Goal: Information Seeking & Learning: Learn about a topic

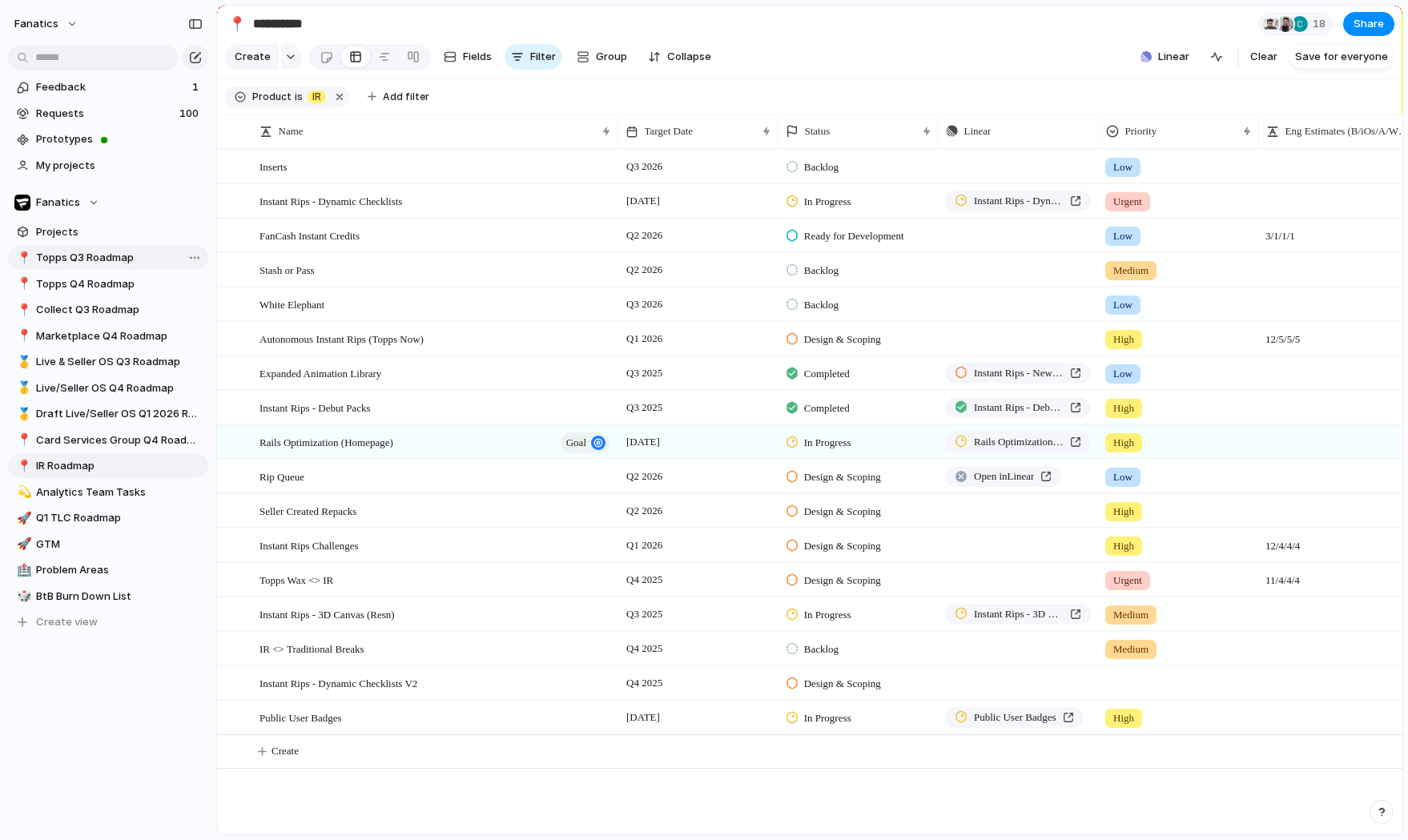
click at [108, 256] on span "Topps Q3 Roadmap" at bounding box center [119, 257] width 166 height 16
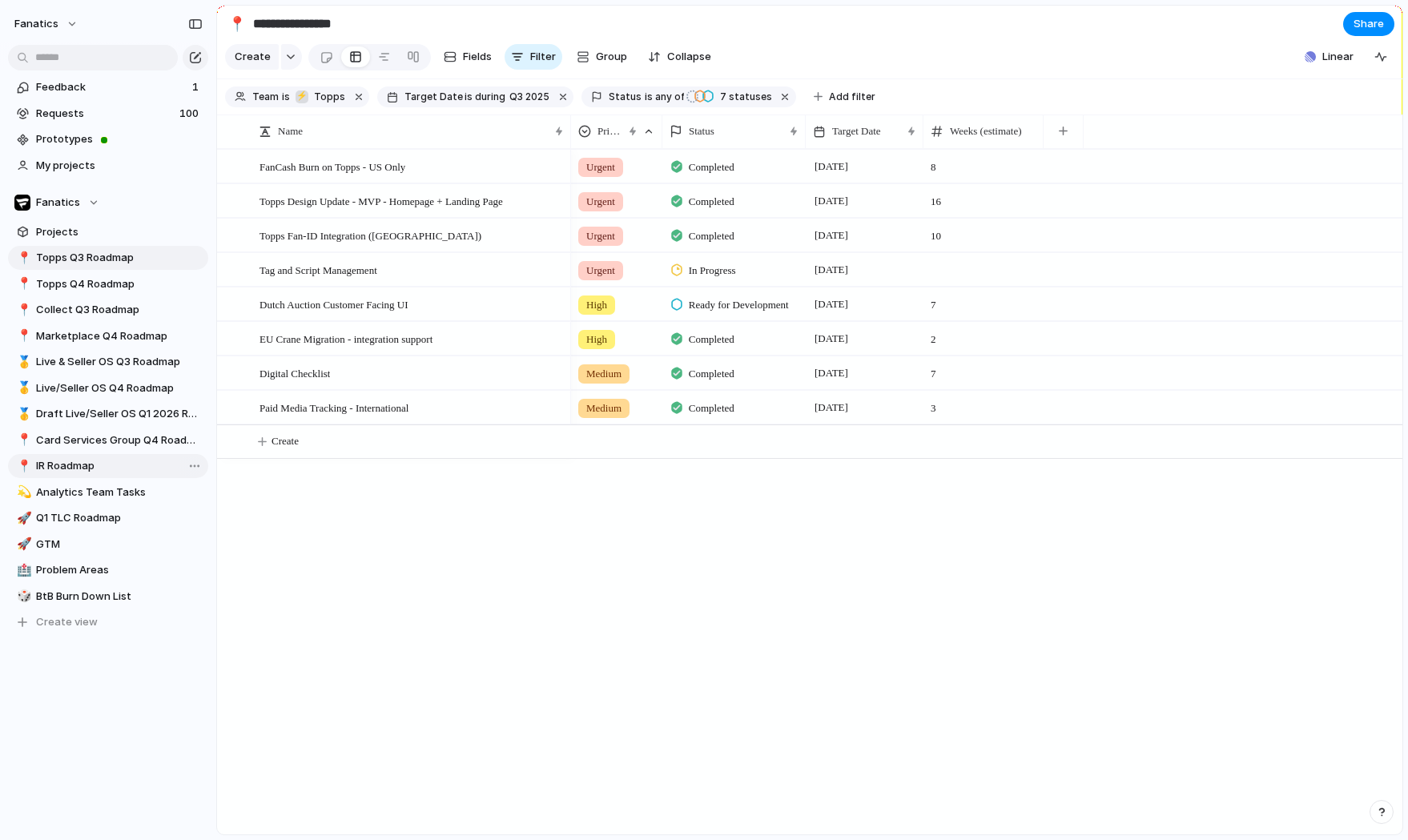
click at [78, 473] on span "IR Roadmap" at bounding box center [119, 466] width 166 height 16
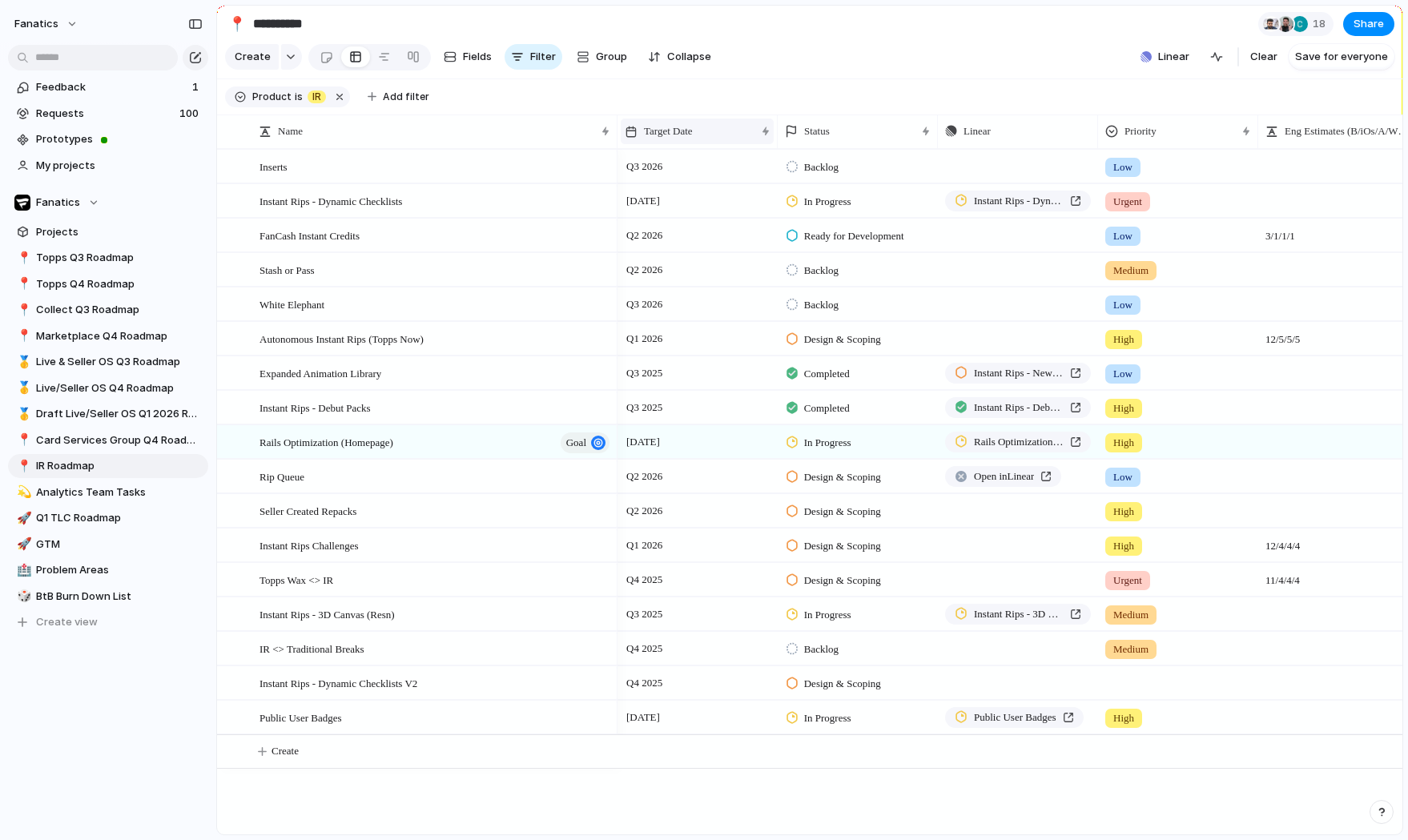
click at [730, 128] on div "Target Date" at bounding box center [689, 131] width 131 height 16
click at [710, 221] on span "Sort ascending" at bounding box center [691, 218] width 78 height 16
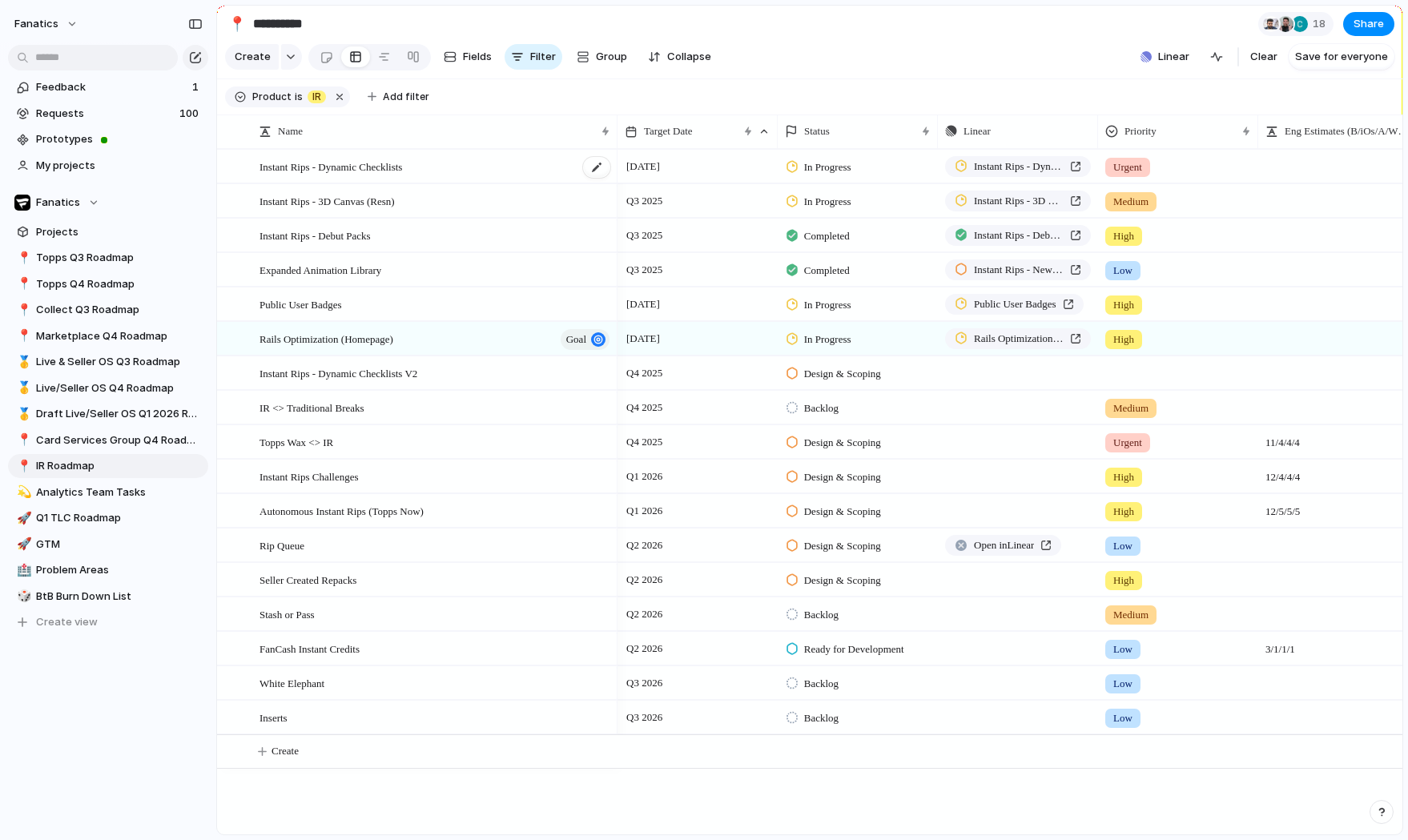
click at [481, 171] on div "Instant Rips - Dynamic Checklists" at bounding box center [436, 166] width 353 height 33
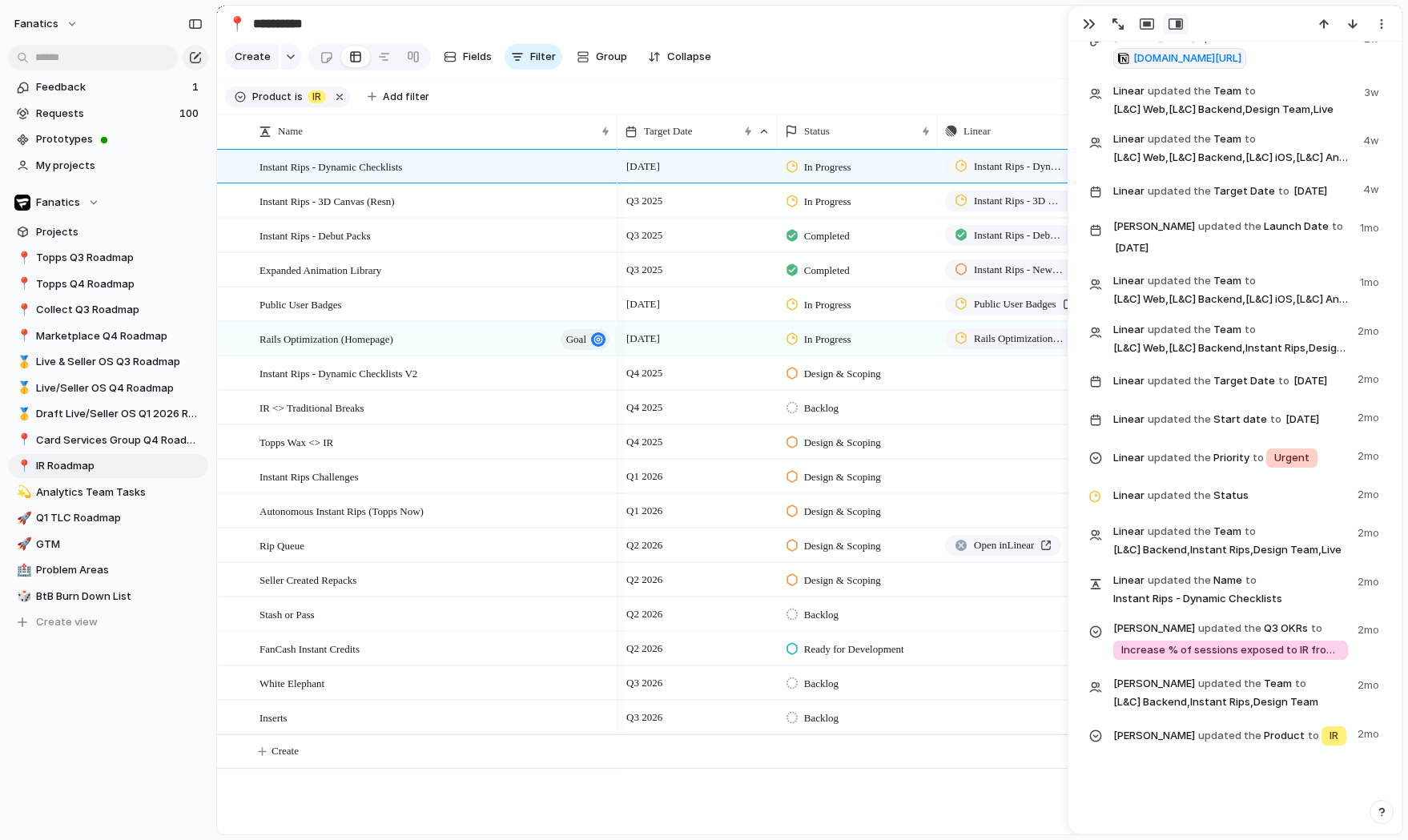
scroll to position [1211, 0]
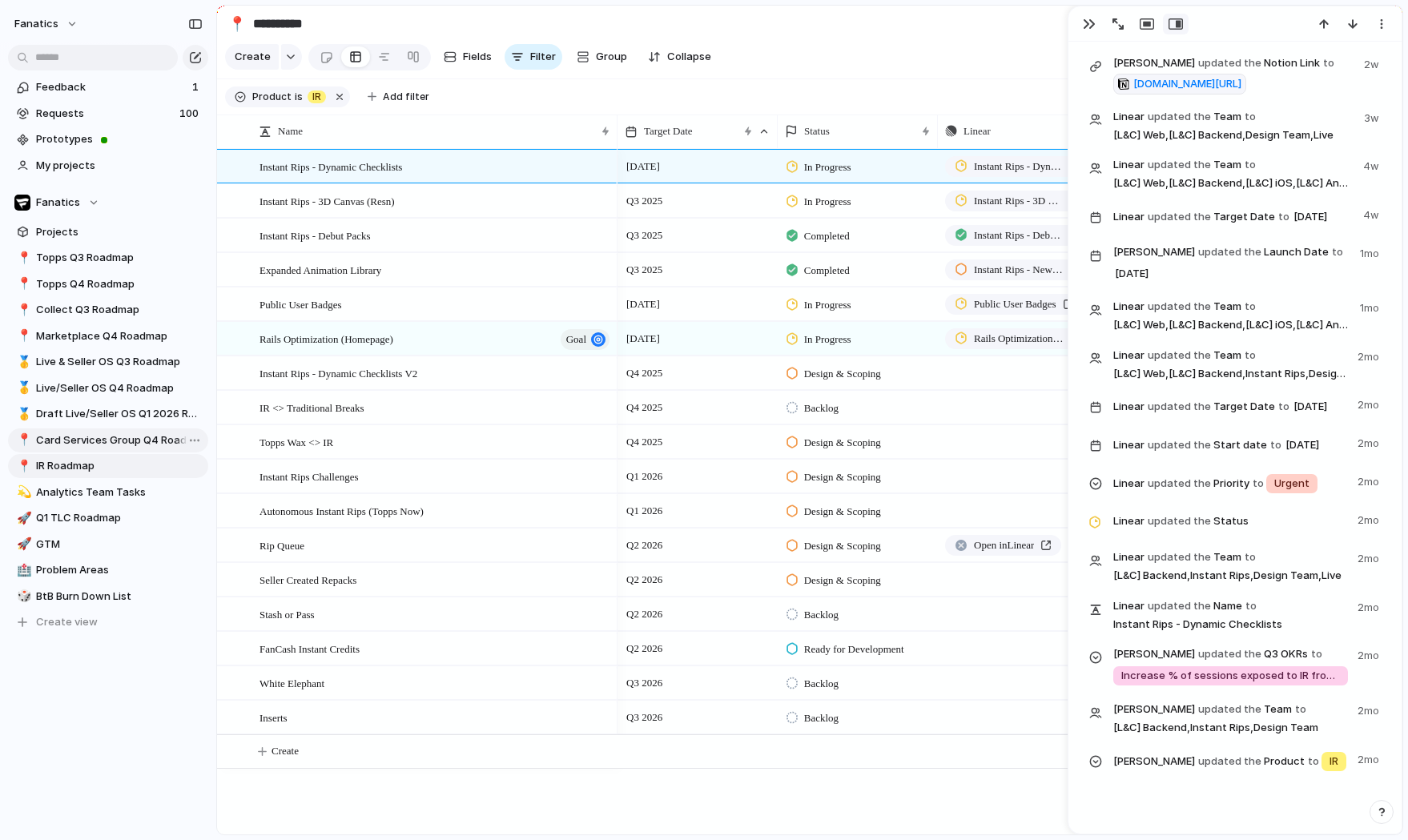
click at [119, 446] on span "Card Services Group Q4 Roadmap" at bounding box center [119, 440] width 166 height 16
type input "**********"
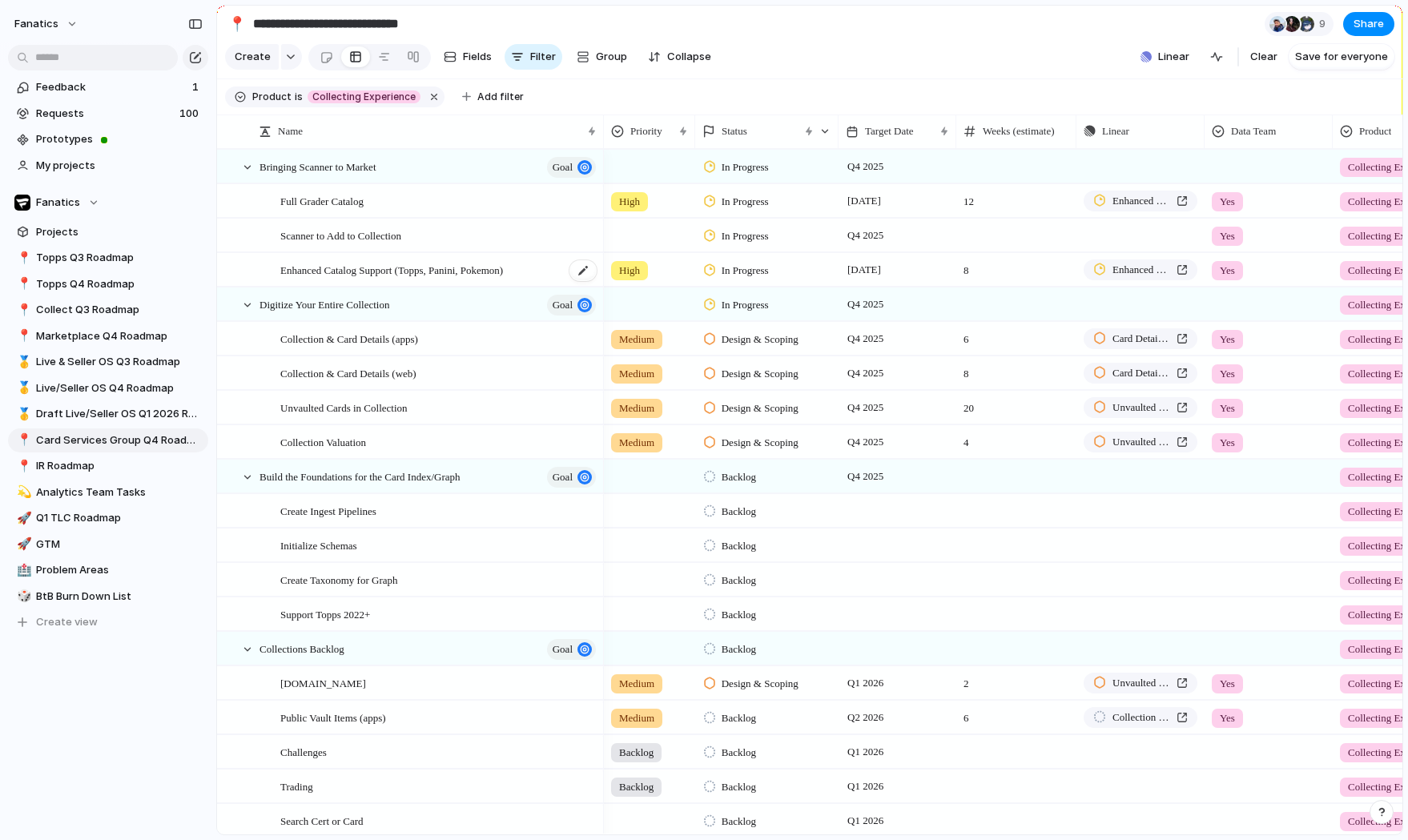
click at [503, 276] on span "Enhanced Catalog Support (Topps, Panini, Pokemon)" at bounding box center [391, 269] width 223 height 19
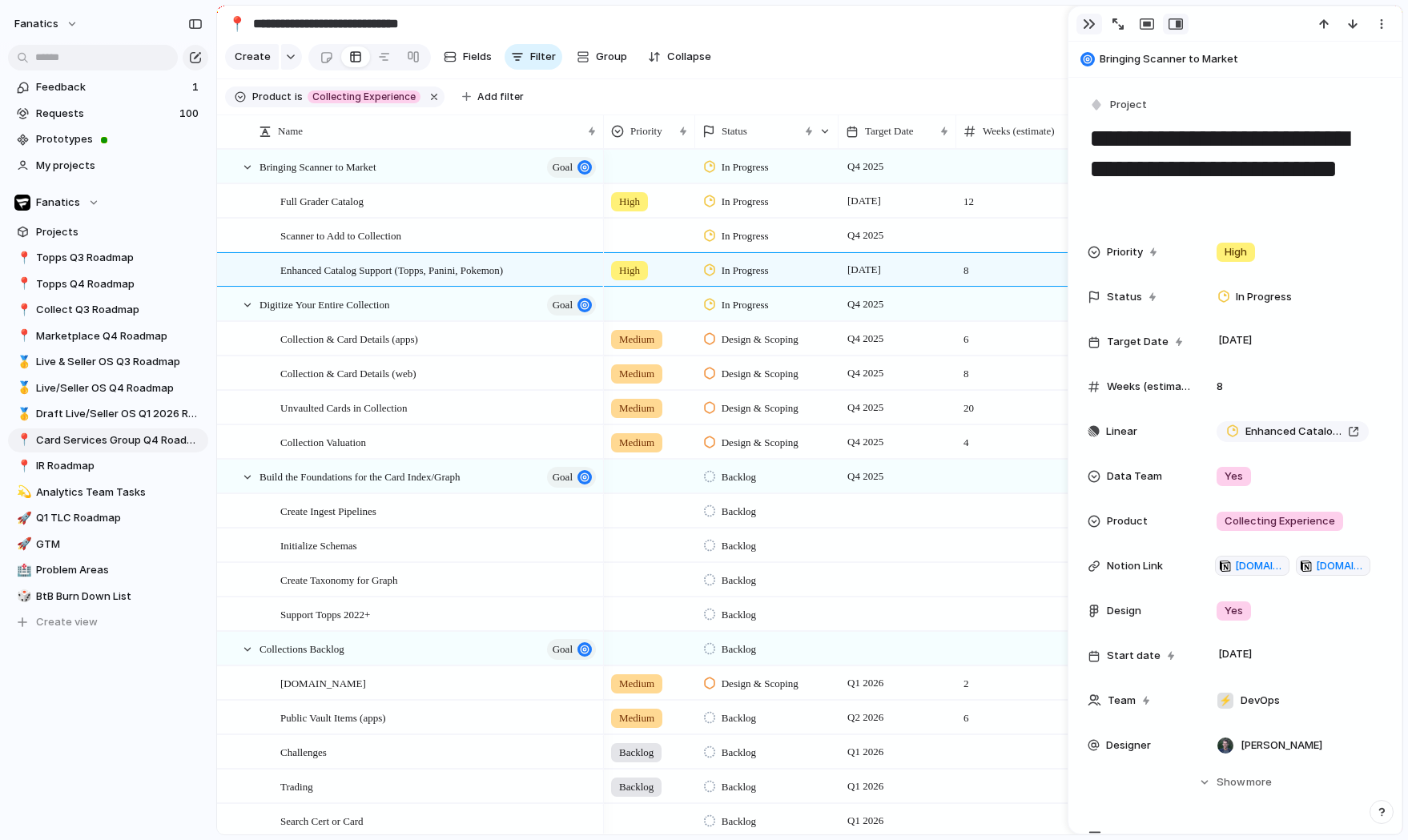
click at [1083, 31] on button "button" at bounding box center [1089, 24] width 25 height 21
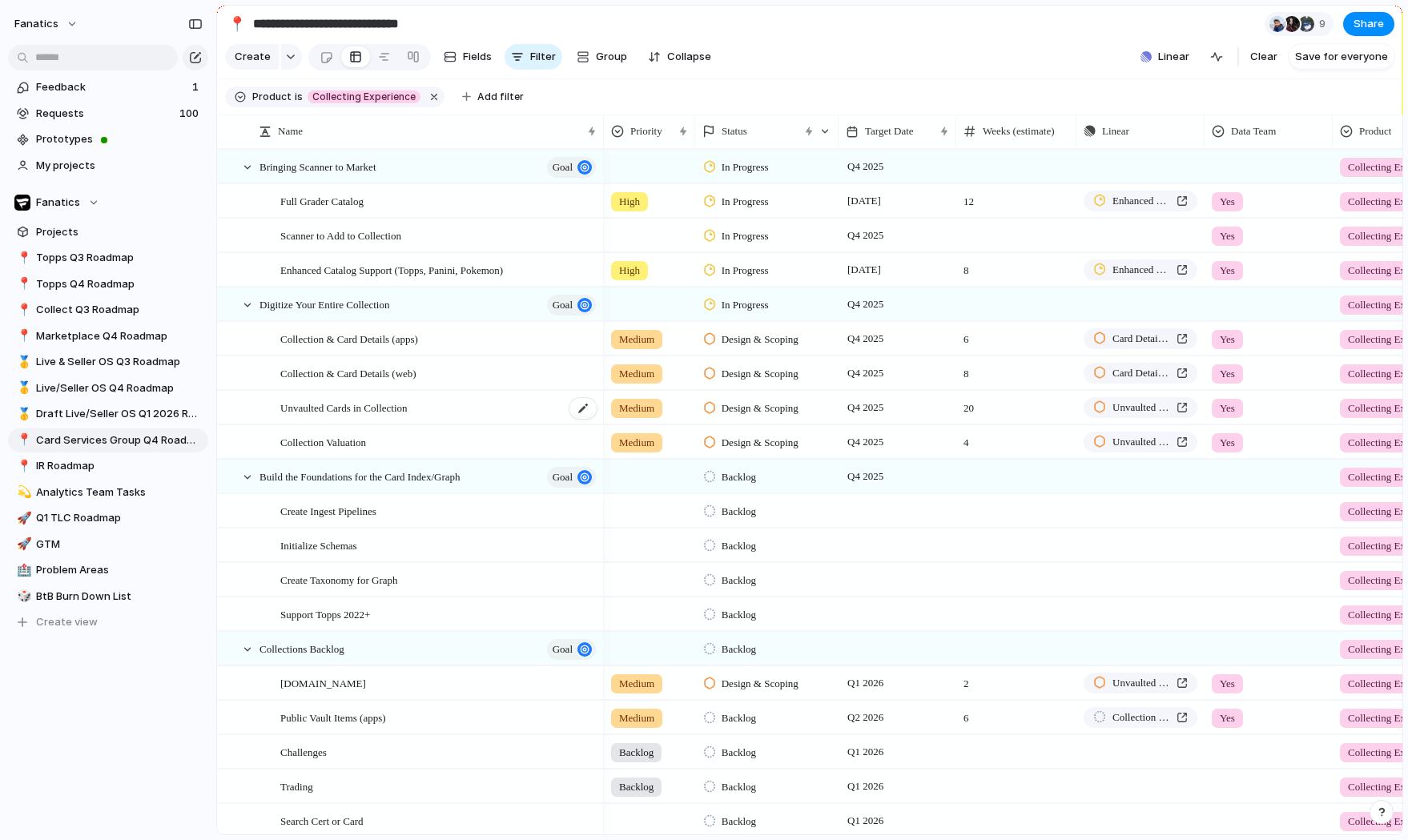
click at [533, 414] on div "Unvaulted Cards in Collection" at bounding box center [439, 407] width 318 height 33
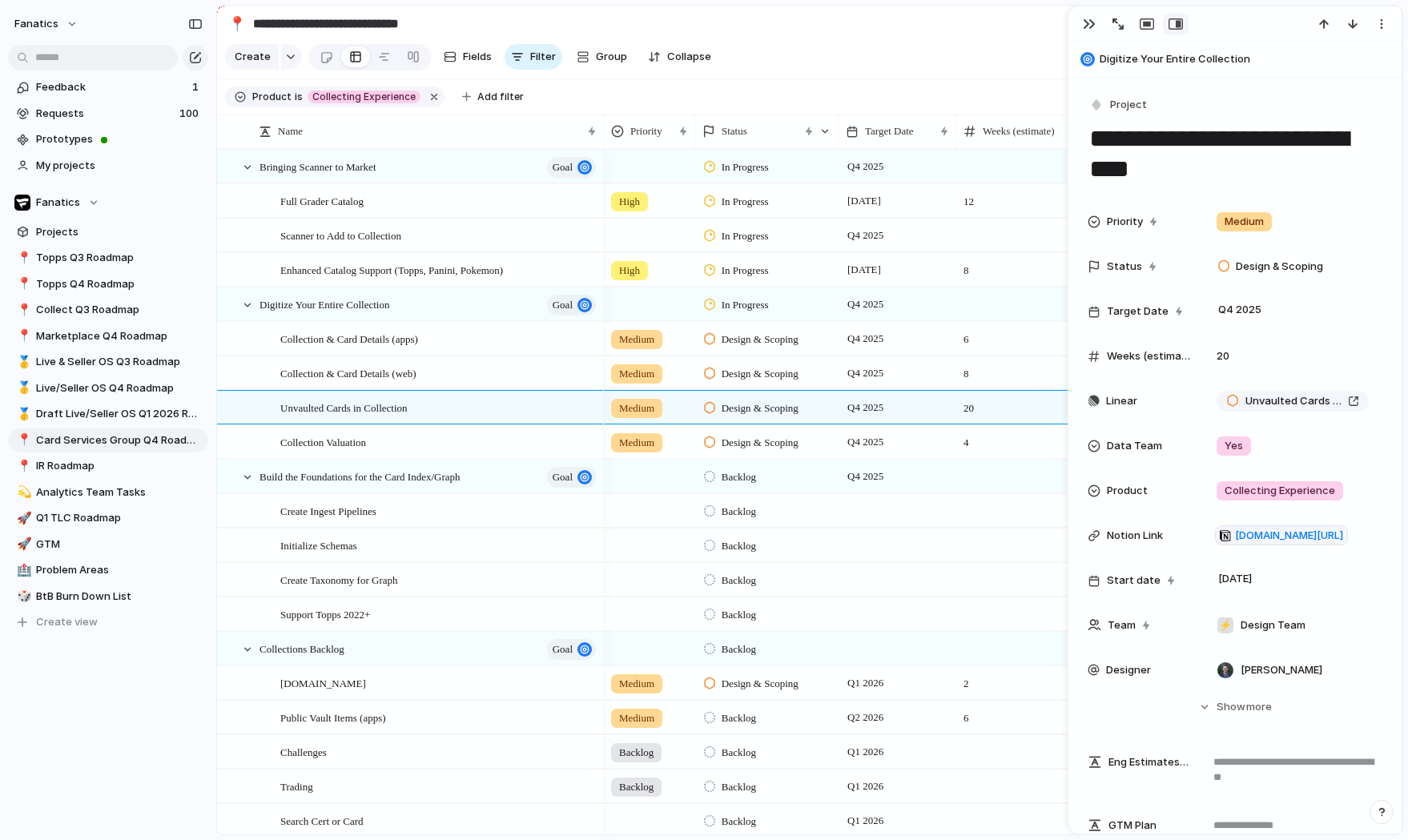
click at [974, 24] on section "**********" at bounding box center [809, 24] width 1185 height 36
click at [1089, 24] on div "button" at bounding box center [1088, 24] width 13 height 13
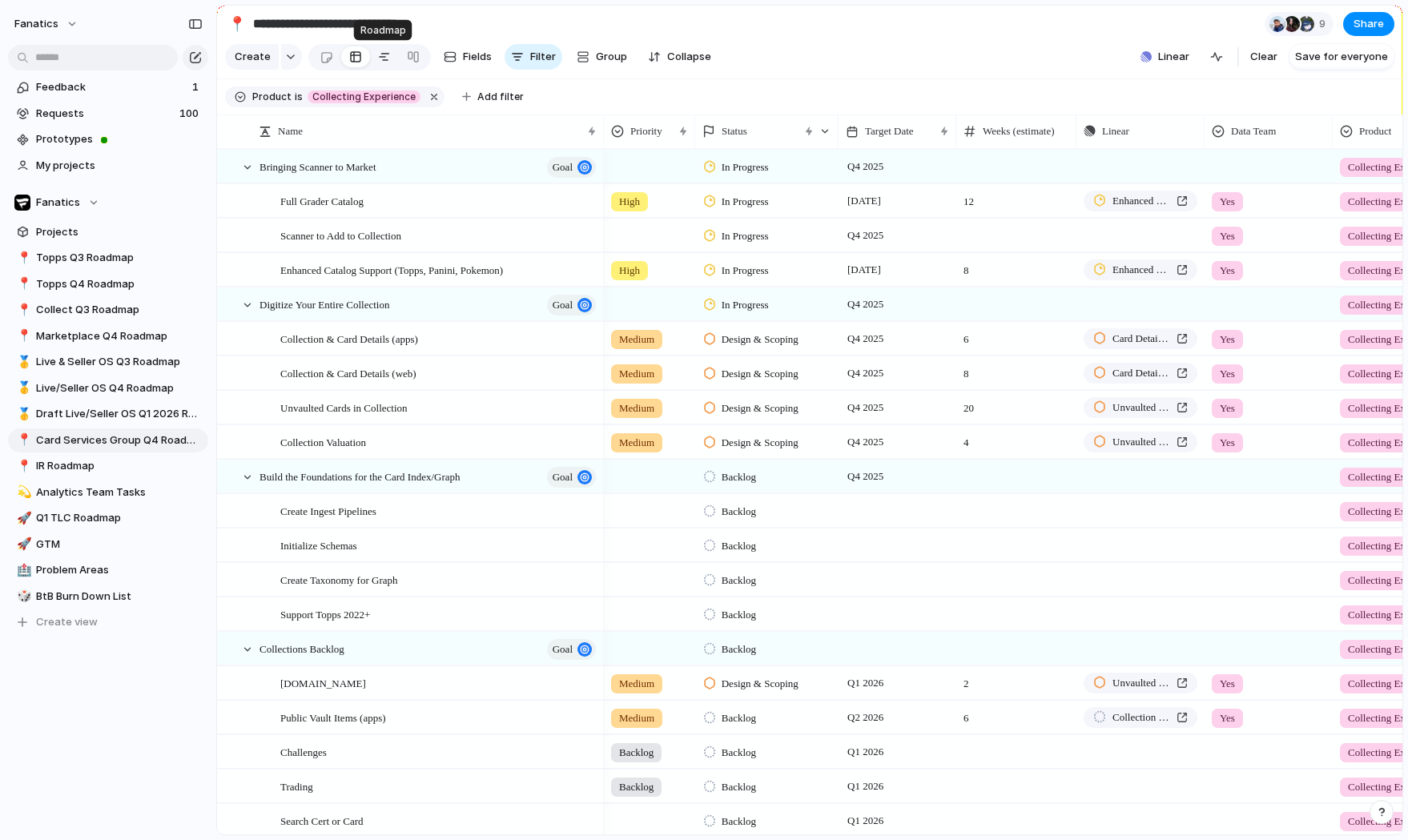
click at [380, 59] on div at bounding box center [384, 57] width 13 height 25
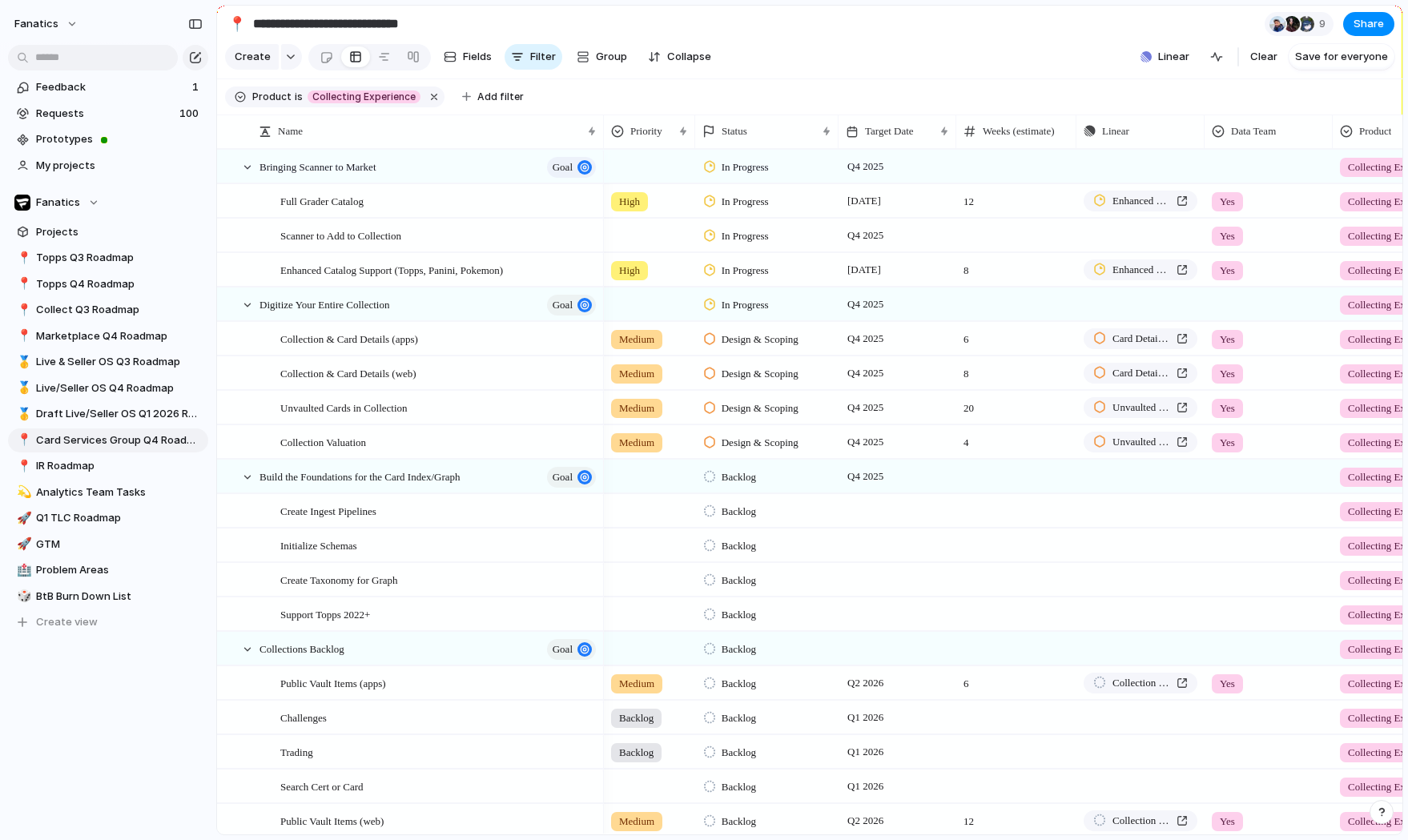
scroll to position [73, 0]
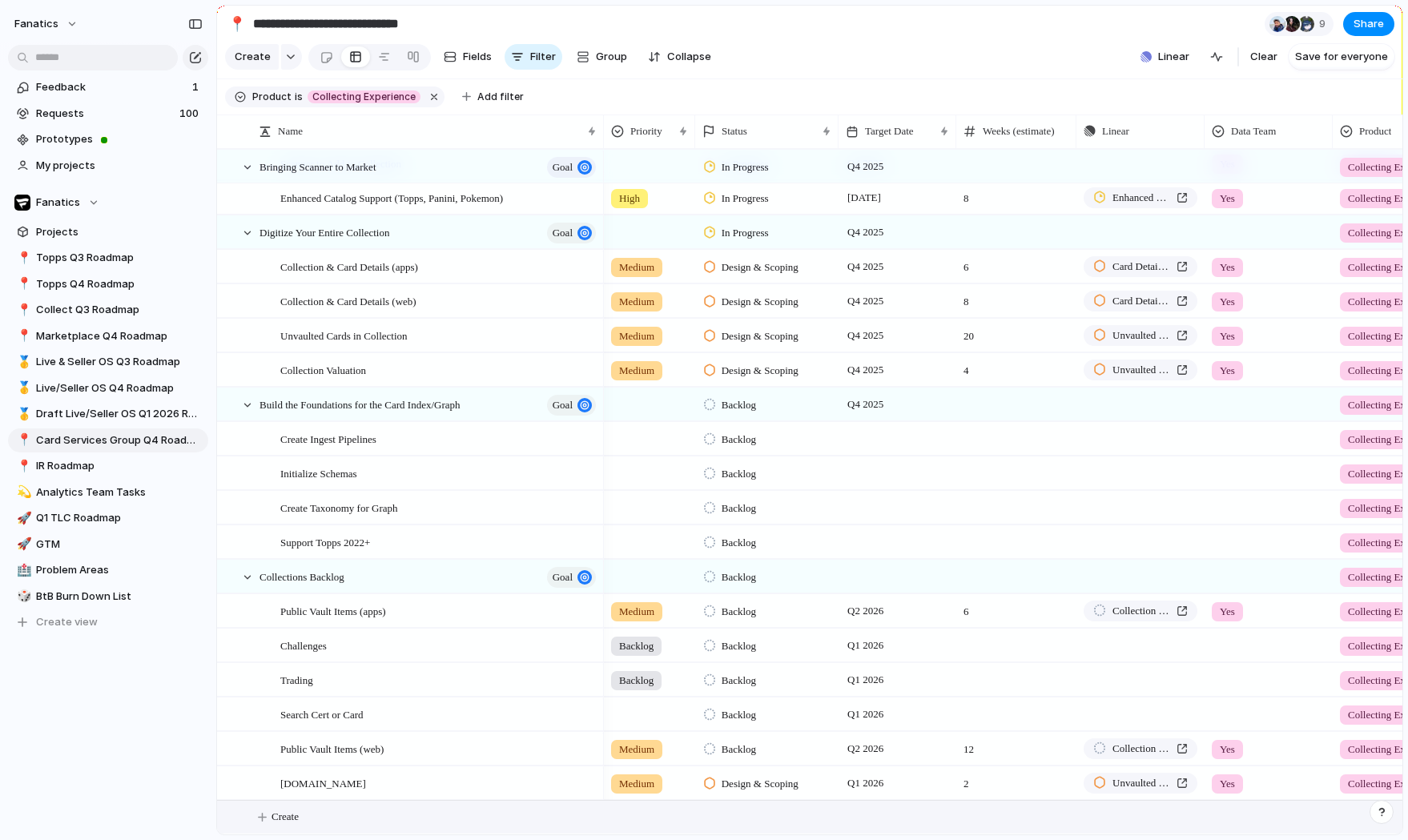
click at [295, 816] on span "Create" at bounding box center [285, 816] width 27 height 16
click at [289, 54] on div "button" at bounding box center [290, 57] width 11 height 7
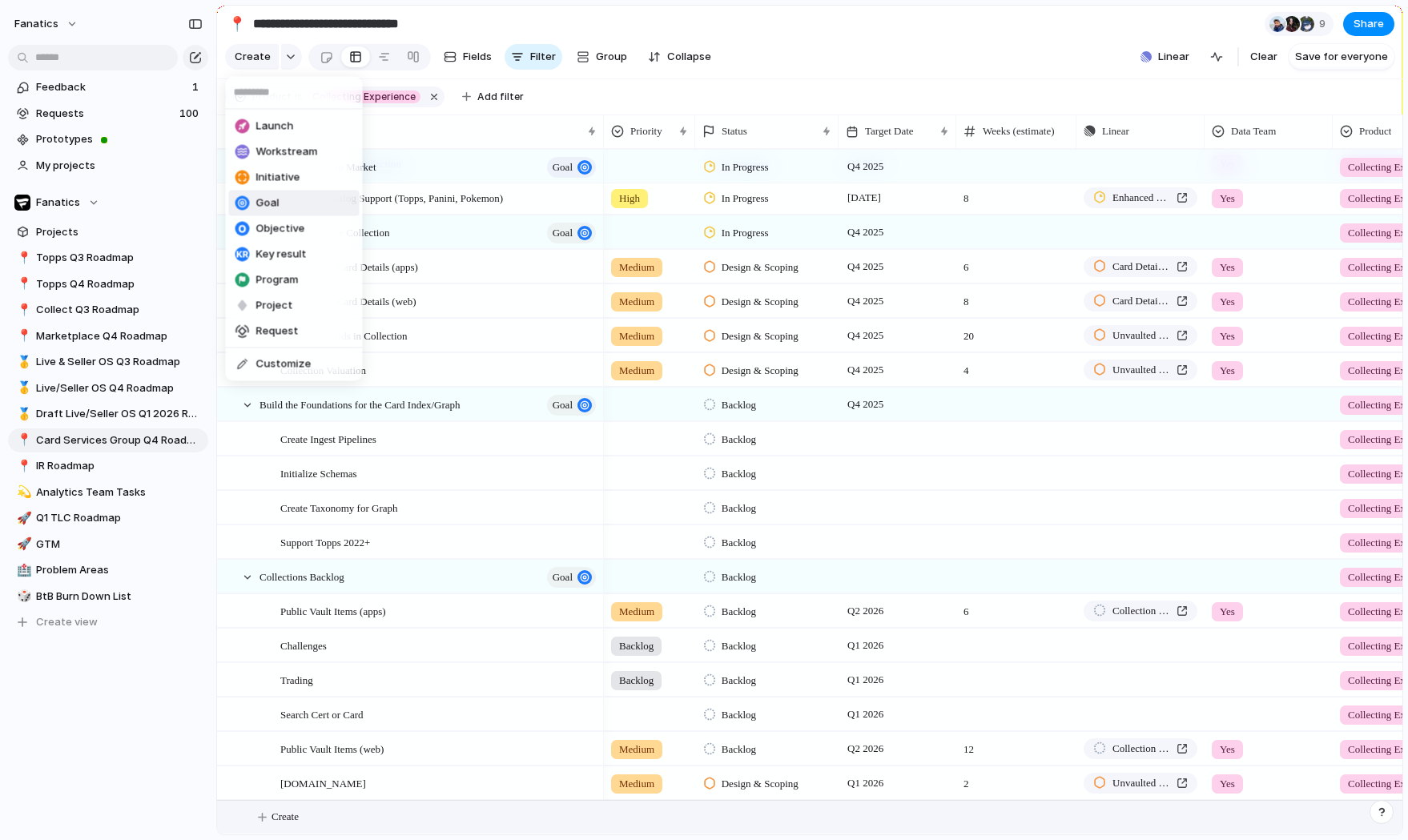
click at [294, 207] on li "Goal" at bounding box center [294, 203] width 131 height 25
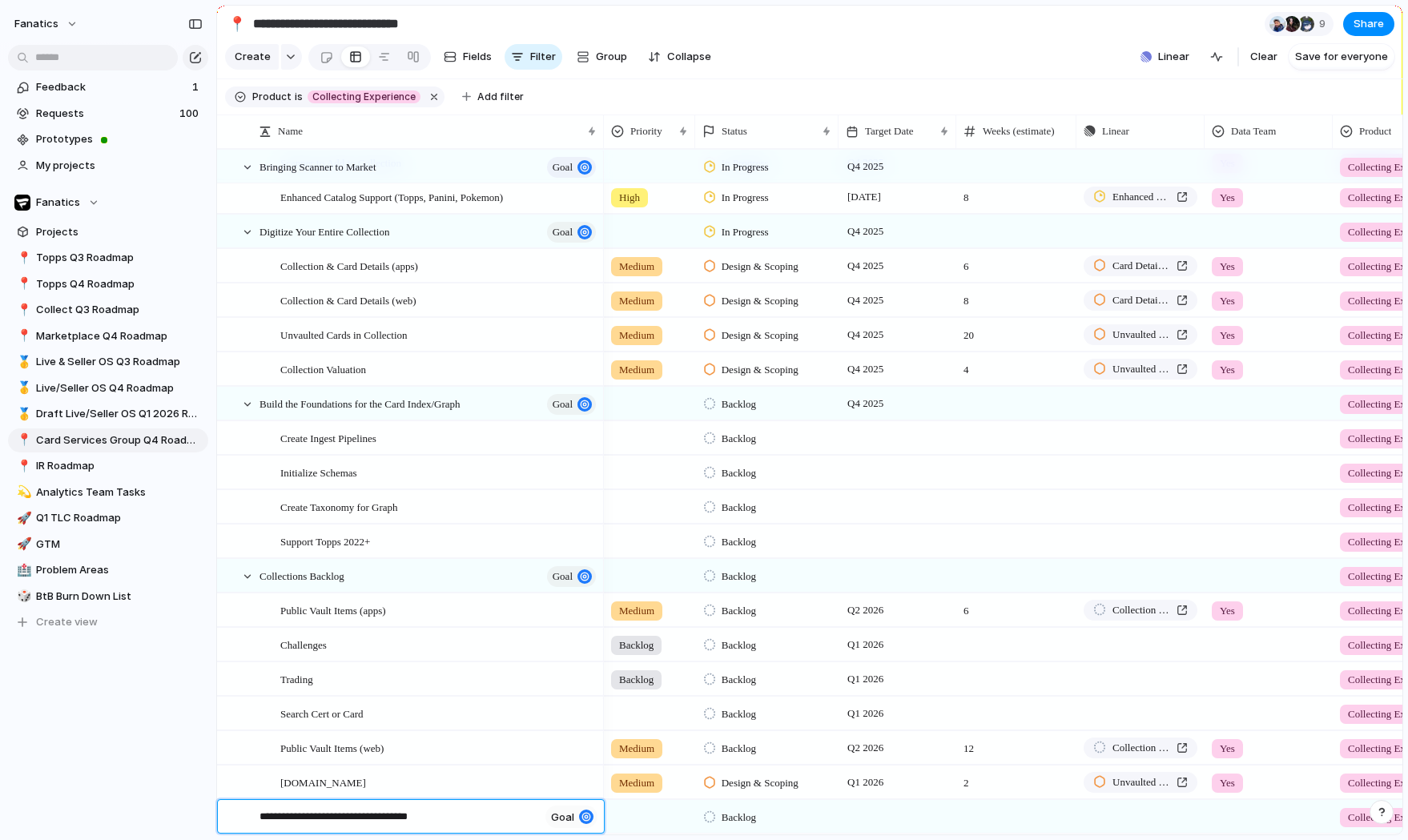
type textarea "**********"
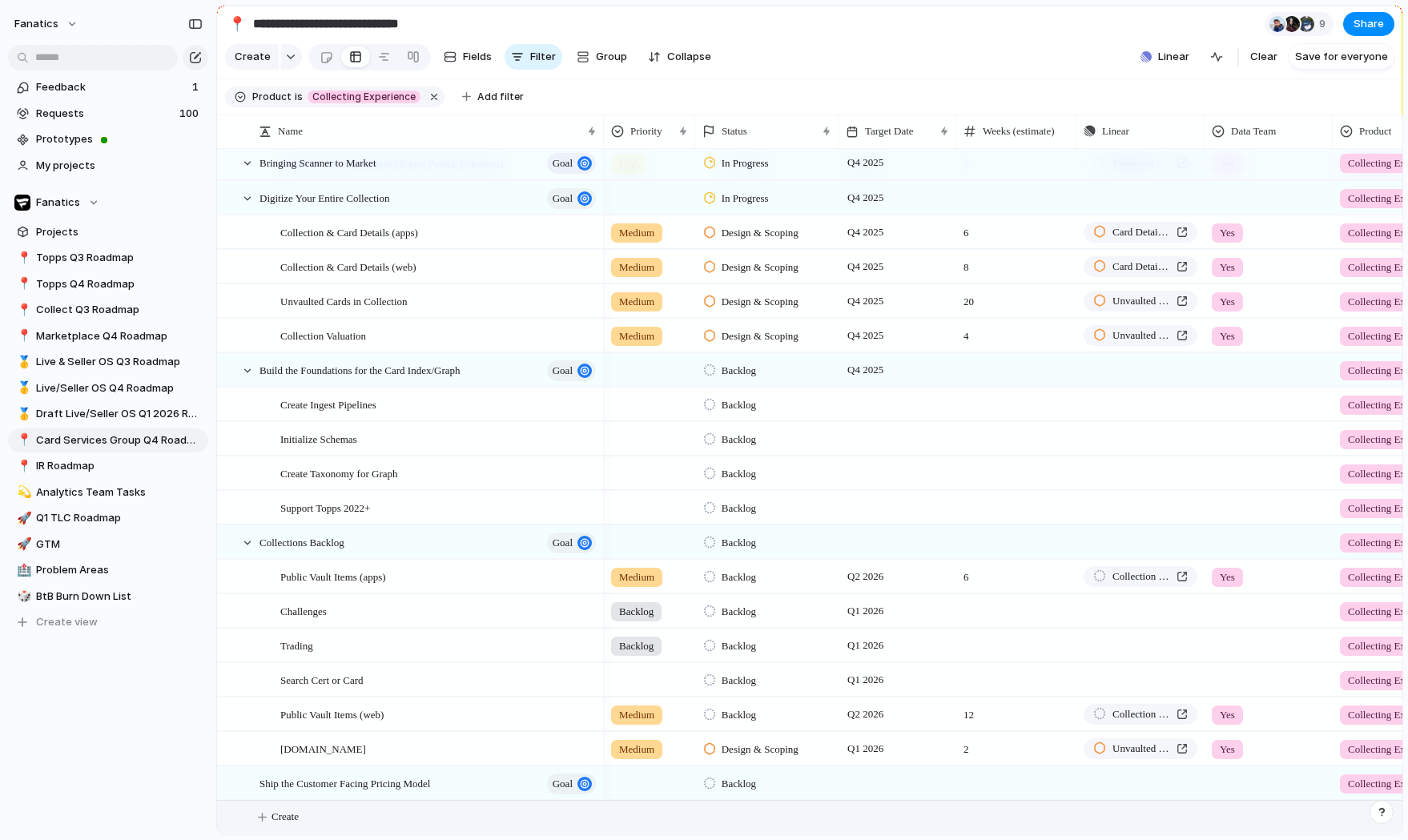
click at [285, 812] on span "Create" at bounding box center [285, 816] width 27 height 16
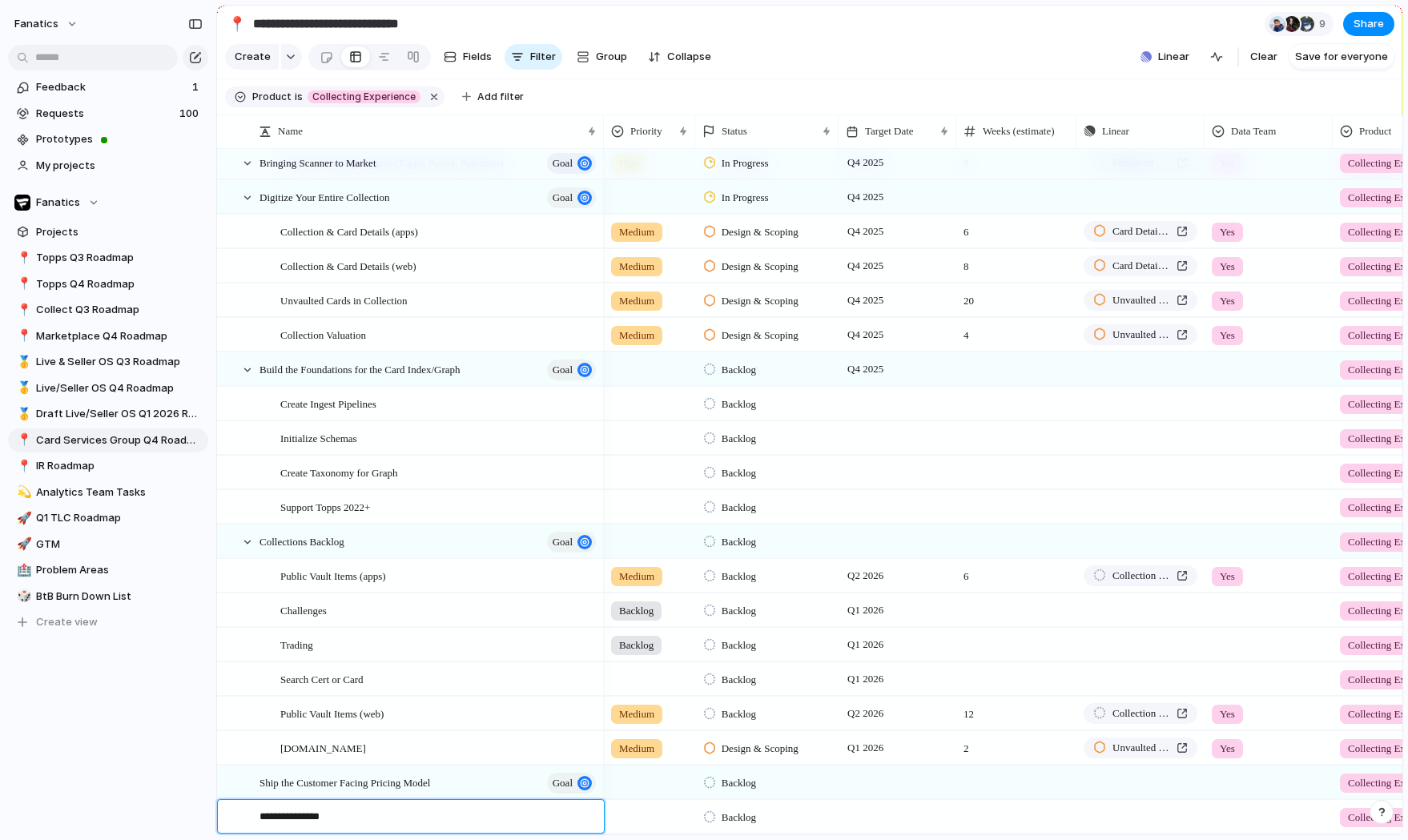
type textarea "**********"
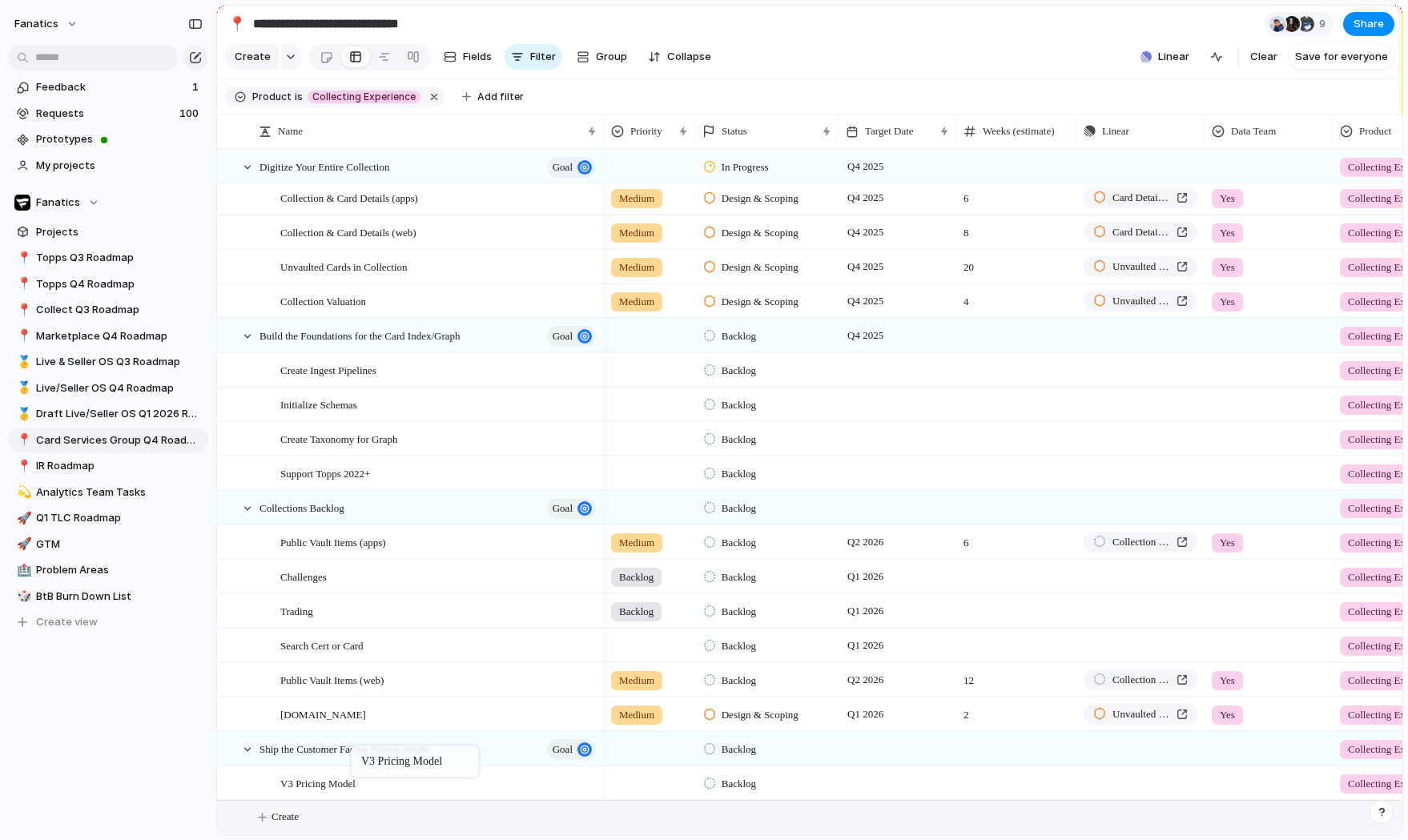
drag, startPoint x: 344, startPoint y: 763, endPoint x: 355, endPoint y: 748, distance: 18.6
click at [494, 771] on div "V3 Pricing Model" at bounding box center [439, 783] width 318 height 33
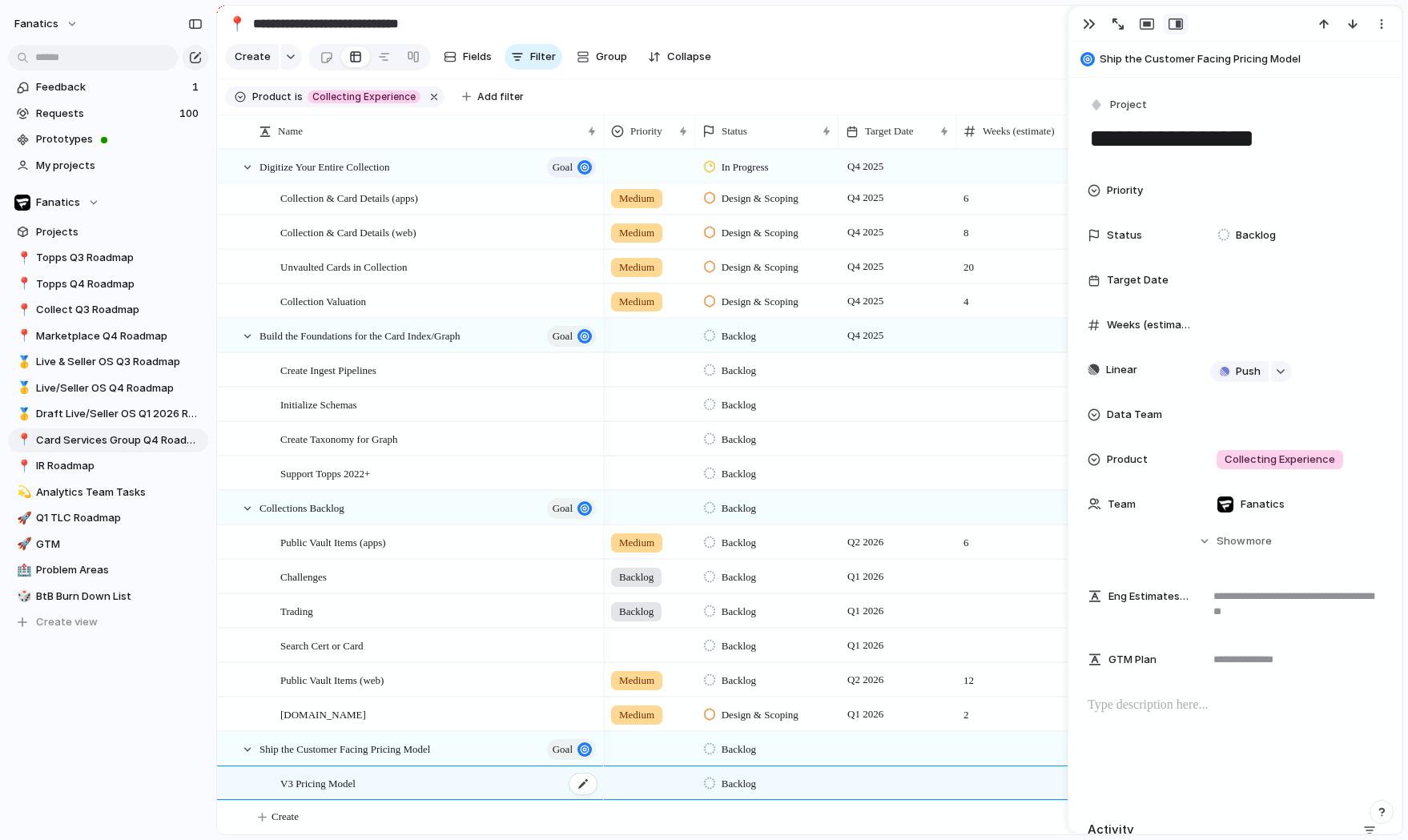
click at [408, 786] on div "V3 Pricing Model" at bounding box center [439, 783] width 318 height 33
click at [346, 783] on span "V3 Pricing Model" at bounding box center [317, 783] width 75 height 19
click at [575, 783] on div at bounding box center [583, 783] width 27 height 21
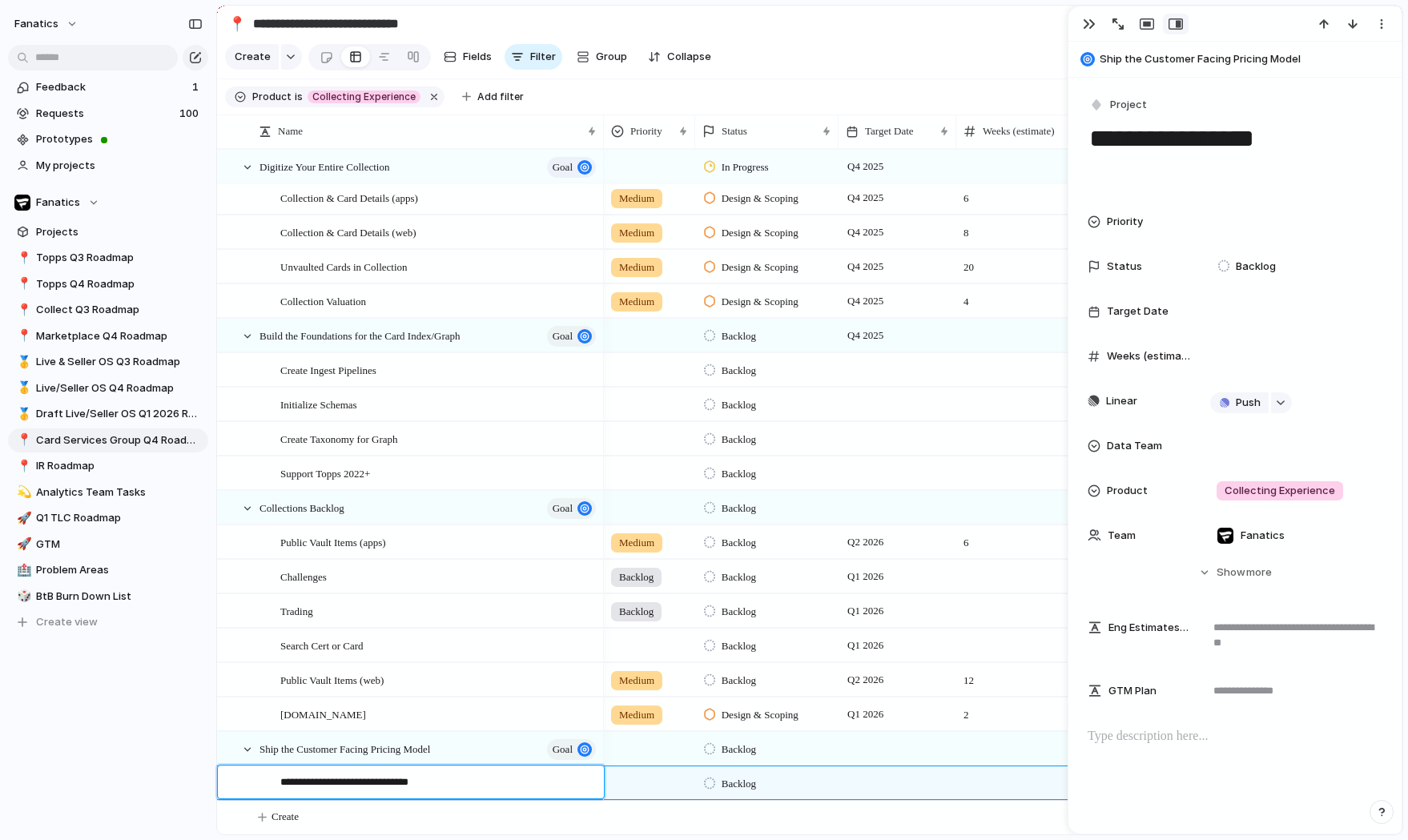
type textarea "**********"
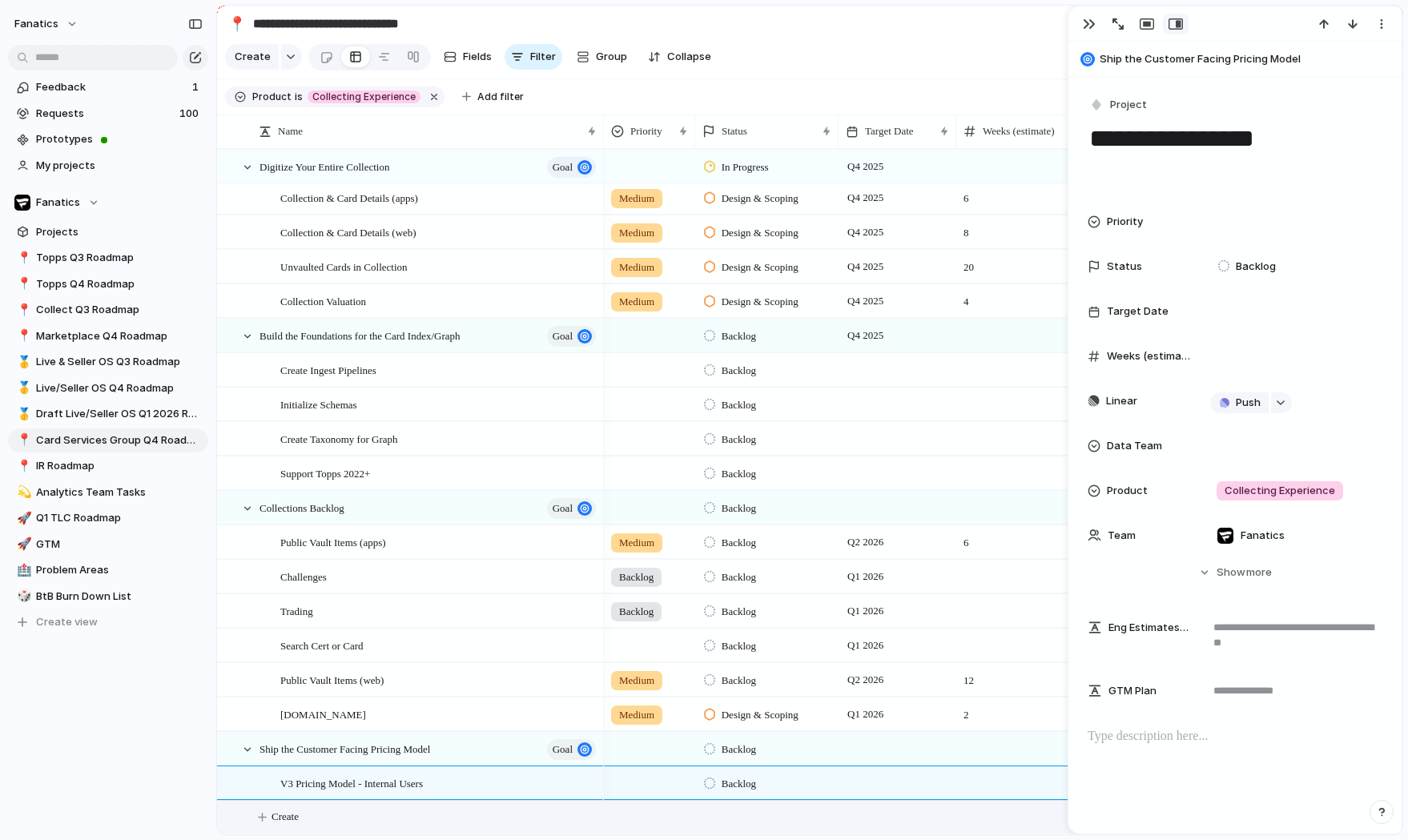
click at [866, 780] on div at bounding box center [898, 782] width 118 height 33
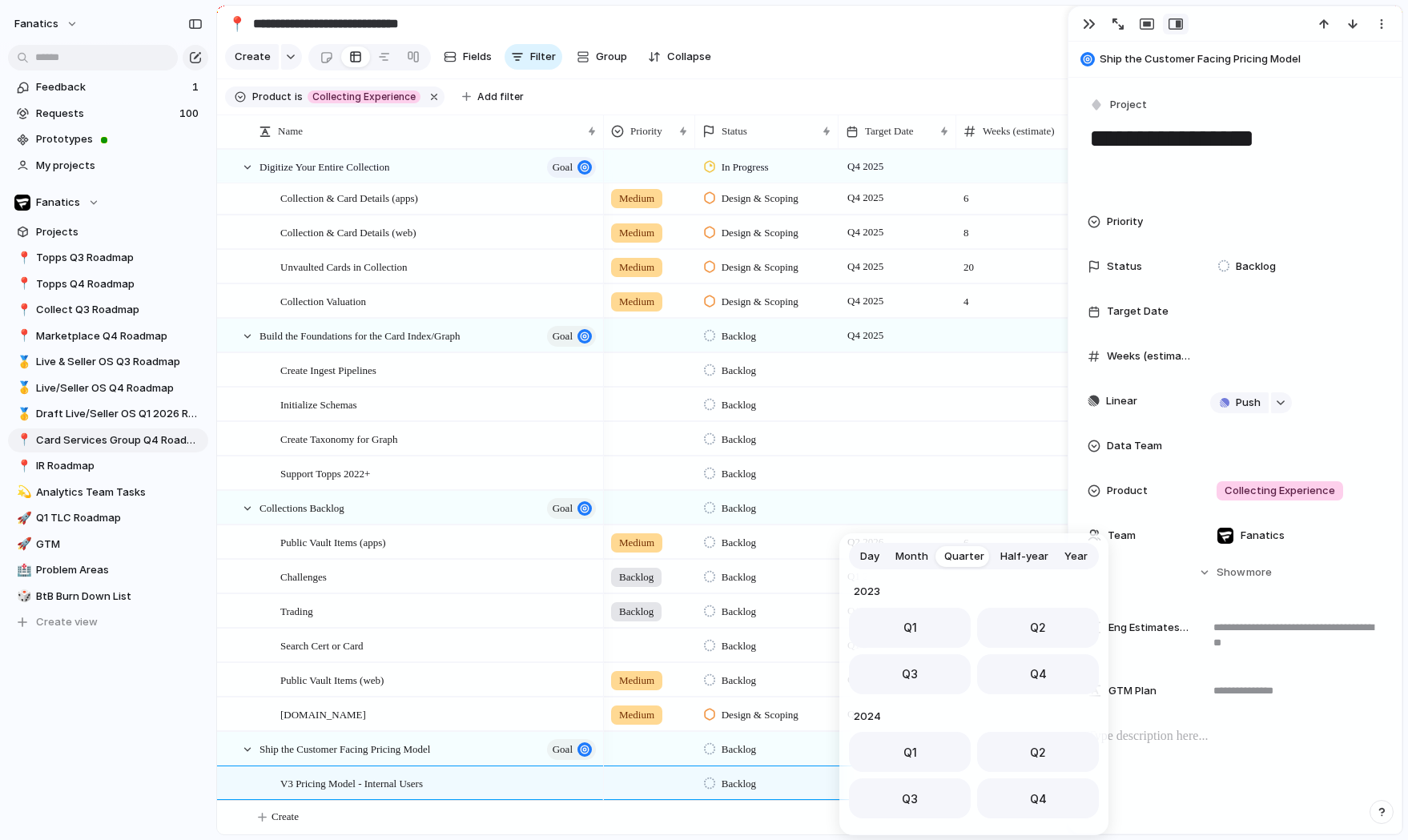
scroll to position [254, 0]
click at [917, 556] on span "Month" at bounding box center [911, 556] width 33 height 16
click at [1049, 753] on span "Dec" at bounding box center [1059, 762] width 22 height 17
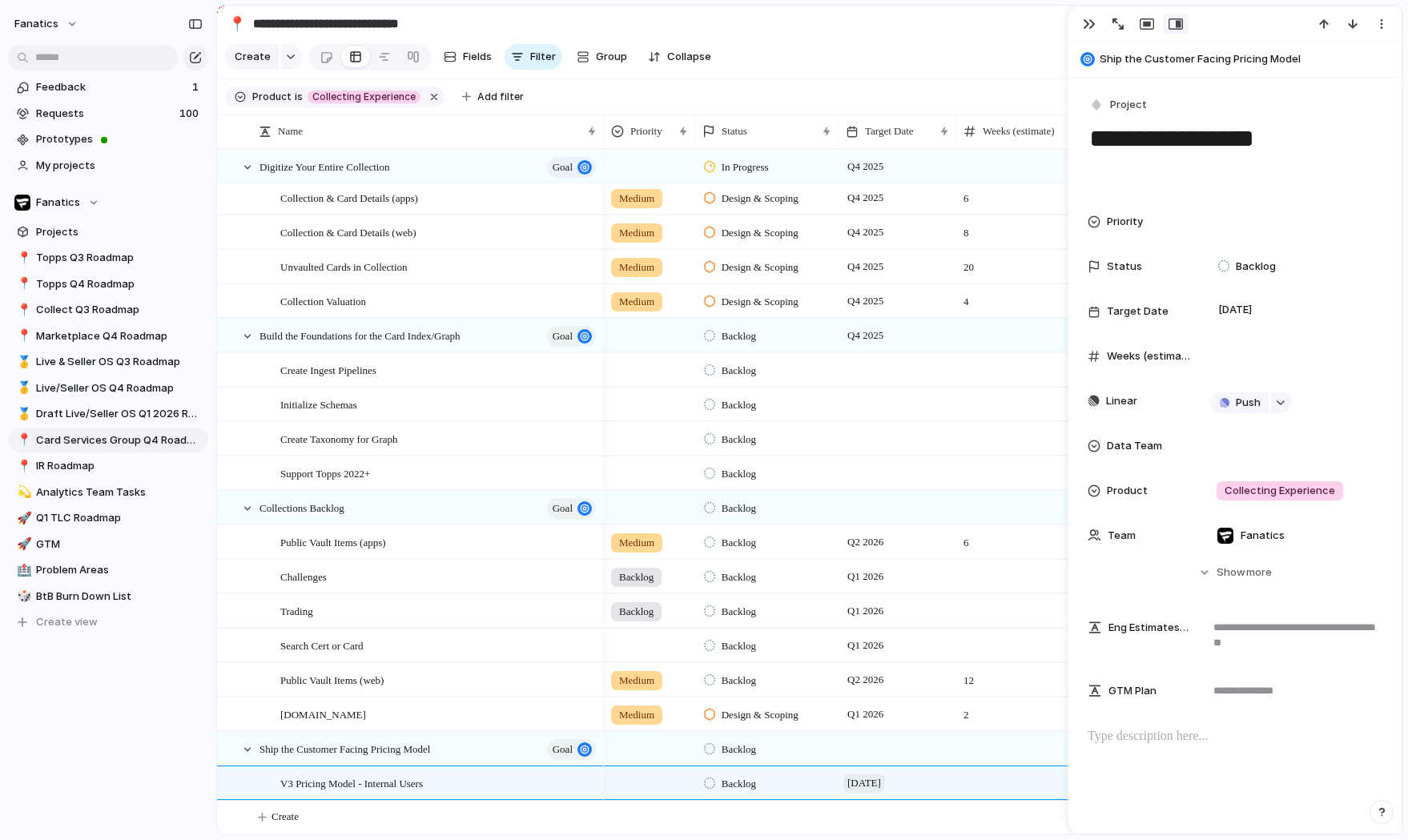
click at [885, 778] on span "[DATE]" at bounding box center [863, 783] width 41 height 19
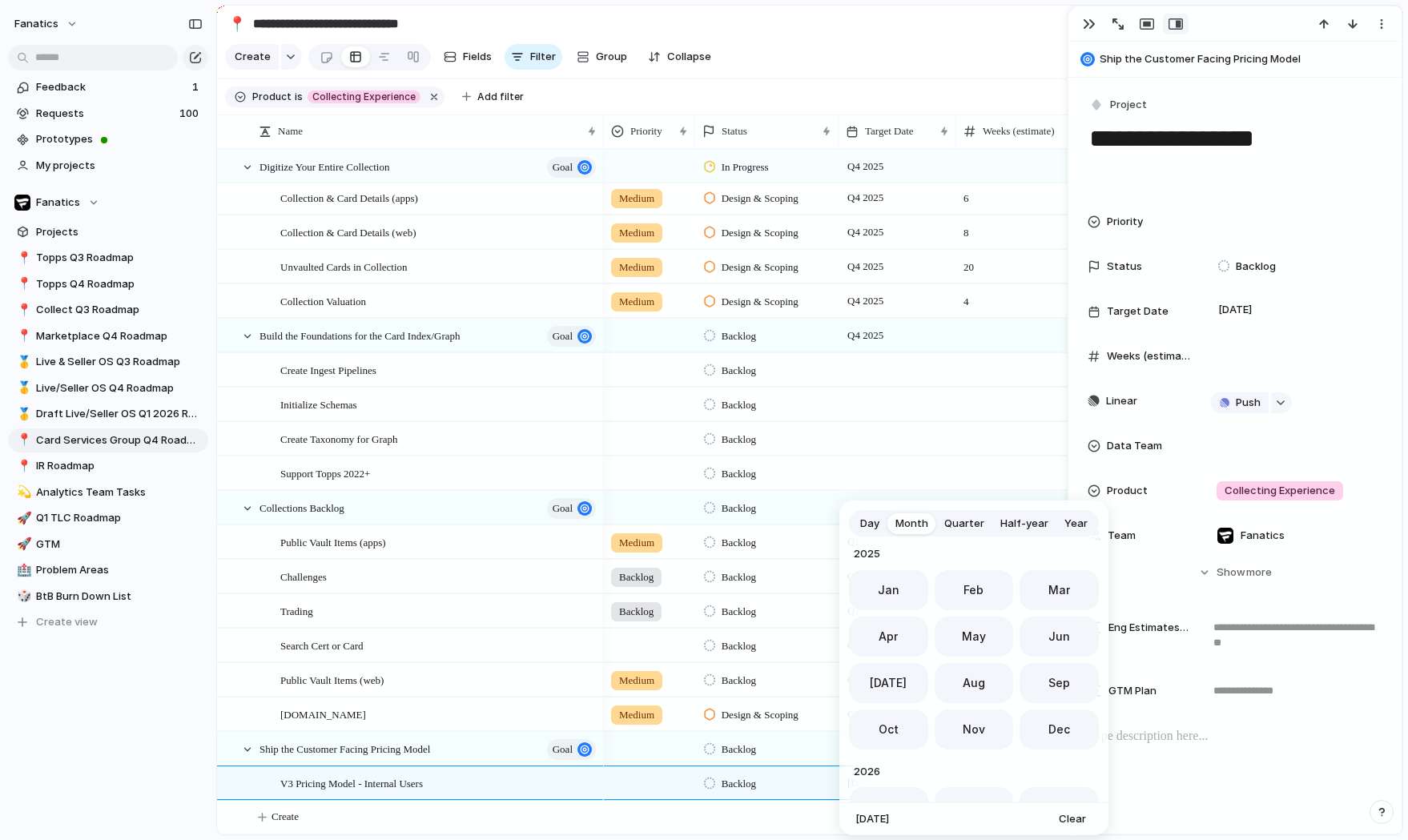
click at [868, 525] on span "Day" at bounding box center [869, 523] width 19 height 16
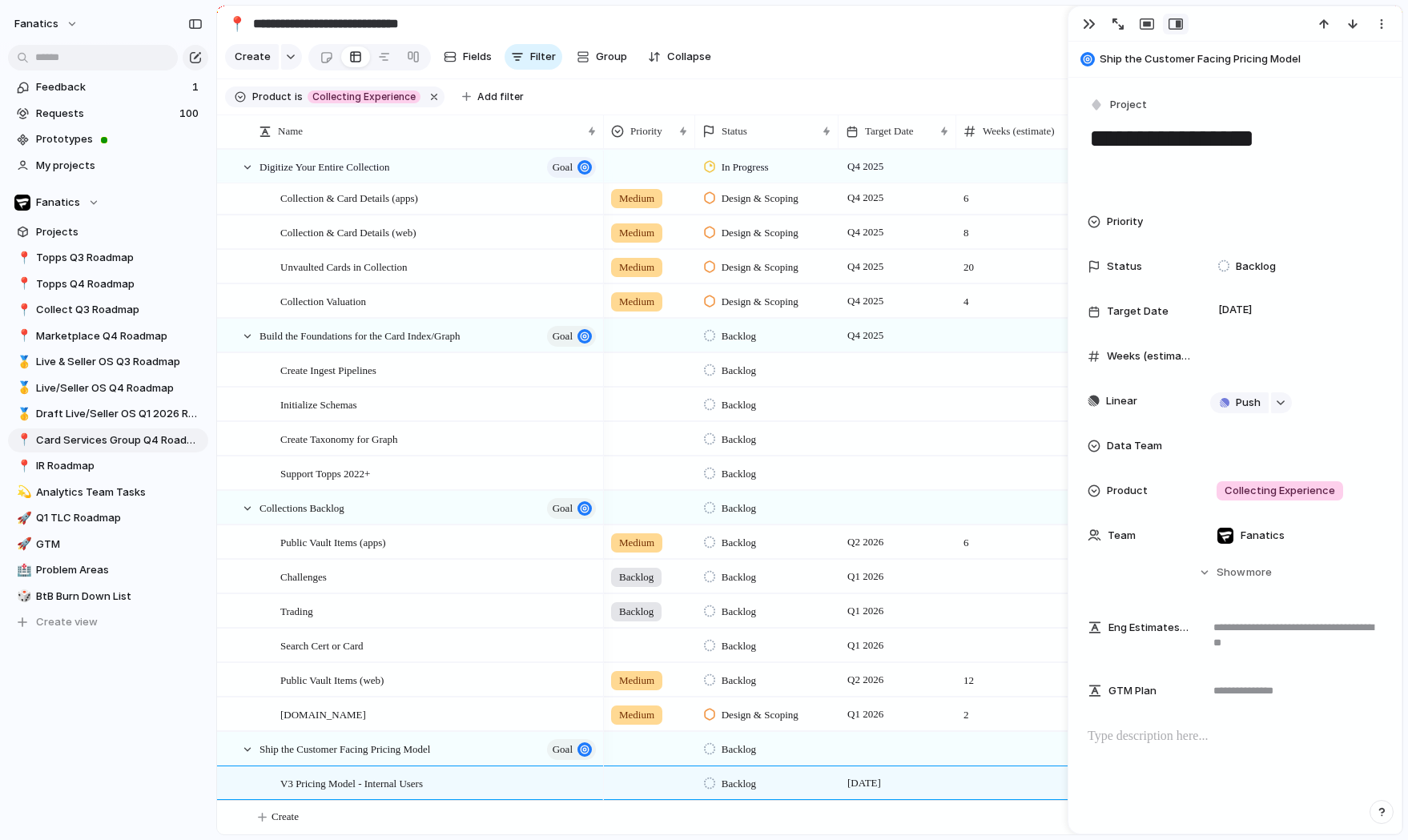
click at [668, 811] on div "Day Month Quarter Half-year Year [DATE] Su Mo Tu We Th Fr Sa 30 1 2 3 4 5 6 7 8…" at bounding box center [704, 420] width 1408 height 840
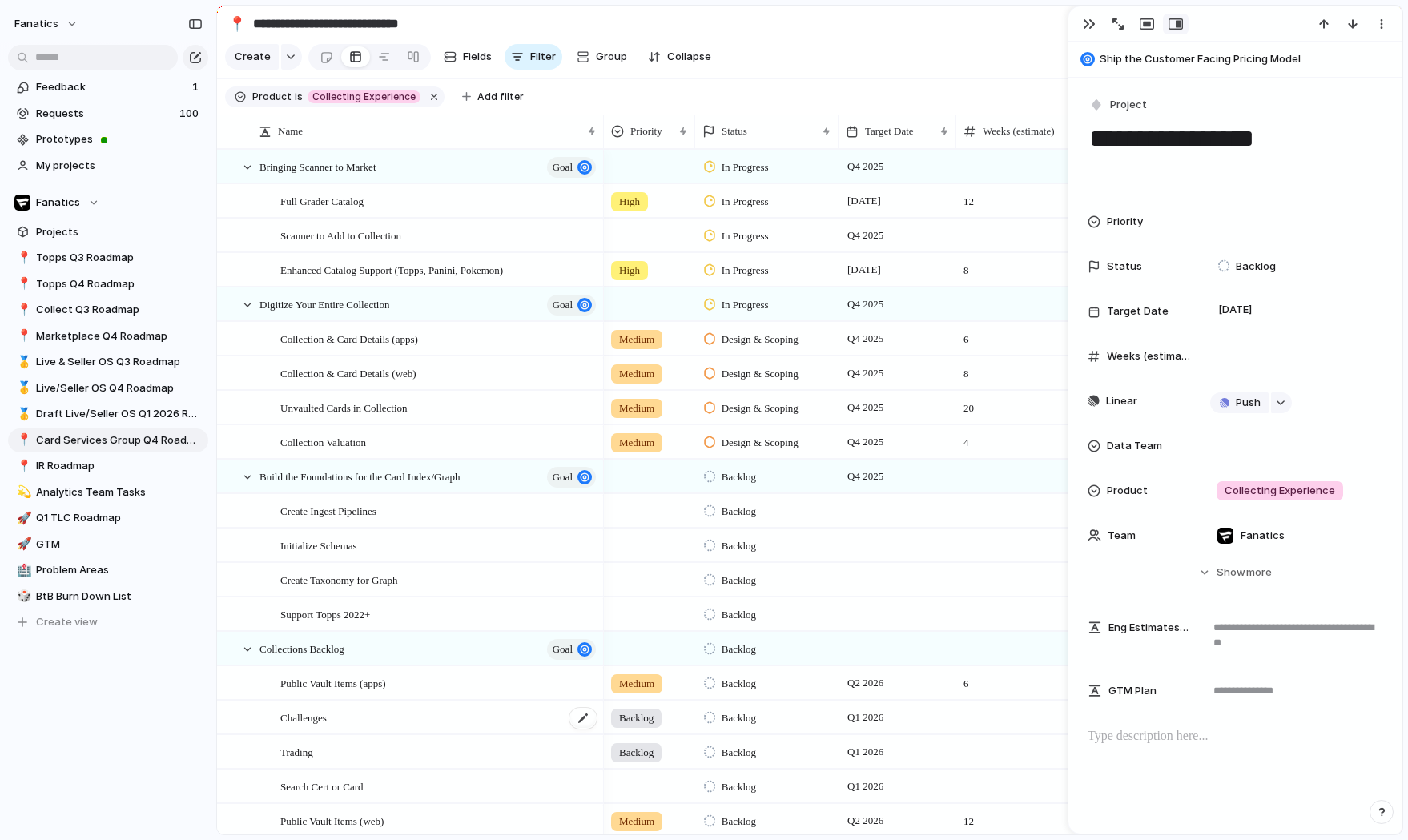
scroll to position [142, 0]
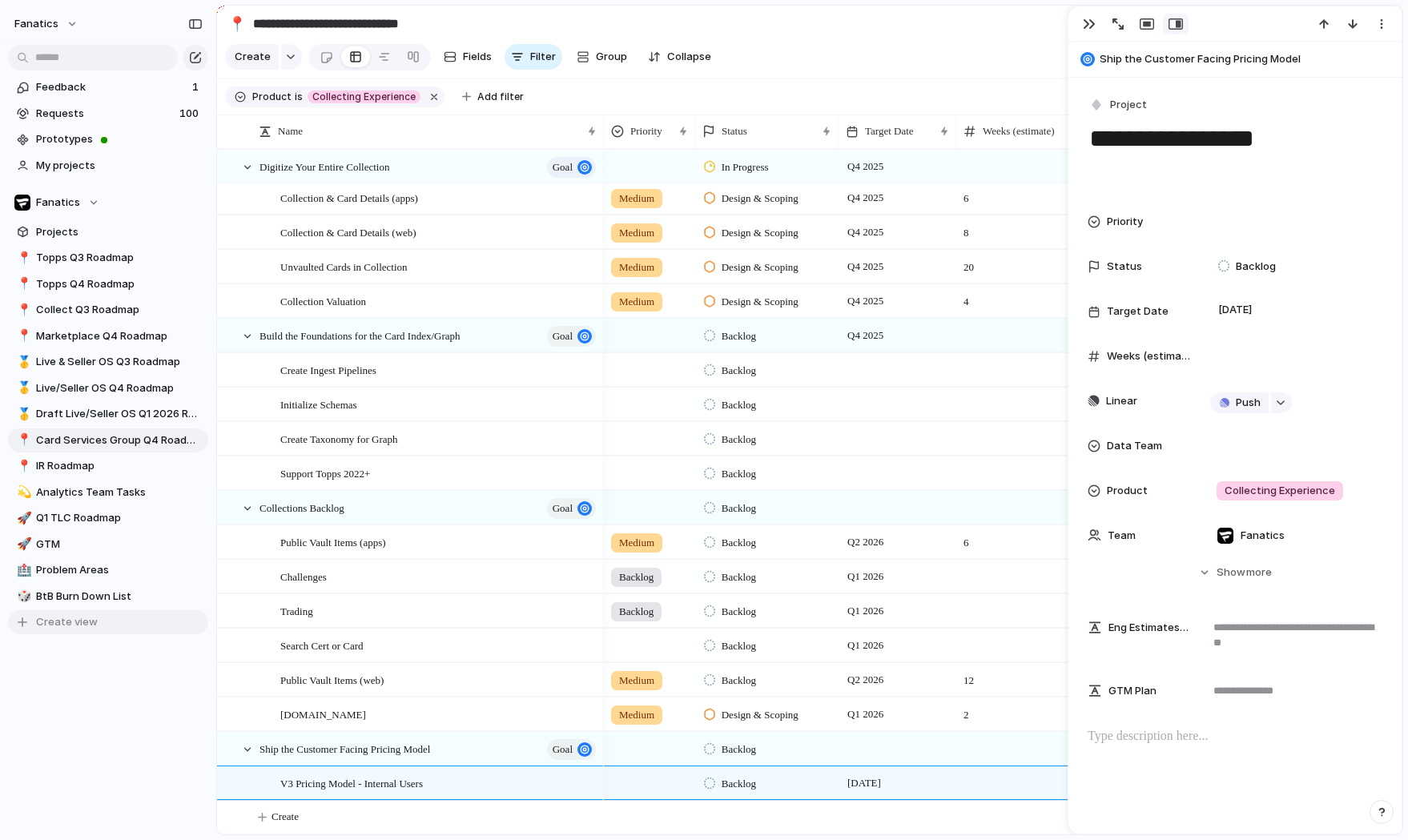
click at [55, 620] on span "Create view" at bounding box center [67, 622] width 62 height 16
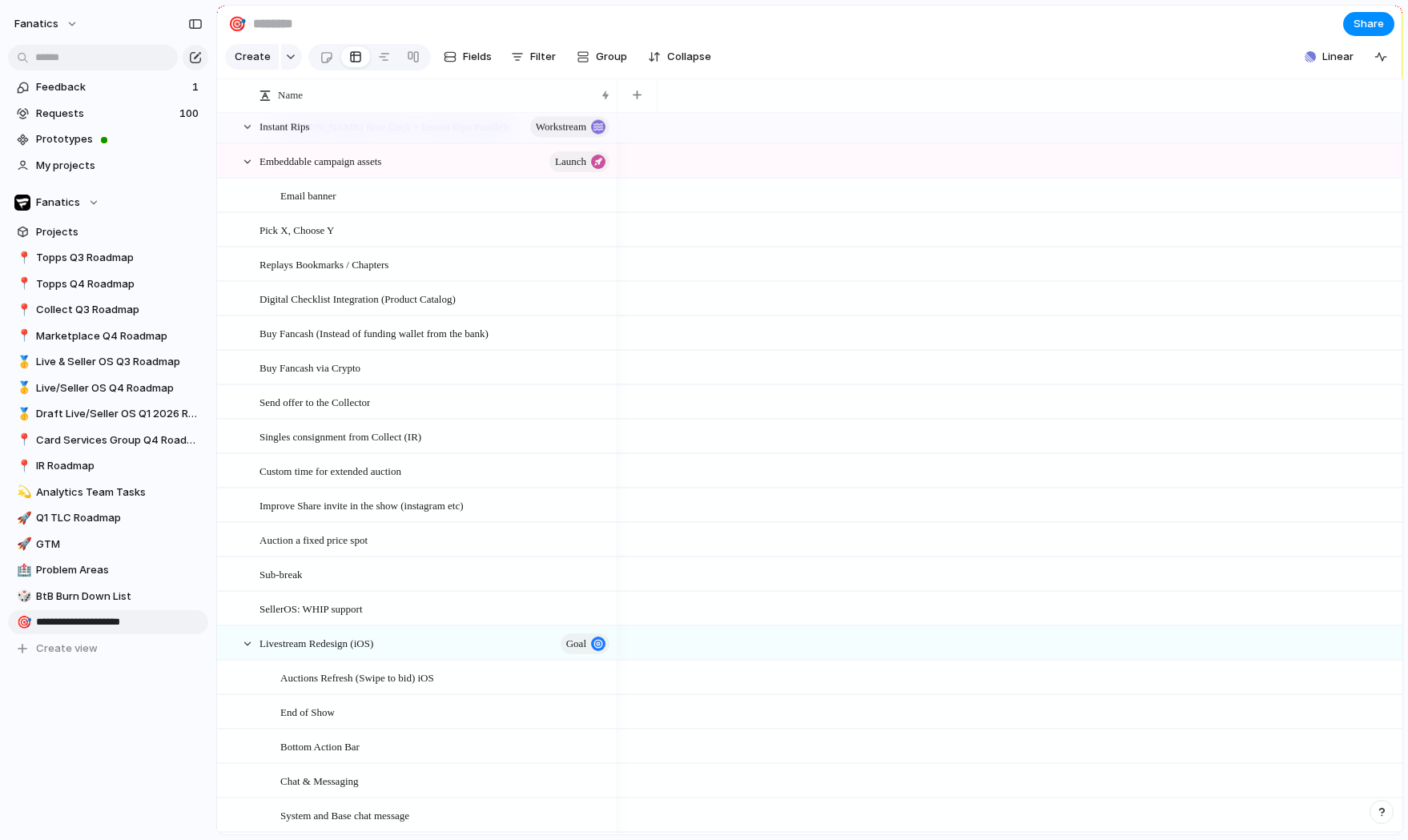
type input "**********"
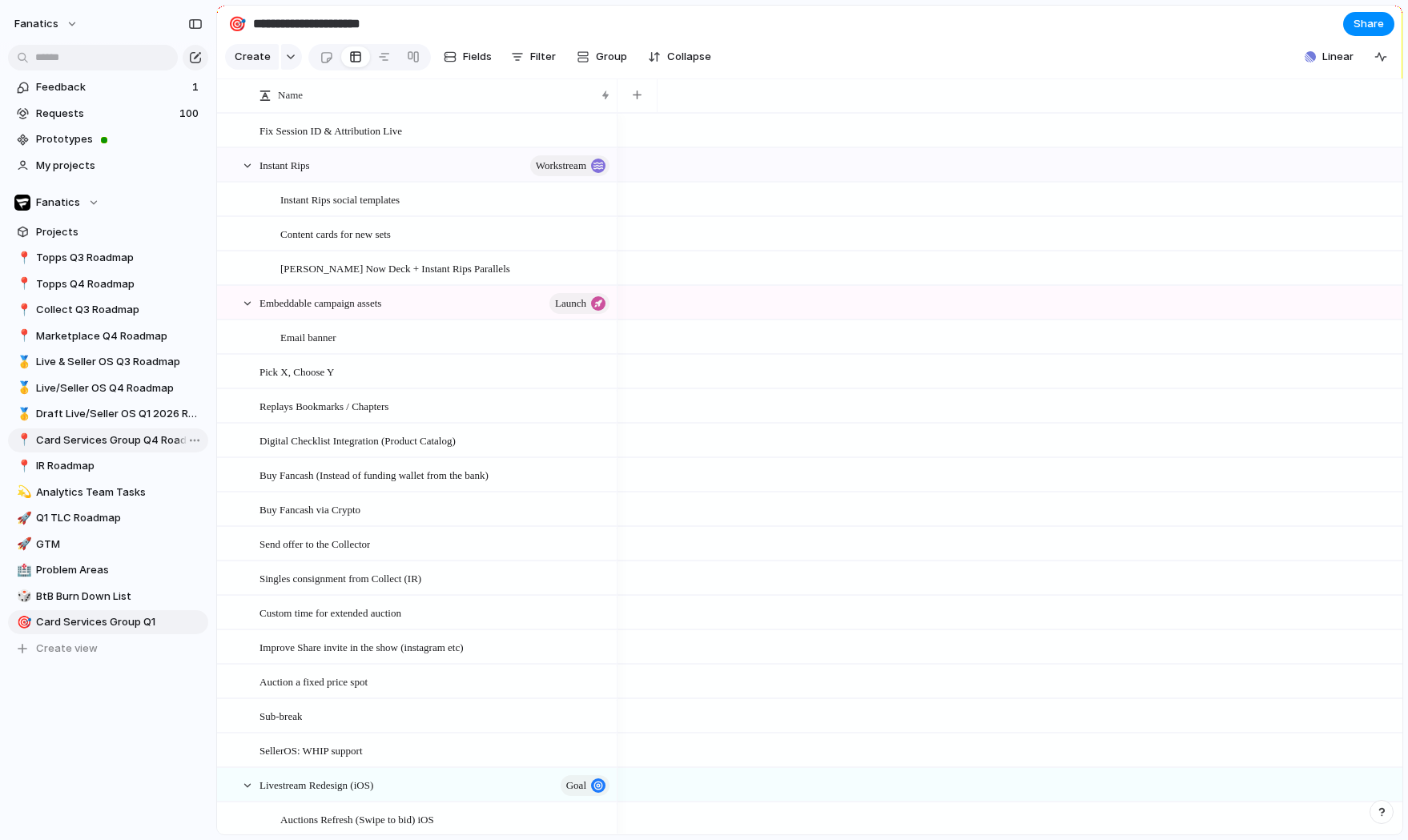
click at [89, 436] on span "Card Services Group Q4 Roadmap" at bounding box center [119, 440] width 166 height 16
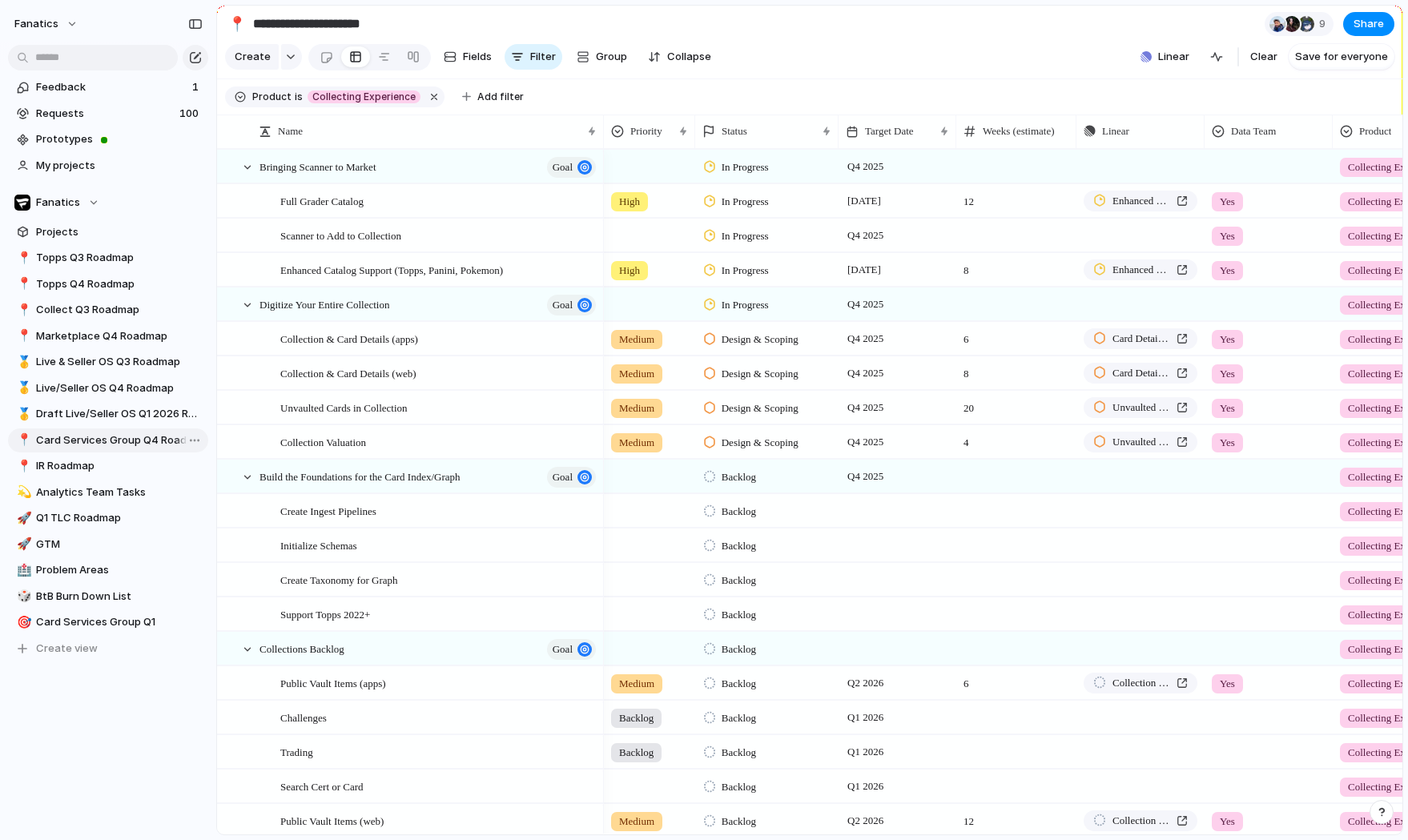
type input "**********"
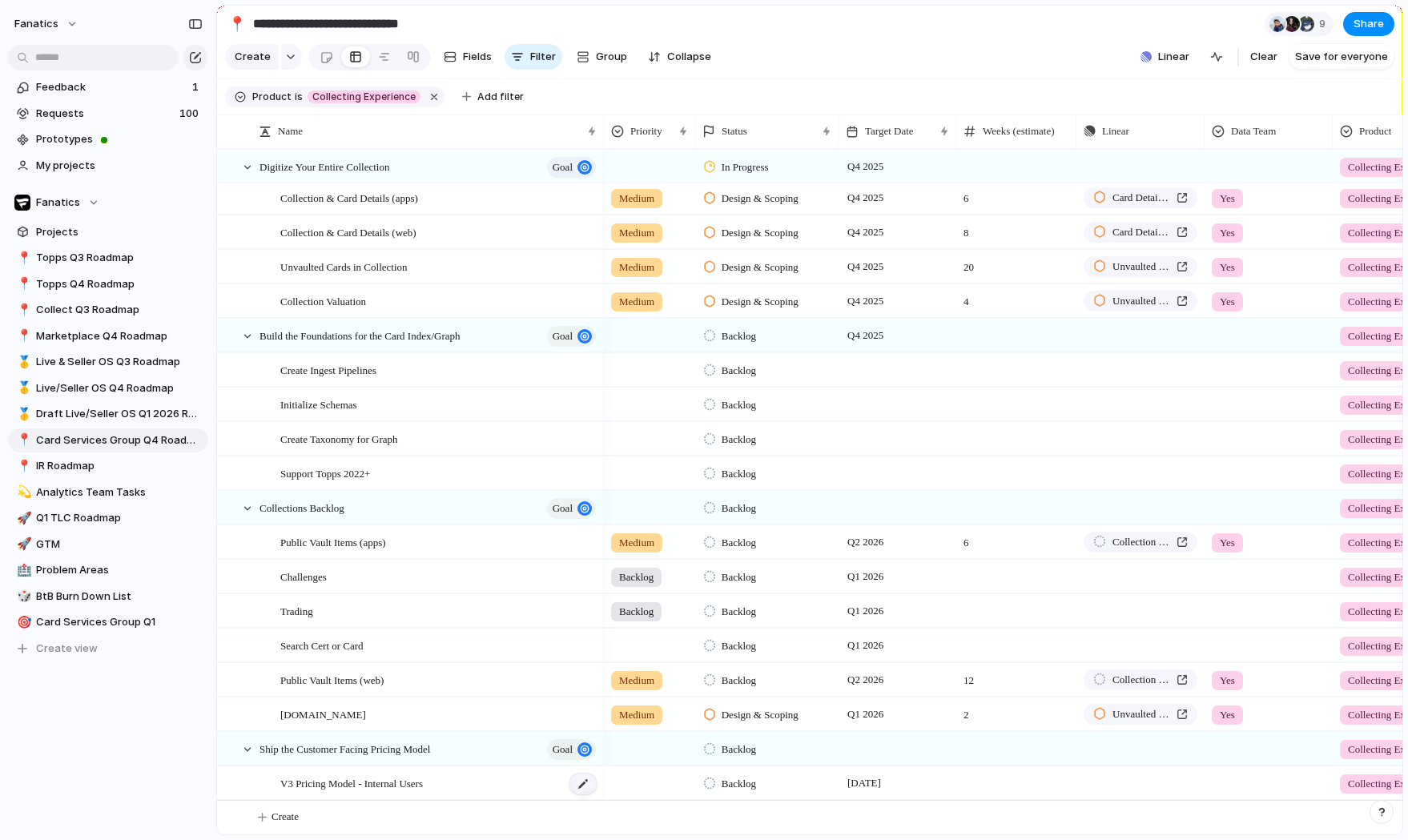
click at [576, 783] on div at bounding box center [583, 783] width 27 height 21
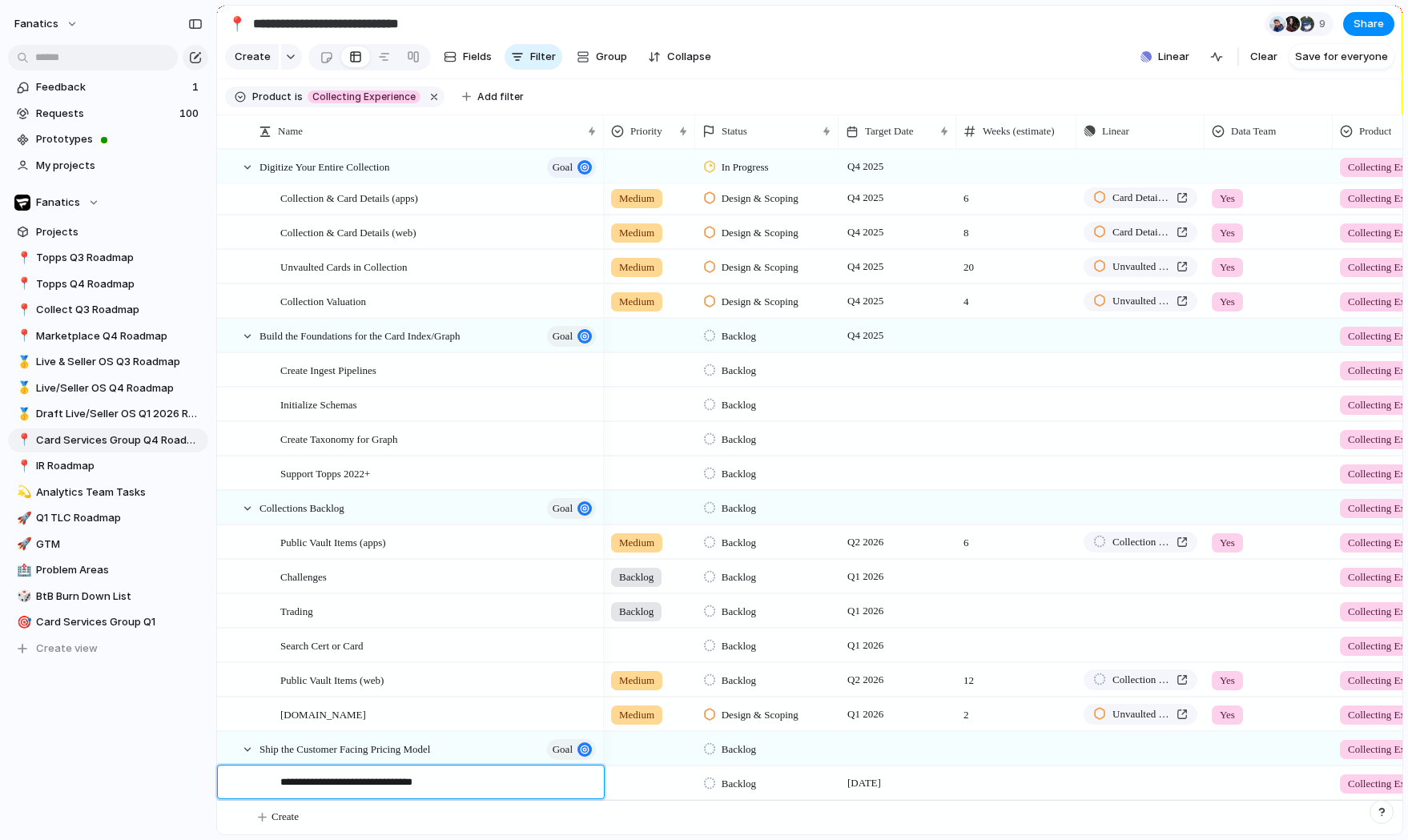
click at [366, 780] on textarea "**********" at bounding box center [436, 784] width 312 height 20
type textarea "**********"
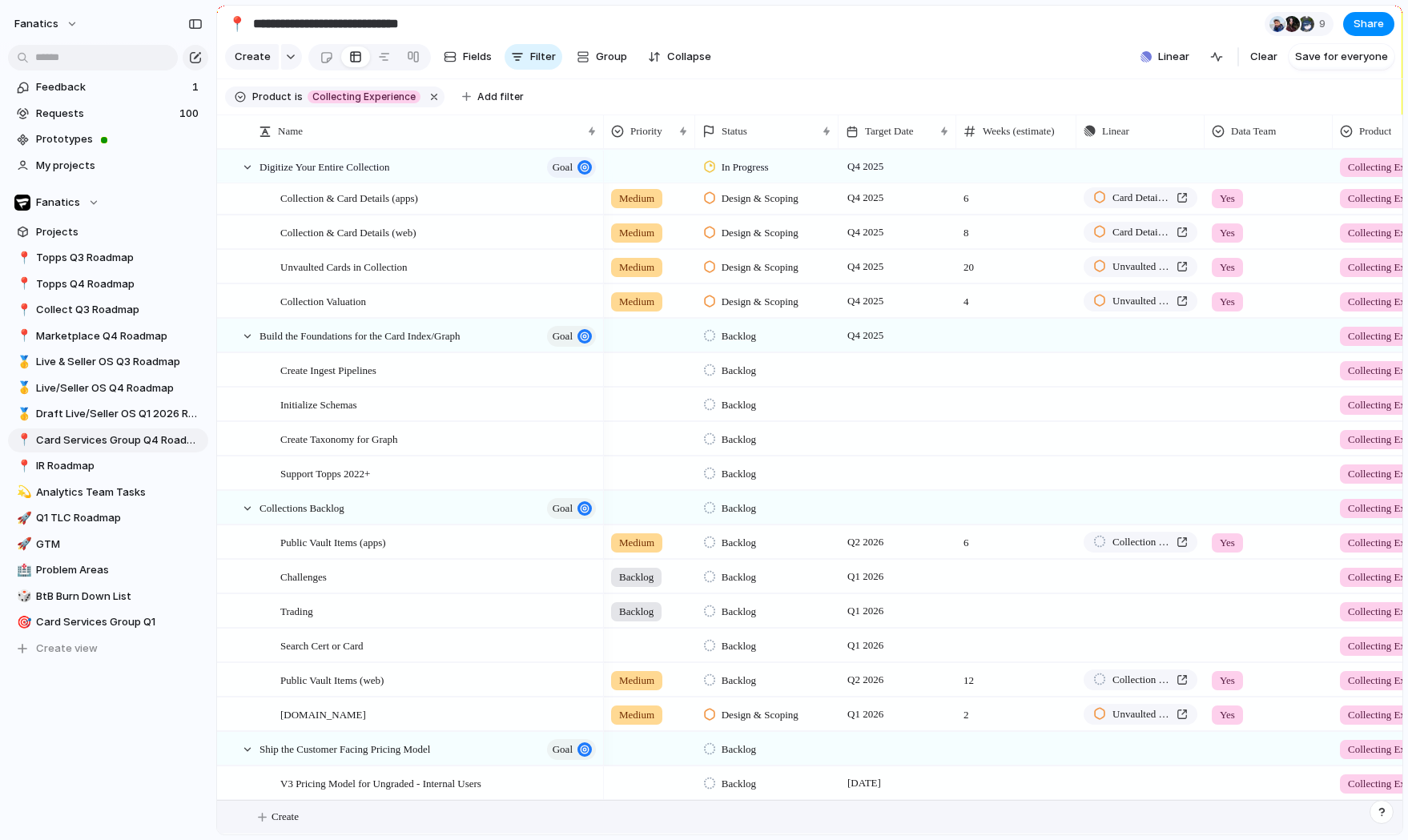
click at [288, 818] on span "Create" at bounding box center [285, 816] width 27 height 16
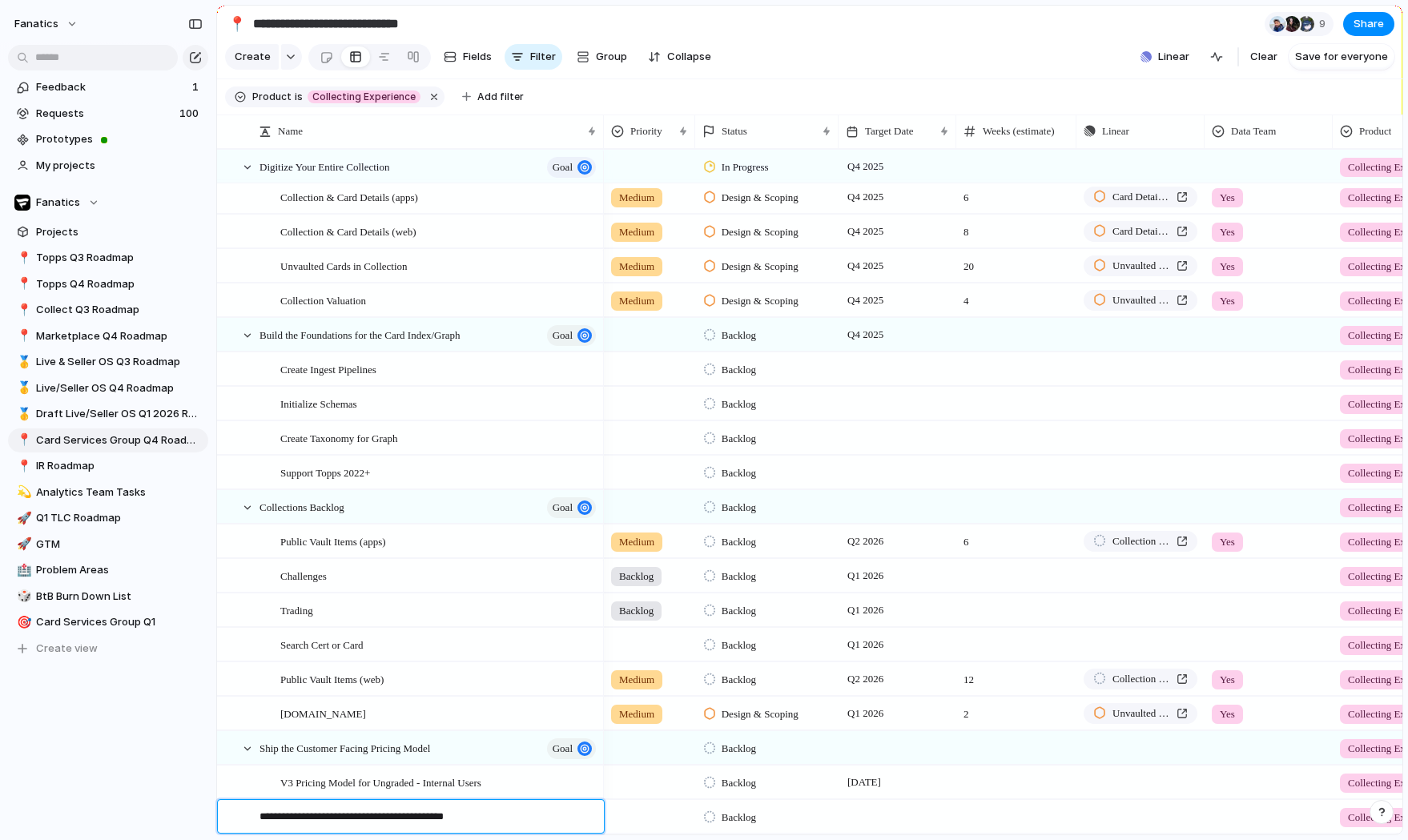
click at [402, 815] on textarea "**********" at bounding box center [426, 819] width 333 height 20
type textarea "**********"
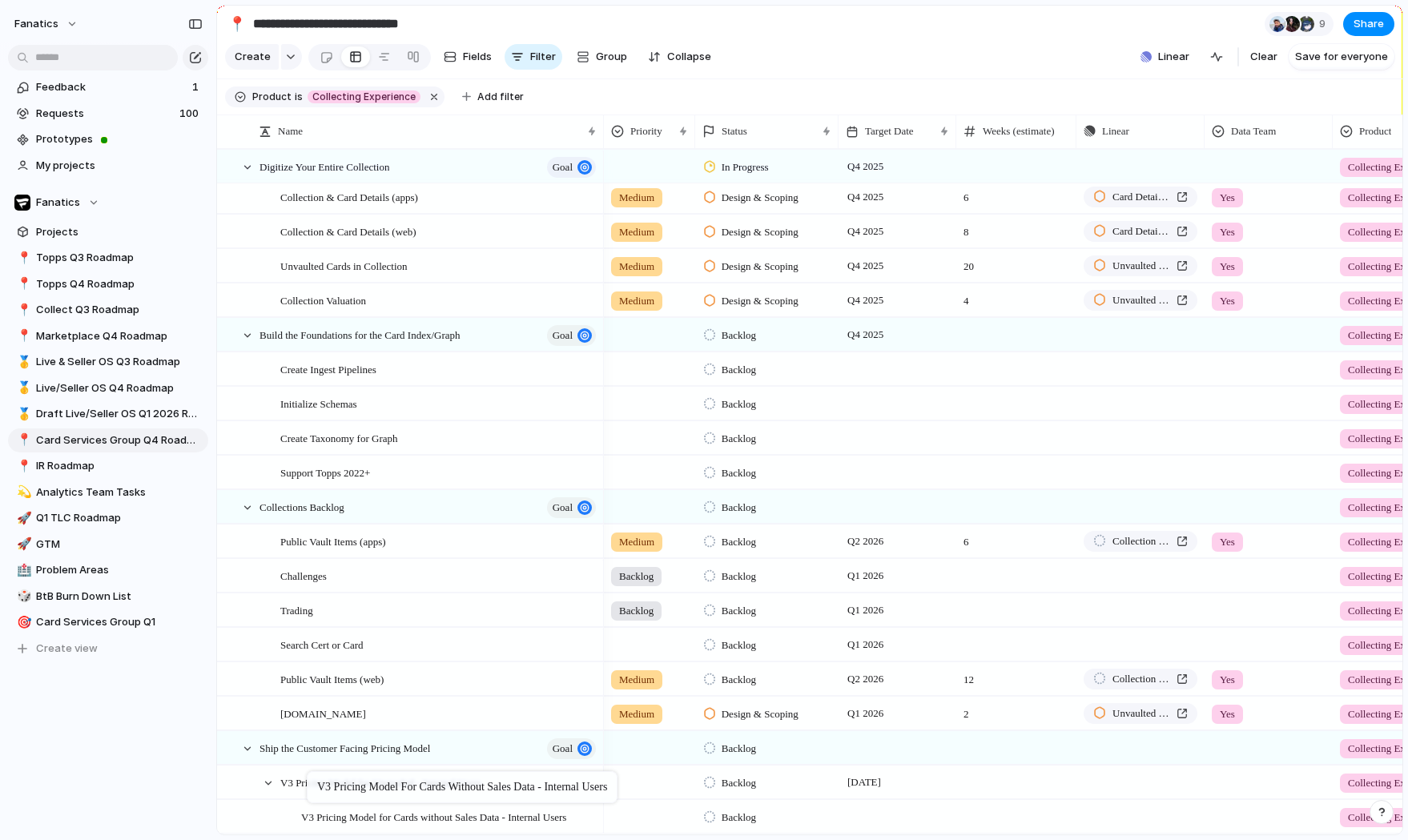
drag, startPoint x: 280, startPoint y: 816, endPoint x: 315, endPoint y: 773, distance: 55.4
drag, startPoint x: 324, startPoint y: 808, endPoint x: 279, endPoint y: 767, distance: 60.9
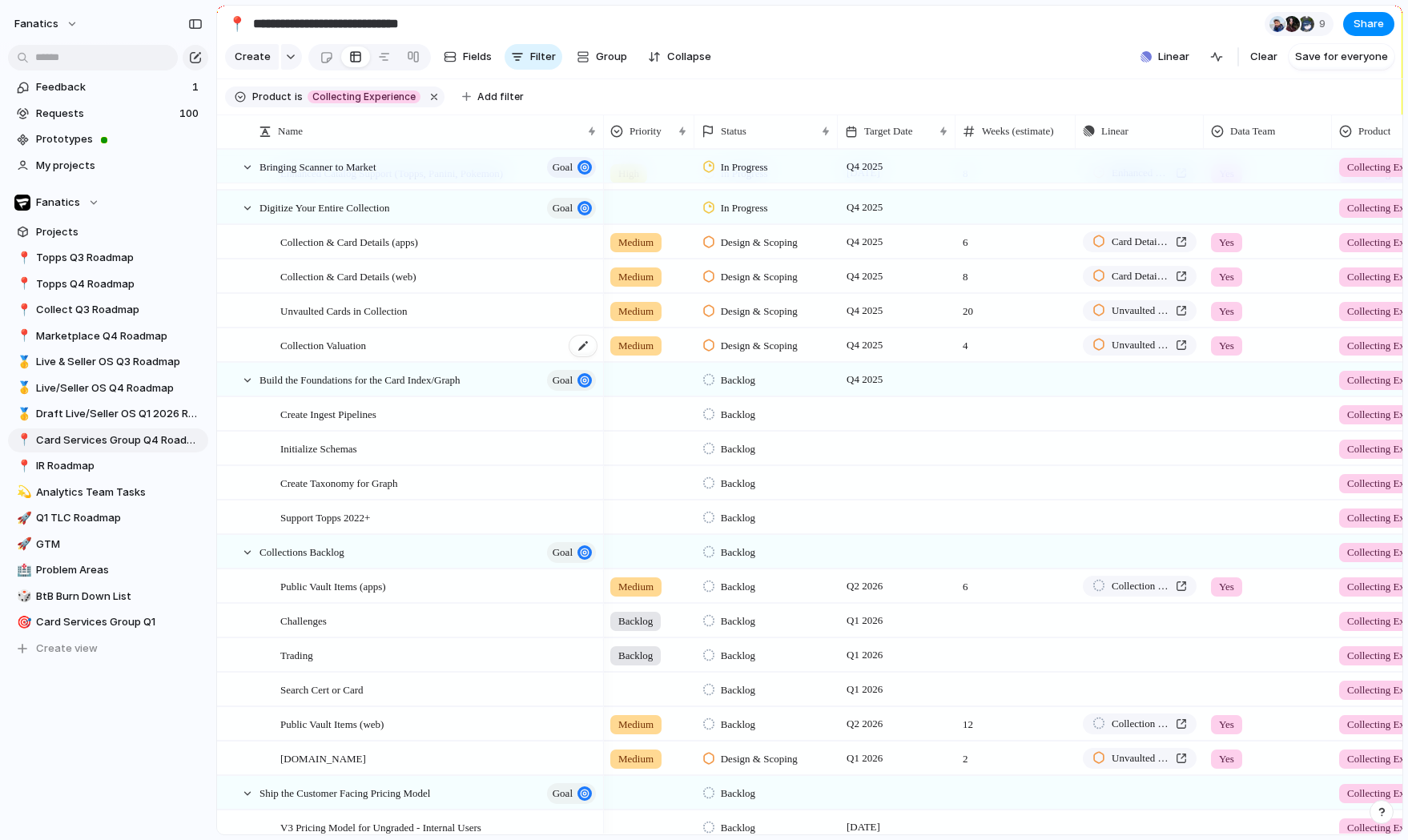
scroll to position [107, 0]
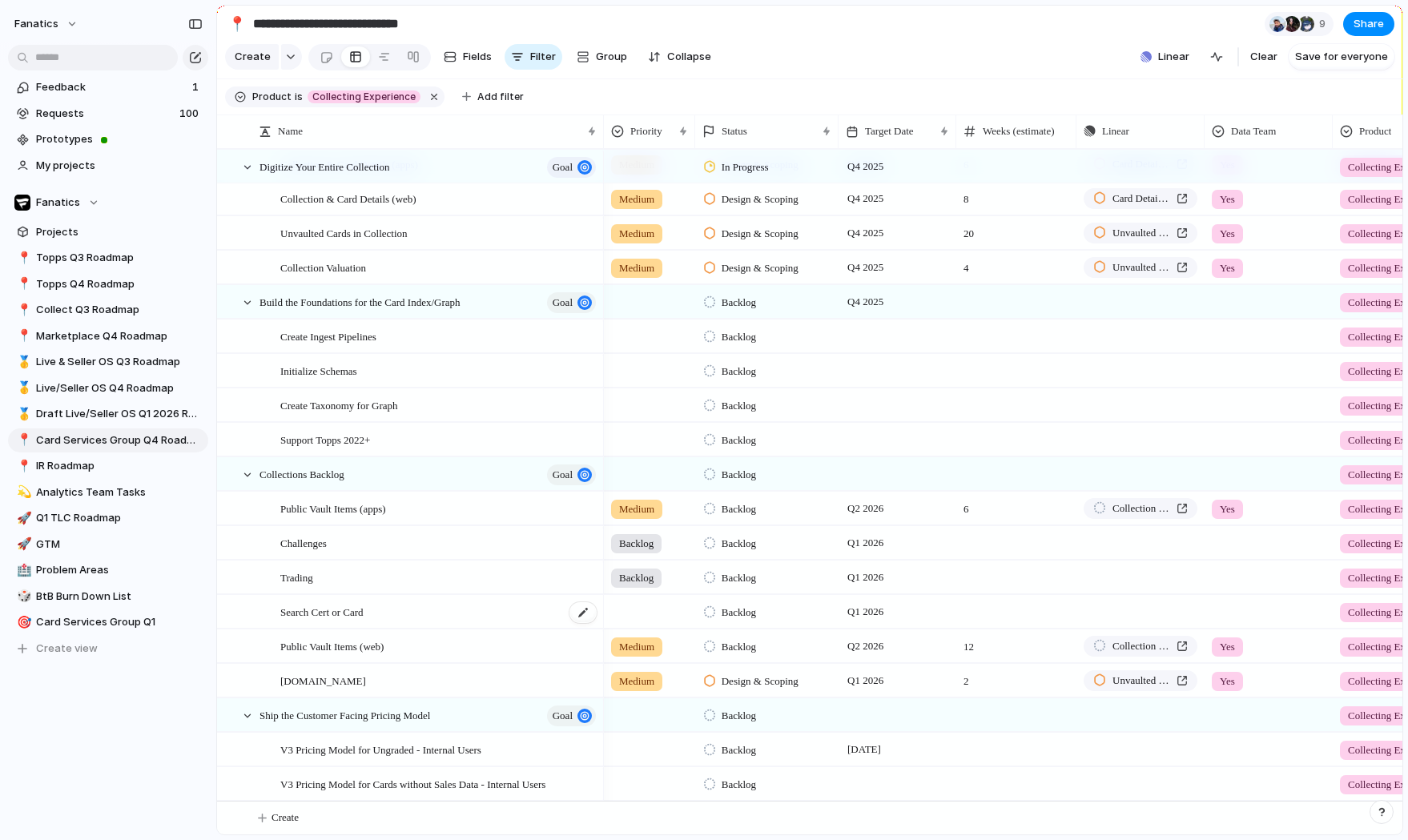
click at [379, 615] on div "Search Cert or Card" at bounding box center [439, 611] width 318 height 33
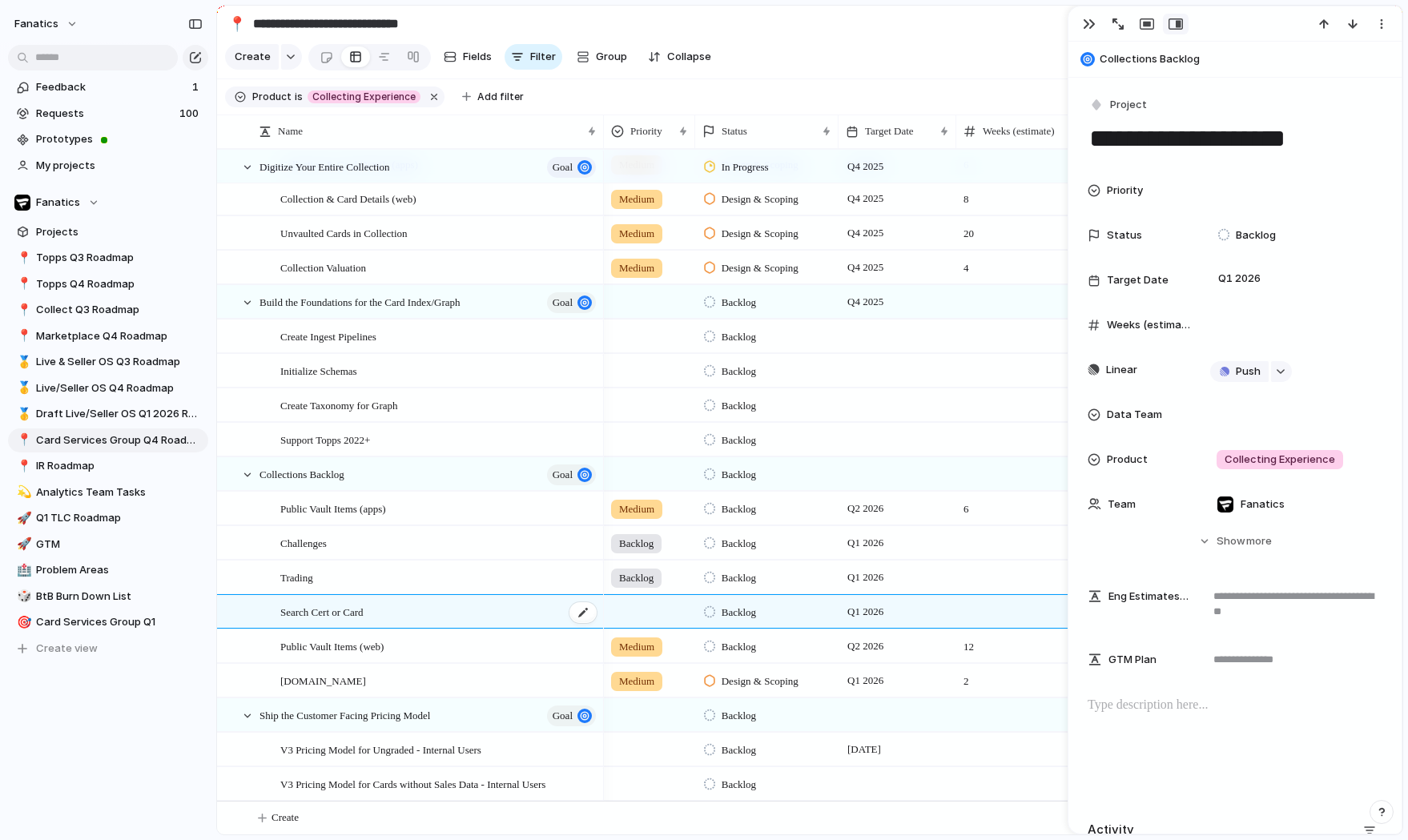
click at [379, 615] on div "Search Cert or Card" at bounding box center [439, 611] width 318 height 33
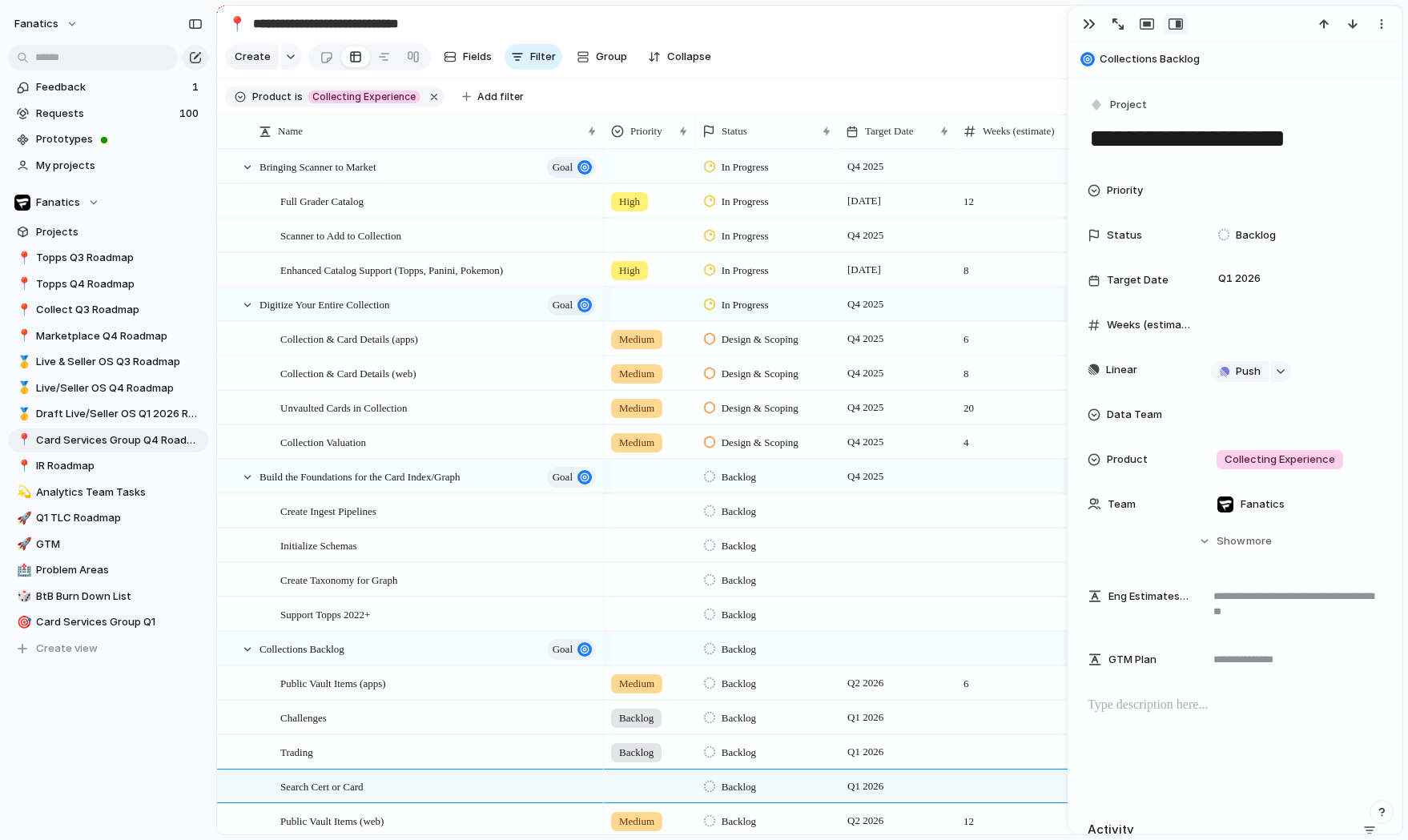
scroll to position [66, 0]
click at [890, 46] on section "Create Fields Filter Group Zoom Collapse Linear Clear Save for everyone" at bounding box center [809, 60] width 1185 height 39
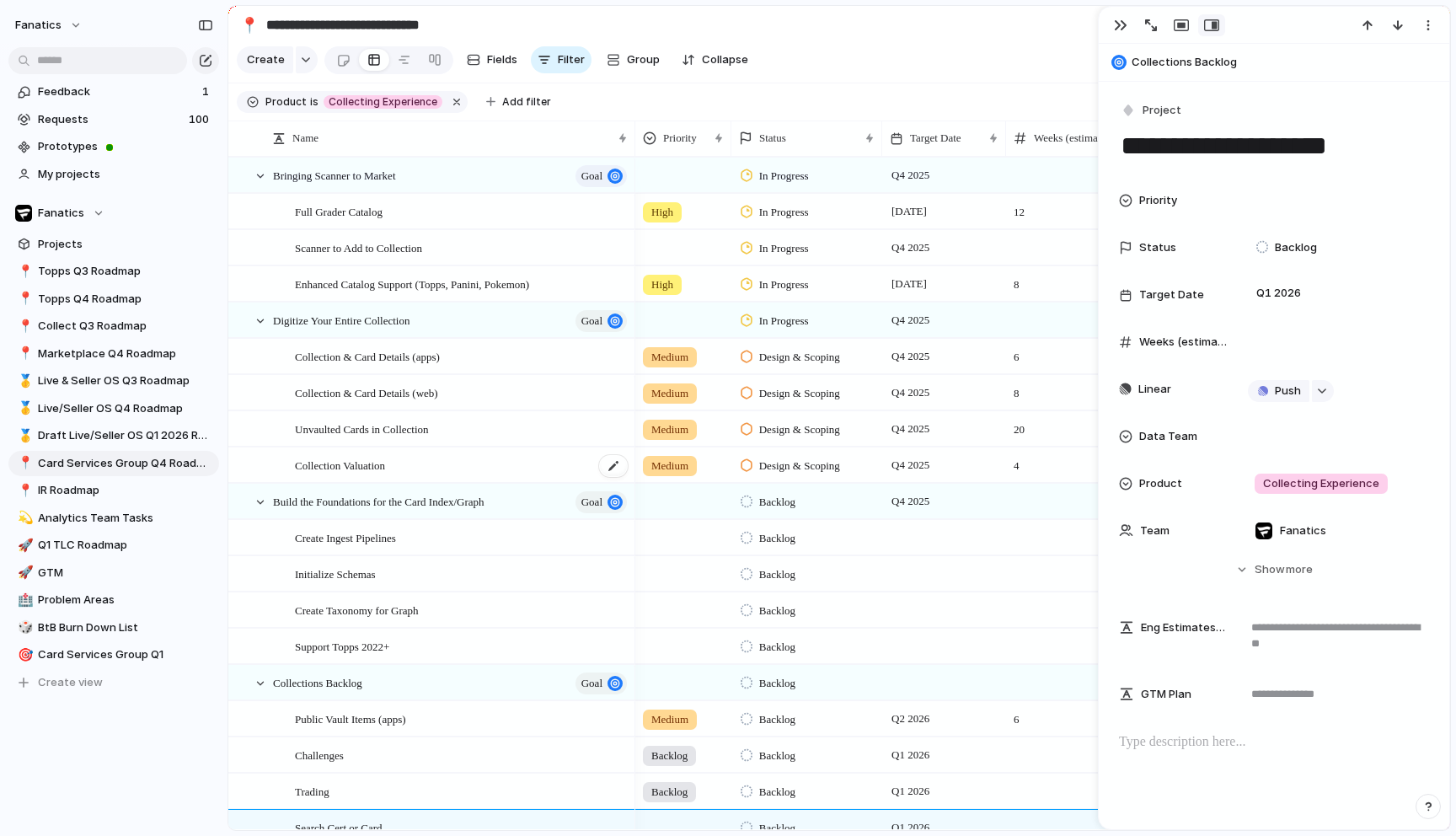
scroll to position [233, 0]
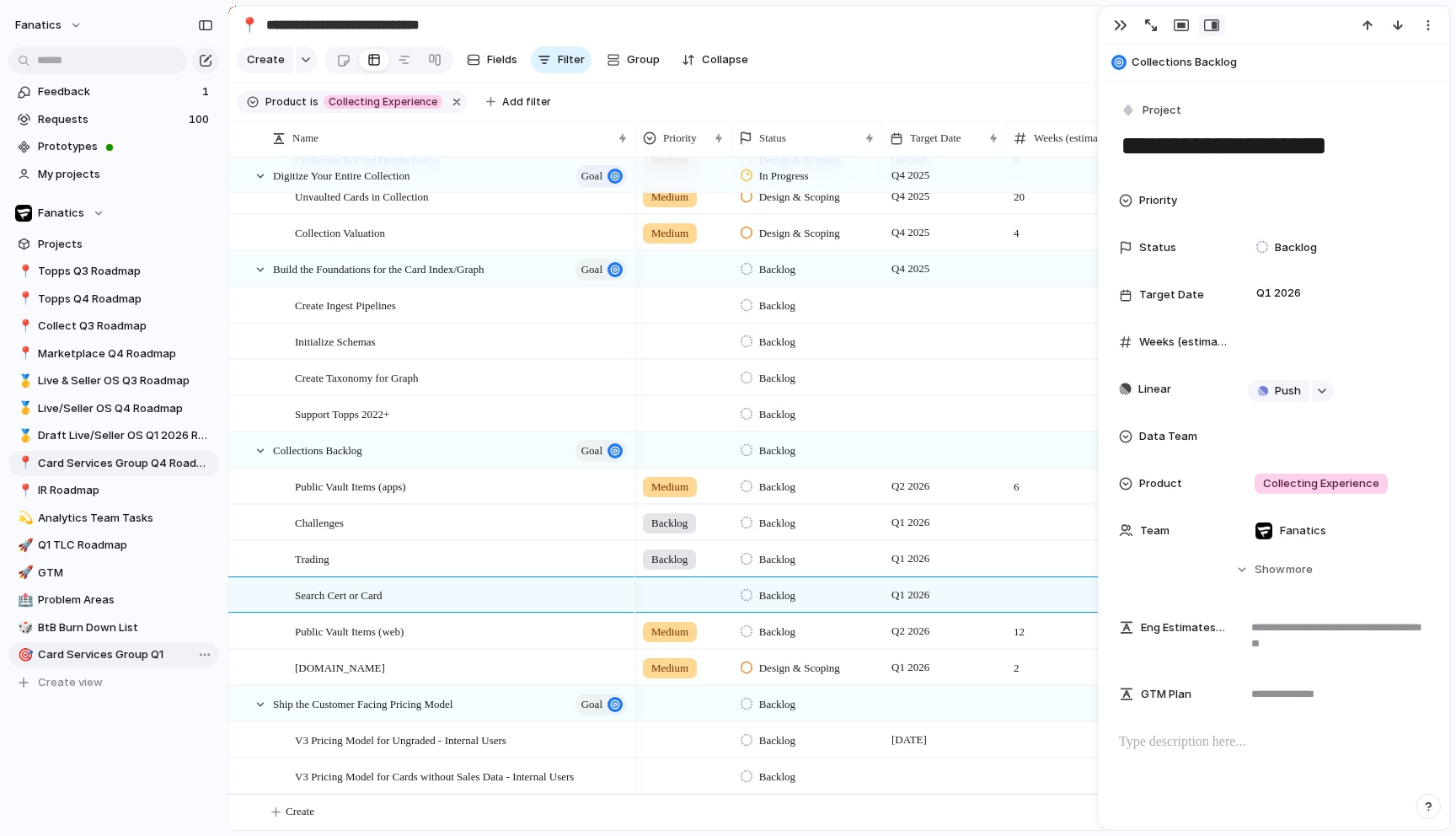
click at [140, 655] on span "Card Services Group Q1" at bounding box center [125, 654] width 175 height 17
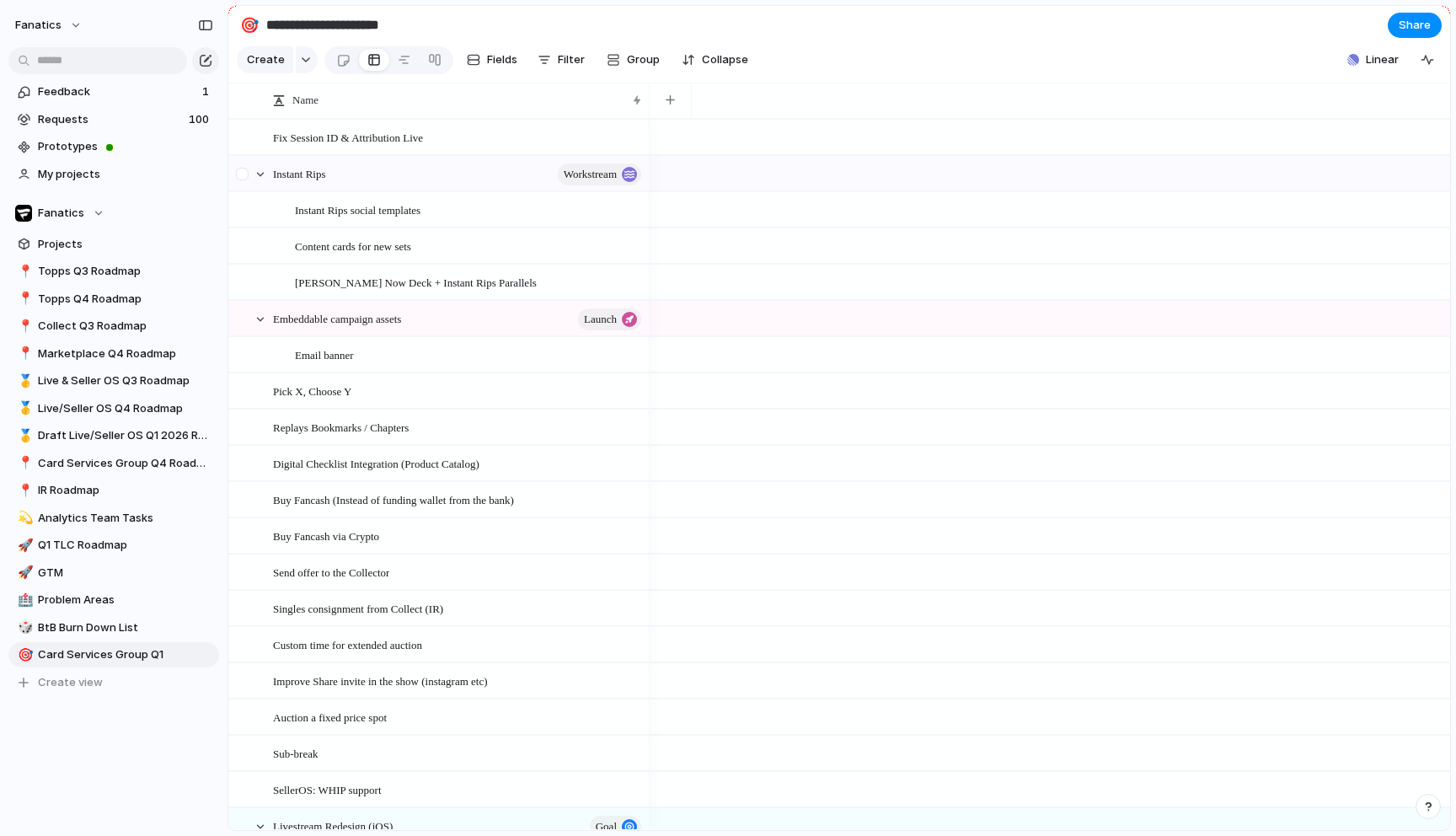
click at [249, 170] on div at bounding box center [242, 174] width 12 height 12
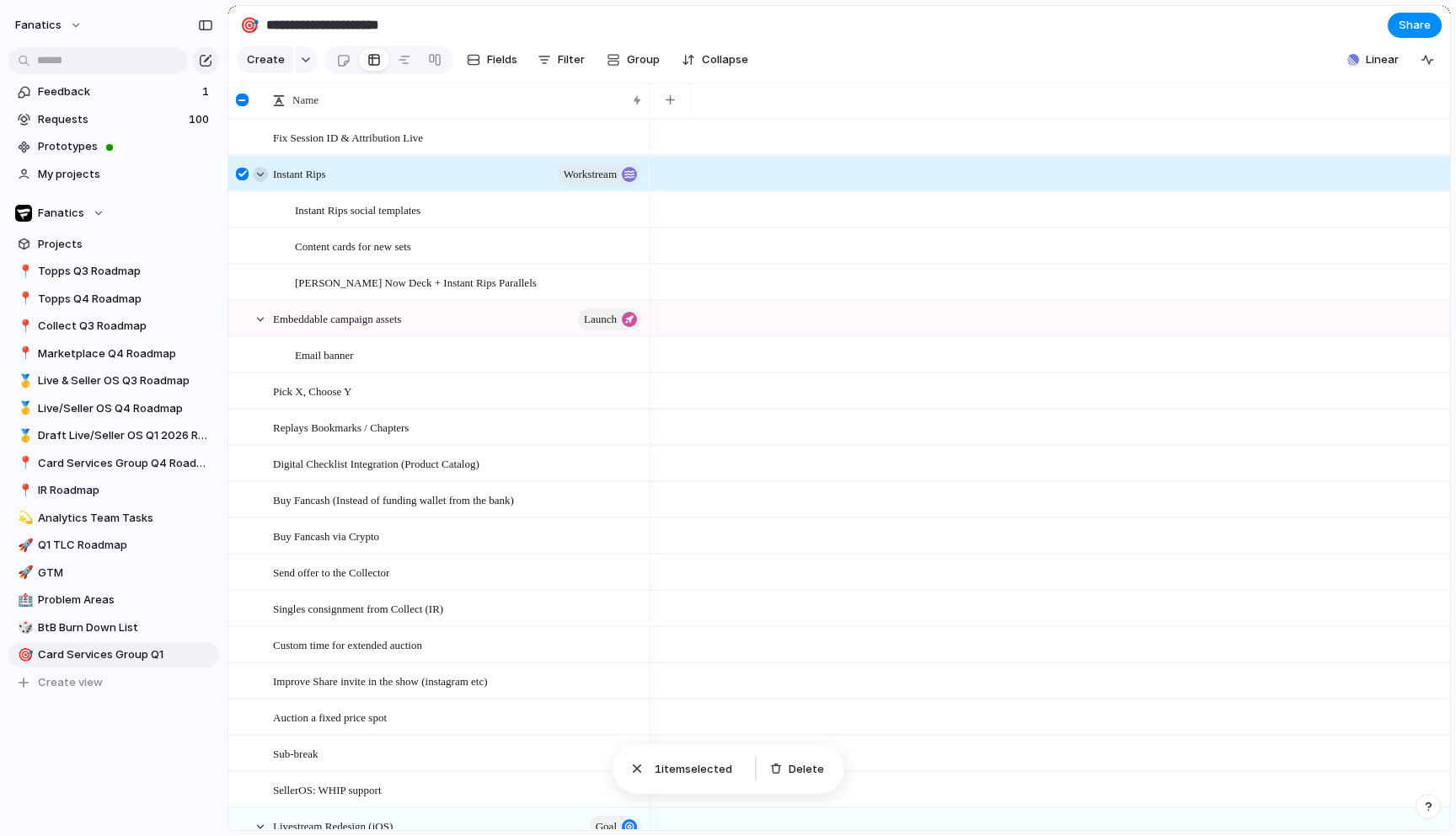
click at [260, 170] on div at bounding box center [260, 174] width 15 height 15
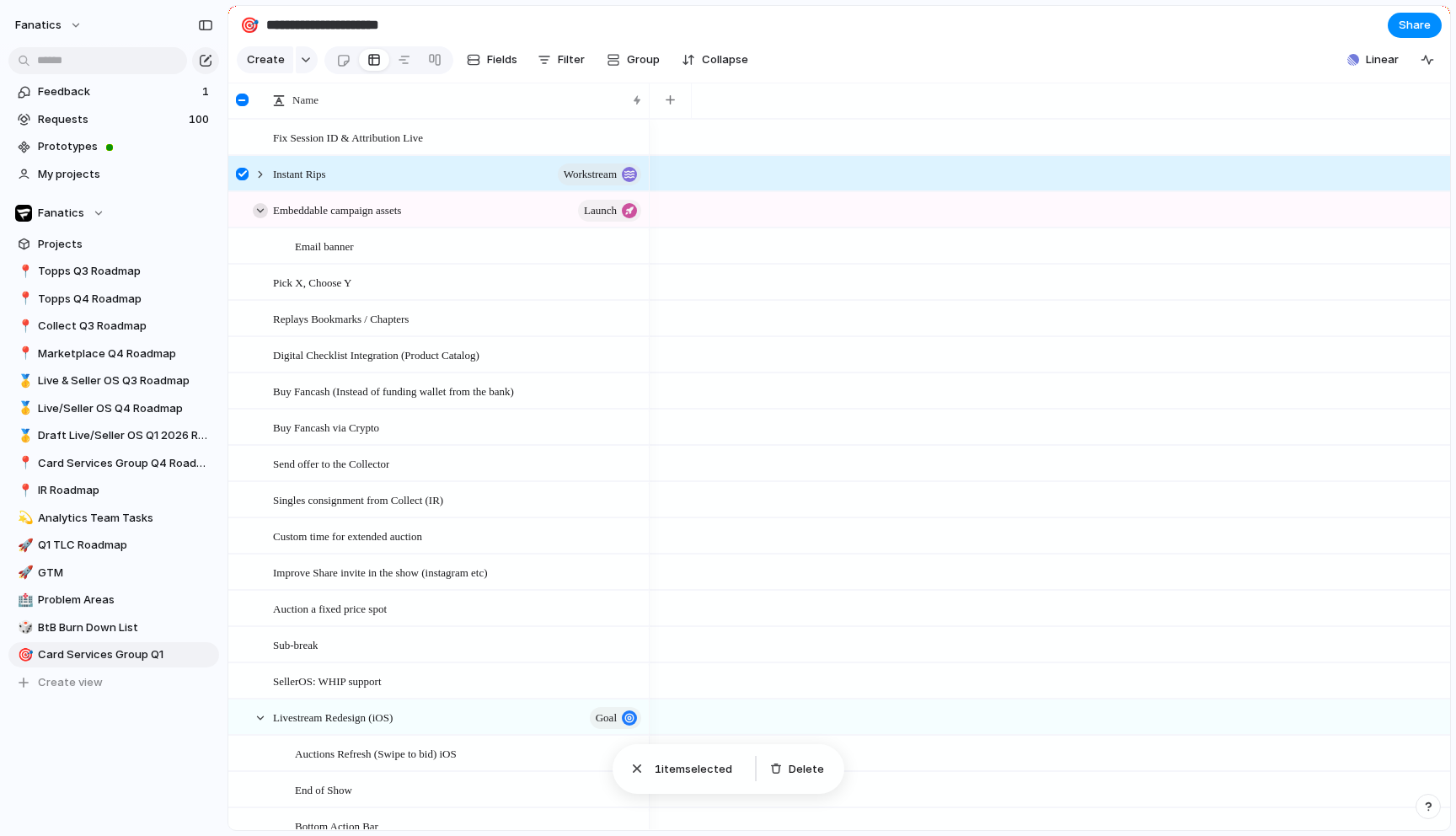
click at [260, 211] on div at bounding box center [260, 210] width 15 height 15
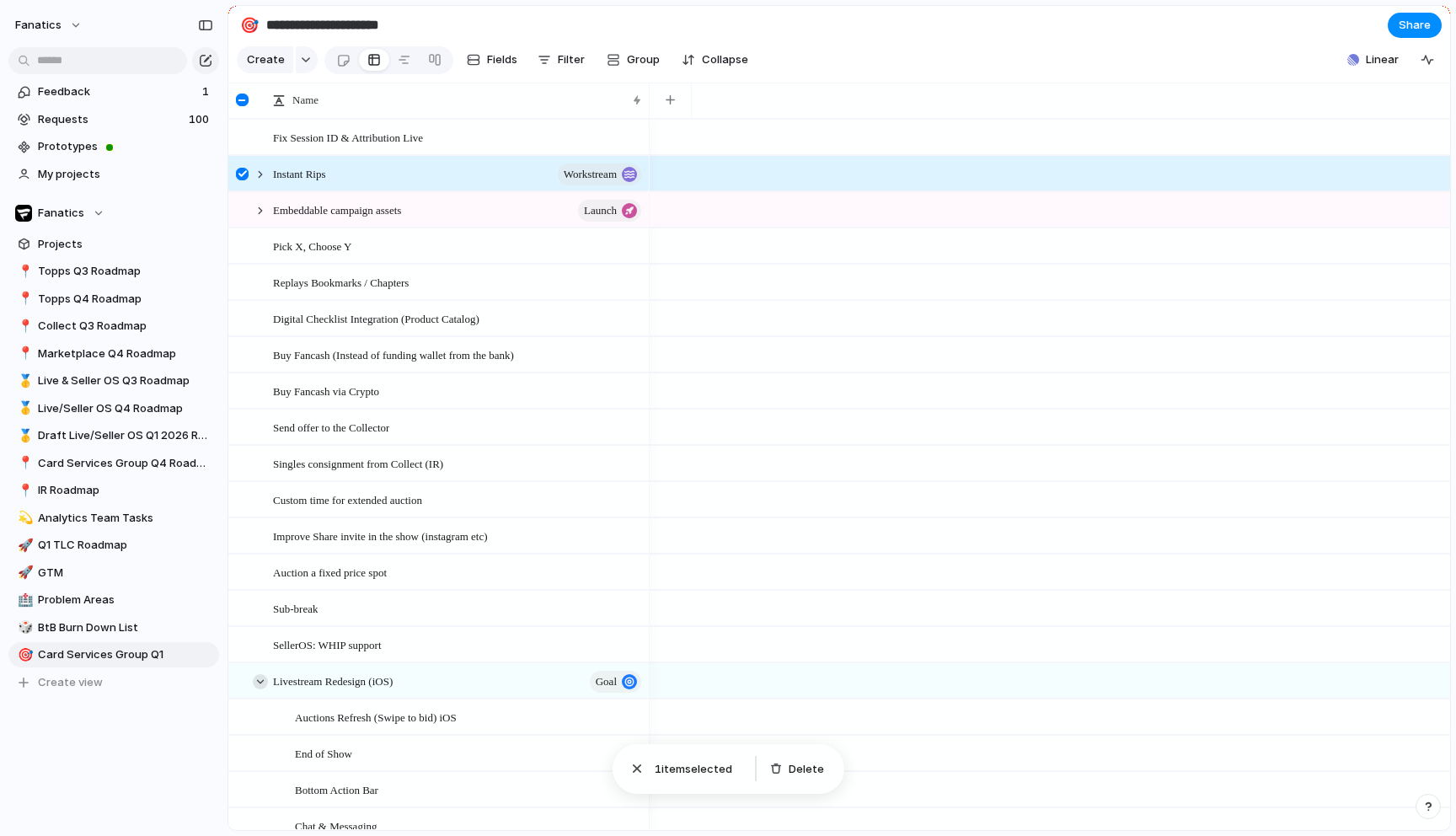
click at [258, 675] on div at bounding box center [260, 681] width 15 height 15
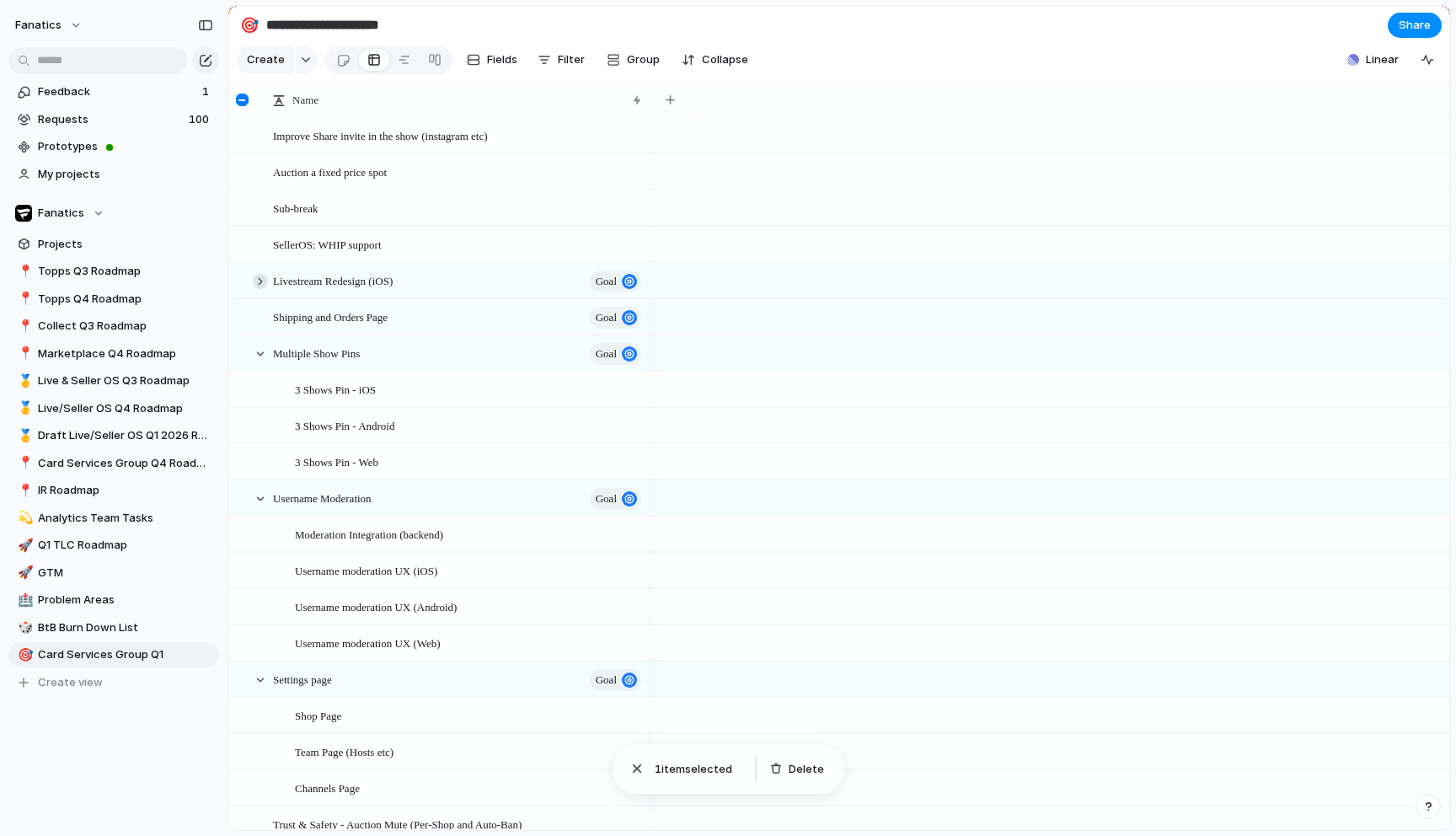
scroll to position [424, 0]
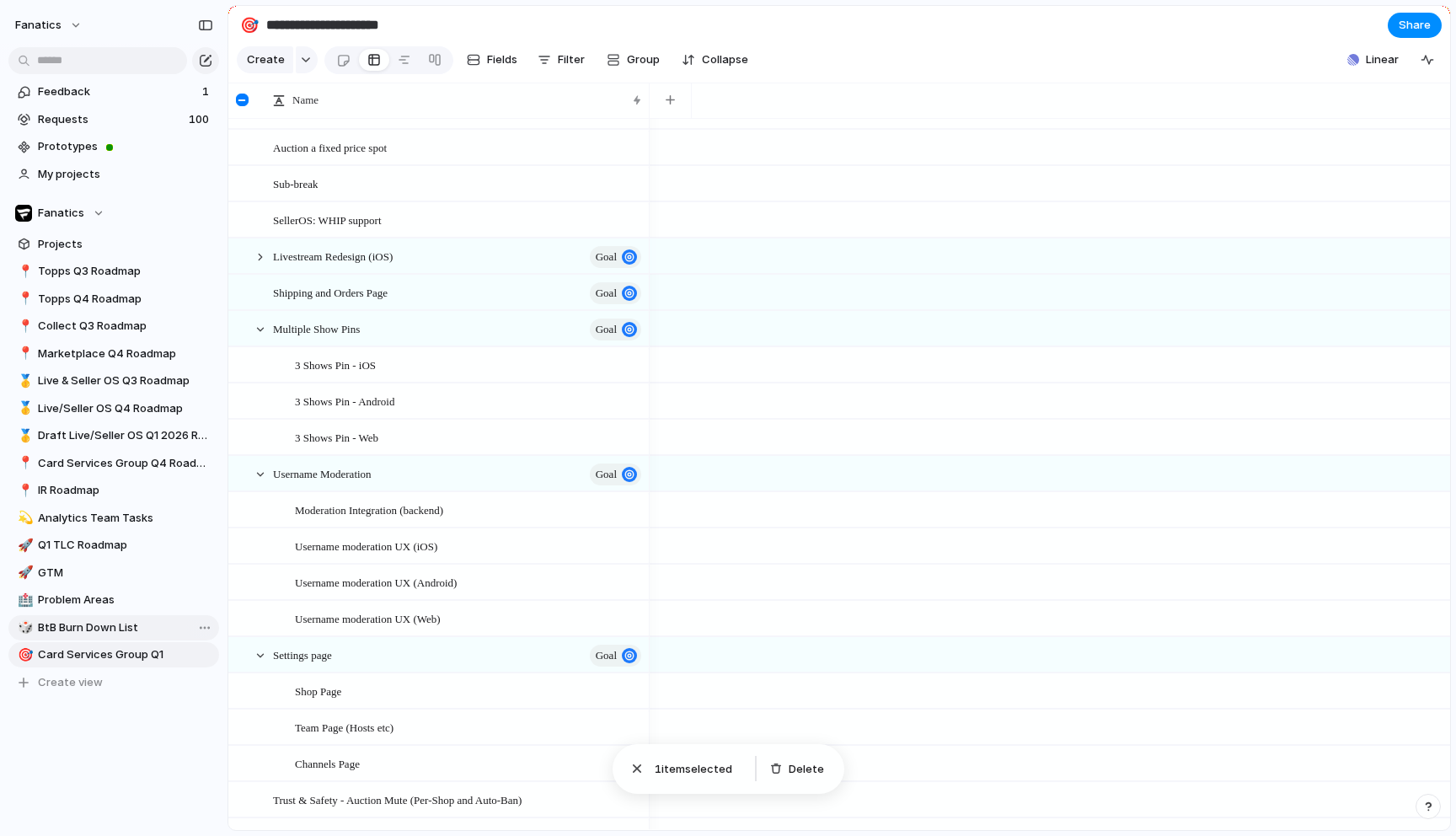
click at [91, 627] on span "BtB Burn Down List" at bounding box center [125, 627] width 175 height 17
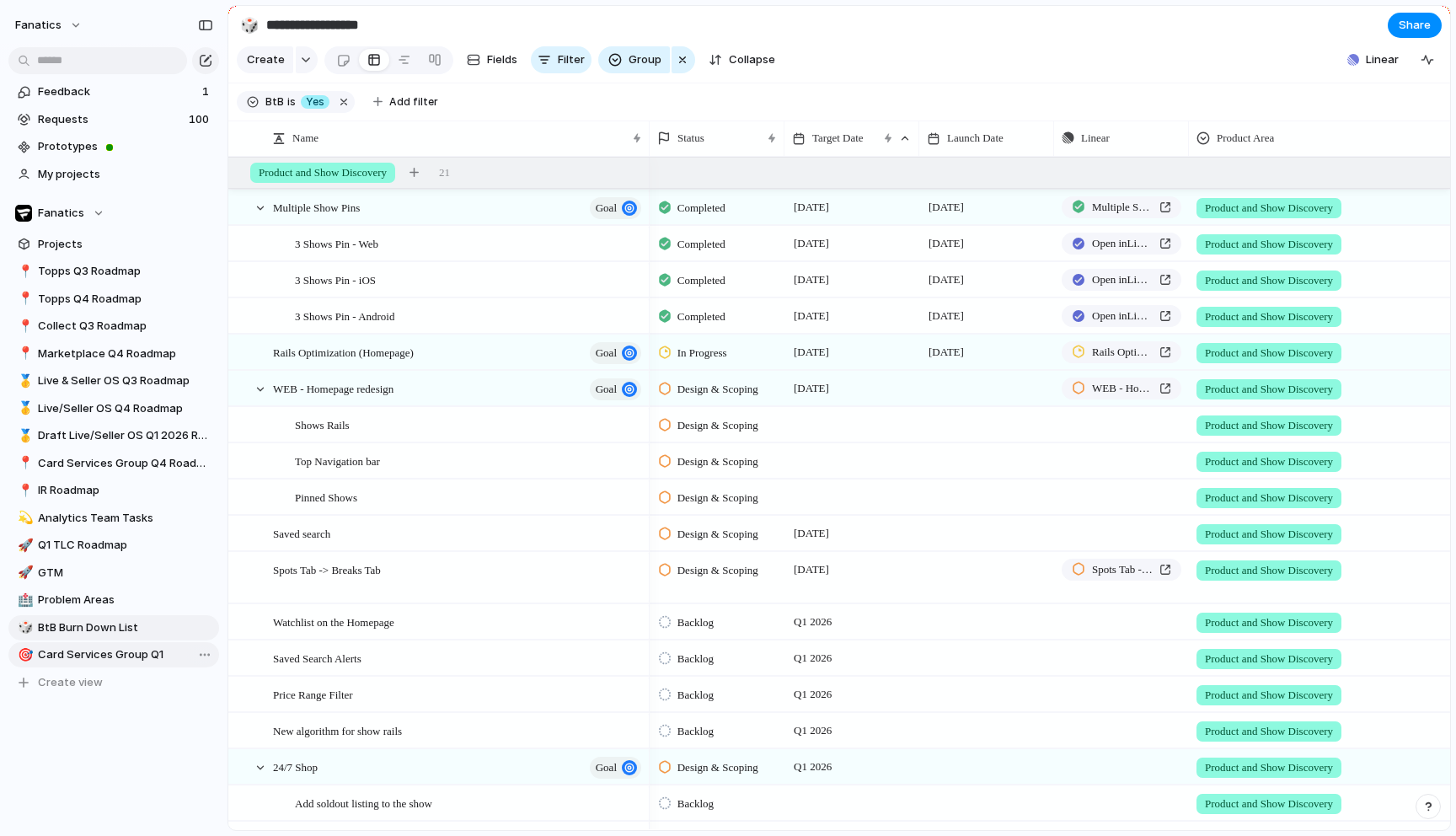
click at [133, 653] on span "Card Services Group Q1" at bounding box center [125, 654] width 175 height 17
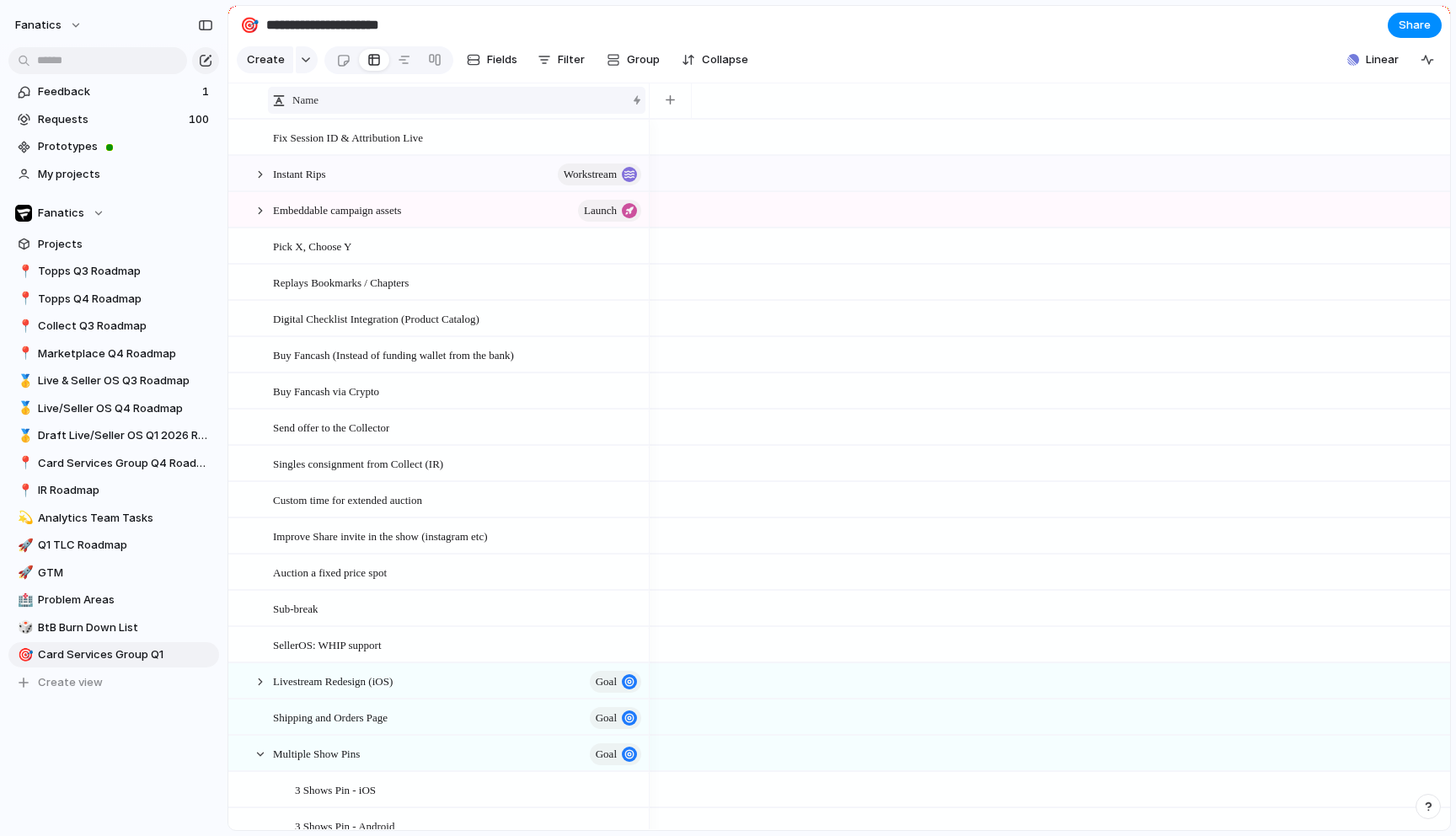
click at [636, 87] on div "Name" at bounding box center [456, 100] width 377 height 27
click at [637, 60] on div "Sort ascending Sort descending" at bounding box center [728, 418] width 1456 height 836
click at [637, 57] on span "Group" at bounding box center [643, 59] width 33 height 17
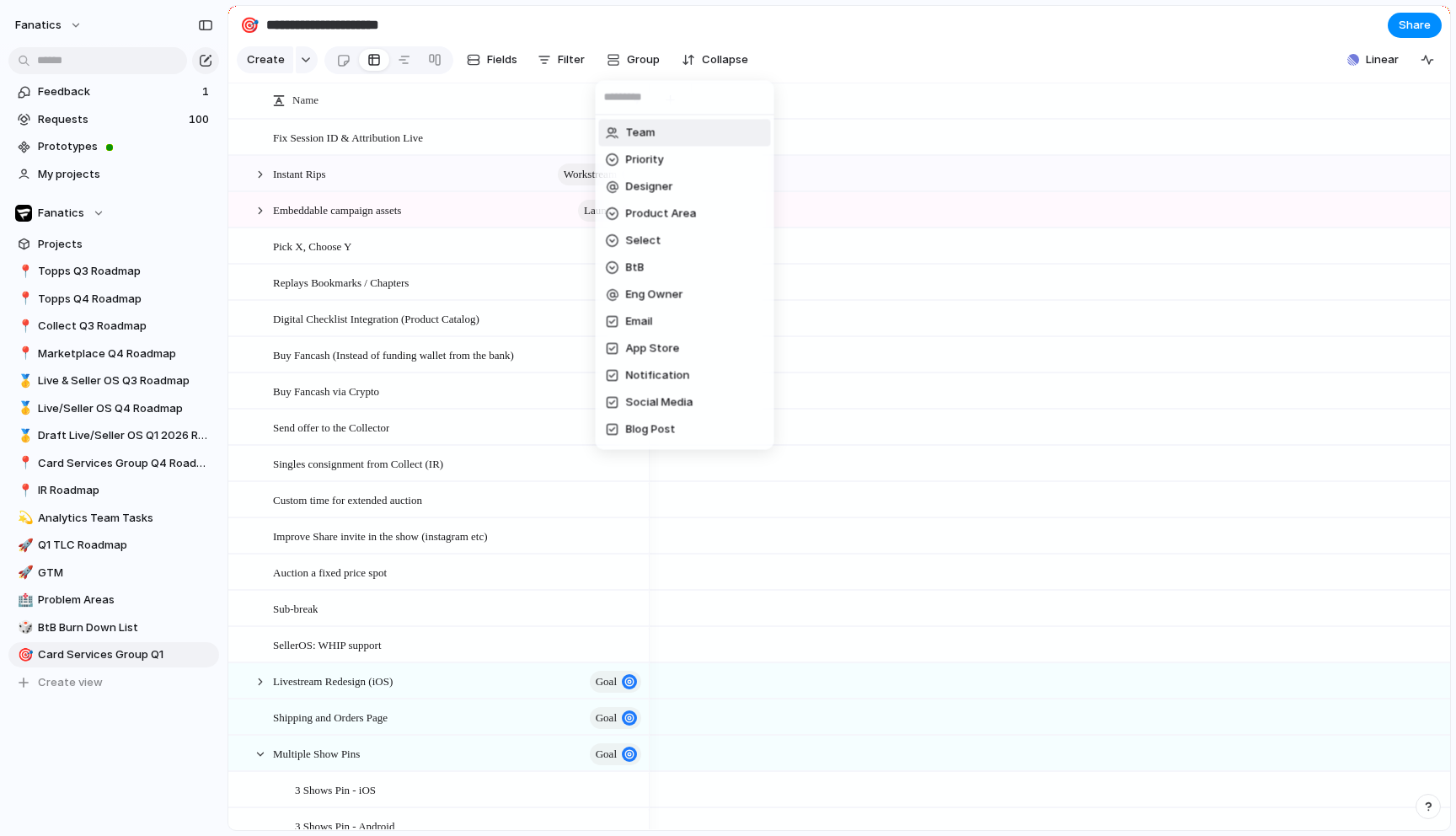
click at [669, 138] on li "Team" at bounding box center [685, 133] width 172 height 27
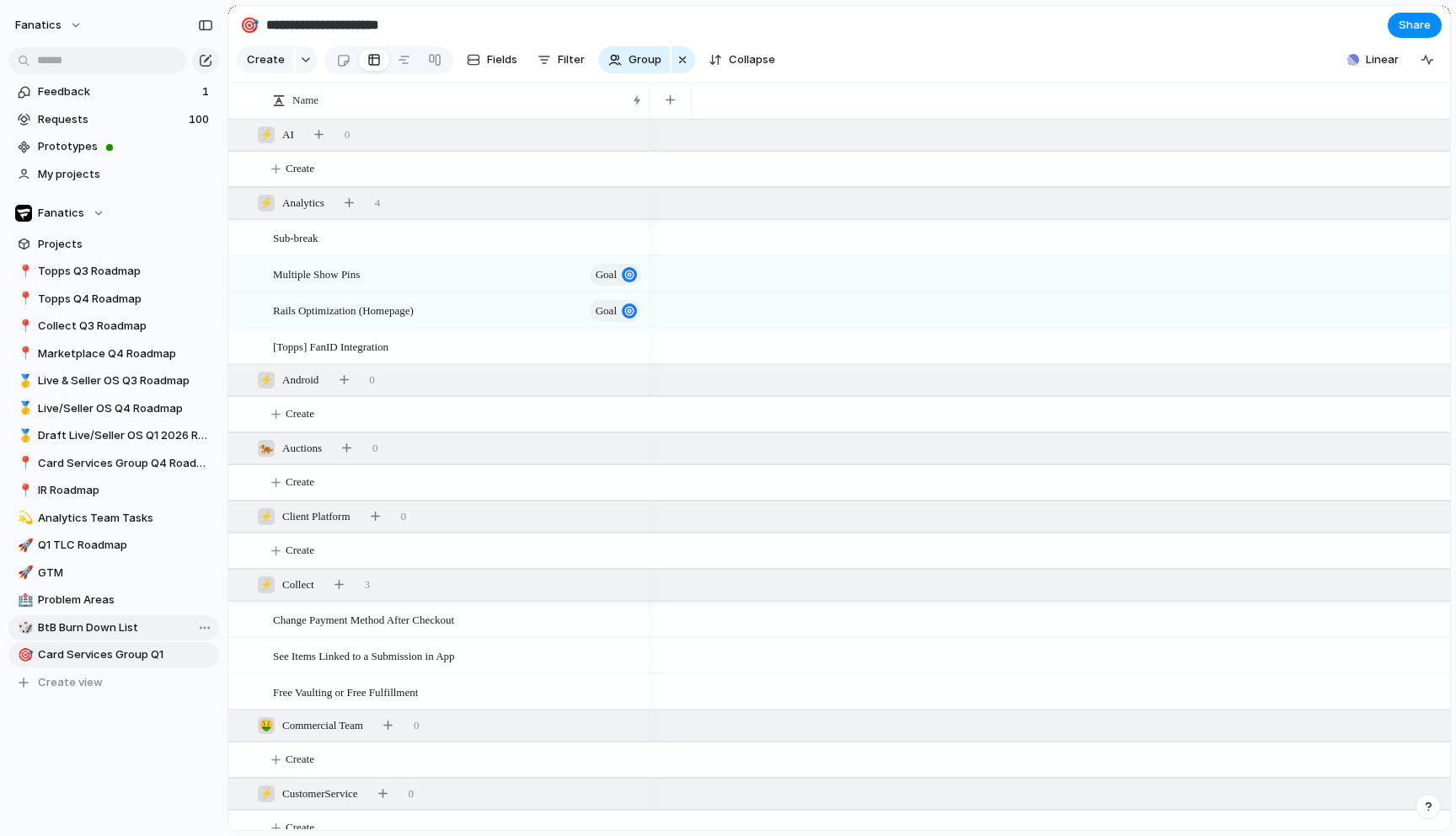
click at [87, 621] on span "BtB Burn Down List" at bounding box center [125, 627] width 175 height 17
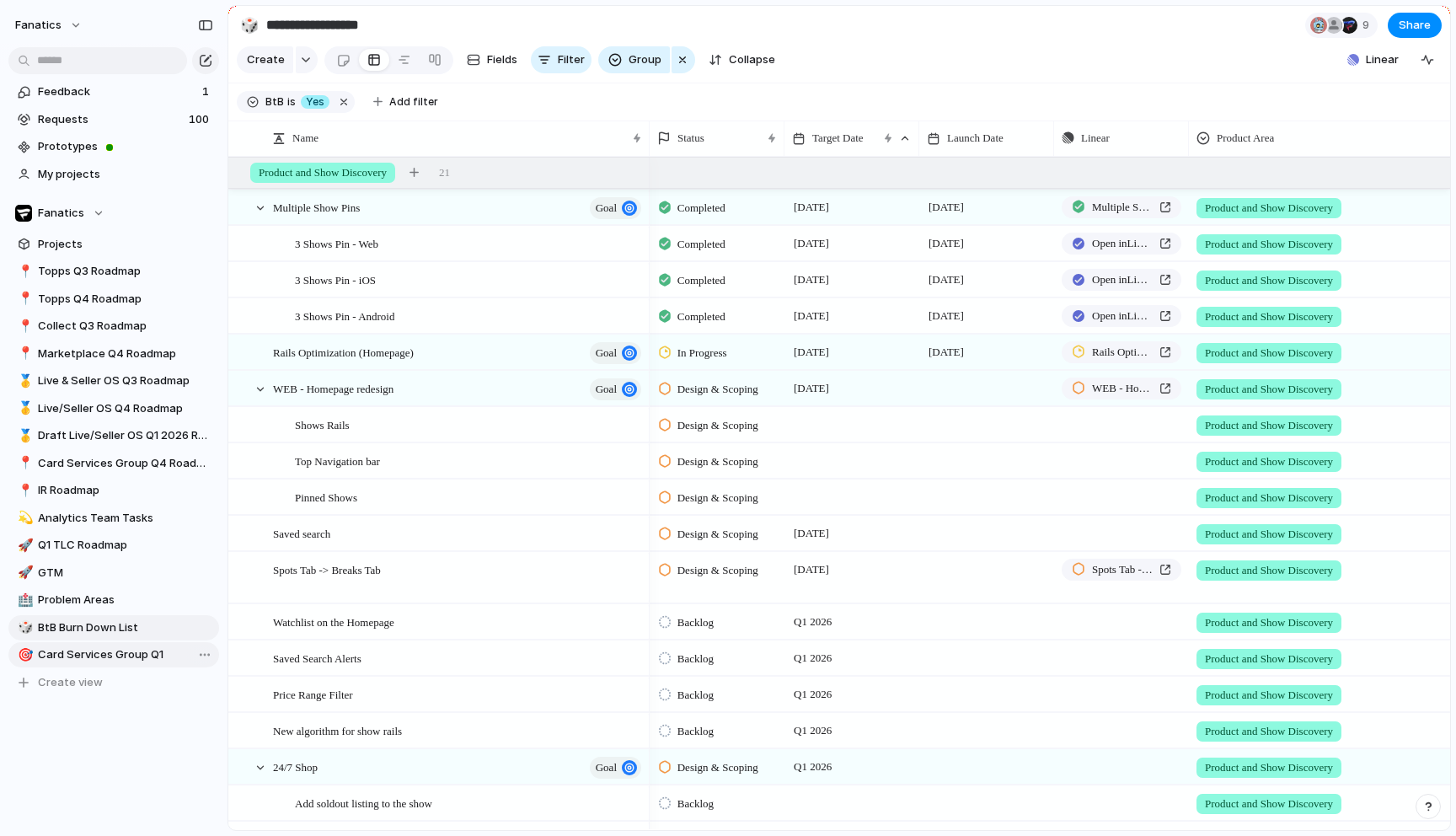
click at [121, 651] on span "Card Services Group Q1" at bounding box center [125, 654] width 175 height 17
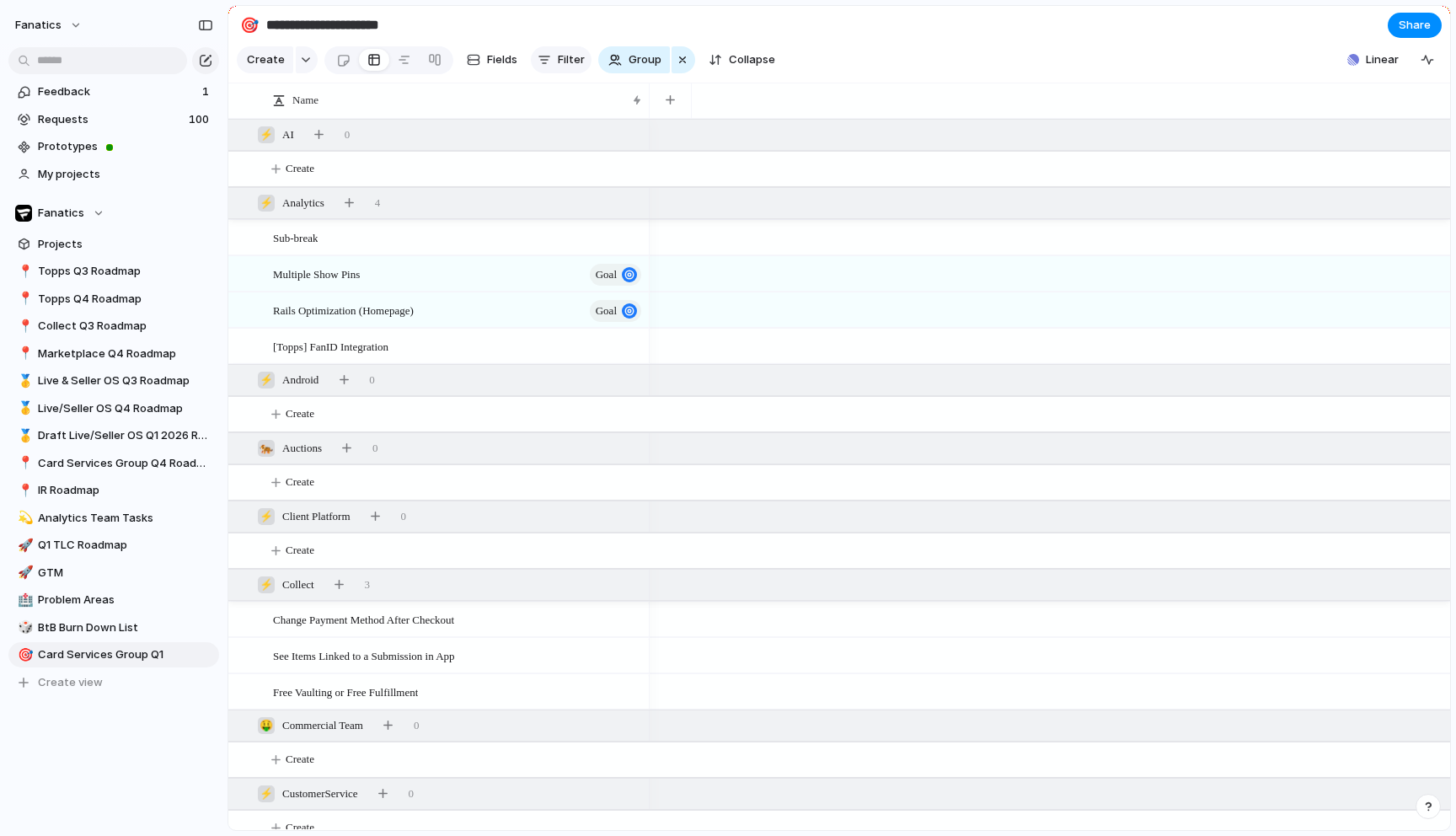
click at [550, 50] on button "Filter" at bounding box center [561, 59] width 60 height 27
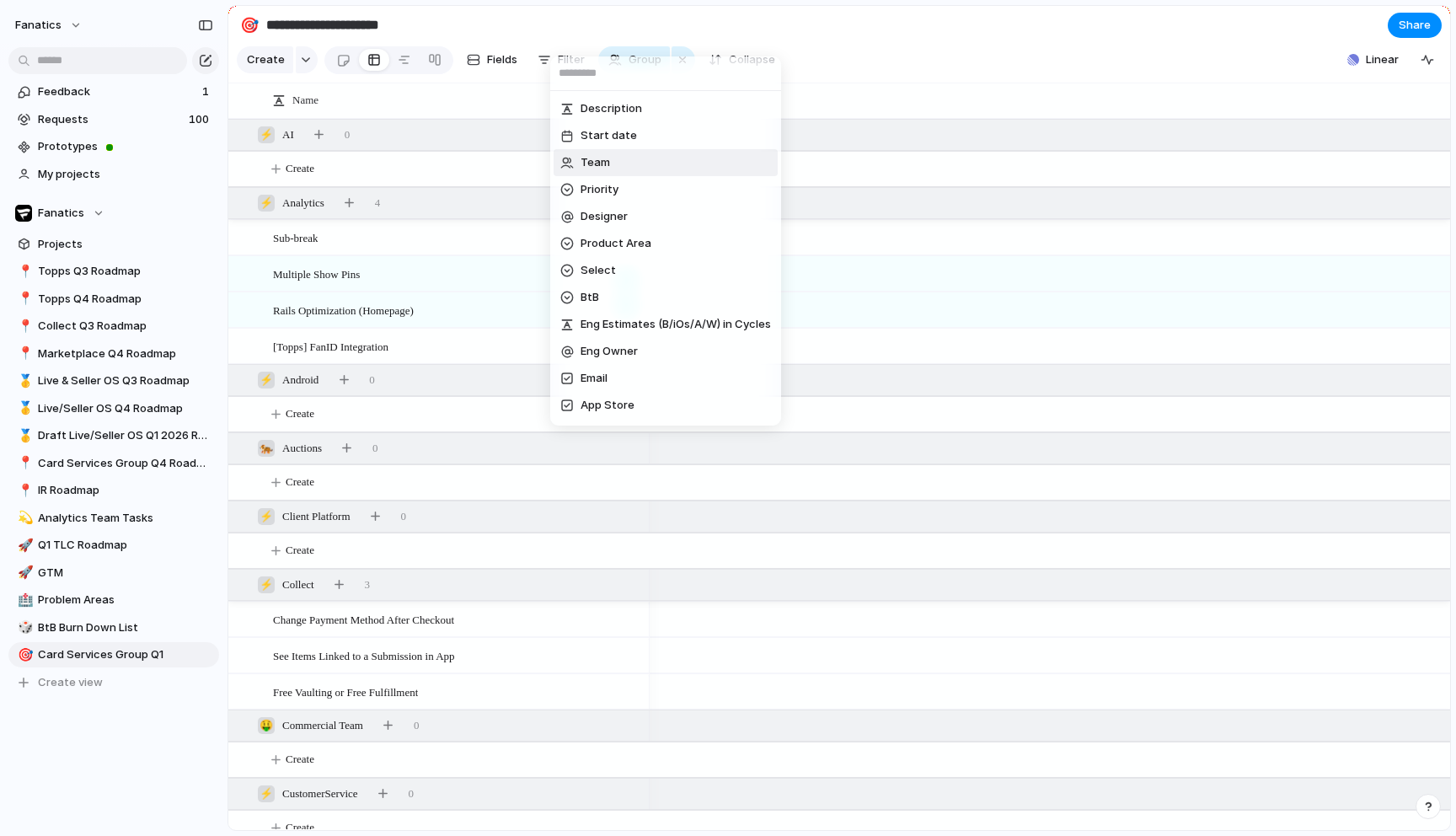
click at [610, 171] on li "Team" at bounding box center [666, 162] width 224 height 27
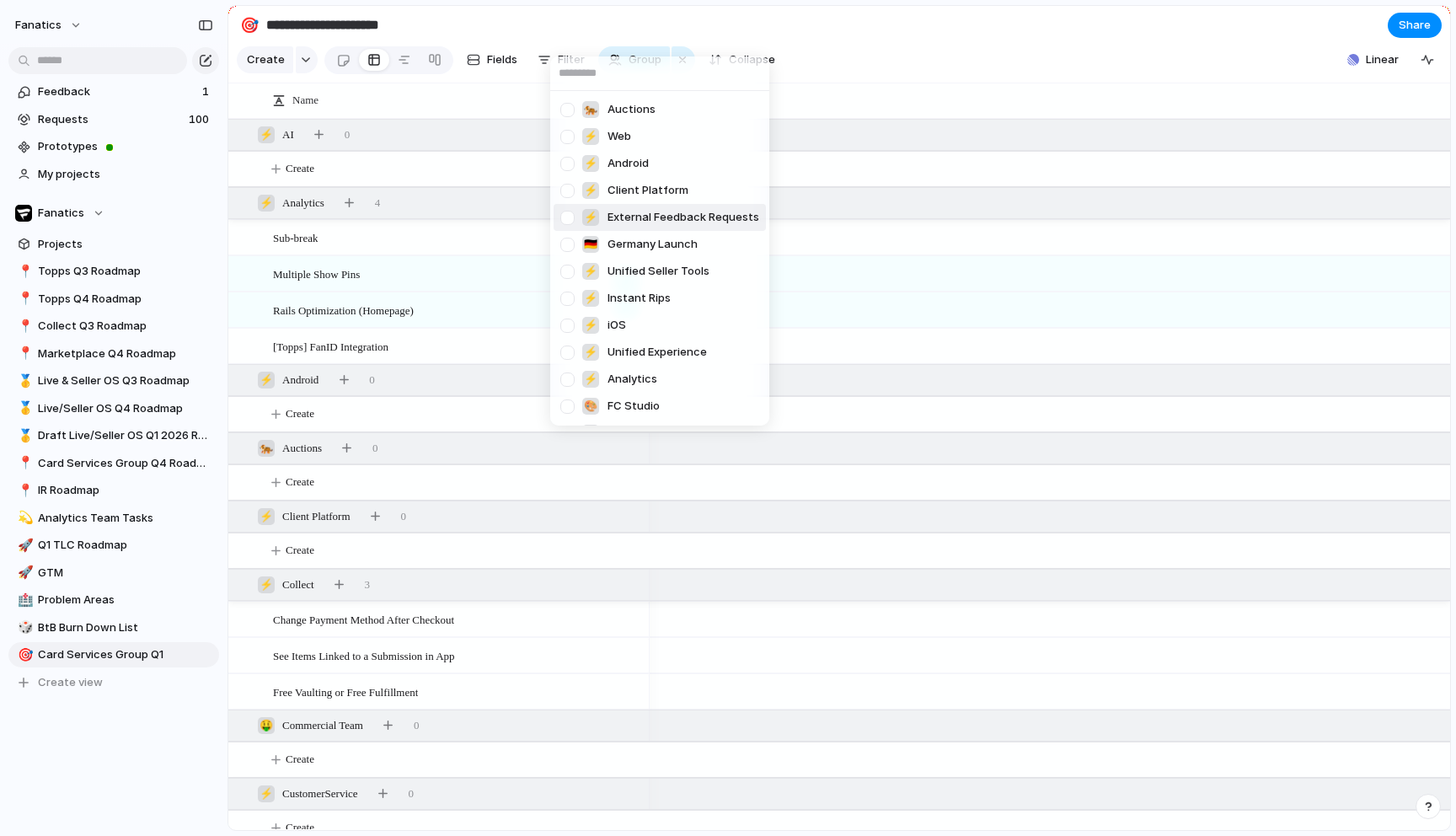
scroll to position [618, 0]
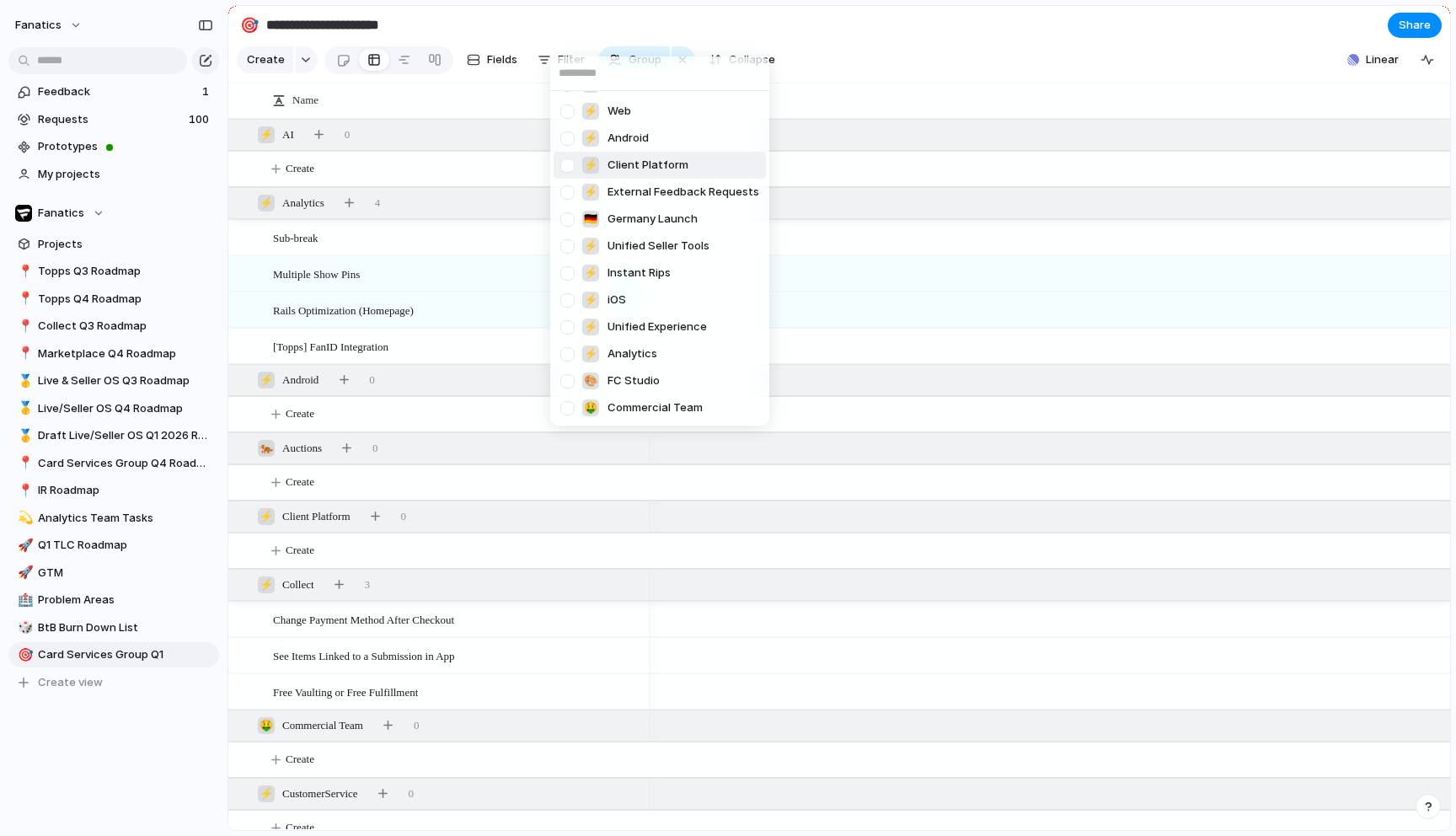
click at [890, 8] on div "Fanatics ⚡ Design Team 🤖 Data Engineering ⚡ AI ⚡ CustomerService ⚡ Performance …" at bounding box center [728, 418] width 1456 height 836
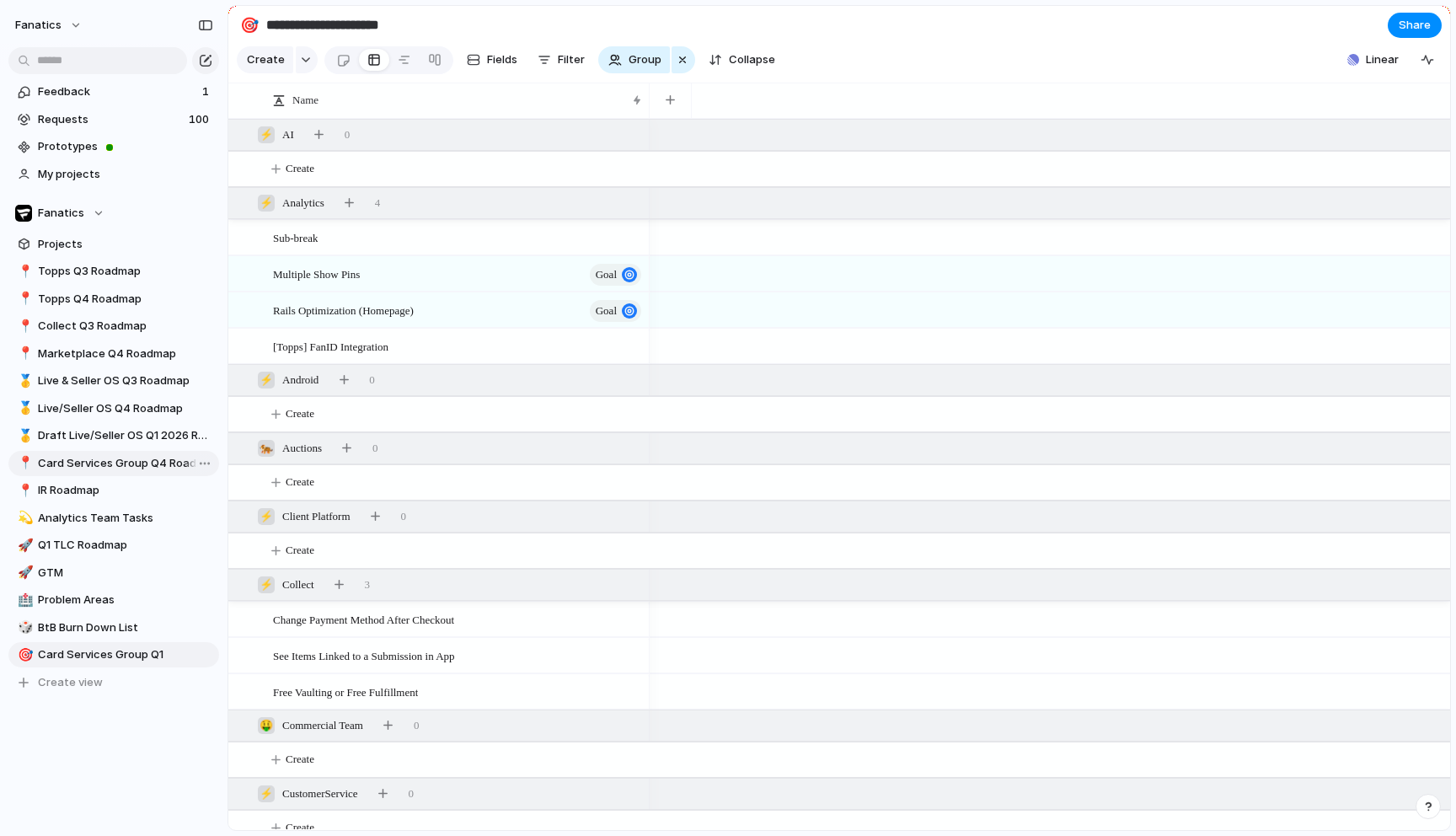
click at [103, 457] on span "Card Services Group Q4 Roadmap" at bounding box center [125, 463] width 175 height 17
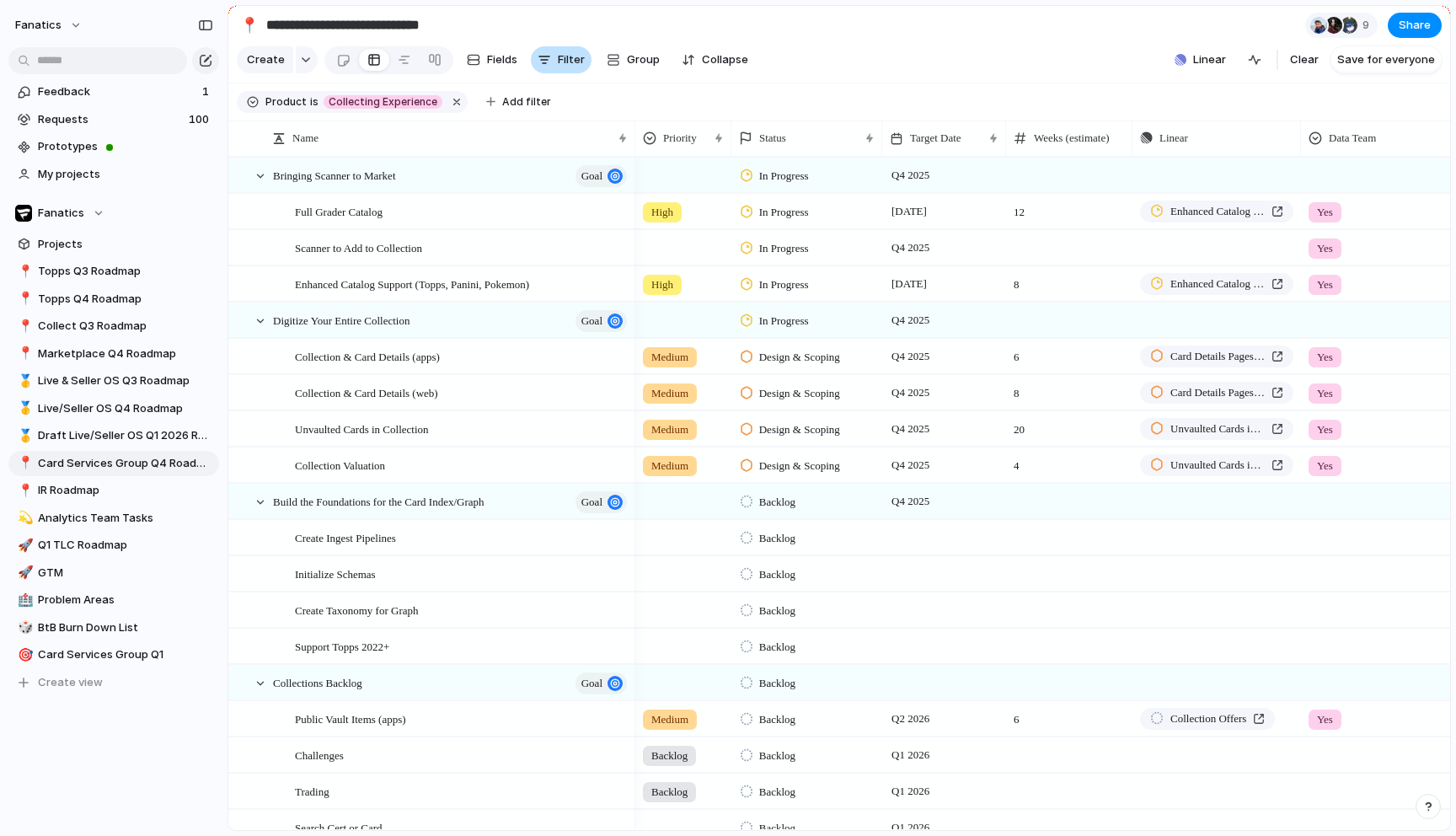
click at [561, 60] on span "Filter" at bounding box center [571, 59] width 27 height 17
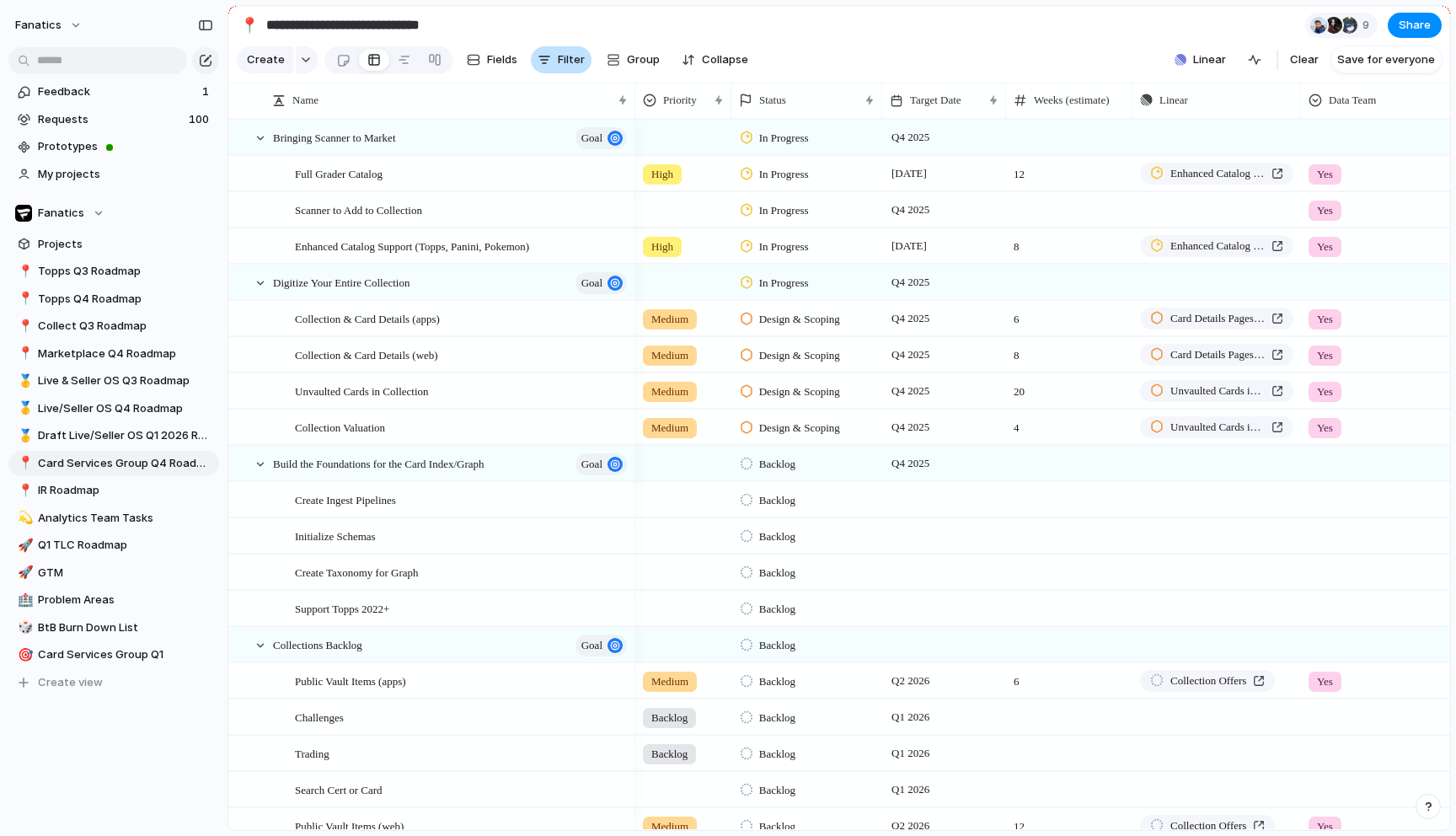
click at [561, 60] on span "Filter" at bounding box center [571, 59] width 27 height 17
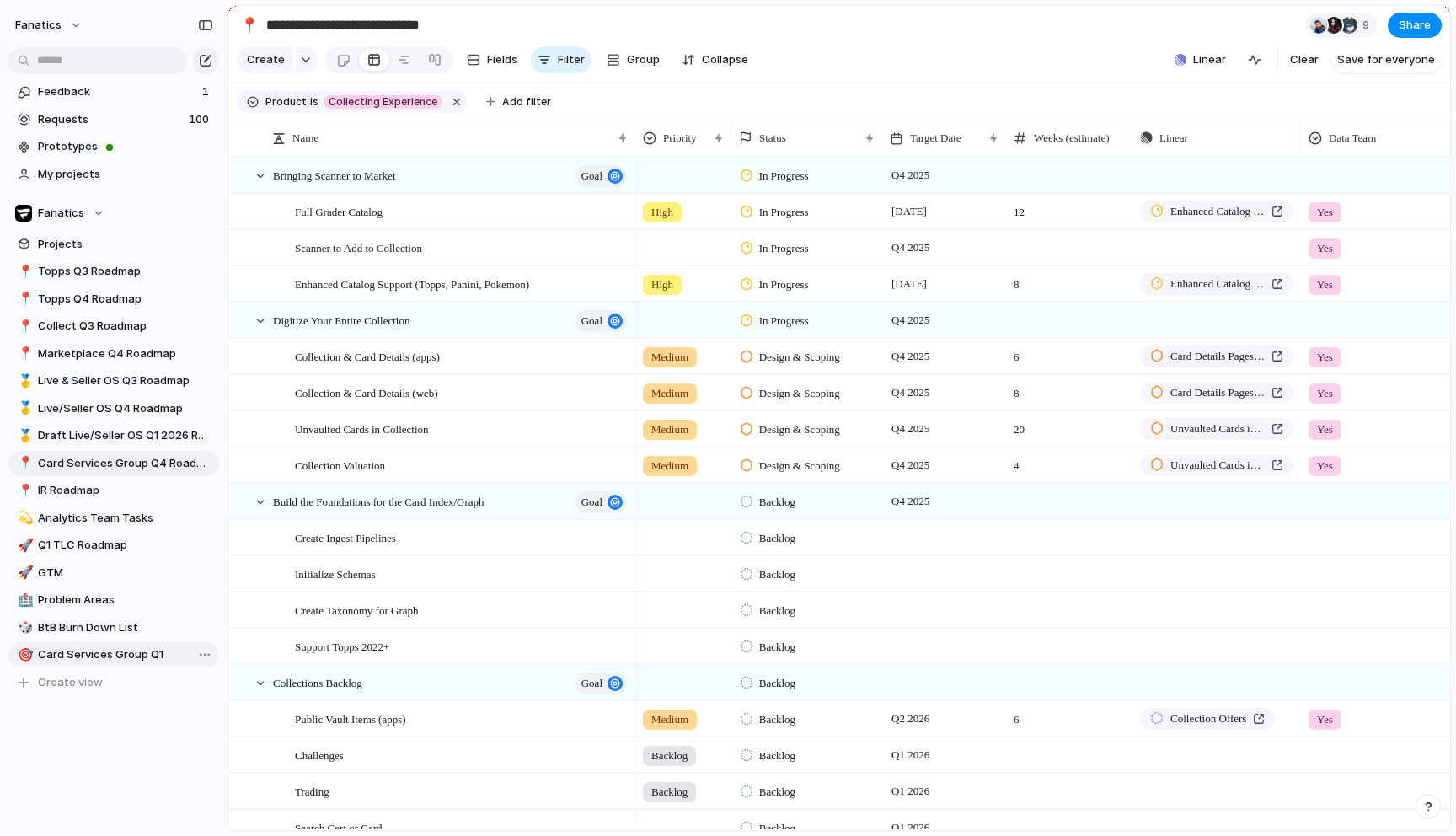
click at [81, 659] on span "Card Services Group Q1" at bounding box center [125, 654] width 175 height 17
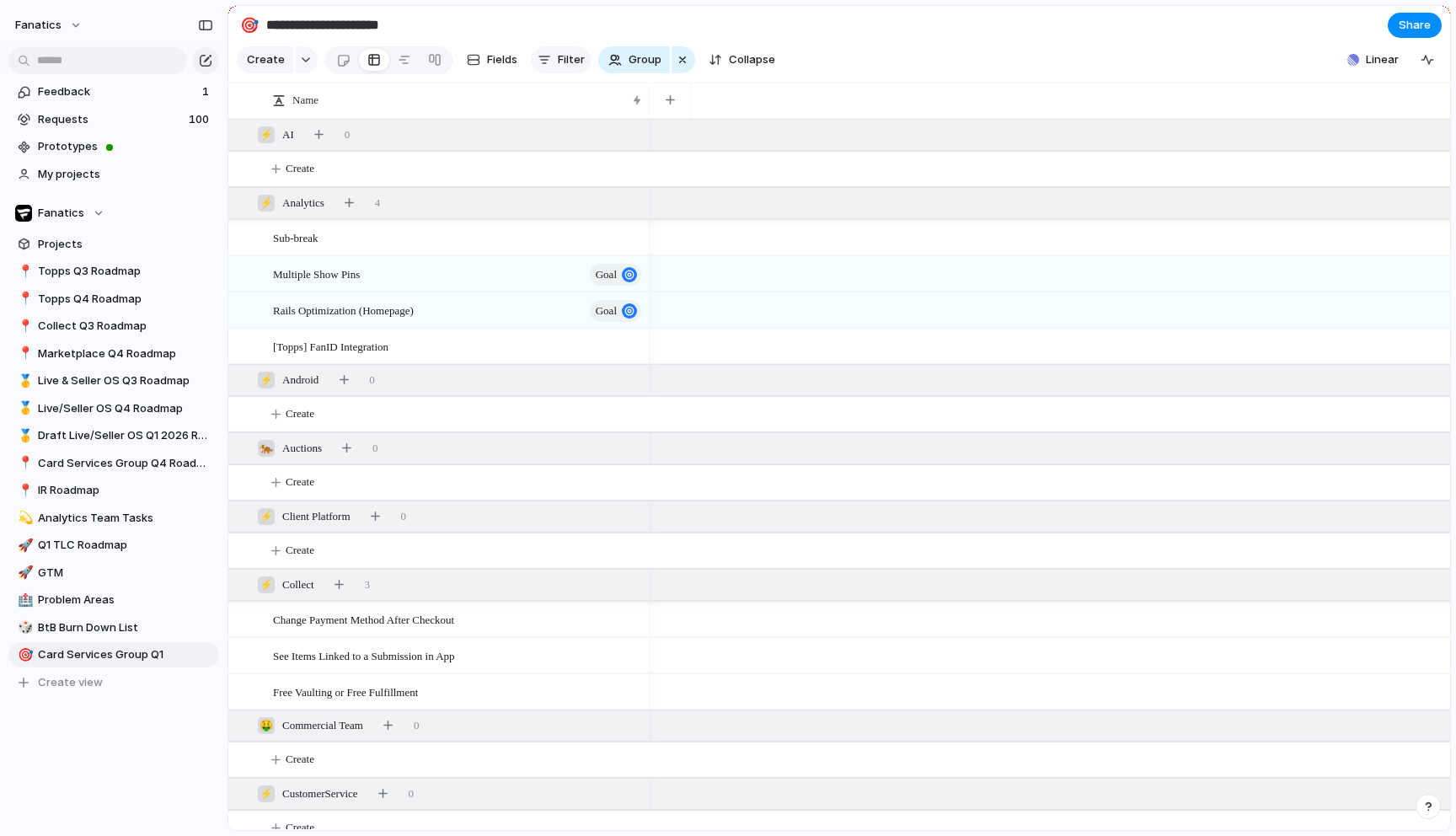
click at [555, 66] on button "Filter" at bounding box center [561, 59] width 60 height 27
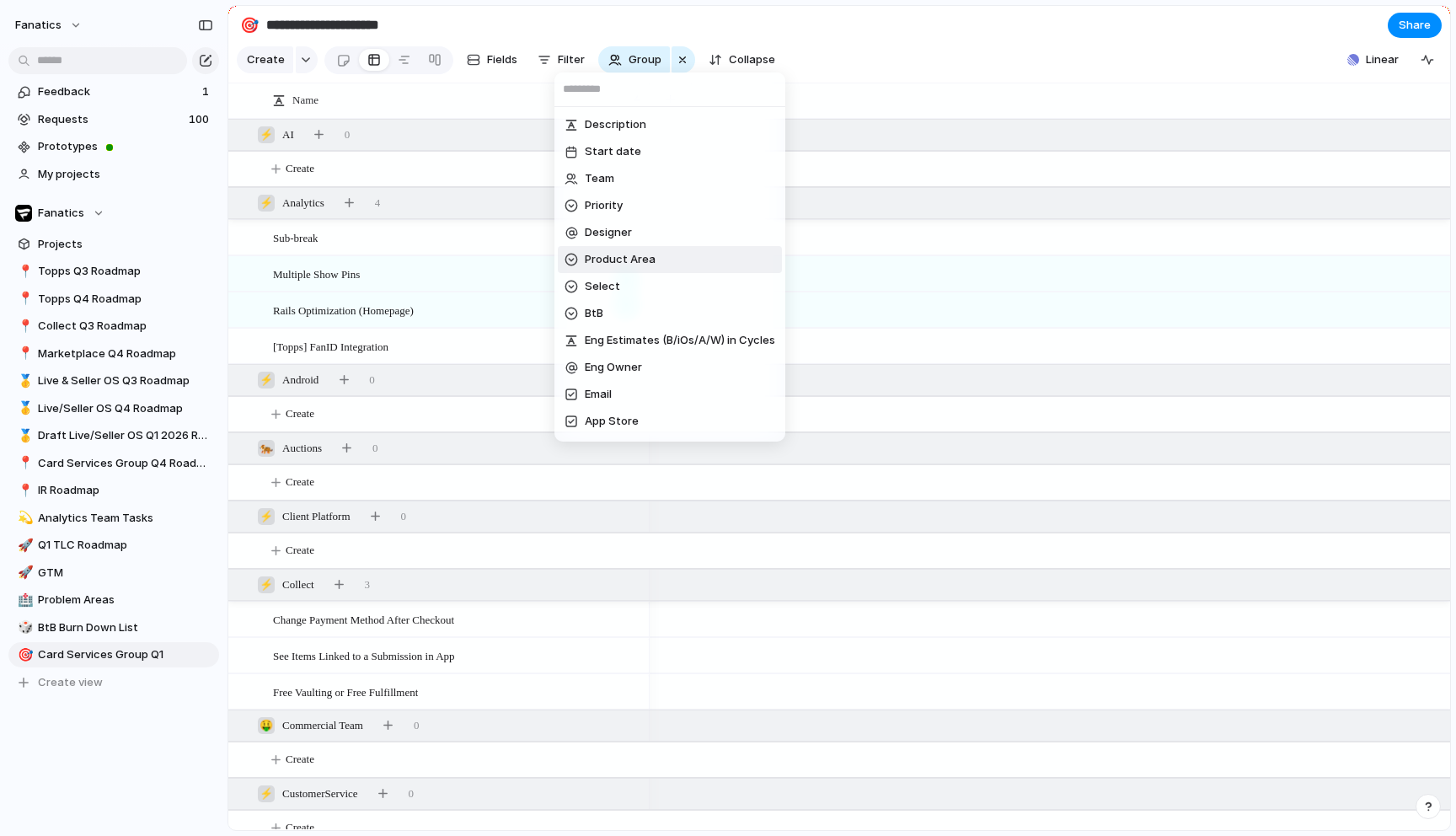
click at [623, 262] on span "Product Area" at bounding box center [621, 259] width 71 height 17
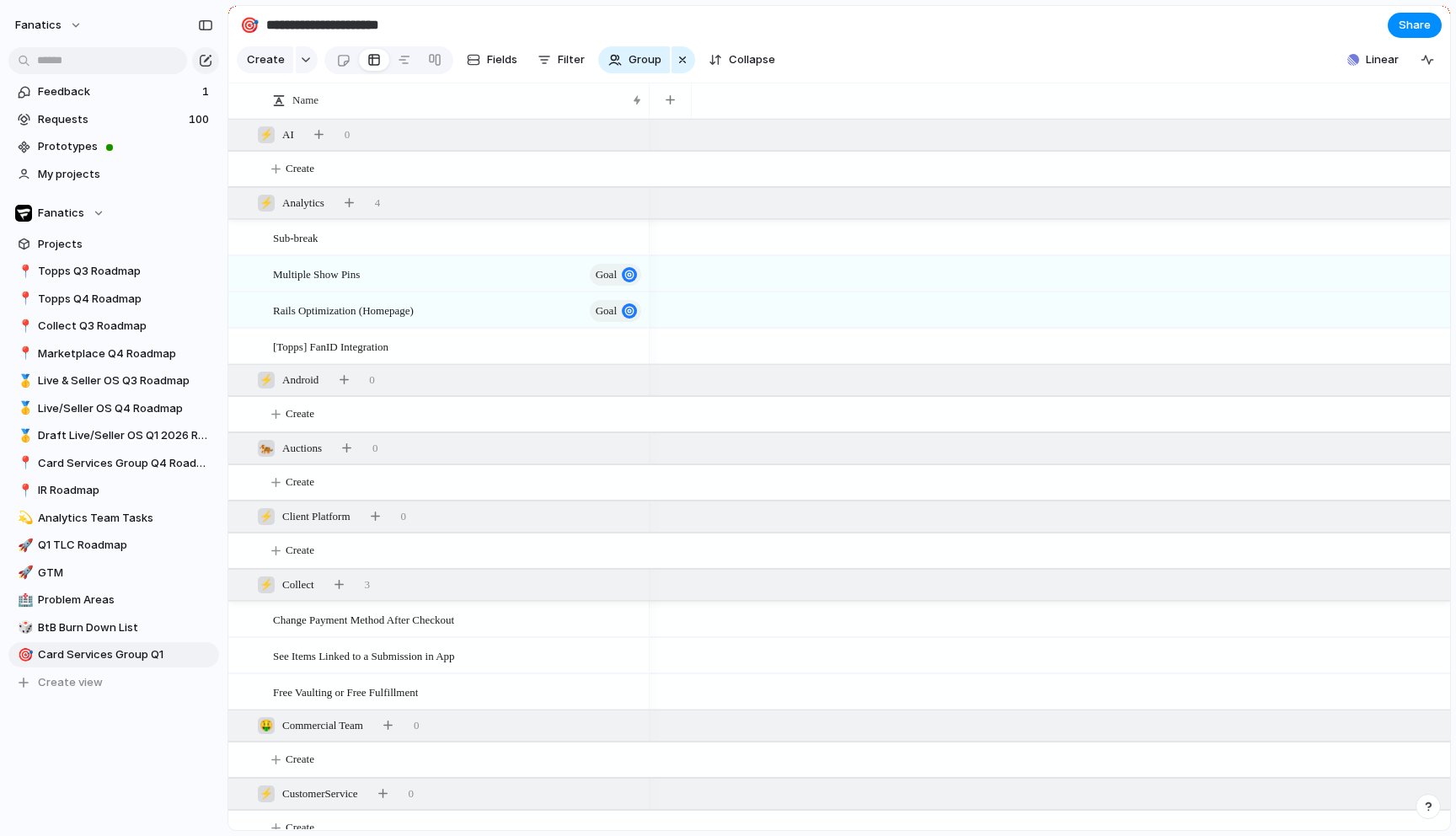
click at [931, 13] on div "Product and Show Discovery In-Show Experience Purchase Experience First Time Us…" at bounding box center [728, 418] width 1456 height 836
click at [634, 62] on span "Group" at bounding box center [645, 59] width 33 height 17
click at [671, 59] on div "Team Priority Designer Product Area Select BtB Eng Owner Email App Store Notifi…" at bounding box center [728, 418] width 1456 height 836
click at [682, 56] on div "button" at bounding box center [682, 59] width 13 height 20
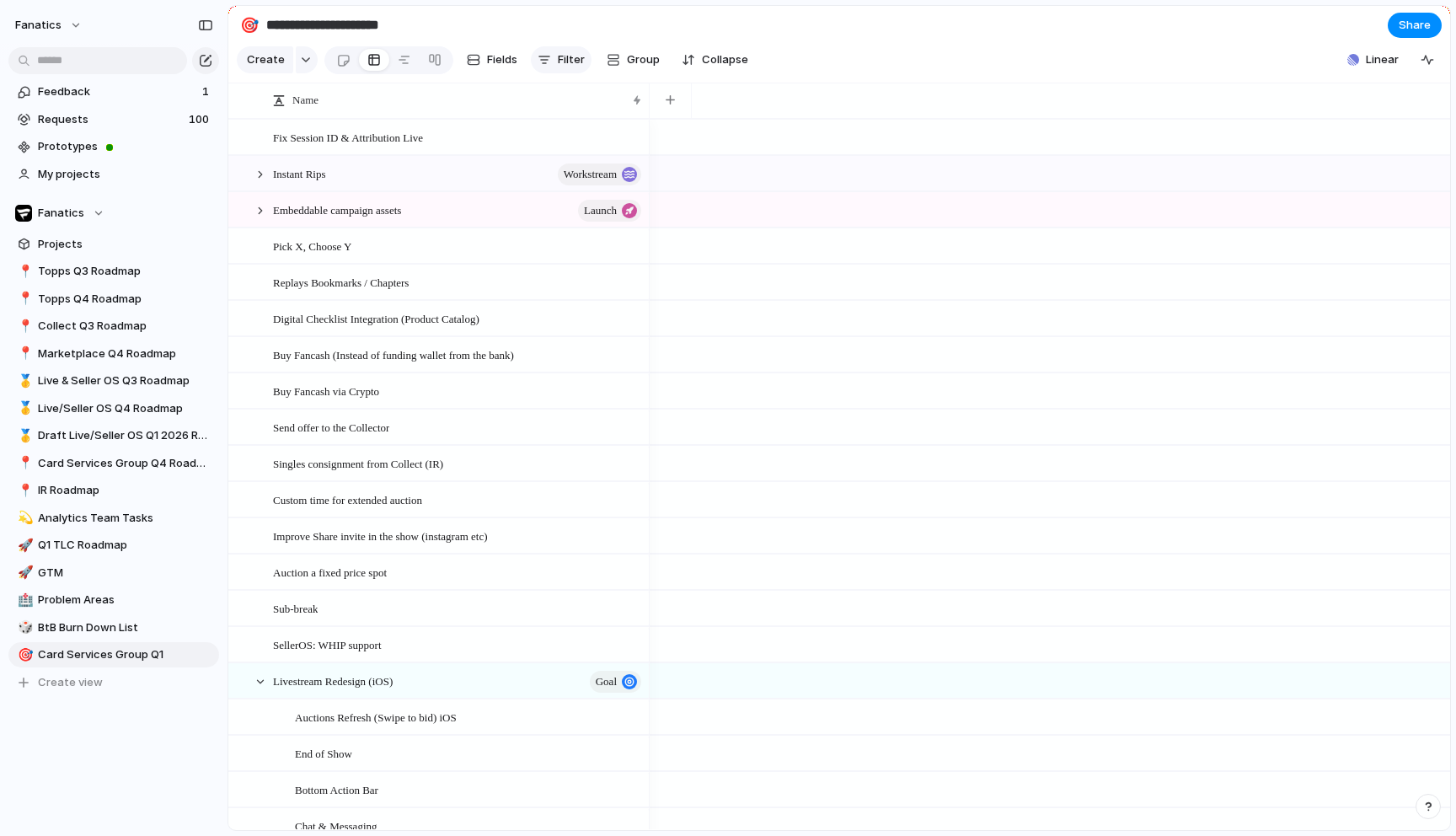
click at [539, 66] on div "button" at bounding box center [544, 59] width 13 height 13
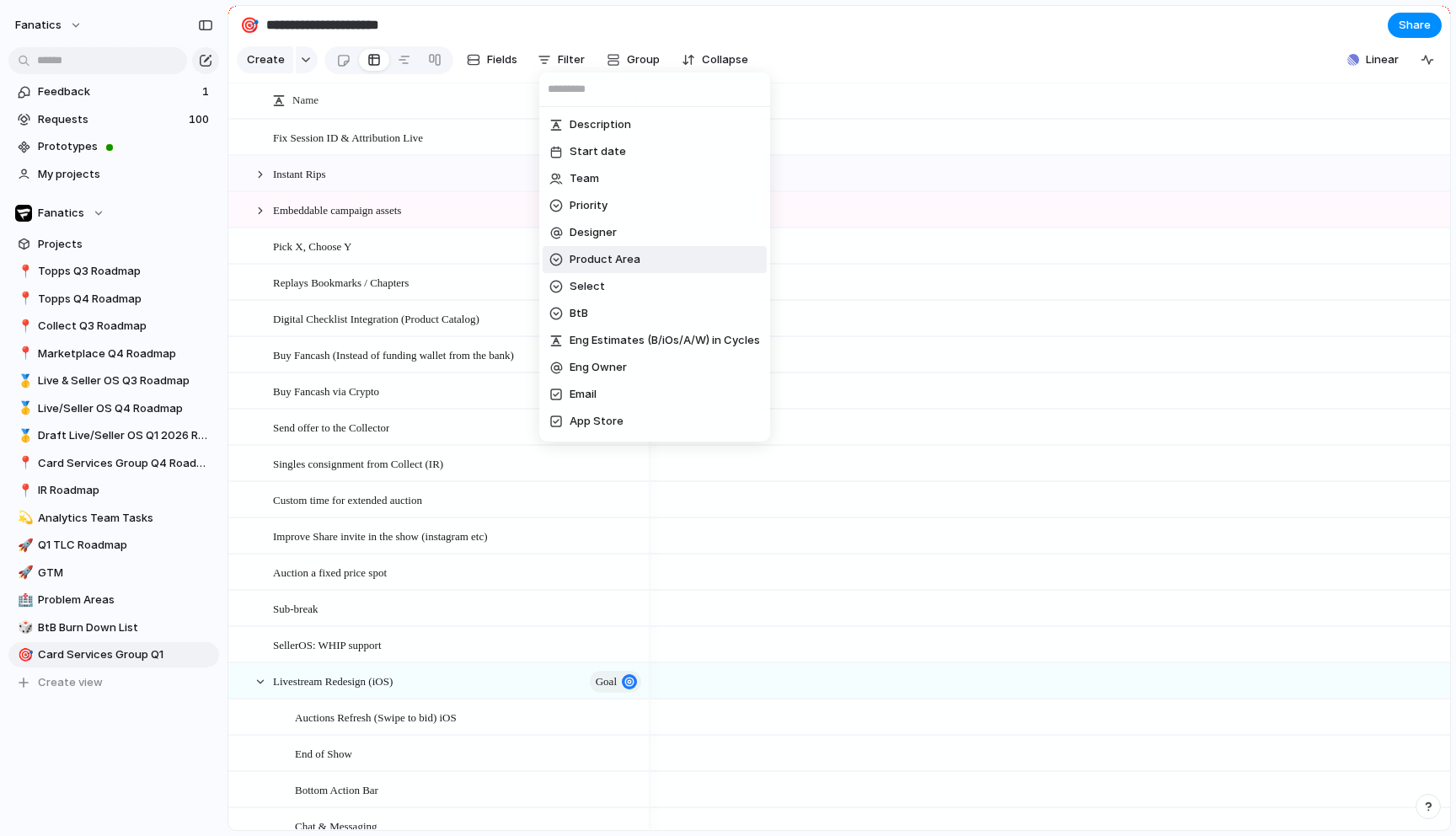
click at [606, 258] on span "Product Area" at bounding box center [605, 259] width 71 height 17
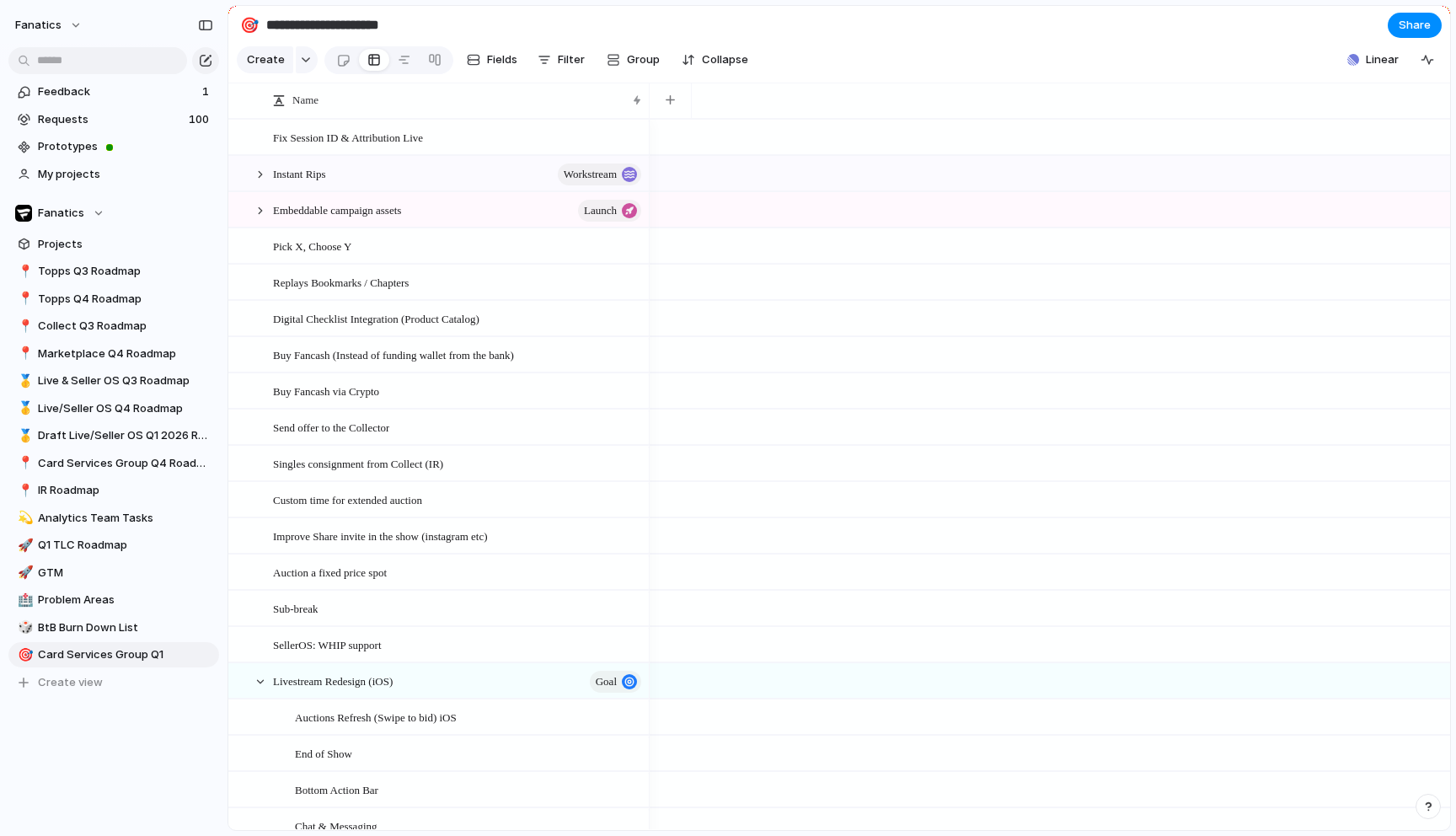
click at [122, 477] on div "Product and Show Discovery In-Show Experience Purchase Experience First Time Us…" at bounding box center [728, 418] width 1456 height 836
click at [130, 464] on span "Card Services Group Q4 Roadmap" at bounding box center [125, 463] width 175 height 17
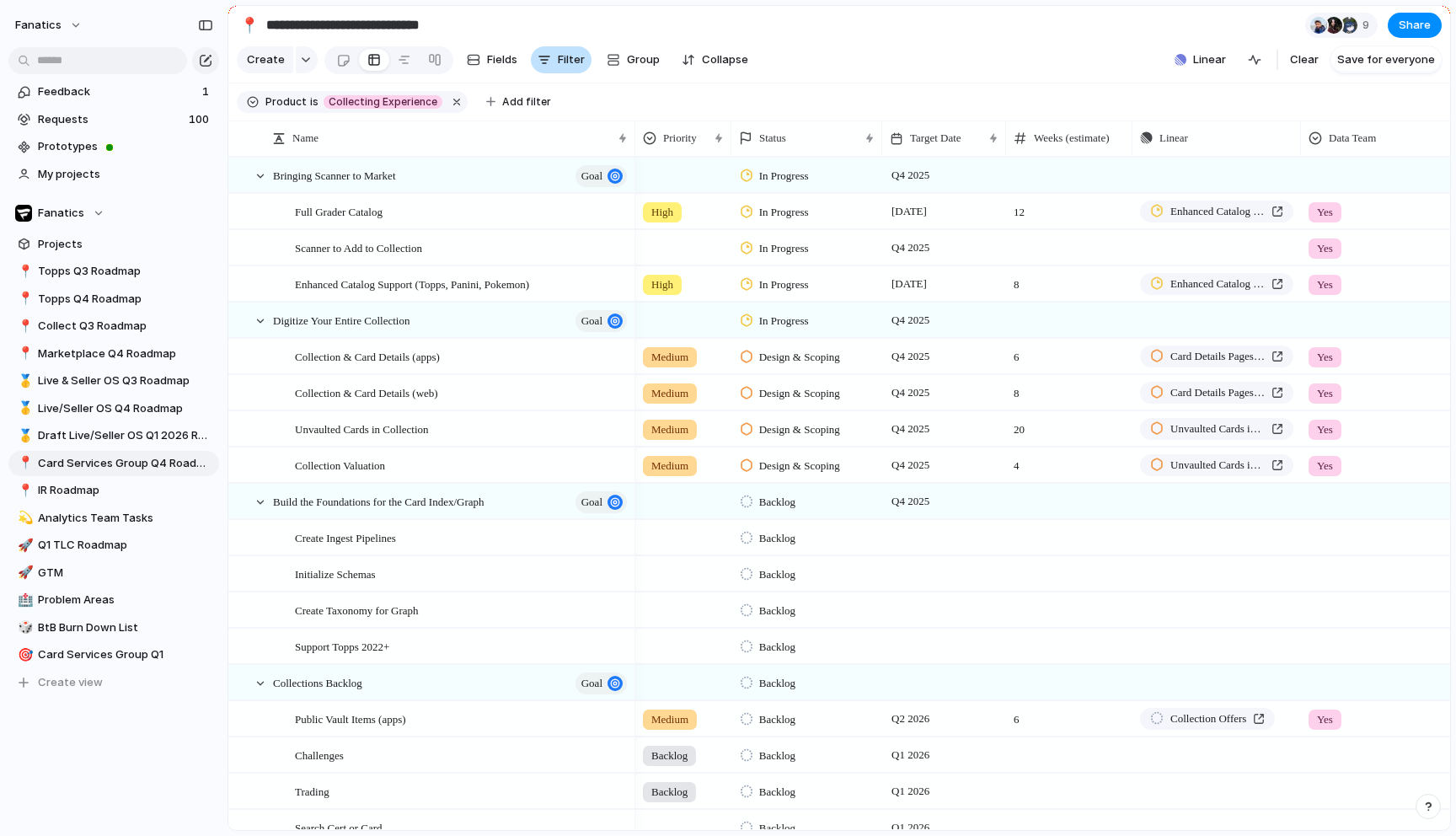
click at [558, 60] on span "Filter" at bounding box center [571, 59] width 27 height 17
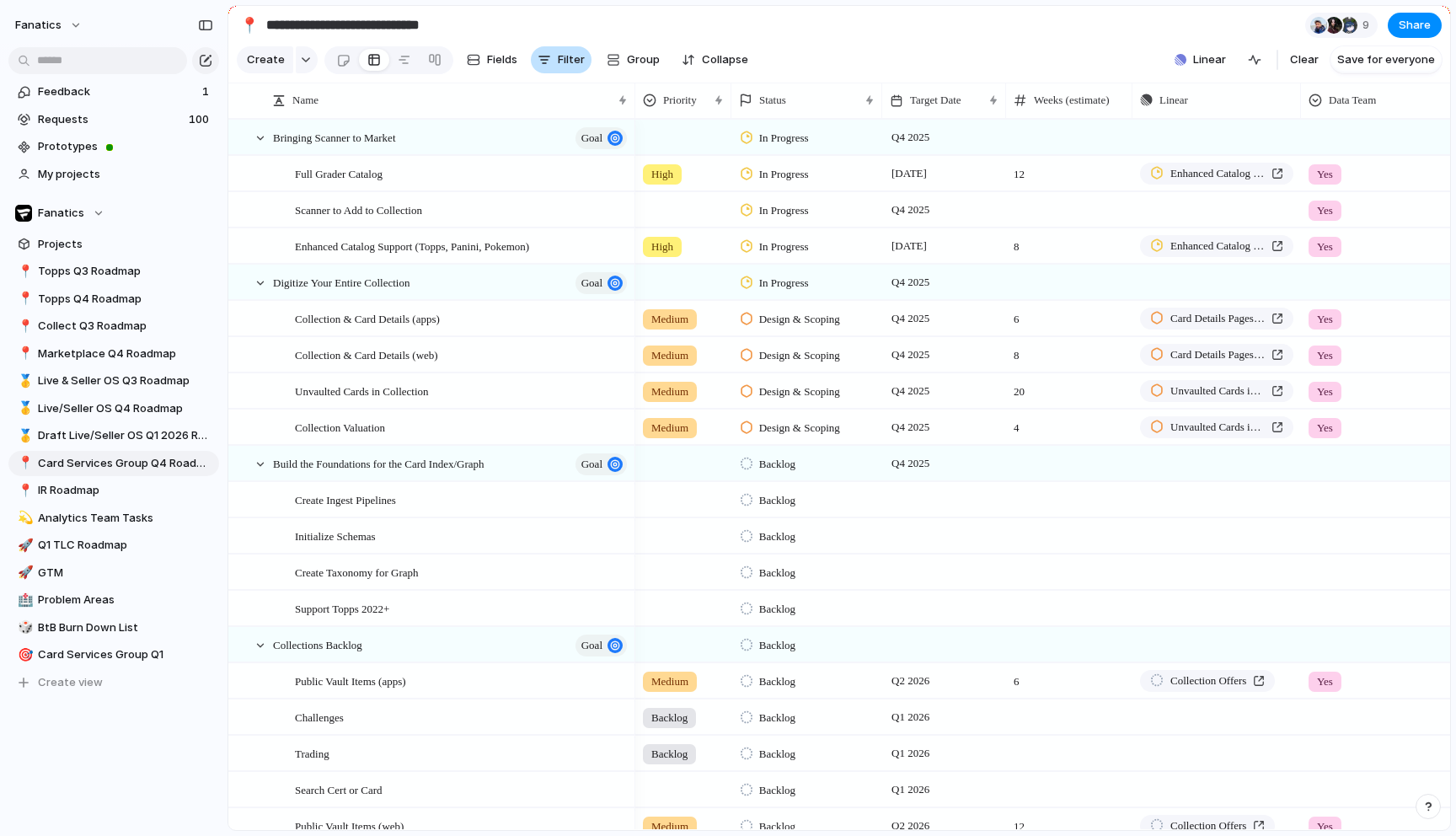
click at [558, 60] on span "Filter" at bounding box center [571, 59] width 27 height 17
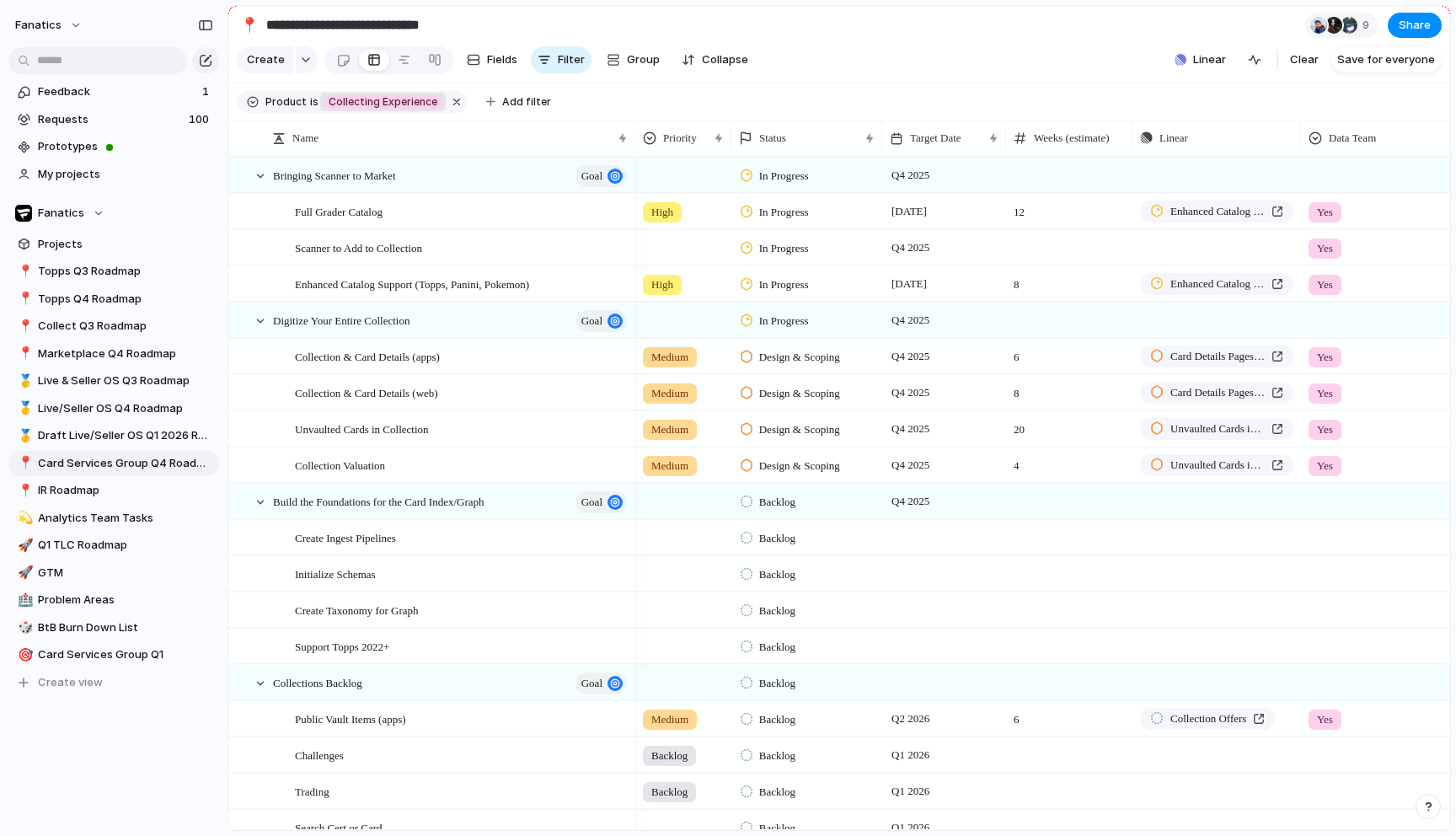
click at [342, 103] on span "Collecting Experience" at bounding box center [383, 101] width 108 height 15
click at [853, 59] on div "Live Topps Collect/Unified Experience Seller OS IR Collecting Experience No Pro…" at bounding box center [728, 418] width 1456 height 836
click at [550, 59] on button "Filter" at bounding box center [561, 59] width 60 height 27
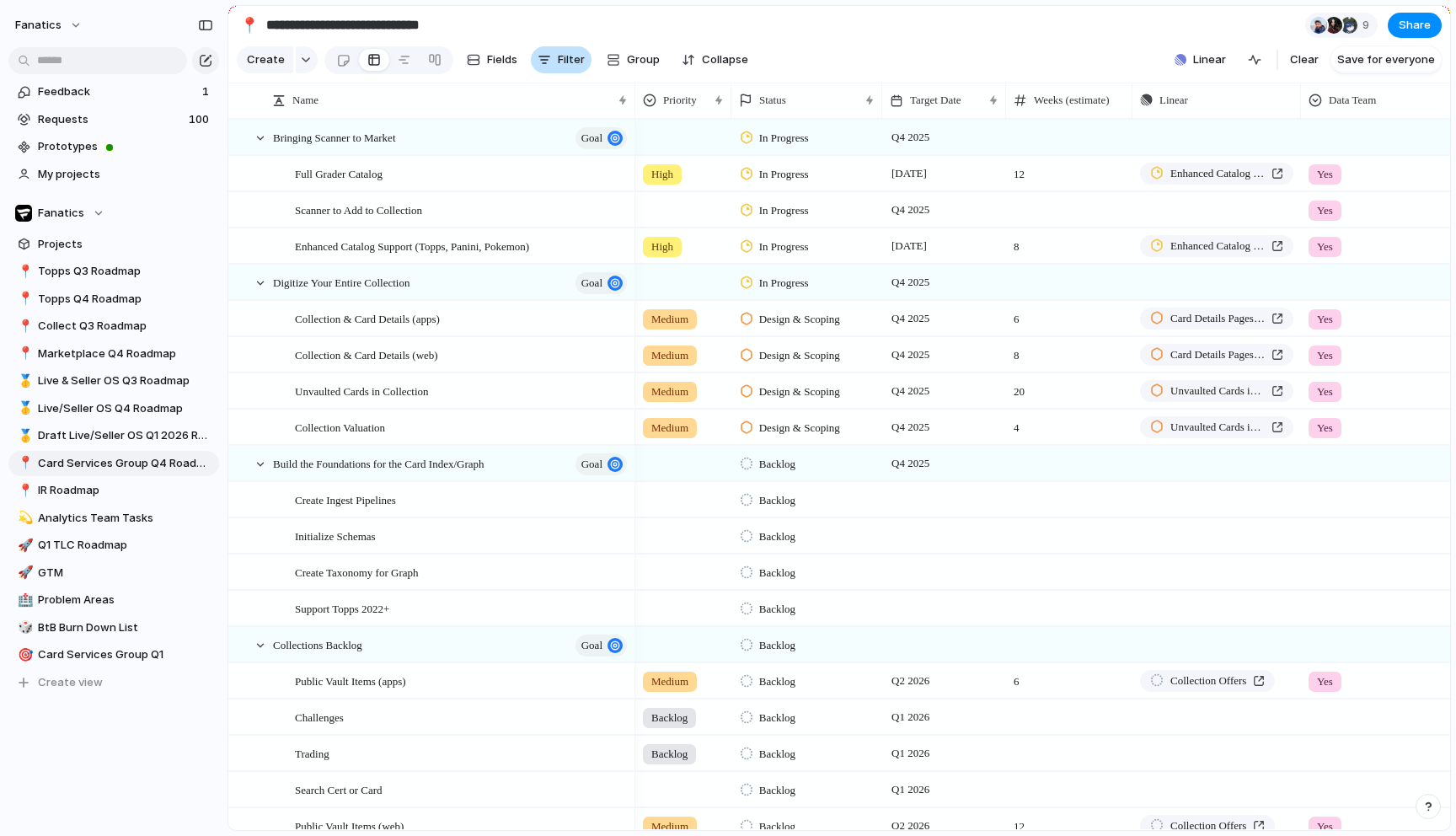
click at [550, 59] on button "Filter" at bounding box center [561, 59] width 60 height 27
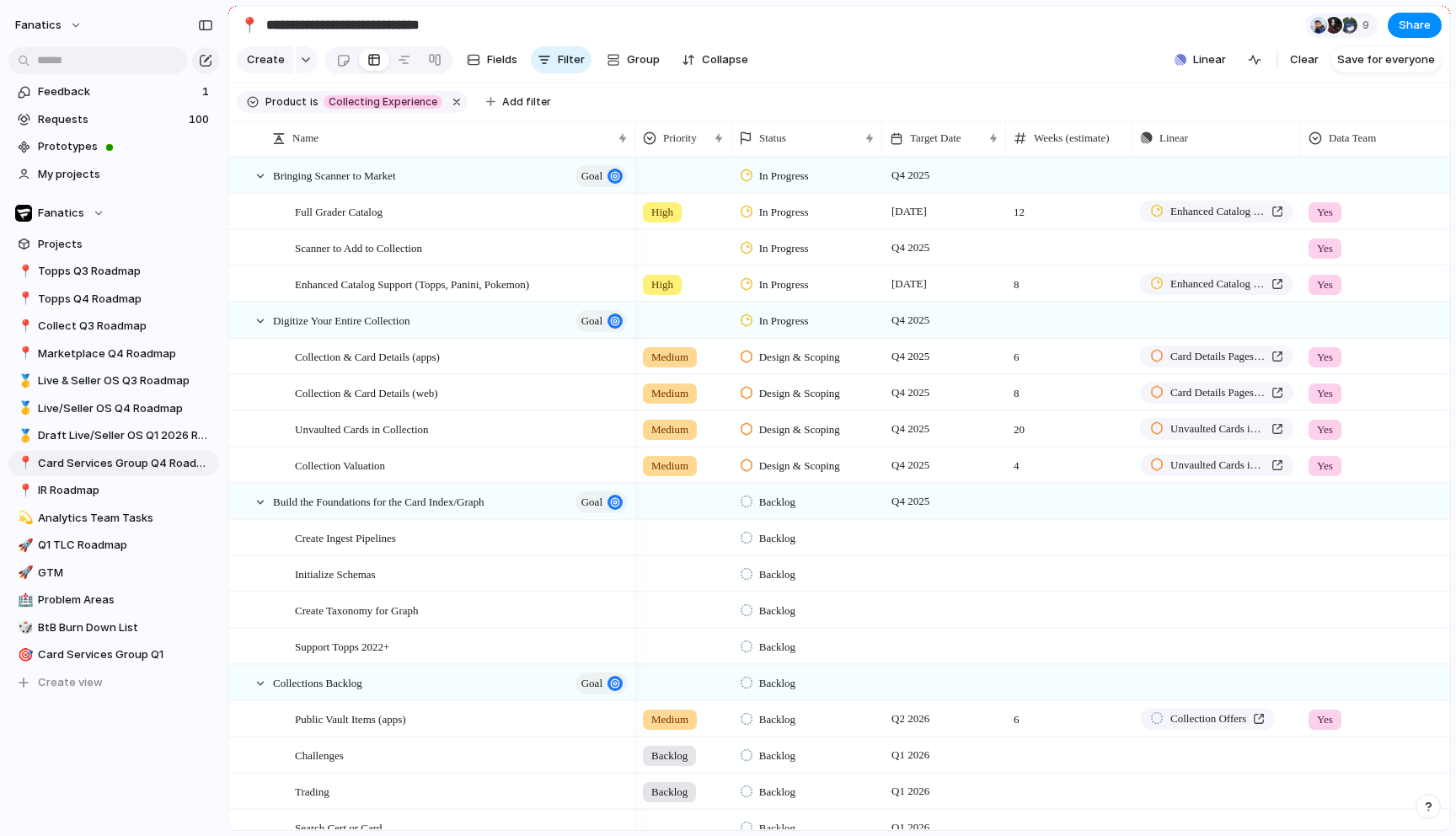
click at [279, 106] on span "Product" at bounding box center [286, 101] width 42 height 15
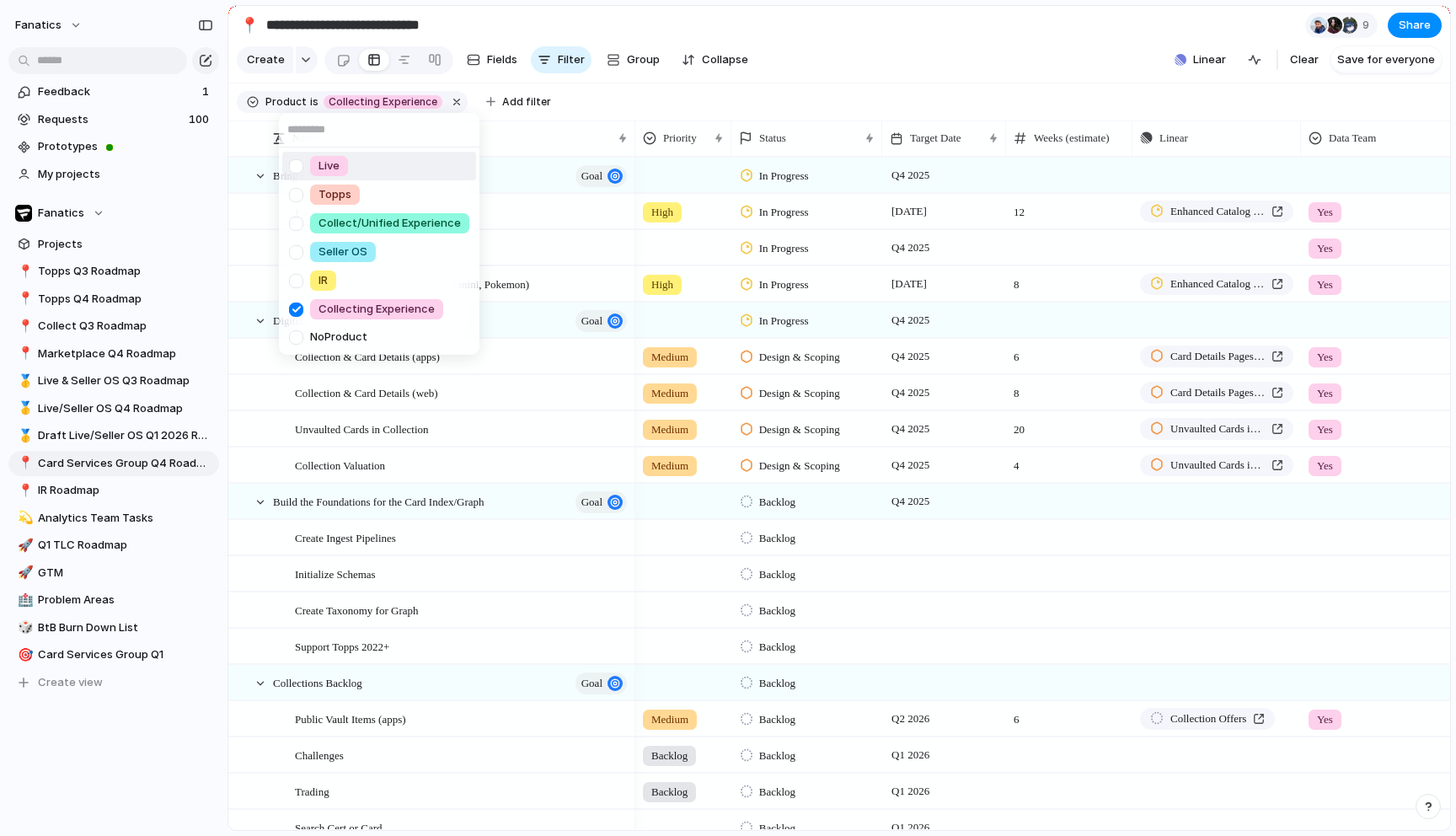
click at [793, 60] on div "Live Topps Collect/Unified Experience Seller OS IR Collecting Experience No Pro…" at bounding box center [728, 418] width 1456 height 836
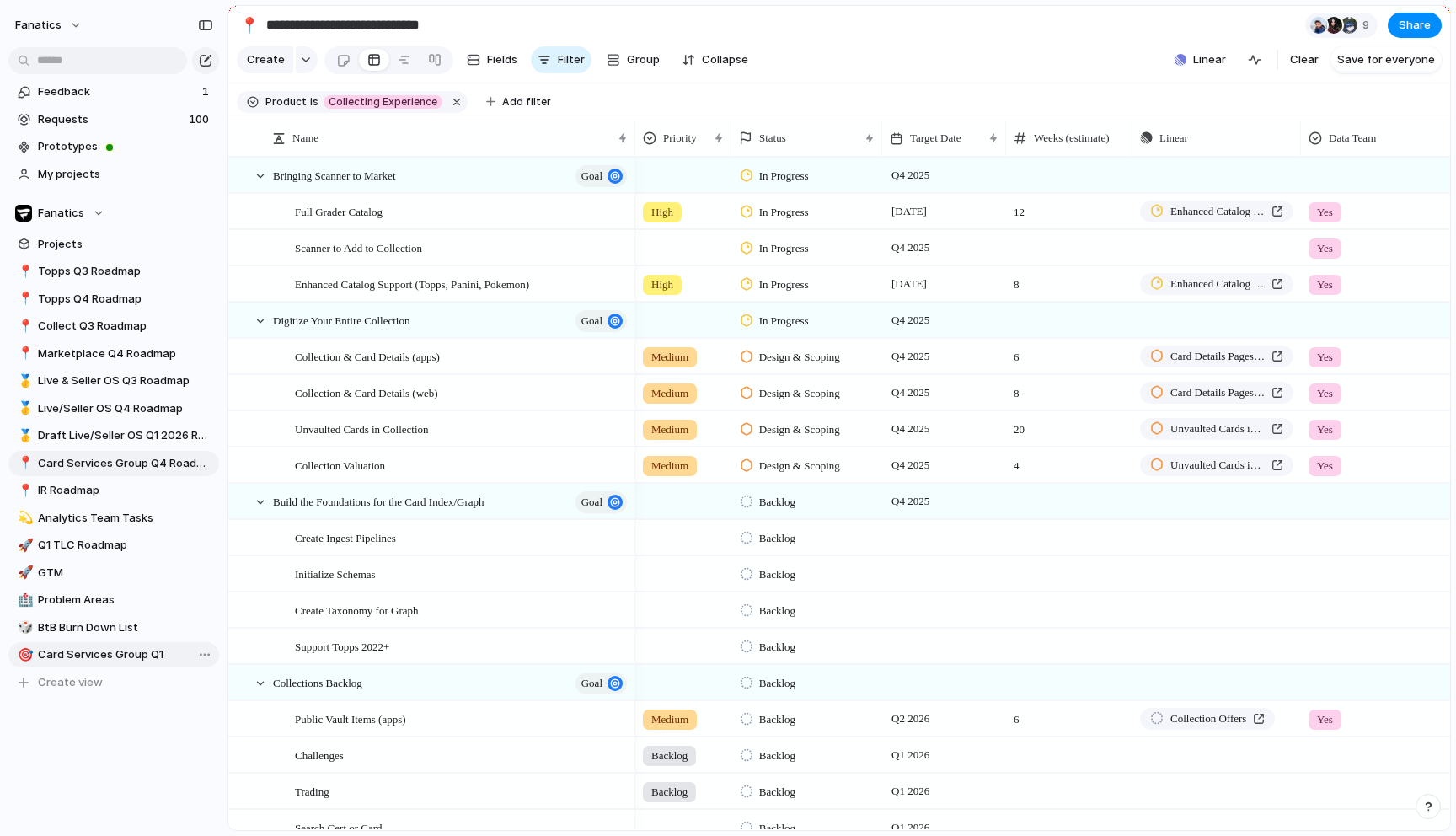
click at [75, 655] on span "Card Services Group Q1" at bounding box center [125, 654] width 175 height 17
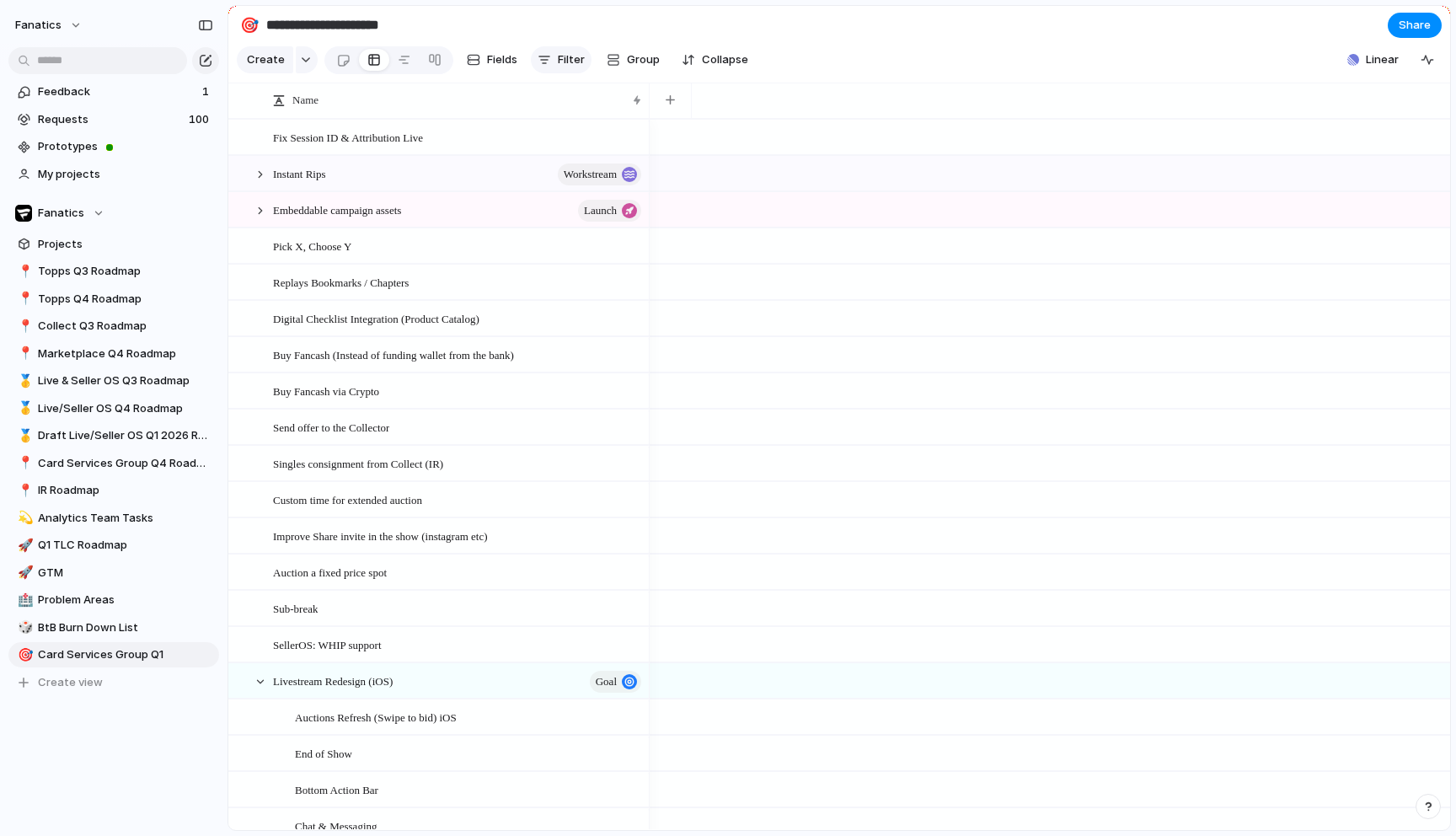
click at [562, 61] on span "Filter" at bounding box center [571, 59] width 27 height 17
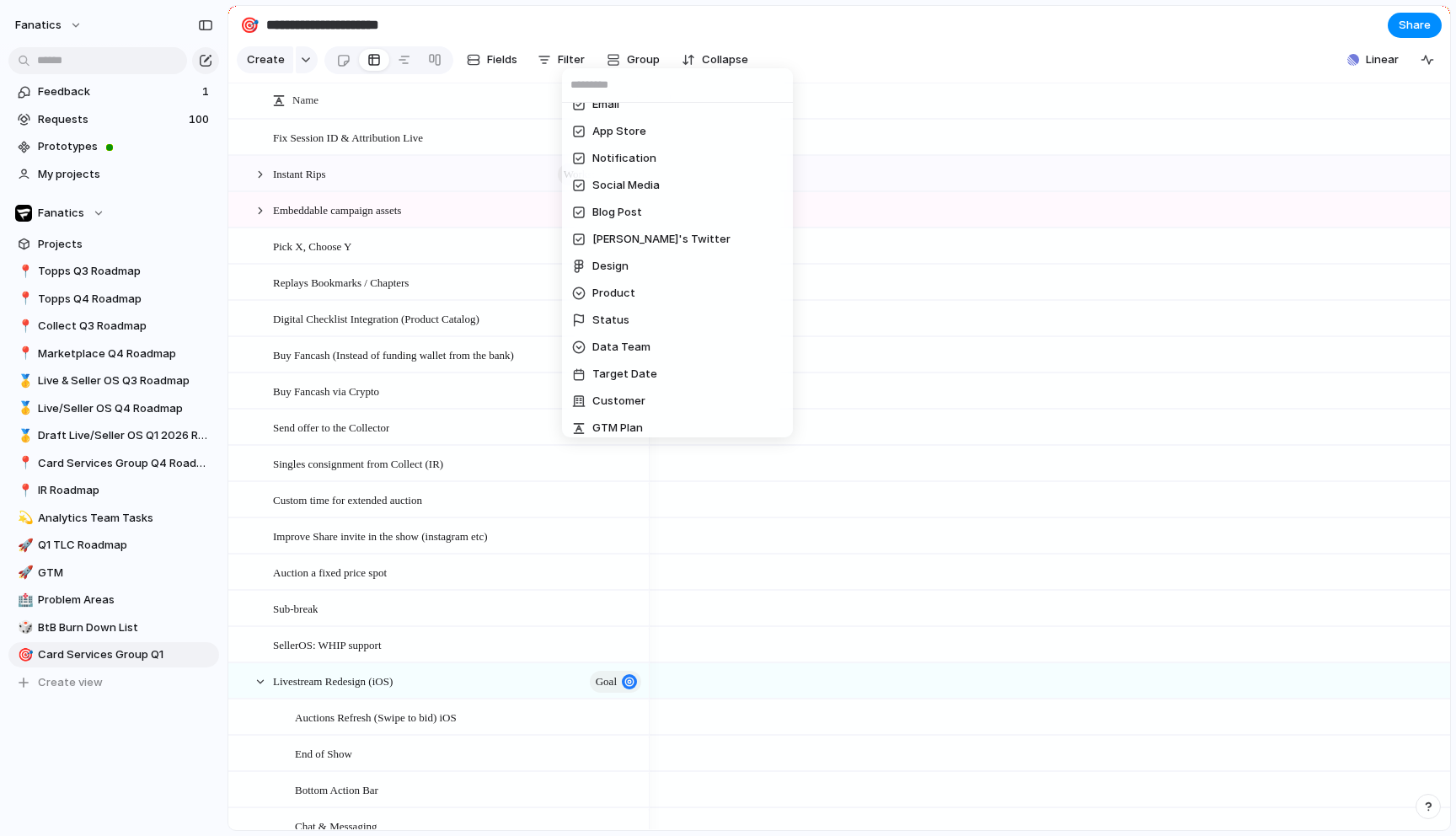
scroll to position [294, 0]
click at [621, 278] on span "Product" at bounding box center [613, 284] width 43 height 17
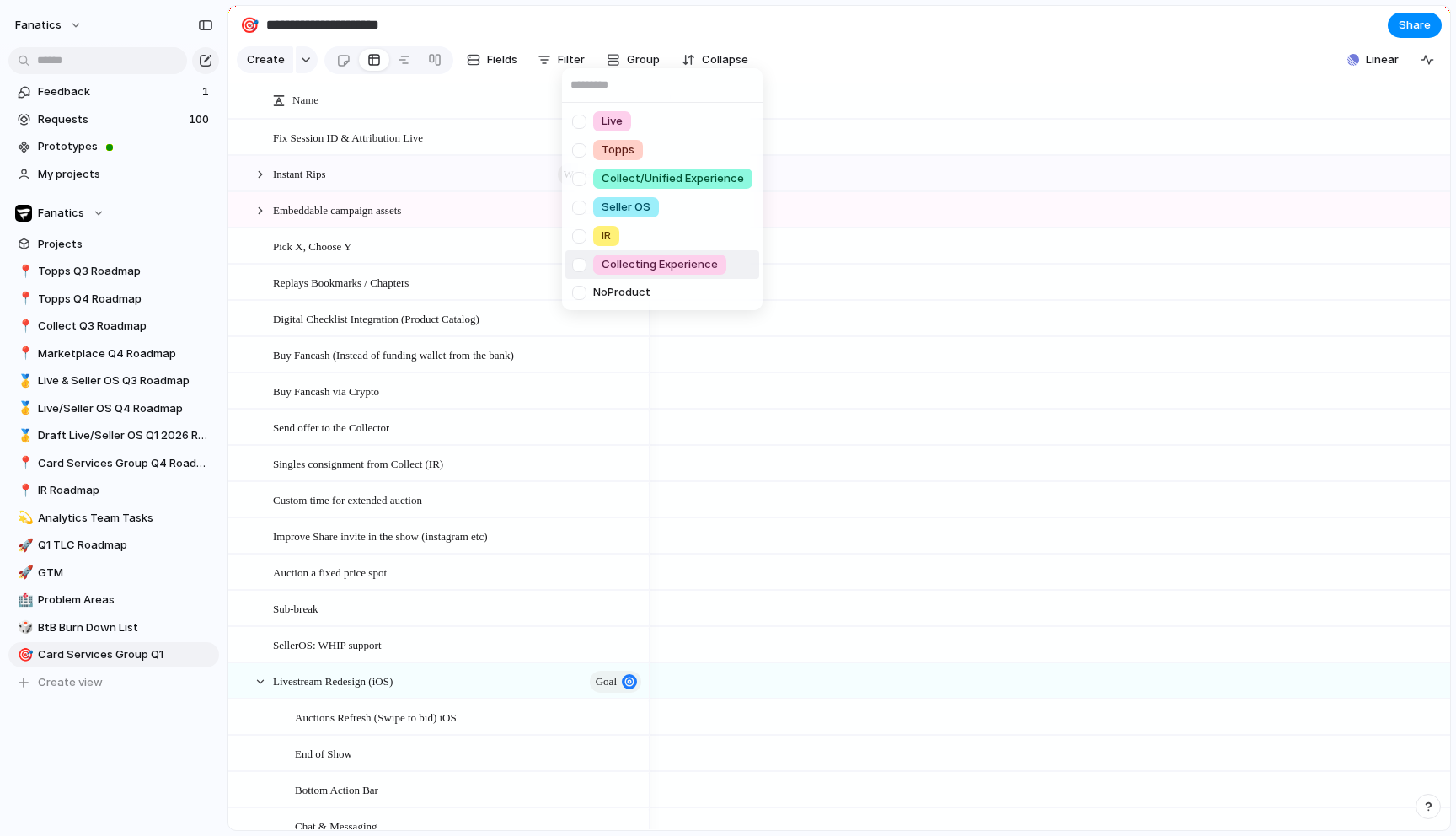
click at [578, 269] on div at bounding box center [579, 264] width 29 height 29
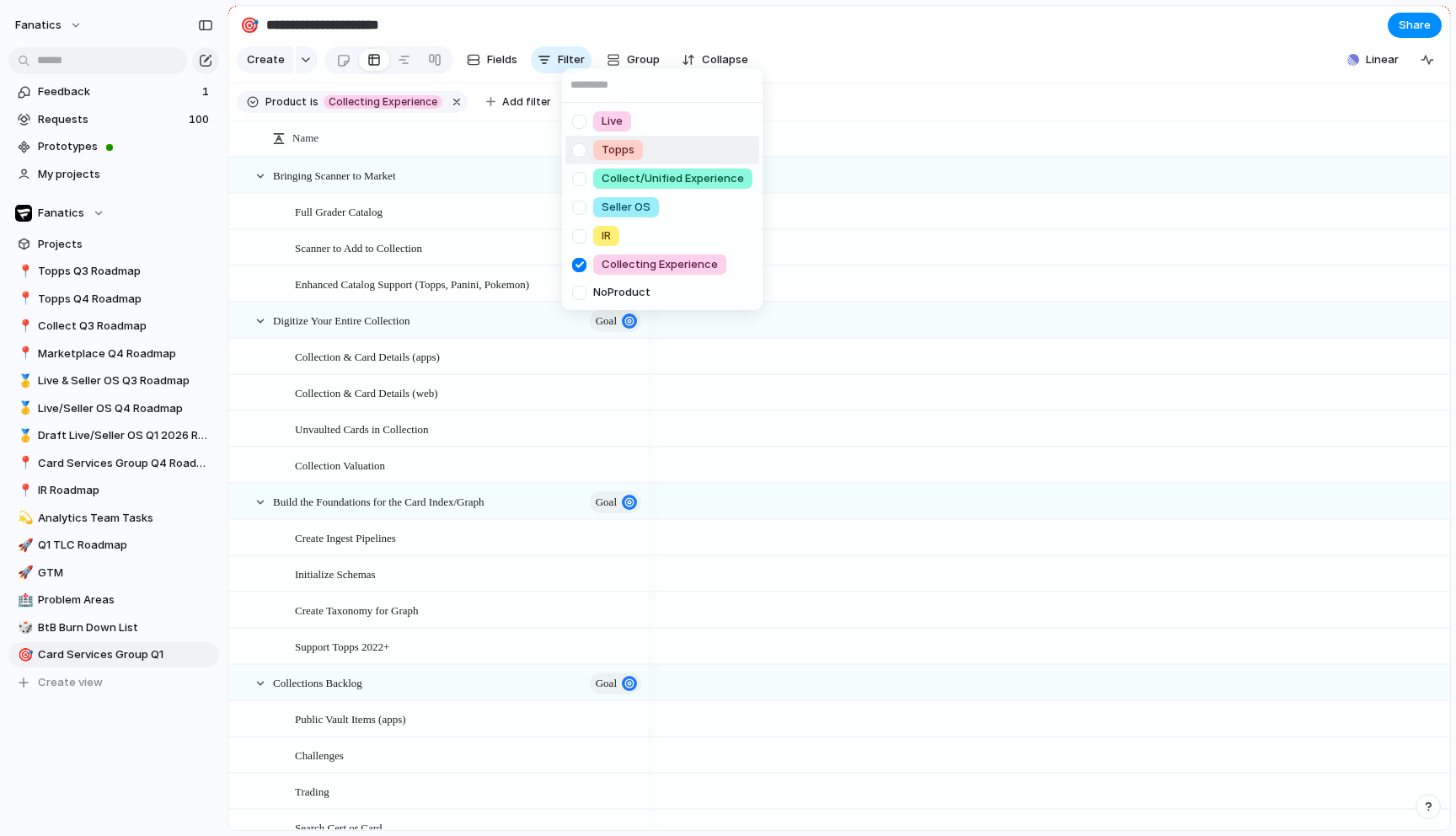
click at [851, 89] on div "Live Topps Collect/Unified Experience Seller OS IR Collecting Experience No Pro…" at bounding box center [728, 418] width 1456 height 836
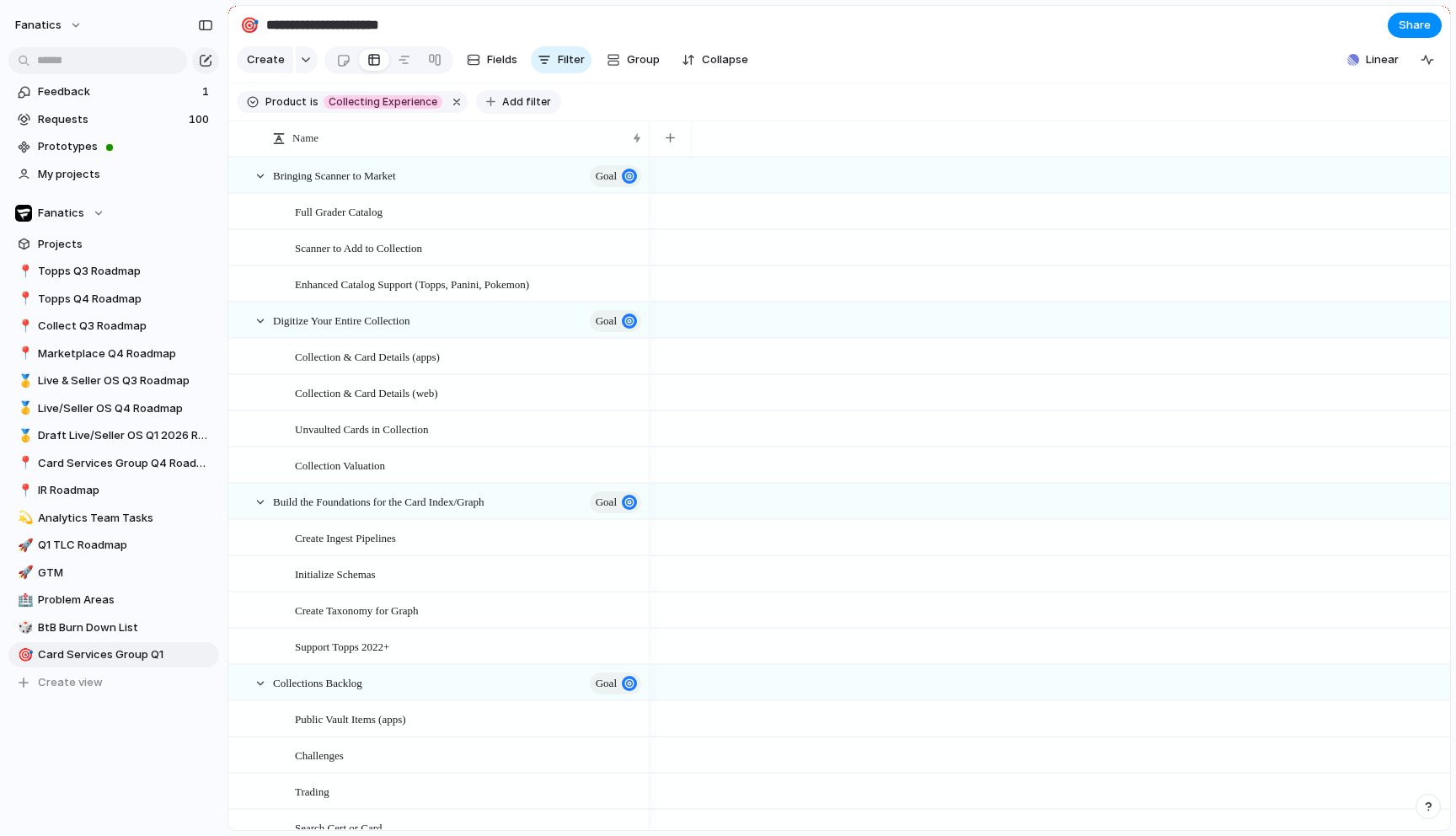
click at [515, 98] on span "Add filter" at bounding box center [526, 101] width 49 height 15
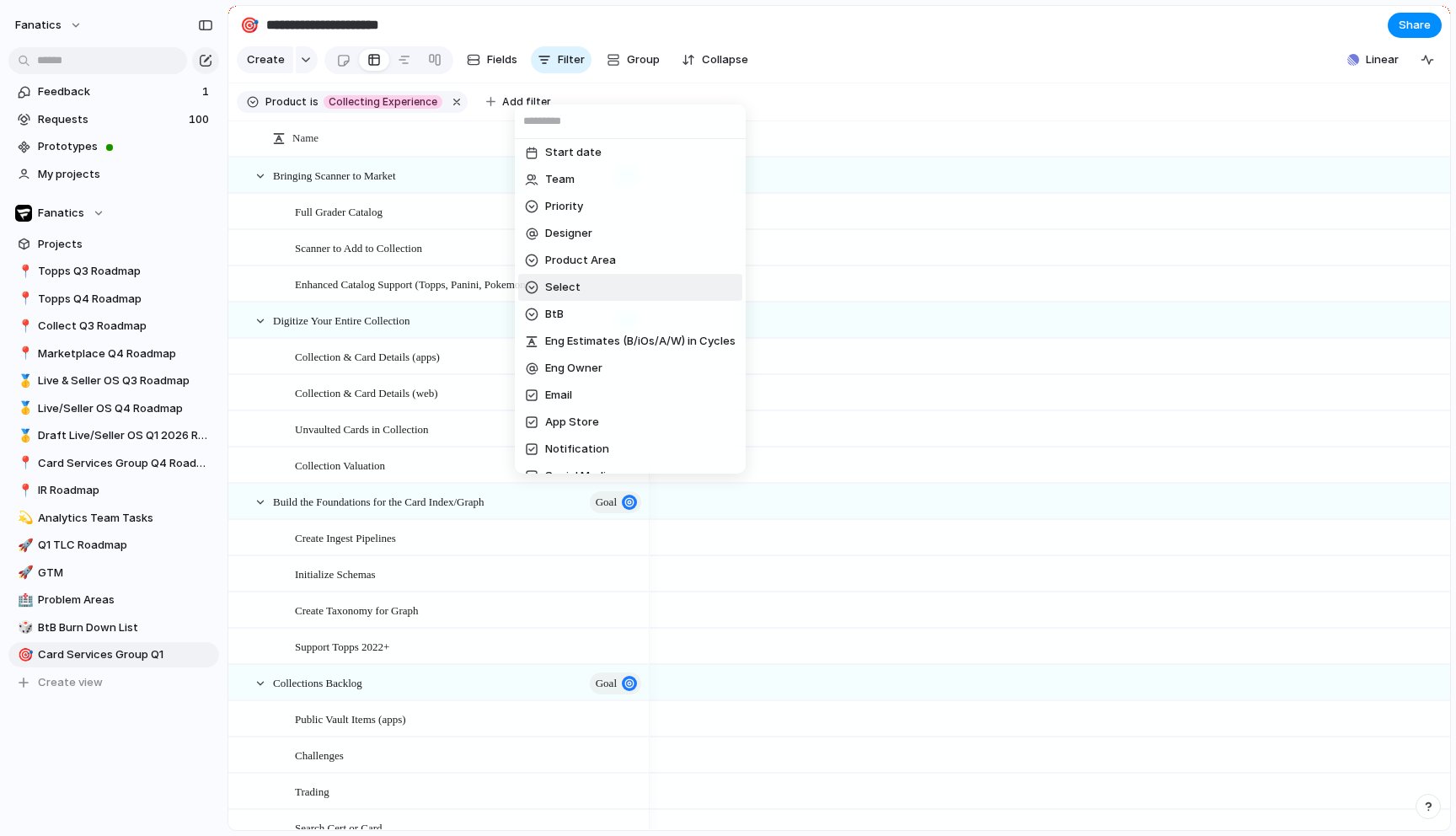
scroll to position [33, 0]
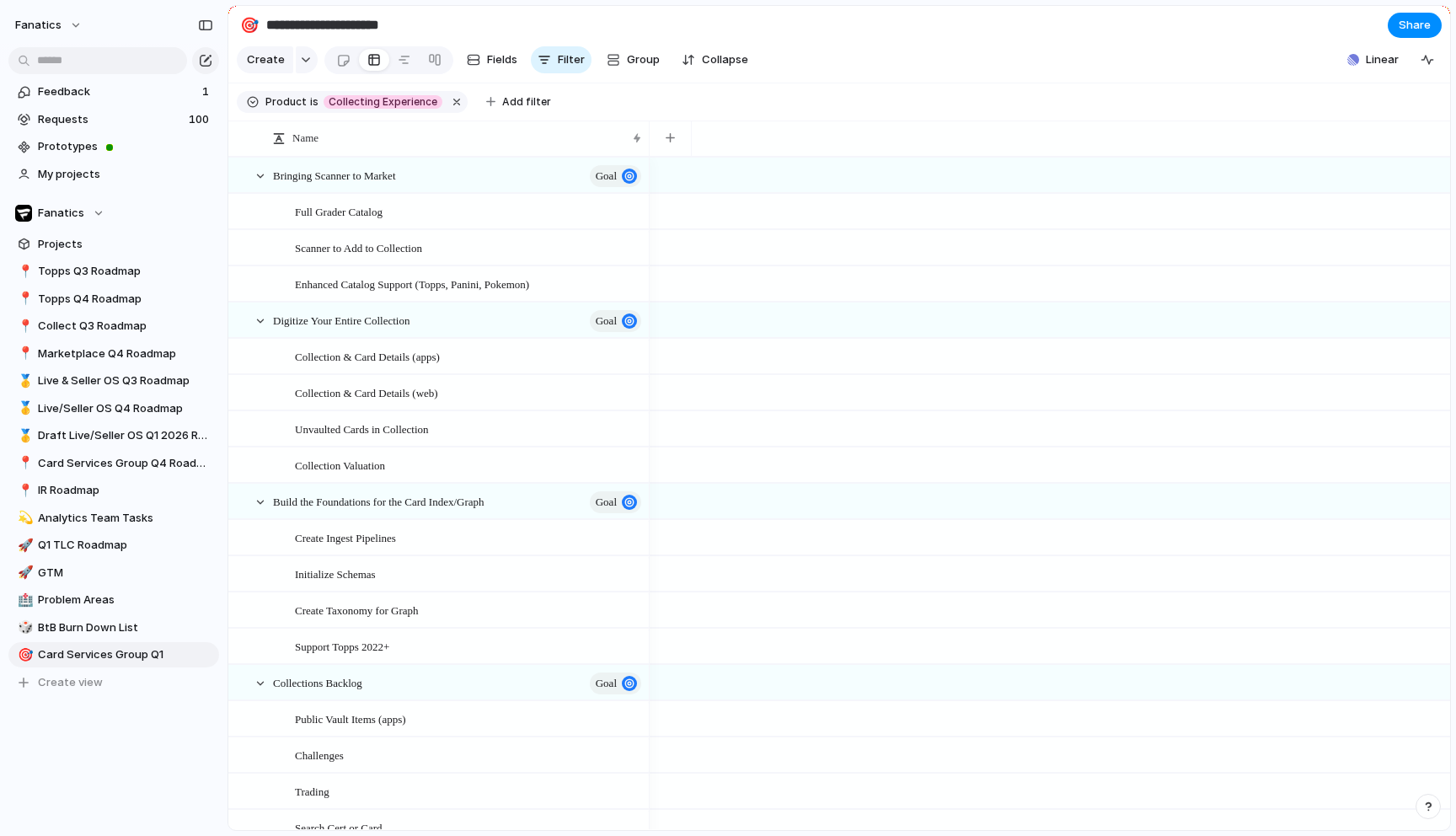
click at [873, 75] on div "Description Start date Team Priority Designer Product Area Select BtB Eng Estim…" at bounding box center [728, 418] width 1456 height 836
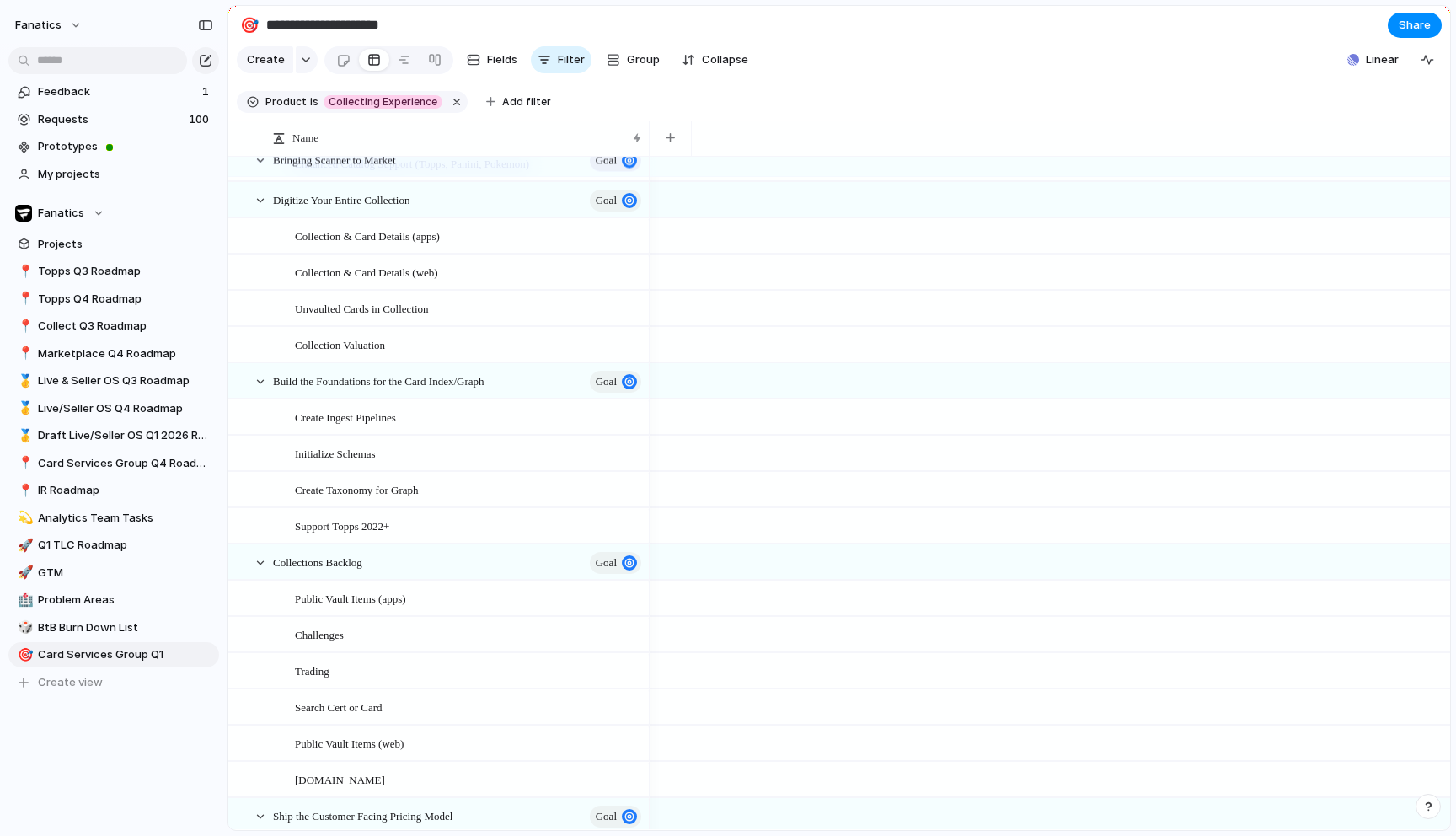
scroll to position [233, 0]
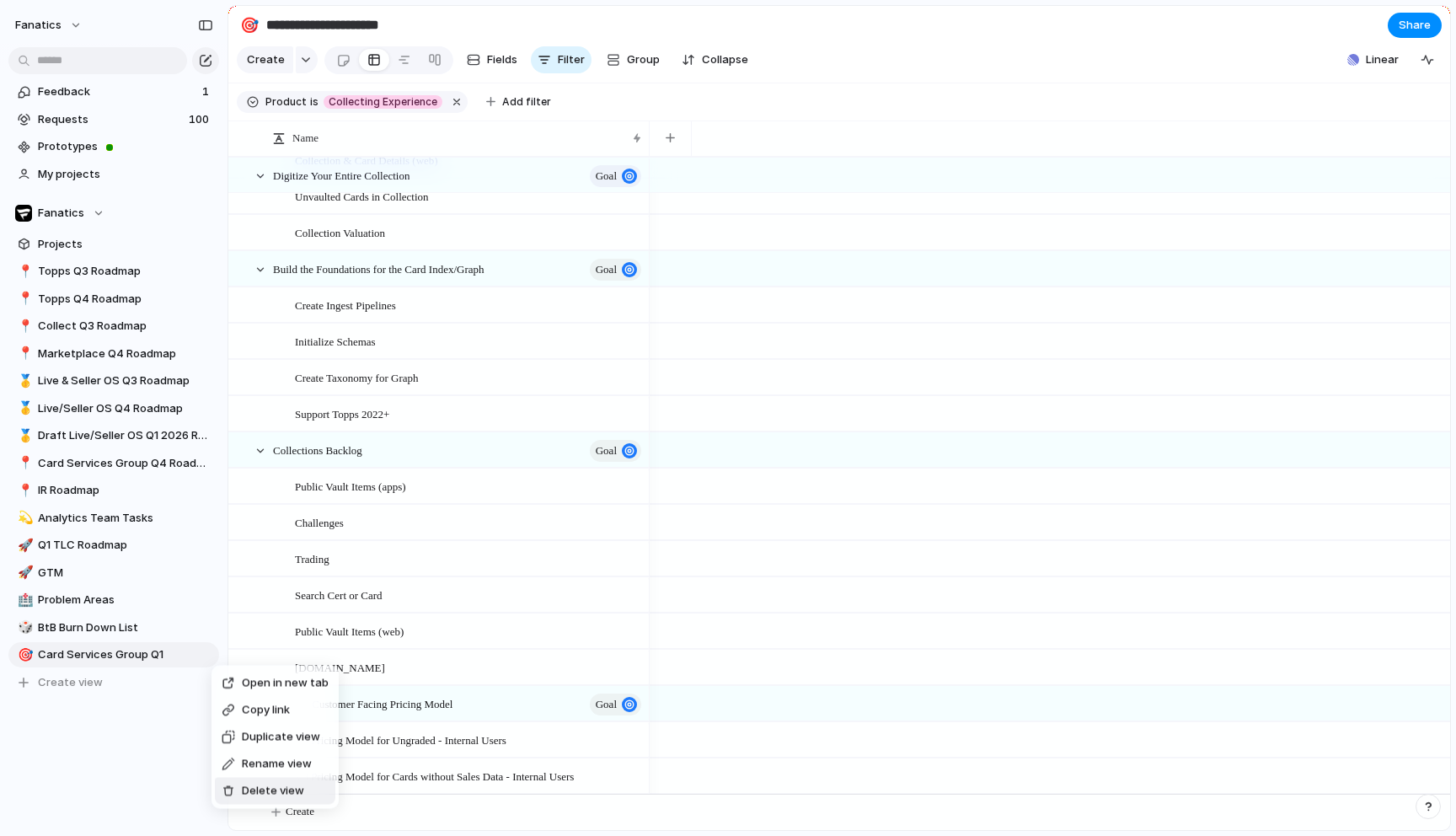
click at [244, 787] on span "Delete view" at bounding box center [273, 791] width 62 height 17
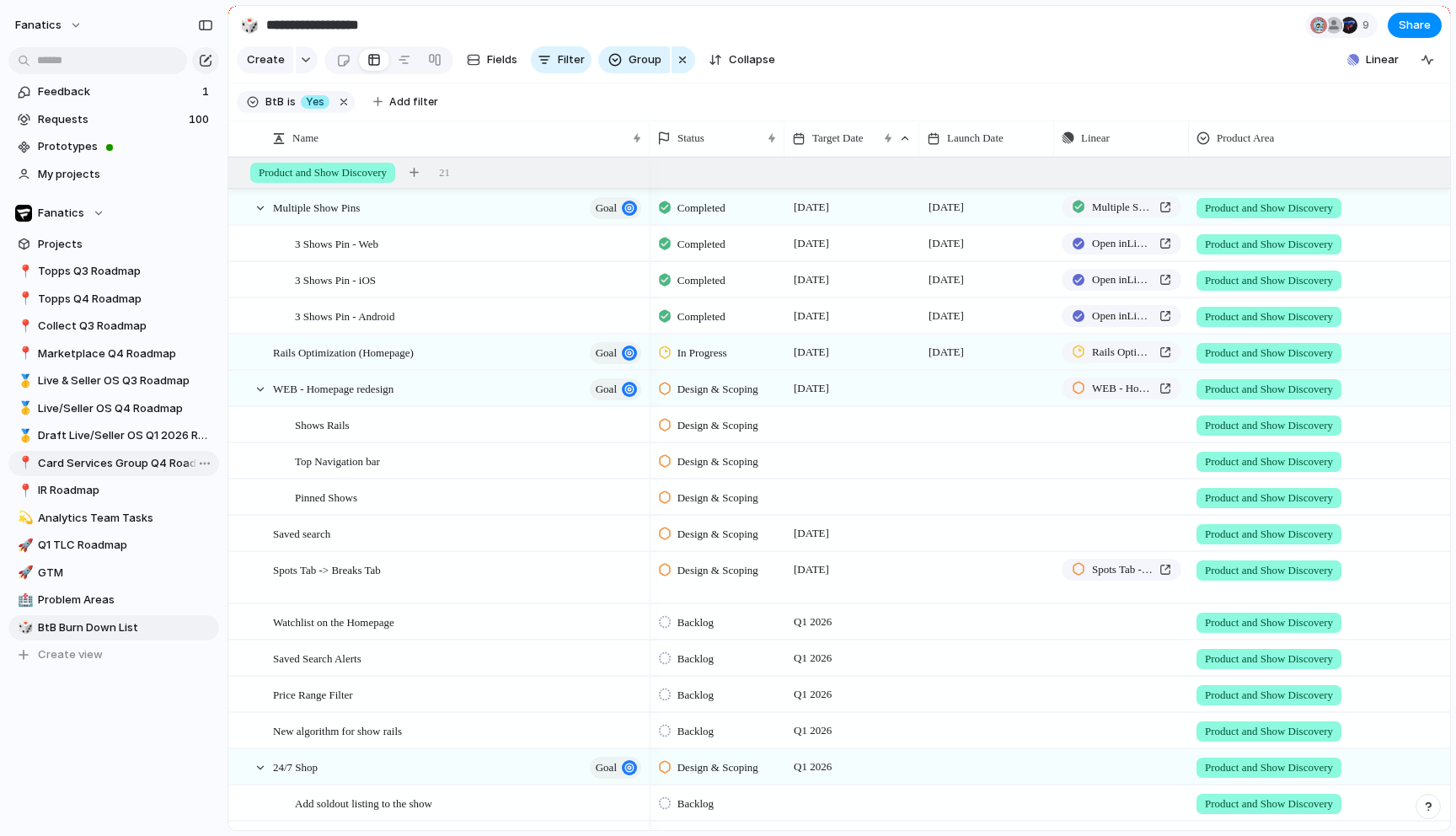
click at [146, 462] on span "Card Services Group Q4 Roadmap" at bounding box center [125, 463] width 175 height 17
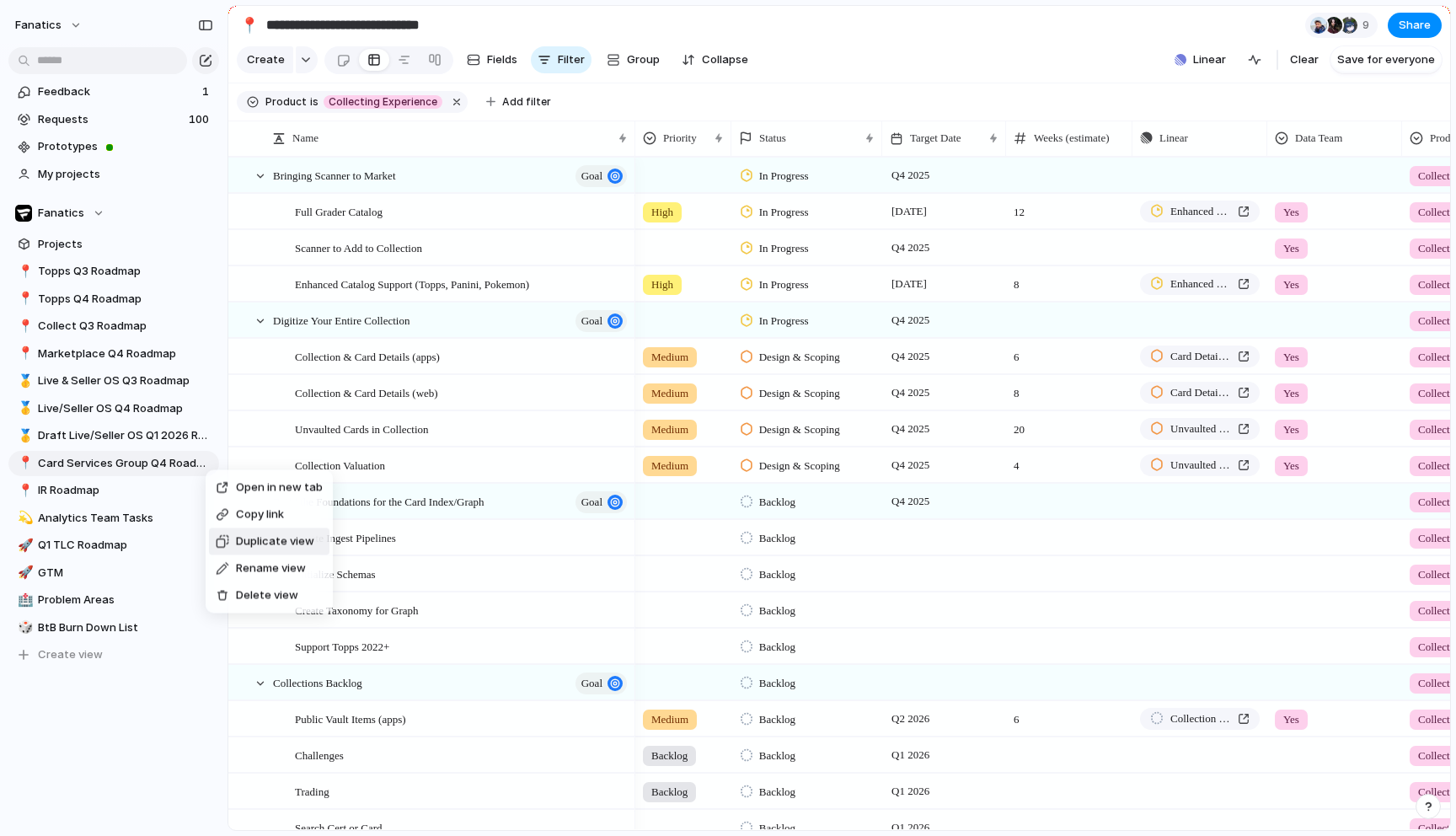
click at [267, 541] on span "Duplicate view" at bounding box center [275, 541] width 78 height 17
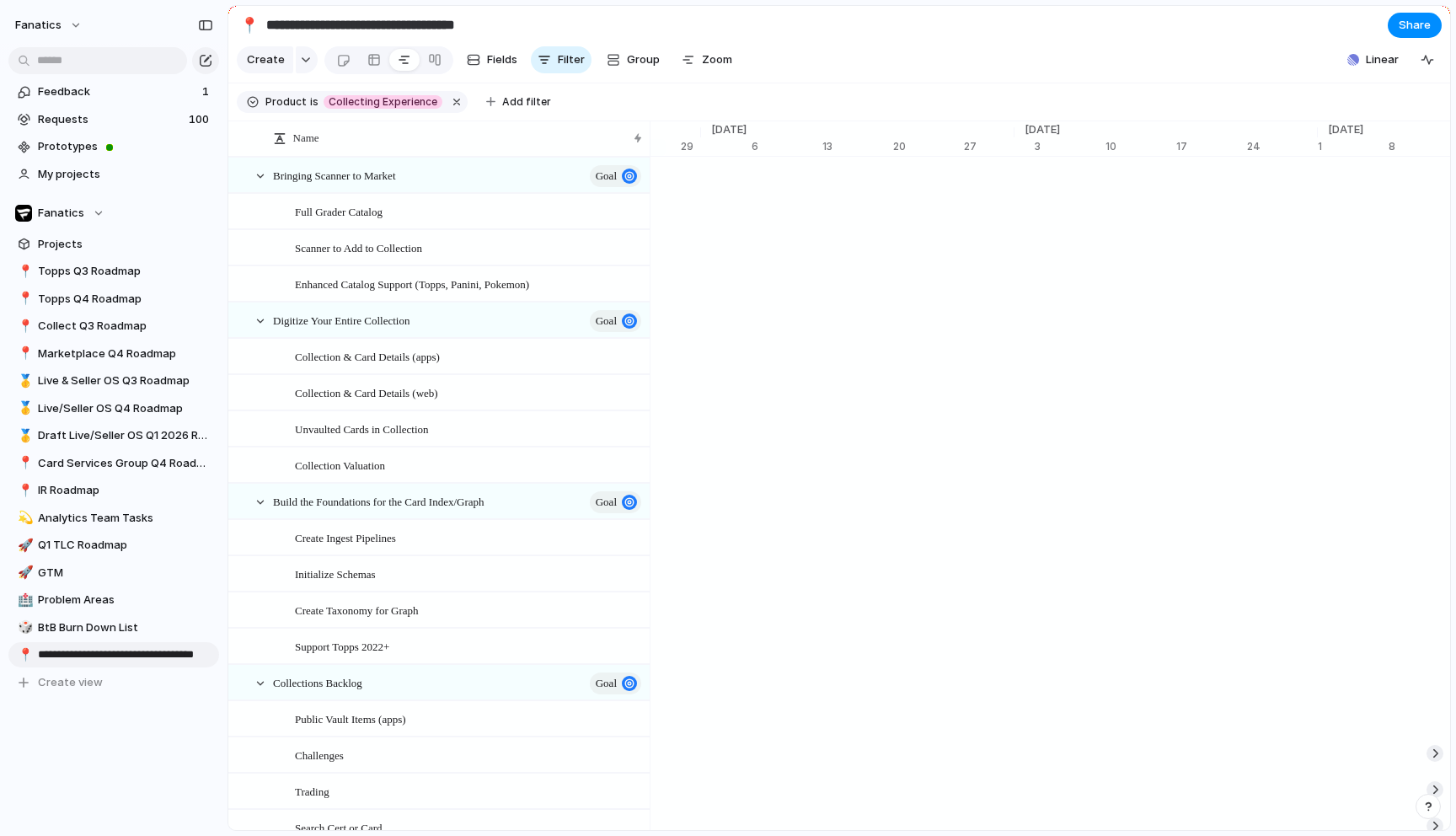
scroll to position [0, 11335]
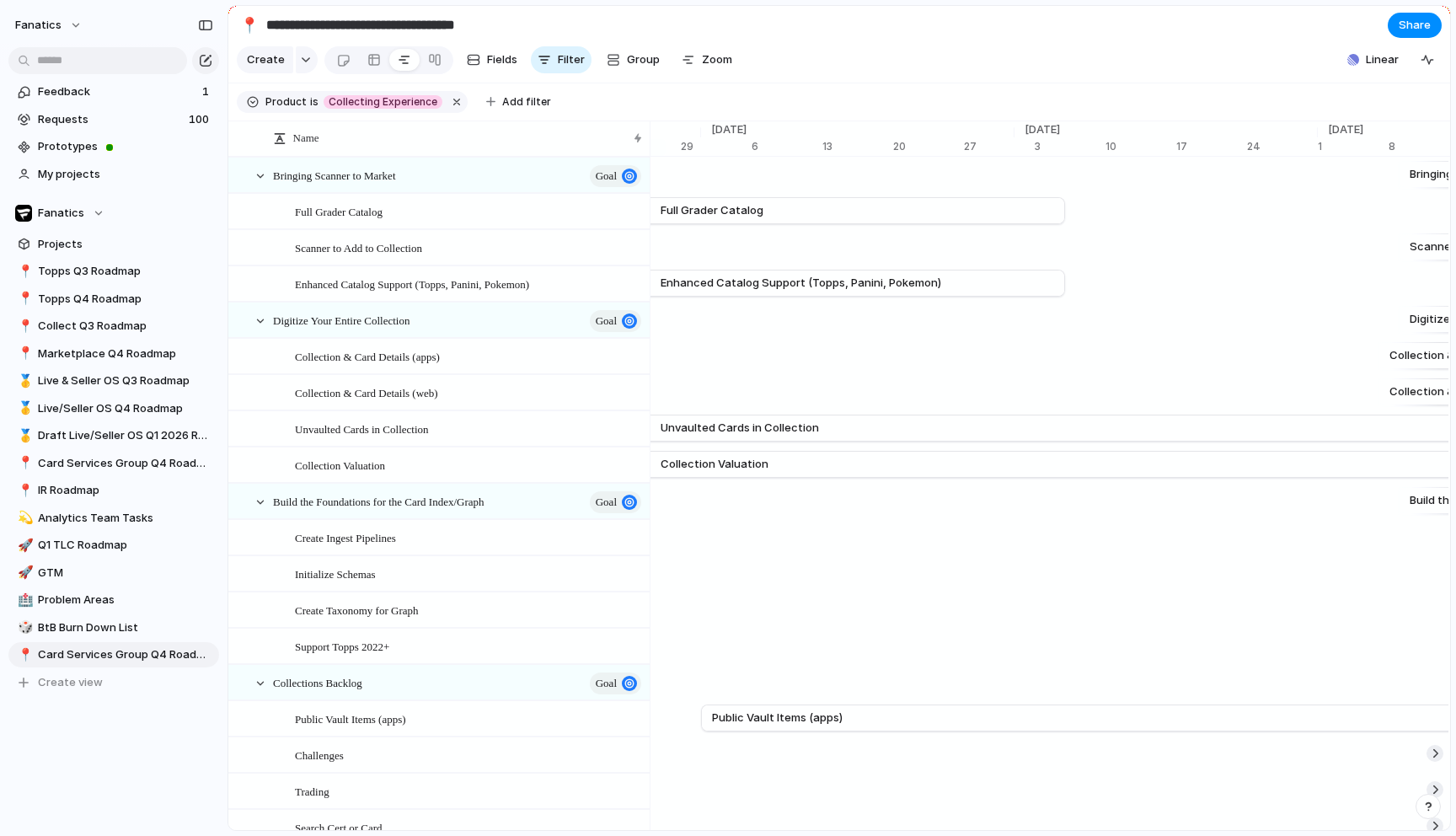
click at [516, 19] on input "**********" at bounding box center [398, 25] width 270 height 30
drag, startPoint x: 528, startPoint y: 23, endPoint x: 408, endPoint y: 26, distance: 120.0
click at [408, 26] on input "**********" at bounding box center [398, 25] width 270 height 30
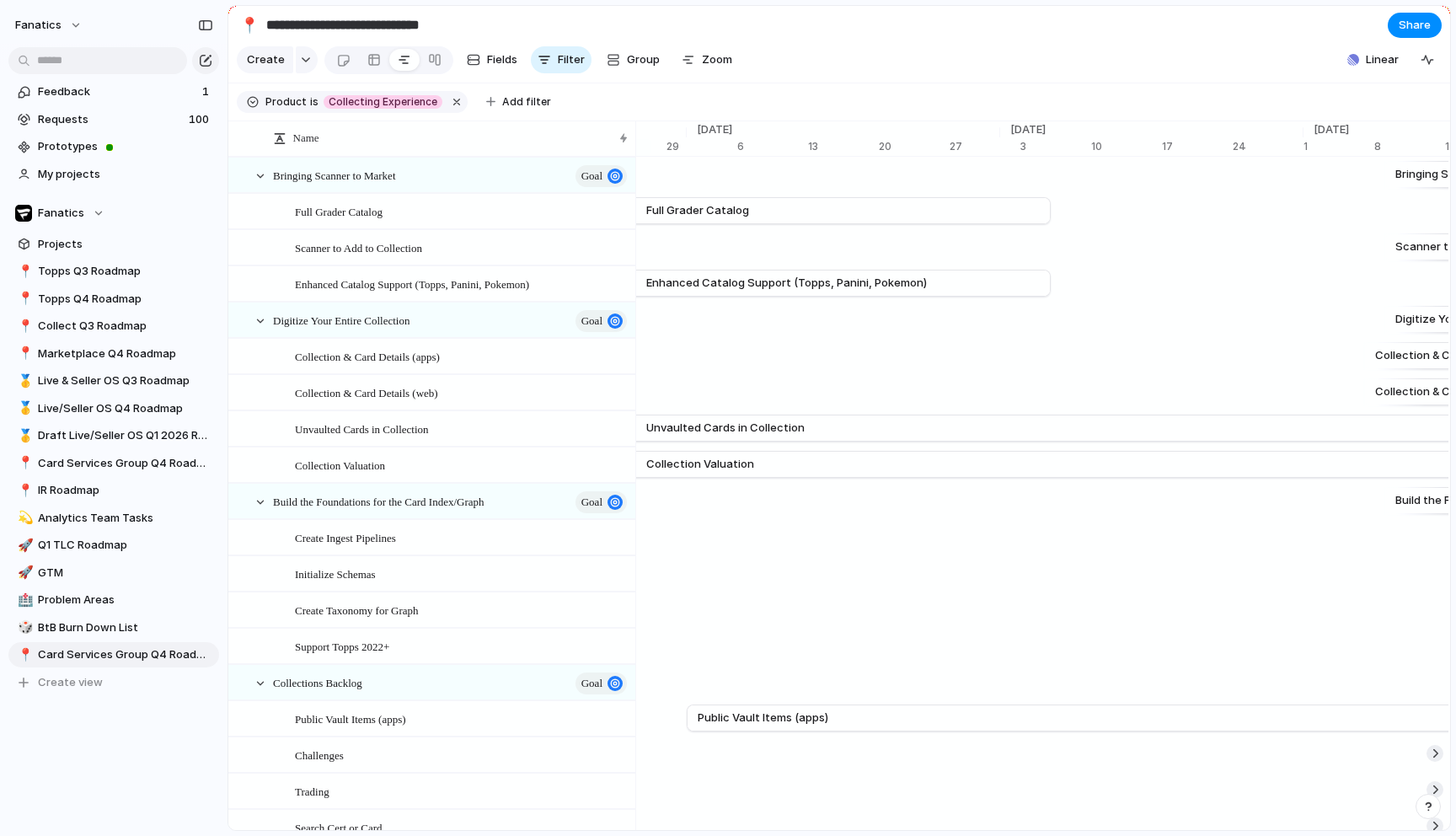
type input "**********"
click at [510, 102] on span "Add filter" at bounding box center [526, 101] width 49 height 15
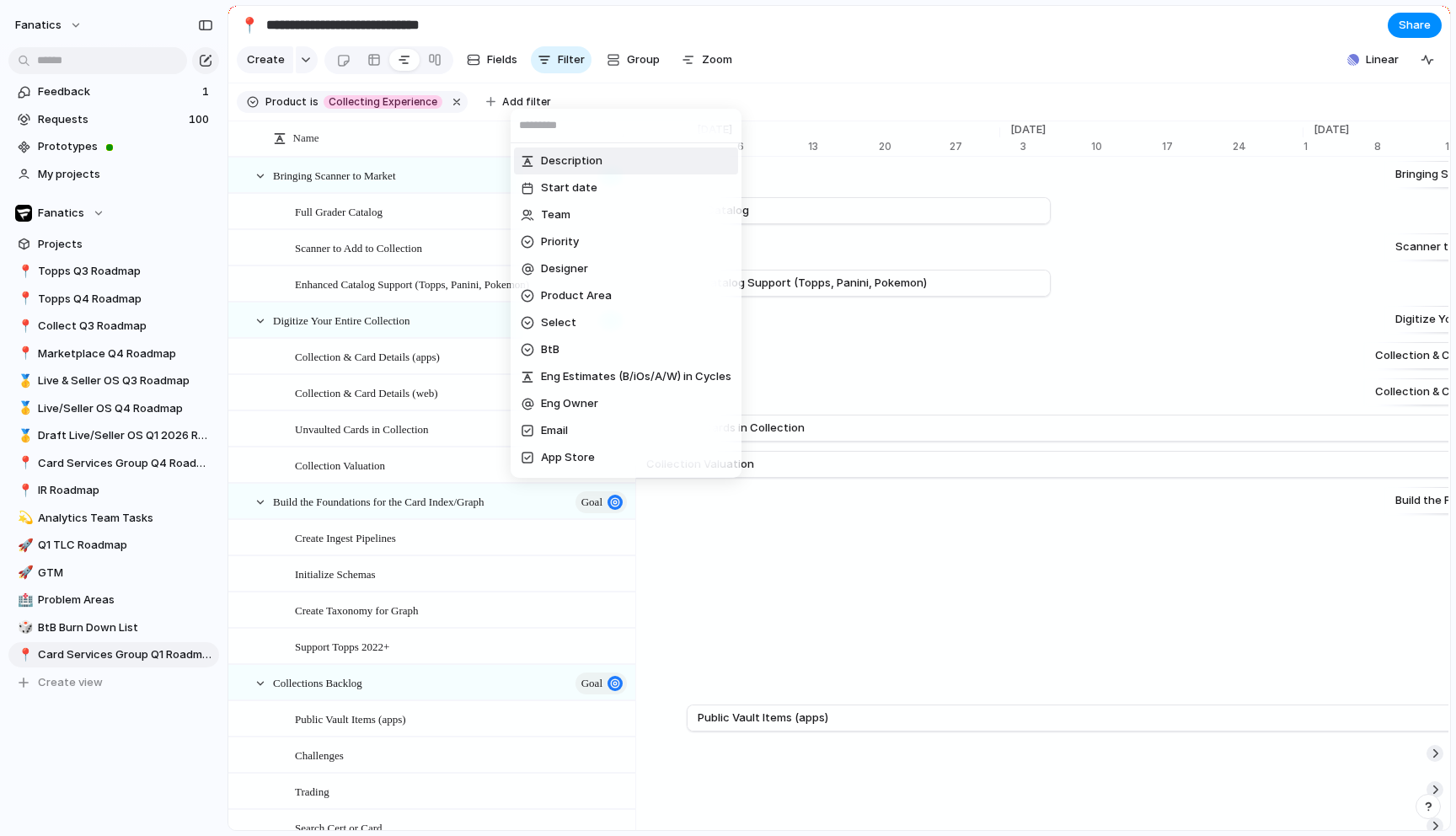
click at [785, 59] on div "Description Start date Team Priority Designer Product Area Select BtB Eng Estim…" at bounding box center [728, 418] width 1456 height 836
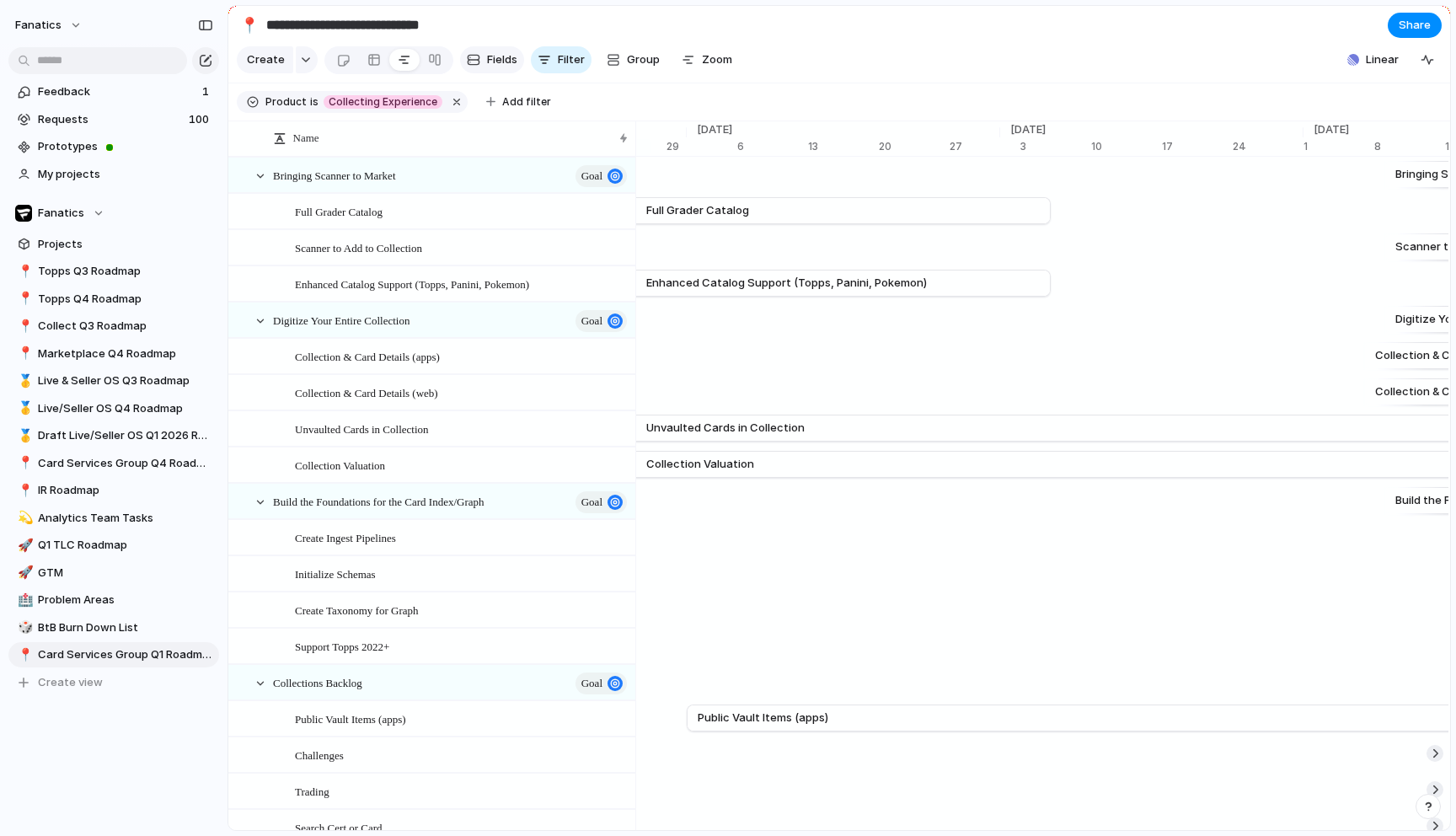
click at [487, 58] on span "Fields" at bounding box center [502, 59] width 30 height 17
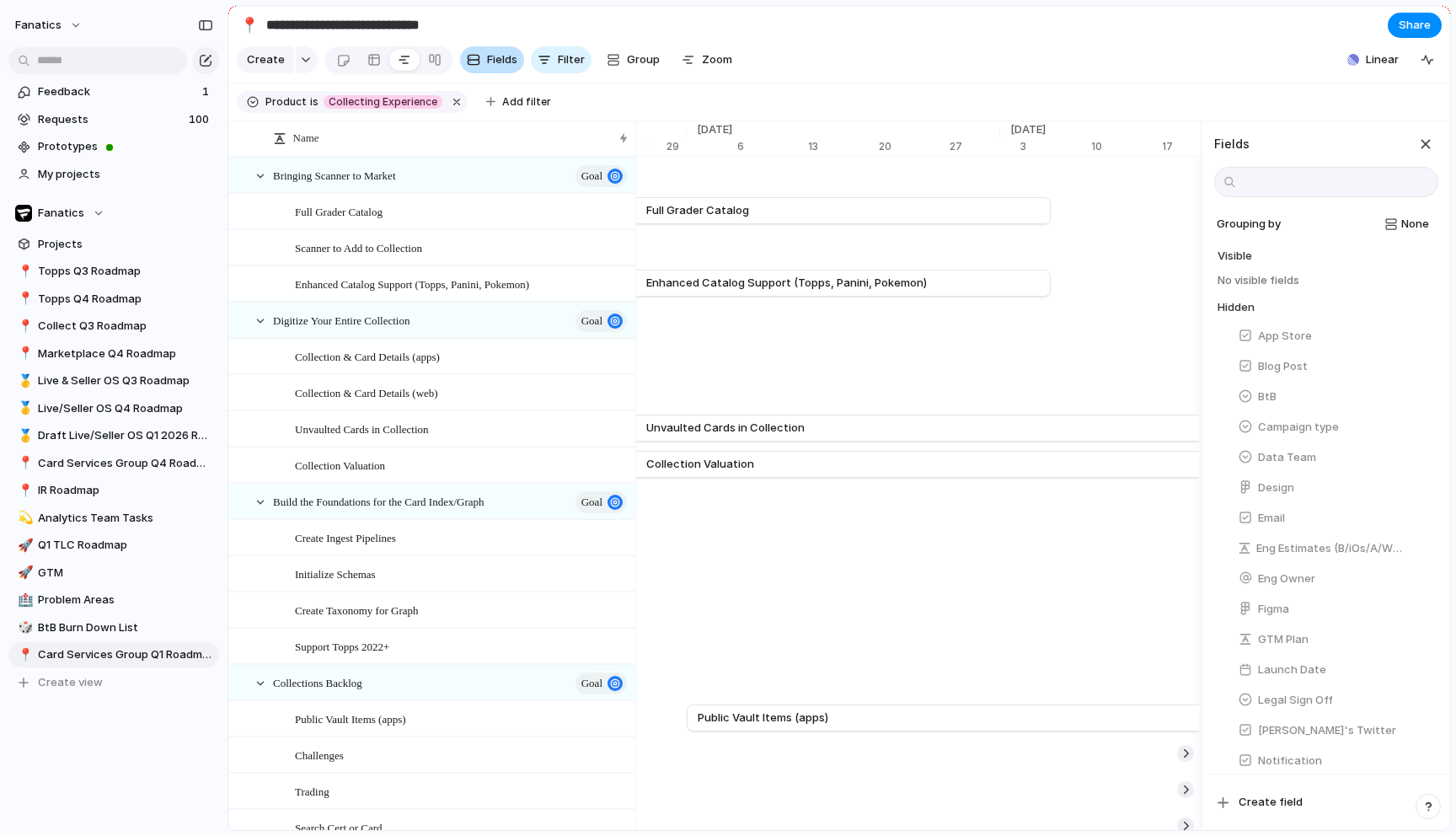
click at [475, 58] on div "button" at bounding box center [473, 59] width 13 height 13
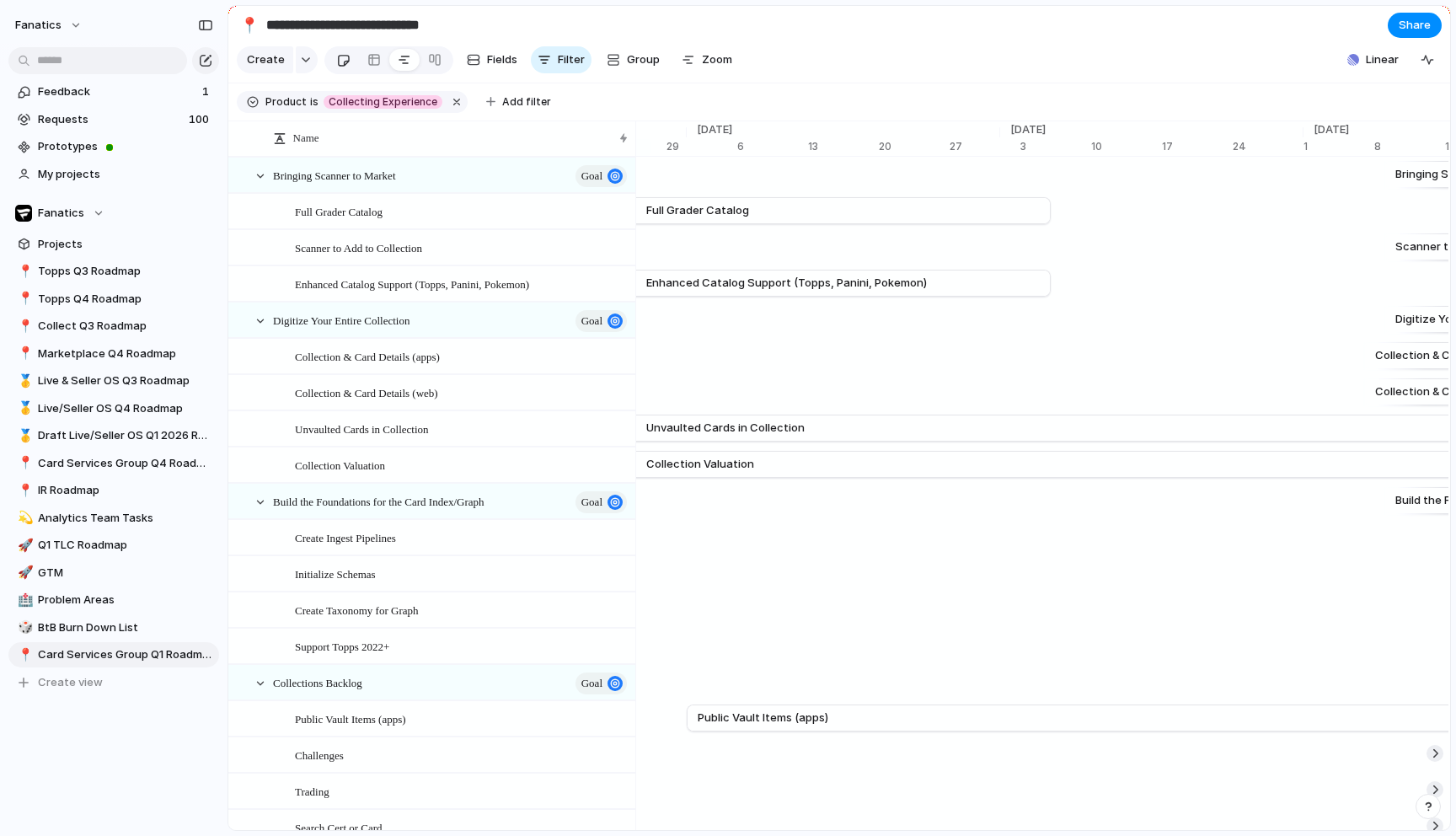
click at [341, 60] on div at bounding box center [344, 59] width 14 height 28
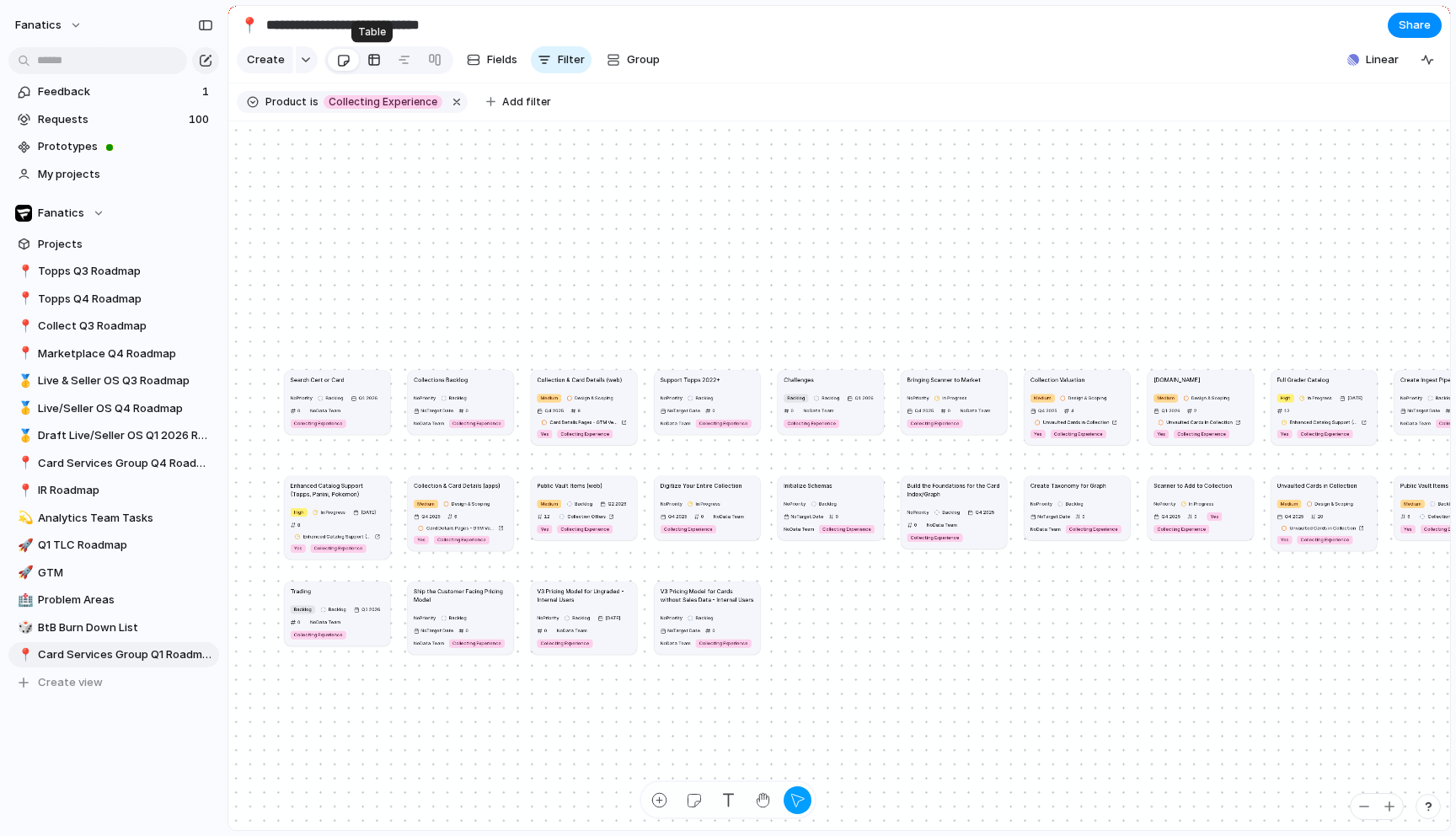
click at [359, 58] on link at bounding box center [374, 59] width 30 height 27
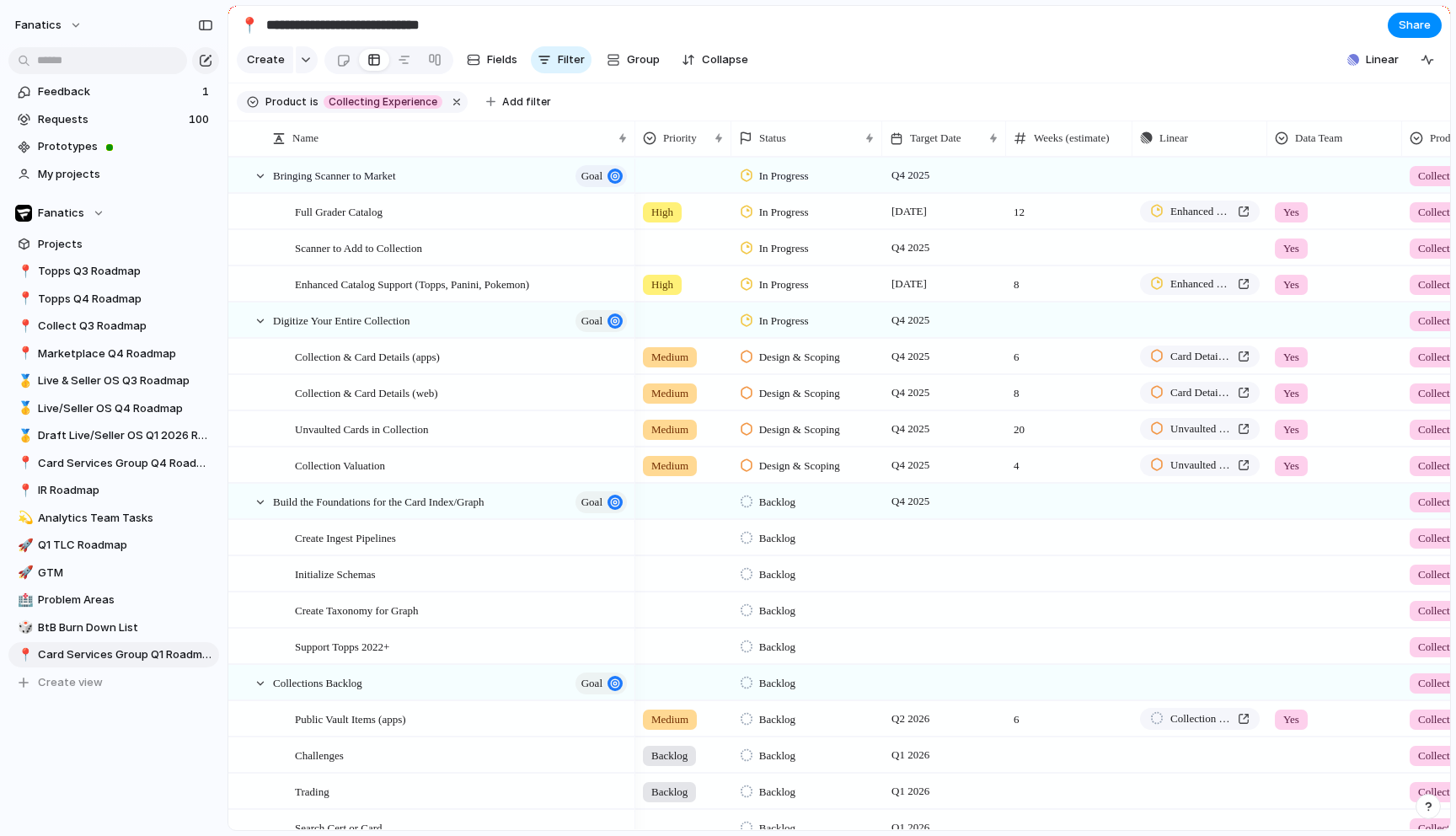
scroll to position [233, 0]
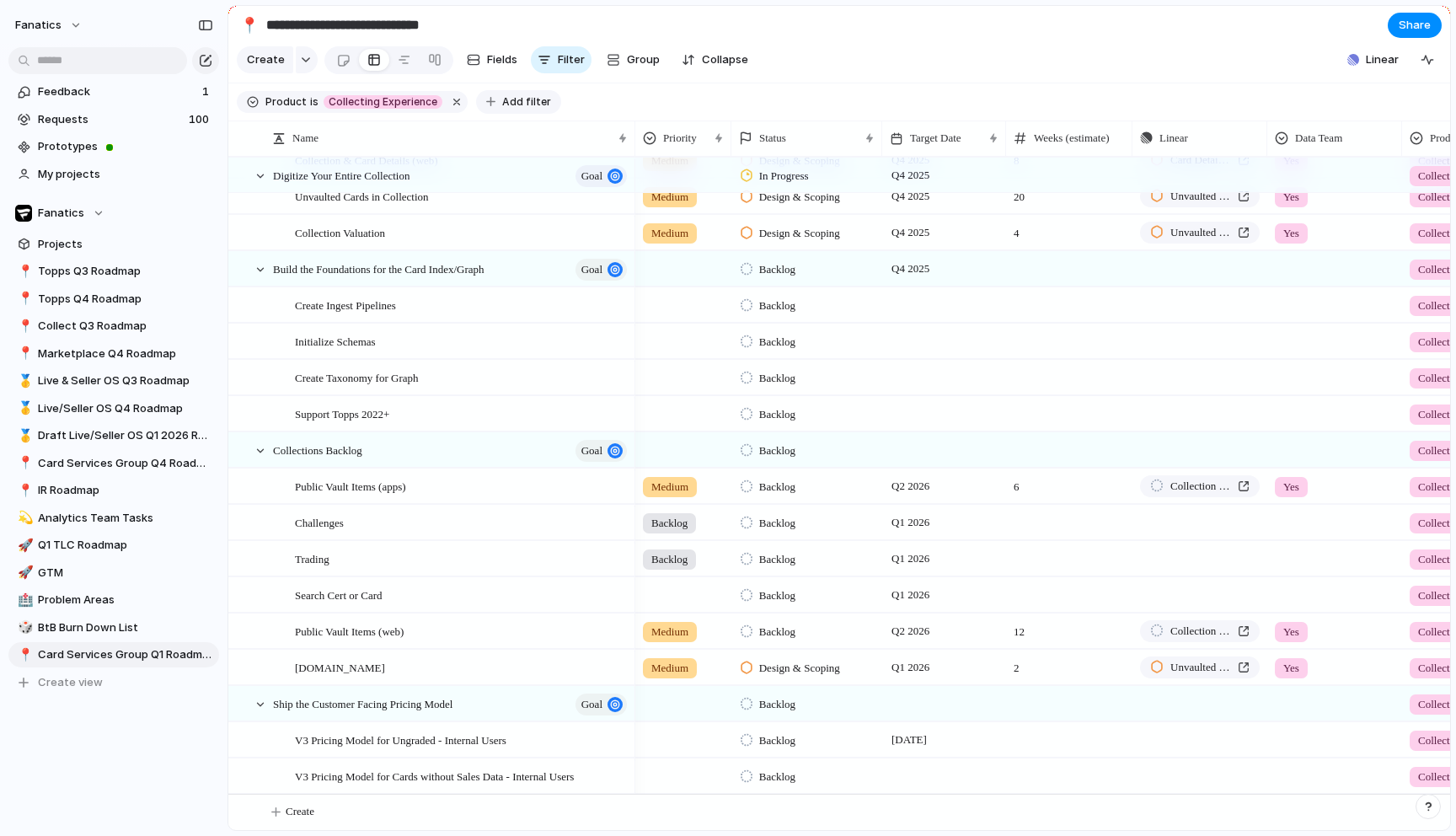
click at [514, 99] on span "Add filter" at bounding box center [526, 101] width 49 height 15
type input "***"
click at [564, 187] on span "Target Date" at bounding box center [576, 185] width 65 height 17
click at [568, 271] on li "range" at bounding box center [586, 266] width 138 height 27
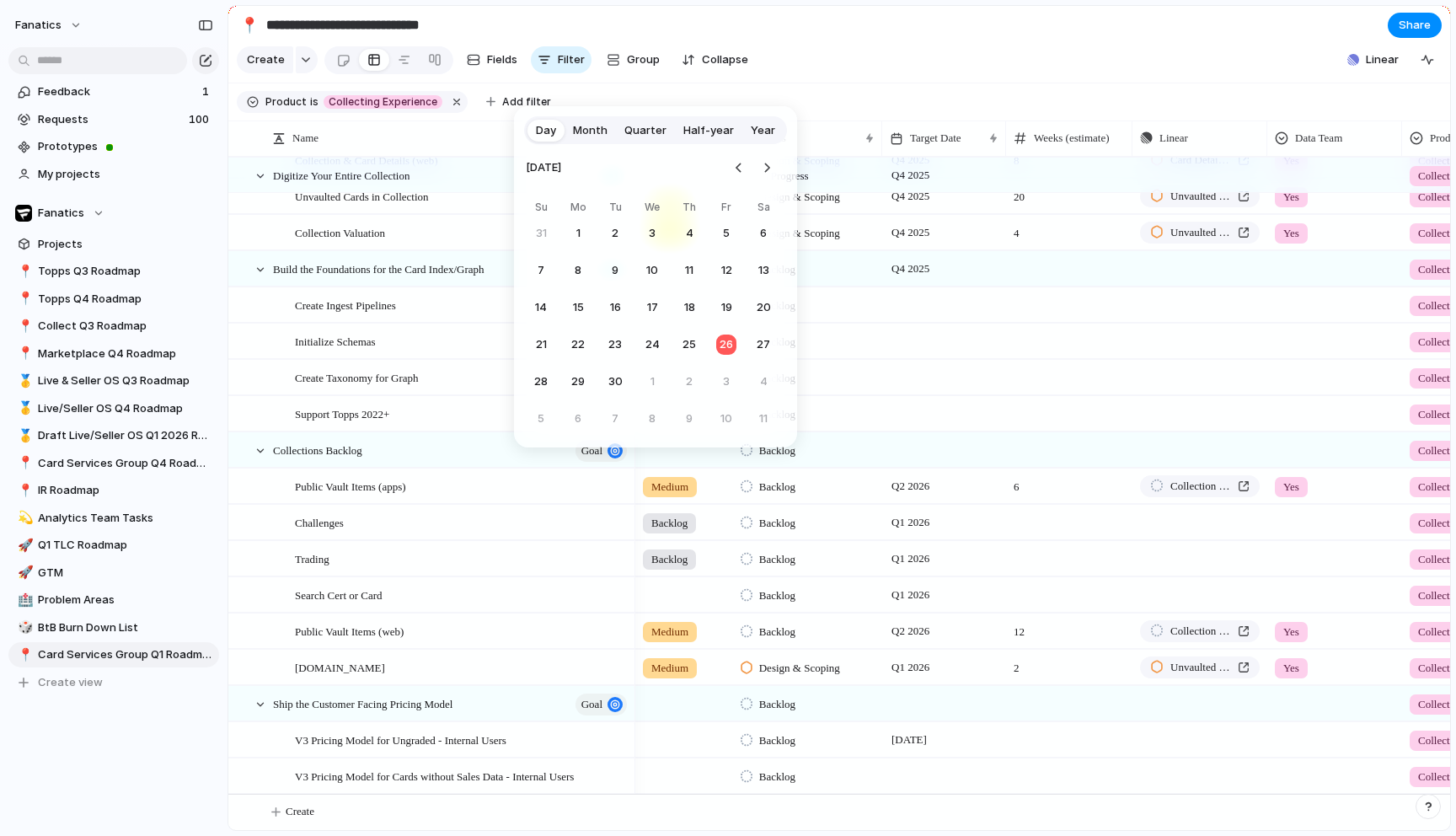
click at [645, 128] on span "Quarter" at bounding box center [645, 130] width 42 height 17
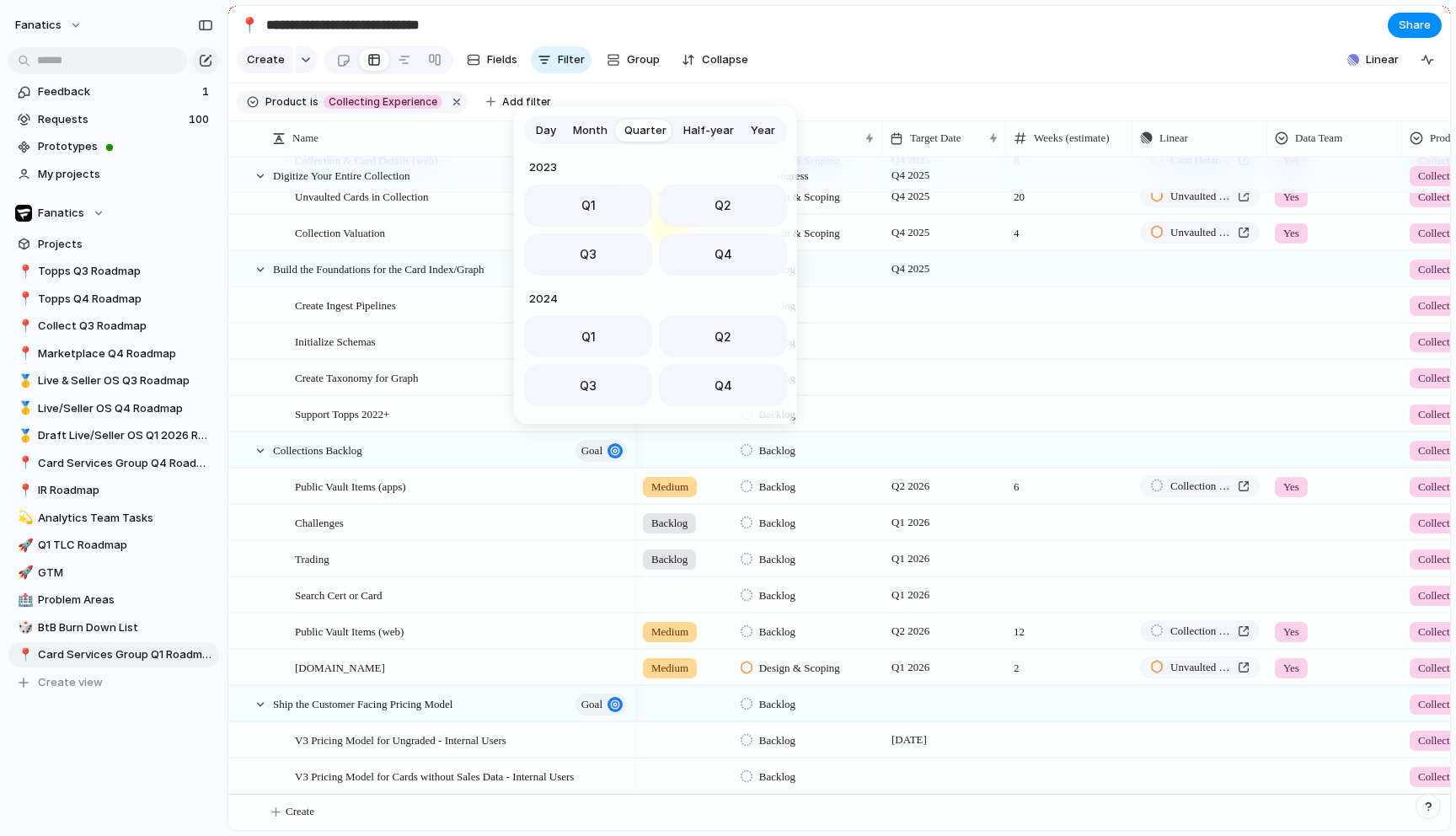
scroll to position [267, 0]
click at [611, 319] on button "Q1" at bounding box center [588, 330] width 128 height 42
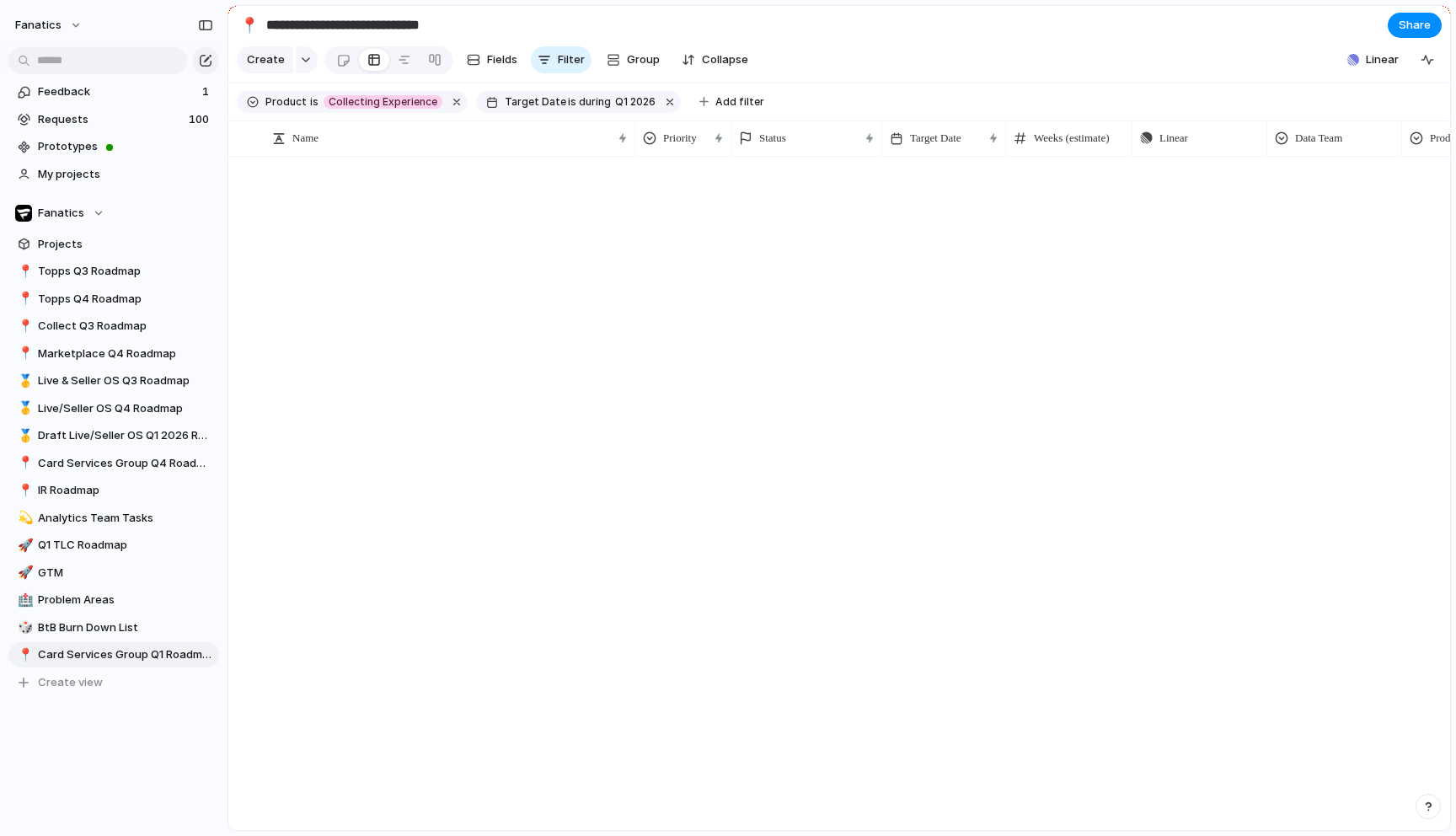
scroll to position [0, 0]
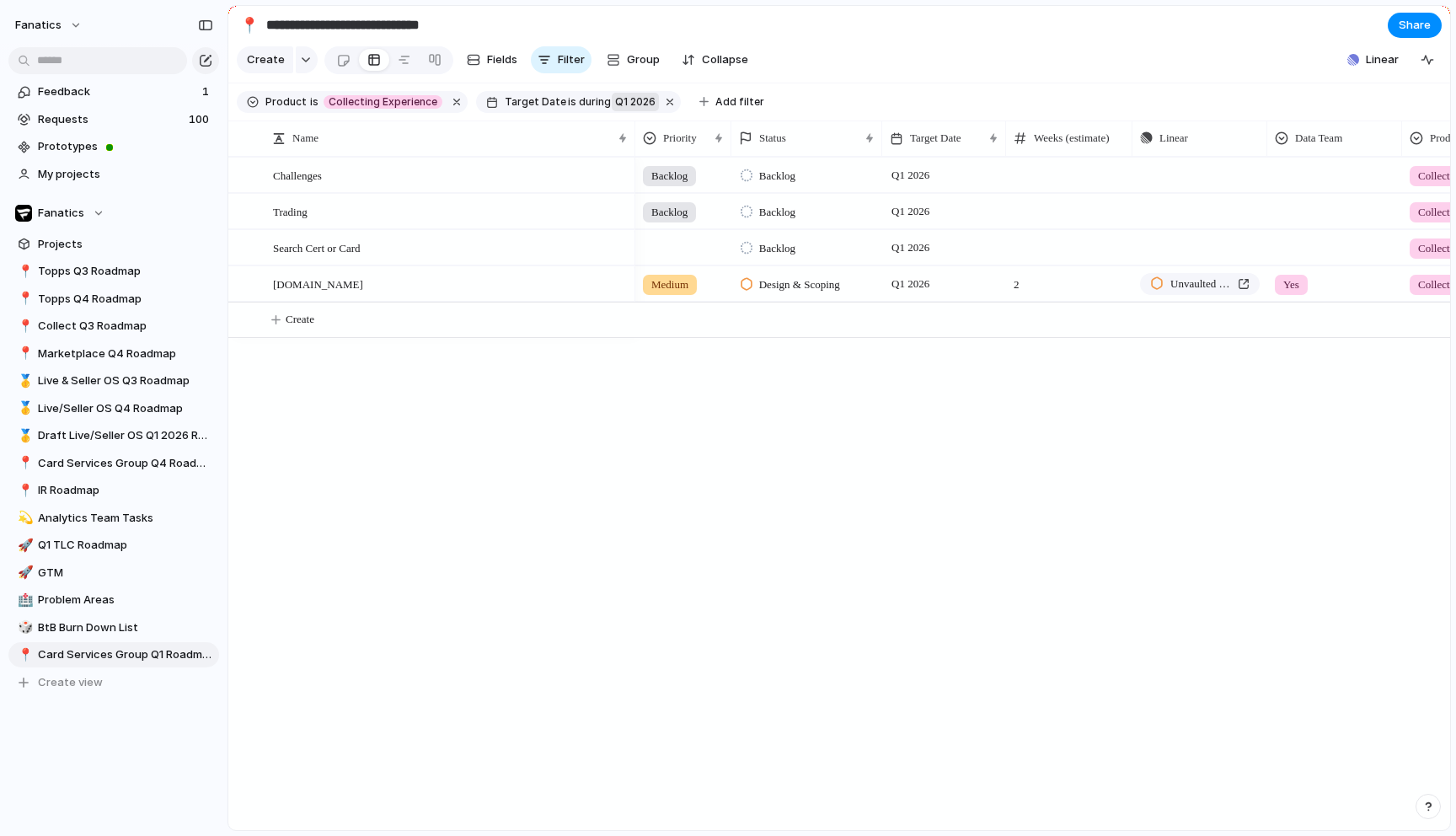
click at [615, 107] on span "Q1 2026" at bounding box center [636, 101] width 41 height 15
click at [635, 443] on div "last week last month next week next month range no selection" at bounding box center [728, 418] width 1456 height 836
click at [619, 103] on span "Q1 2026" at bounding box center [636, 101] width 41 height 15
click at [662, 272] on li "range" at bounding box center [690, 270] width 138 height 27
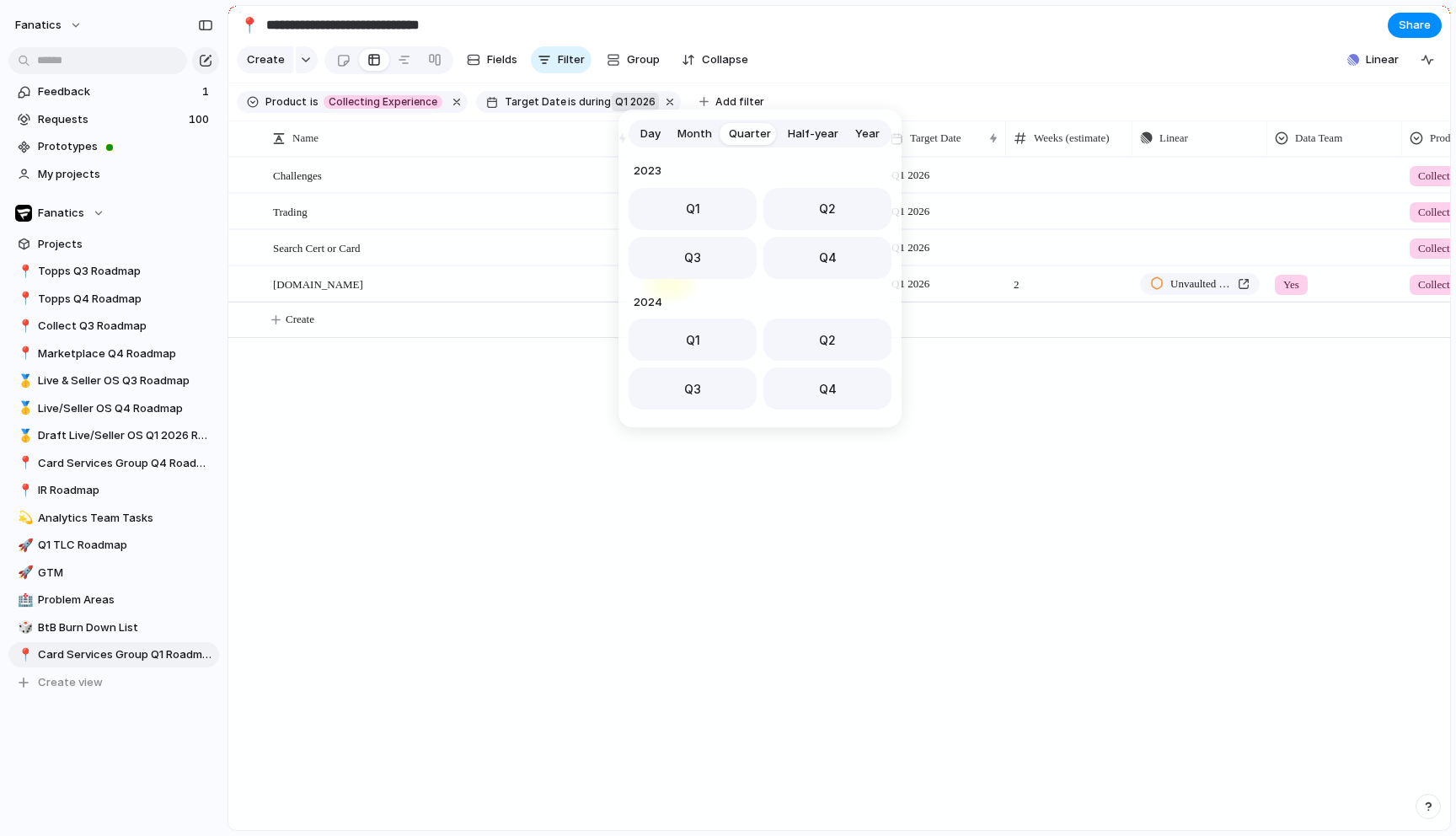
scroll to position [267, 0]
click at [696, 340] on span "Q1" at bounding box center [693, 335] width 14 height 18
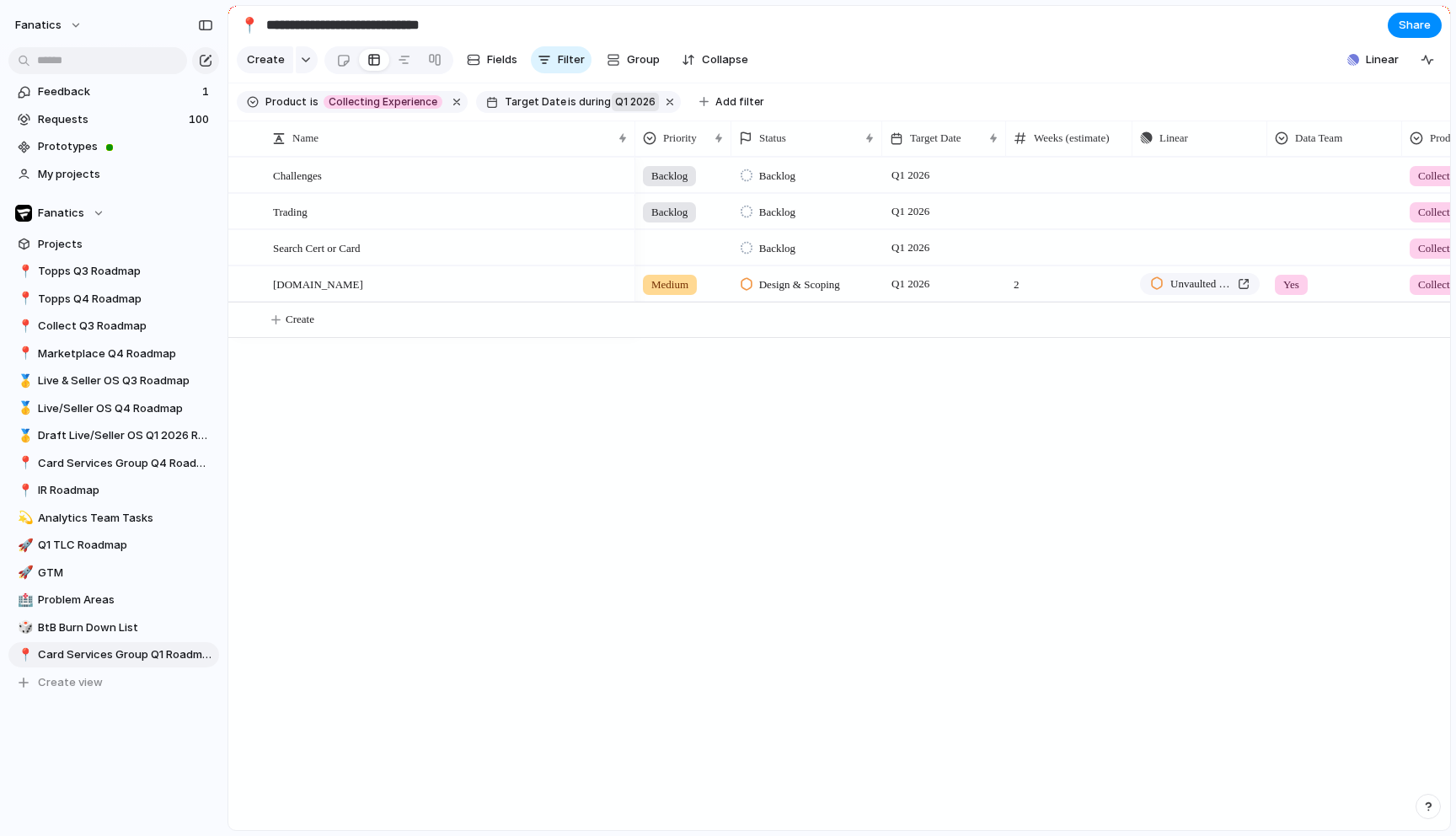
click at [615, 105] on span "Q1 2026" at bounding box center [636, 101] width 41 height 15
click at [660, 267] on li "range" at bounding box center [687, 271] width 138 height 27
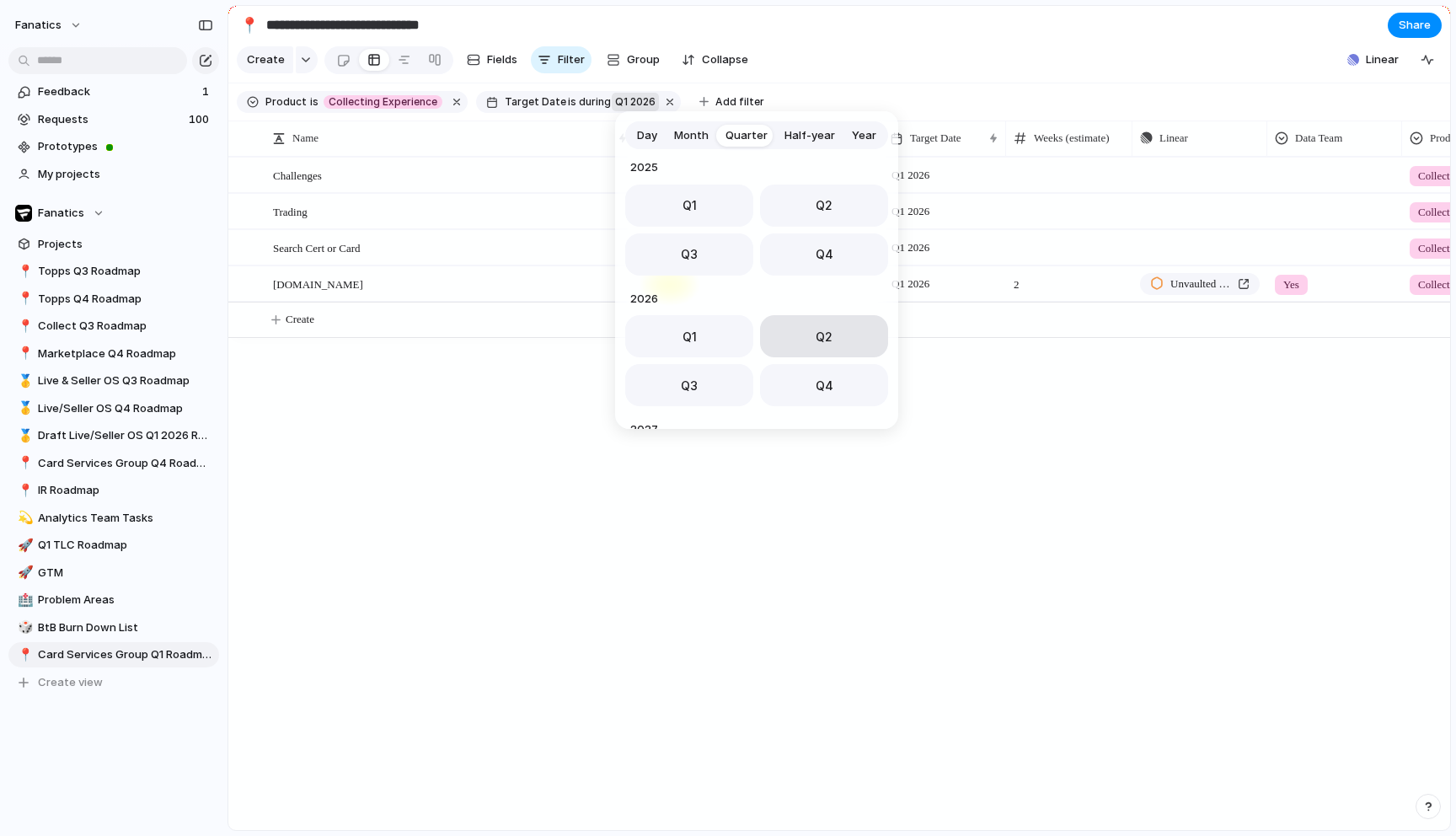
click at [796, 334] on button "Q2" at bounding box center [824, 335] width 128 height 42
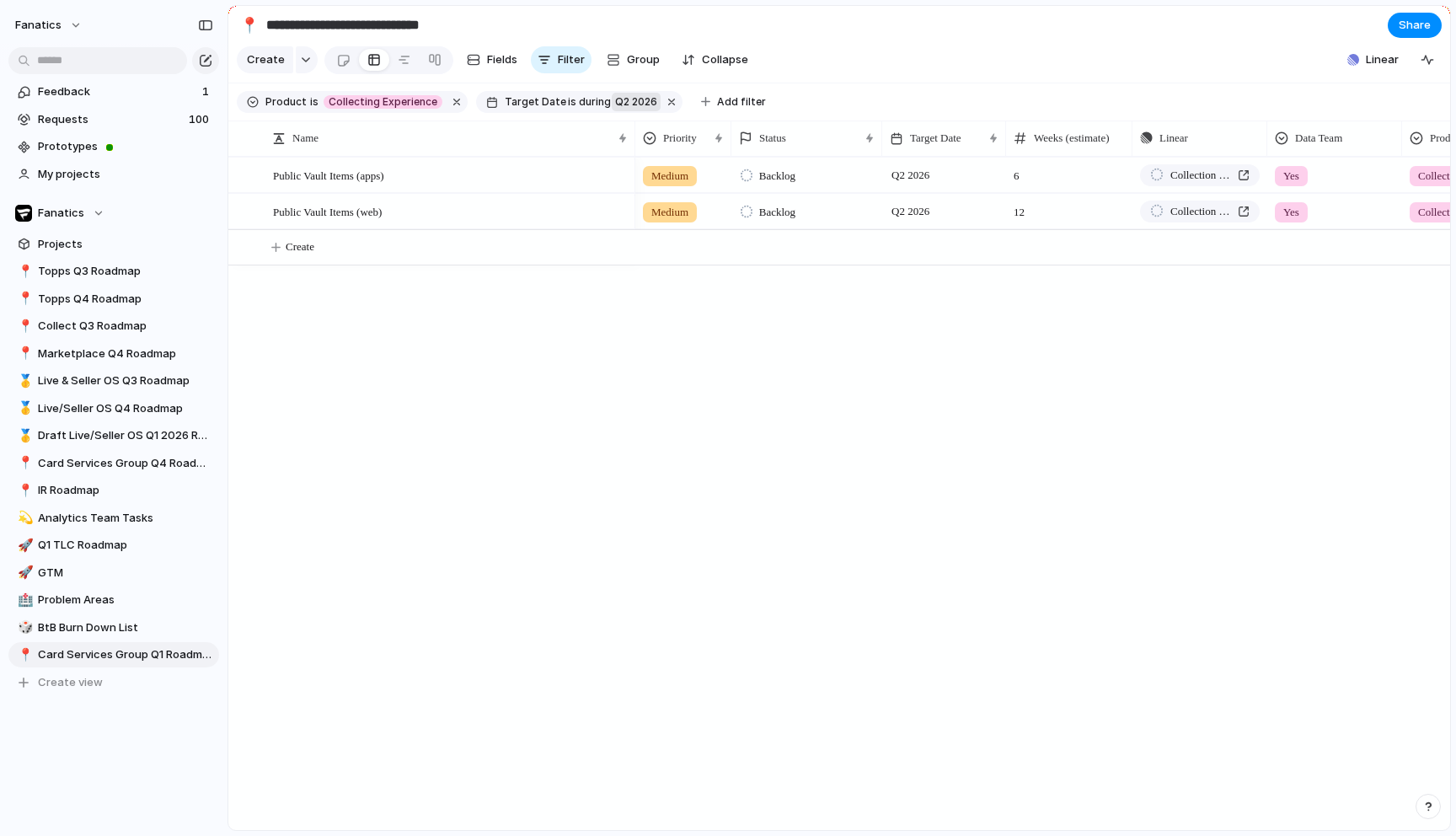
click at [615, 102] on span "Q2 2026" at bounding box center [636, 101] width 42 height 15
click at [655, 266] on li "range" at bounding box center [683, 269] width 138 height 27
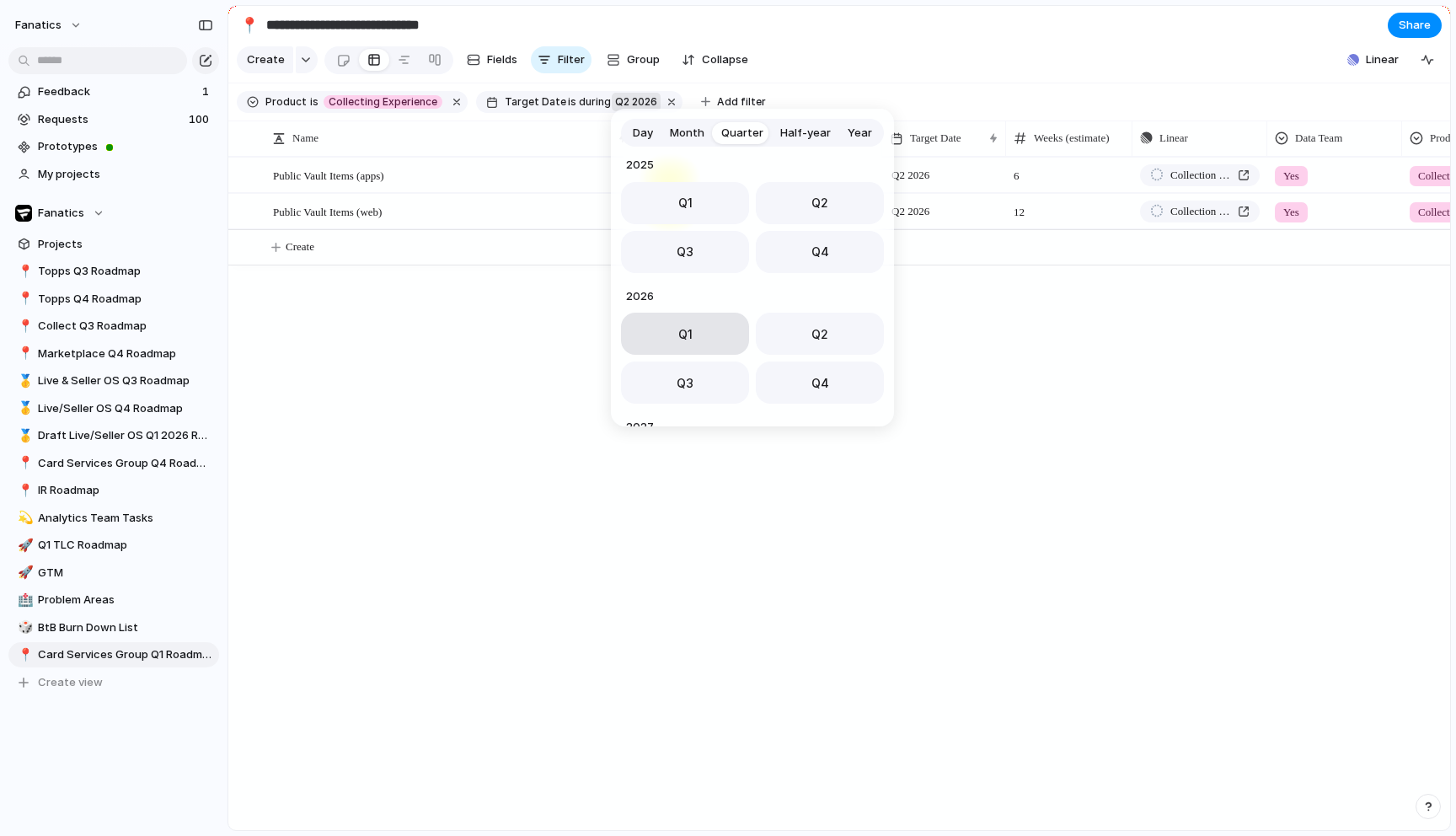
click at [692, 332] on button "Q1" at bounding box center [685, 333] width 128 height 42
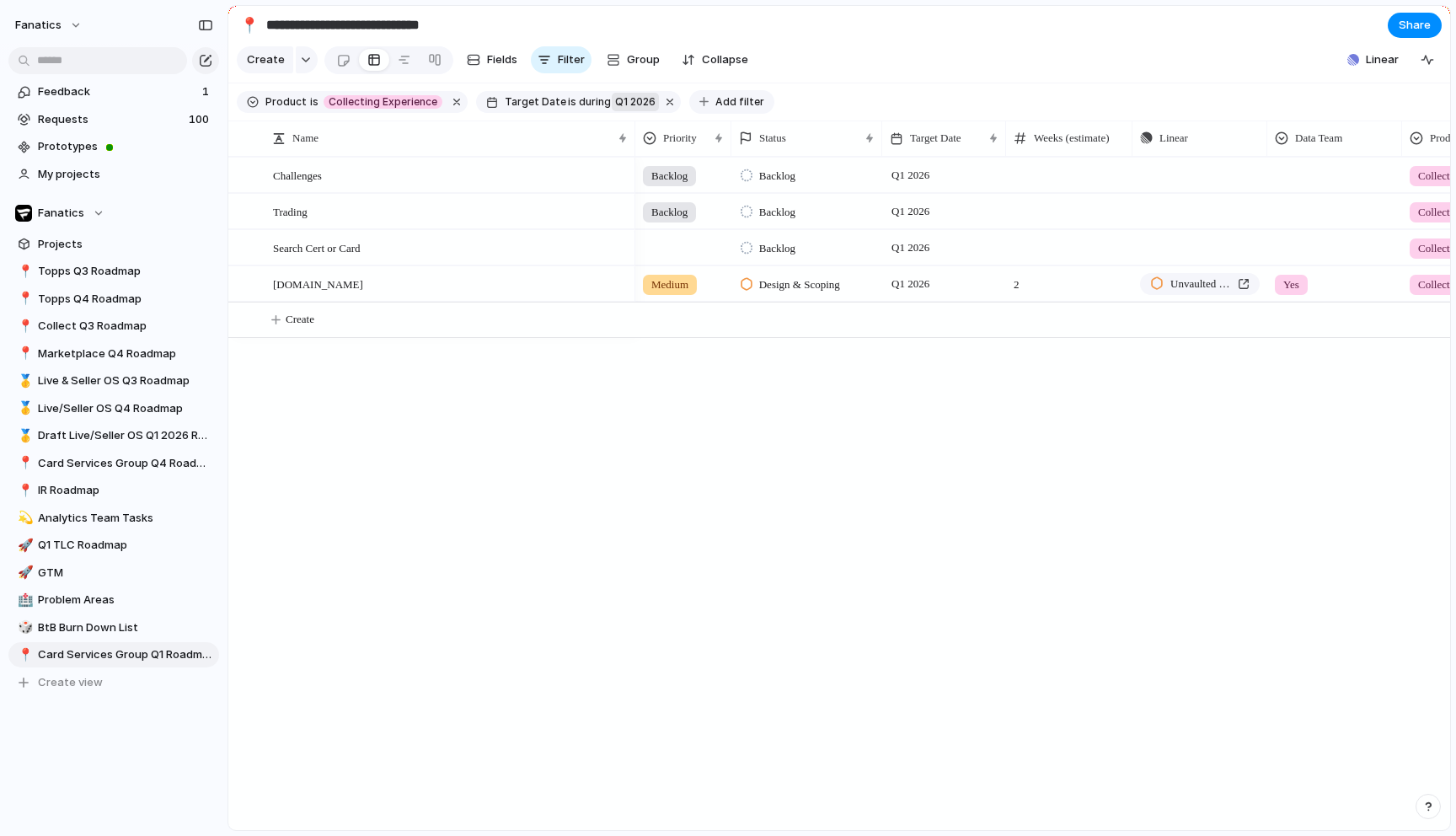
click at [716, 102] on span "Add filter" at bounding box center [740, 101] width 49 height 15
type input "****"
click at [518, 469] on div "Description Start date Team Priority Designer Product Area Select BtB Eng Estim…" at bounding box center [728, 418] width 1456 height 836
click at [576, 97] on span "during" at bounding box center [593, 101] width 35 height 15
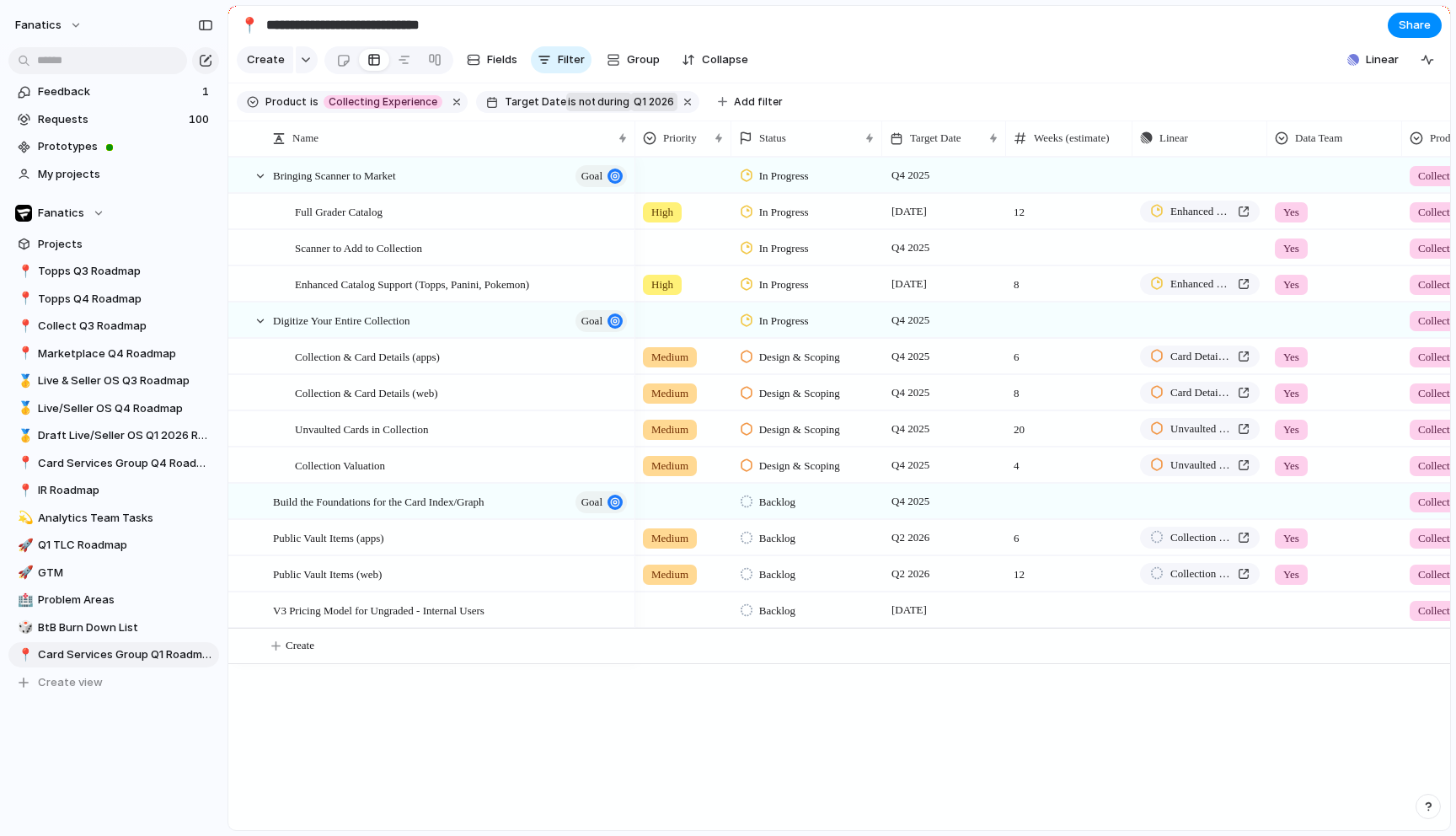
click at [595, 94] on span "during" at bounding box center [612, 101] width 35 height 15
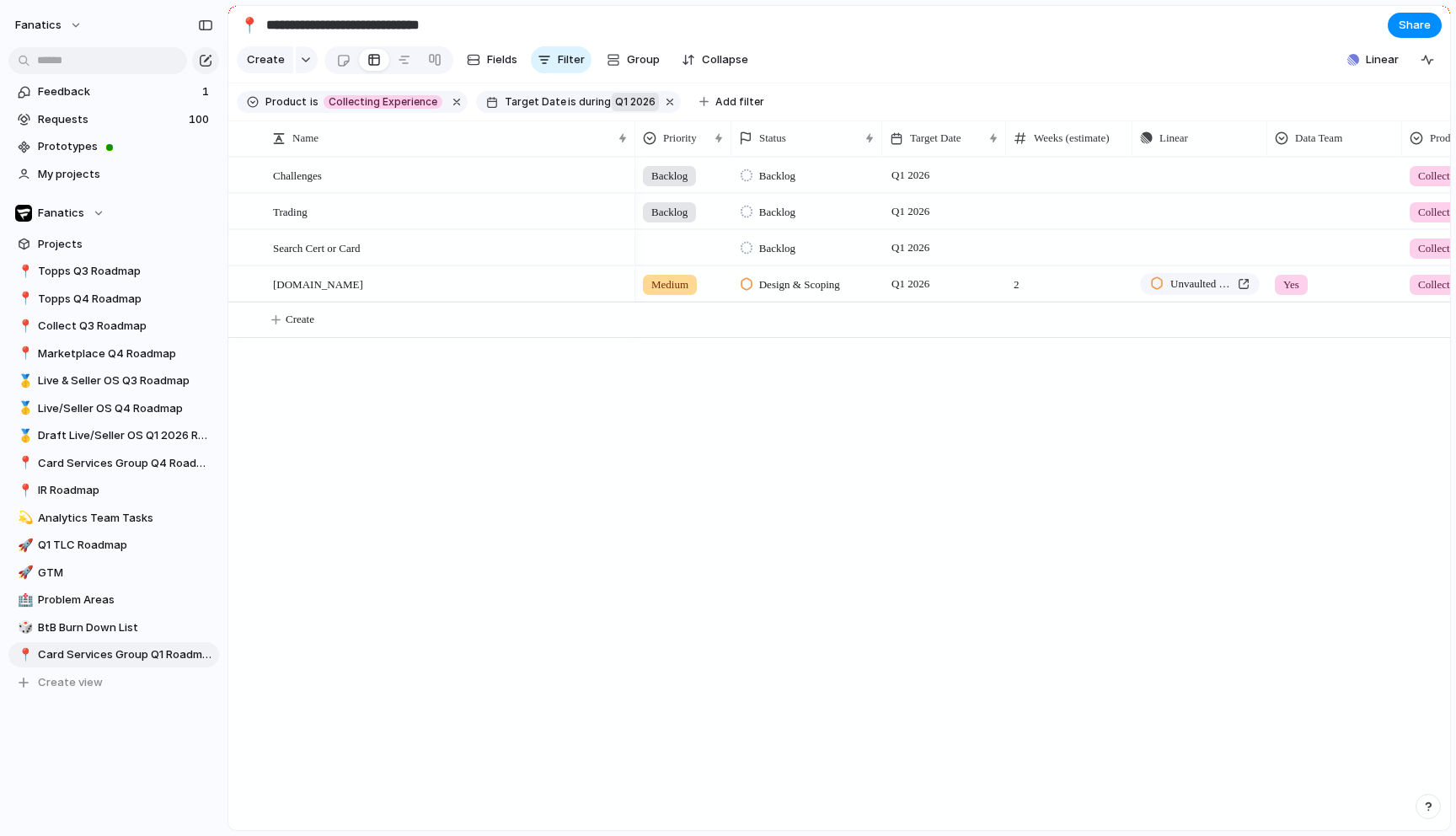
click at [615, 100] on span "Q1 2026" at bounding box center [636, 101] width 41 height 15
click at [535, 108] on div "last week last month next week next month range no selection" at bounding box center [728, 418] width 1456 height 836
click at [534, 95] on span "Target Date" at bounding box center [535, 101] width 61 height 15
click at [519, 467] on div "last week last month next week next month range no selection" at bounding box center [728, 418] width 1456 height 836
click at [125, 465] on span "Card Services Group Q4 Roadmap" at bounding box center [125, 463] width 175 height 17
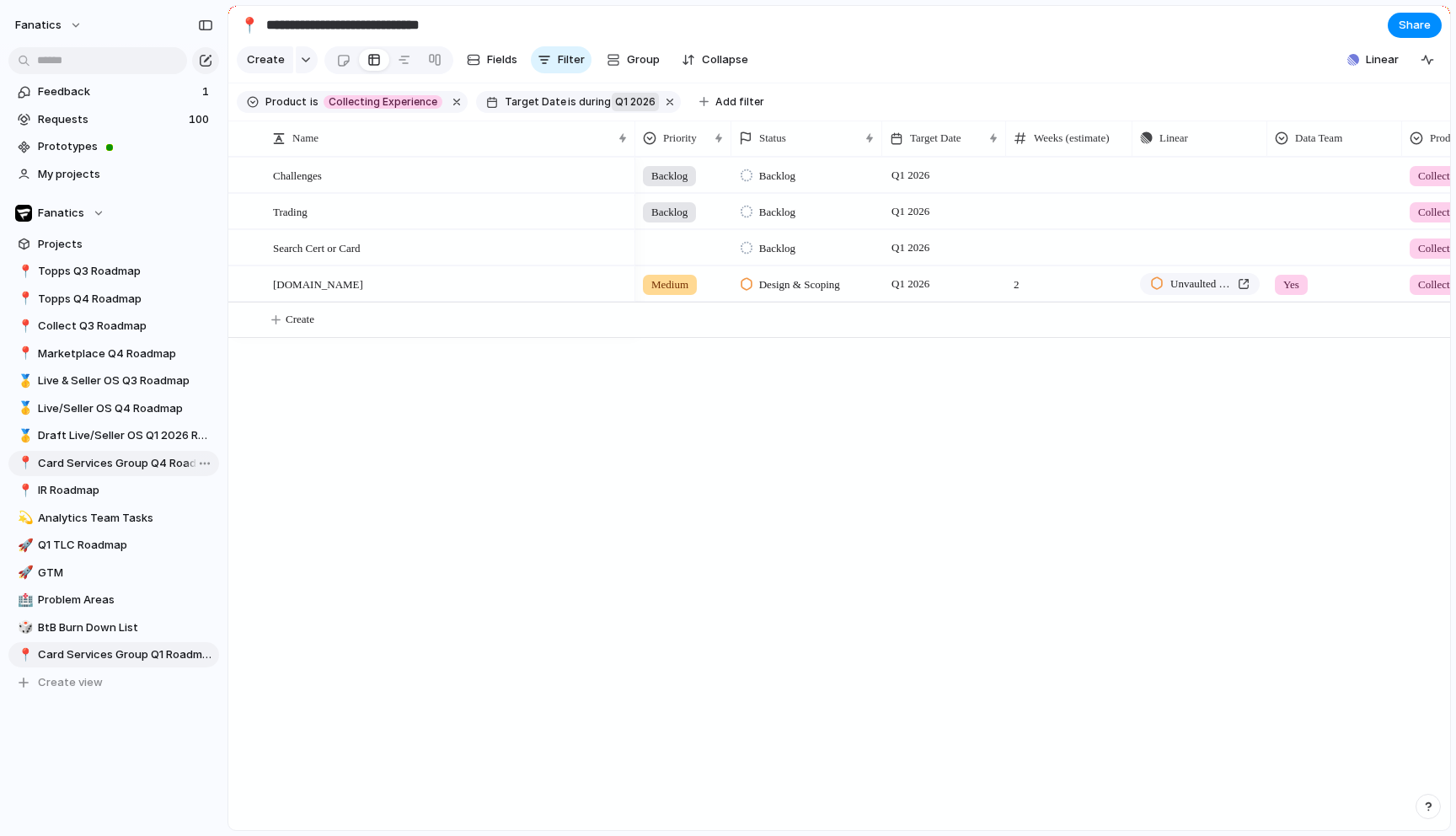
type input "**********"
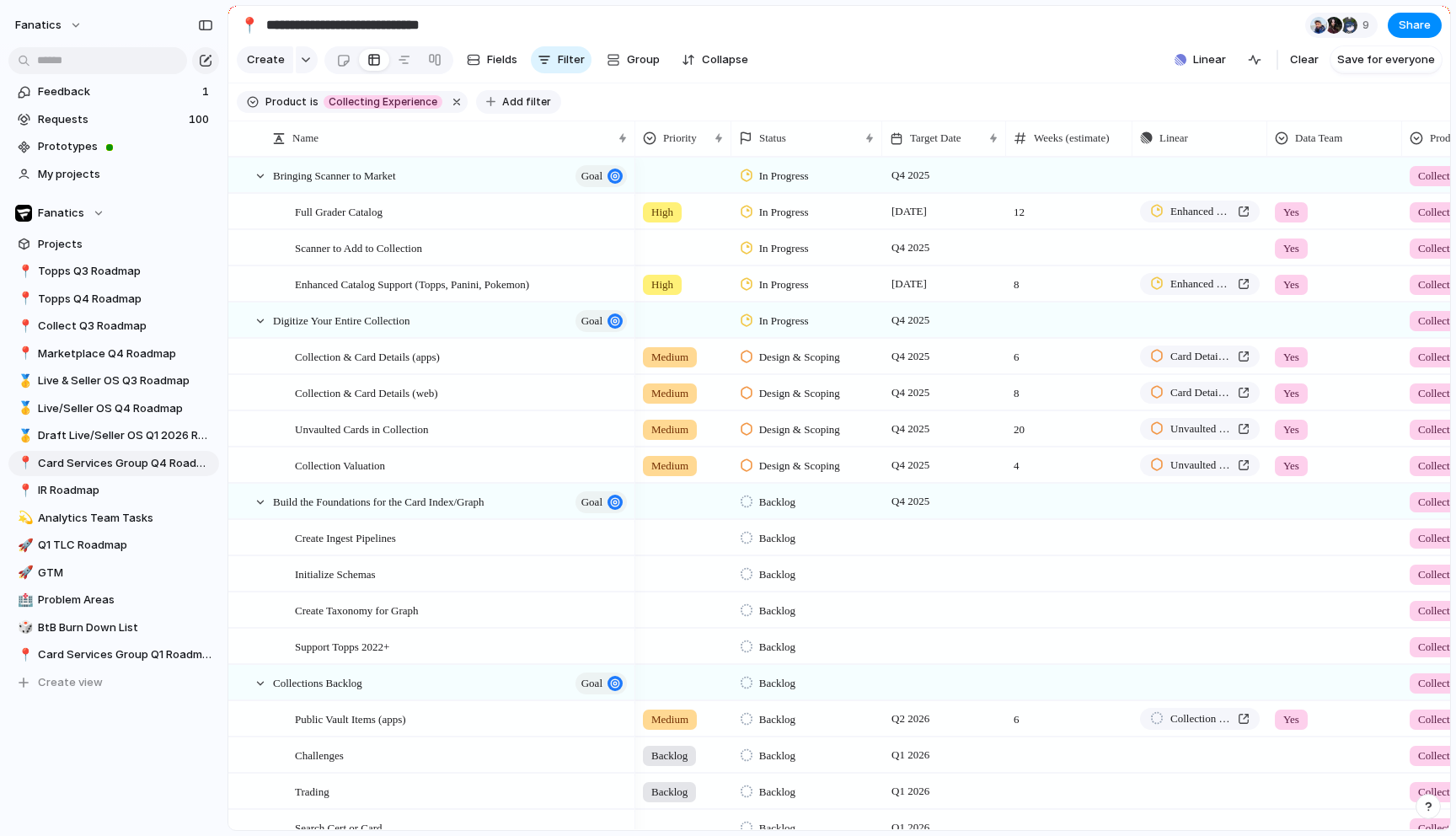
click at [505, 105] on span "Add filter" at bounding box center [526, 101] width 49 height 15
type input "***"
click at [589, 187] on span "Target Date" at bounding box center [567, 190] width 65 height 17
click at [544, 265] on span "range" at bounding box center [530, 271] width 31 height 17
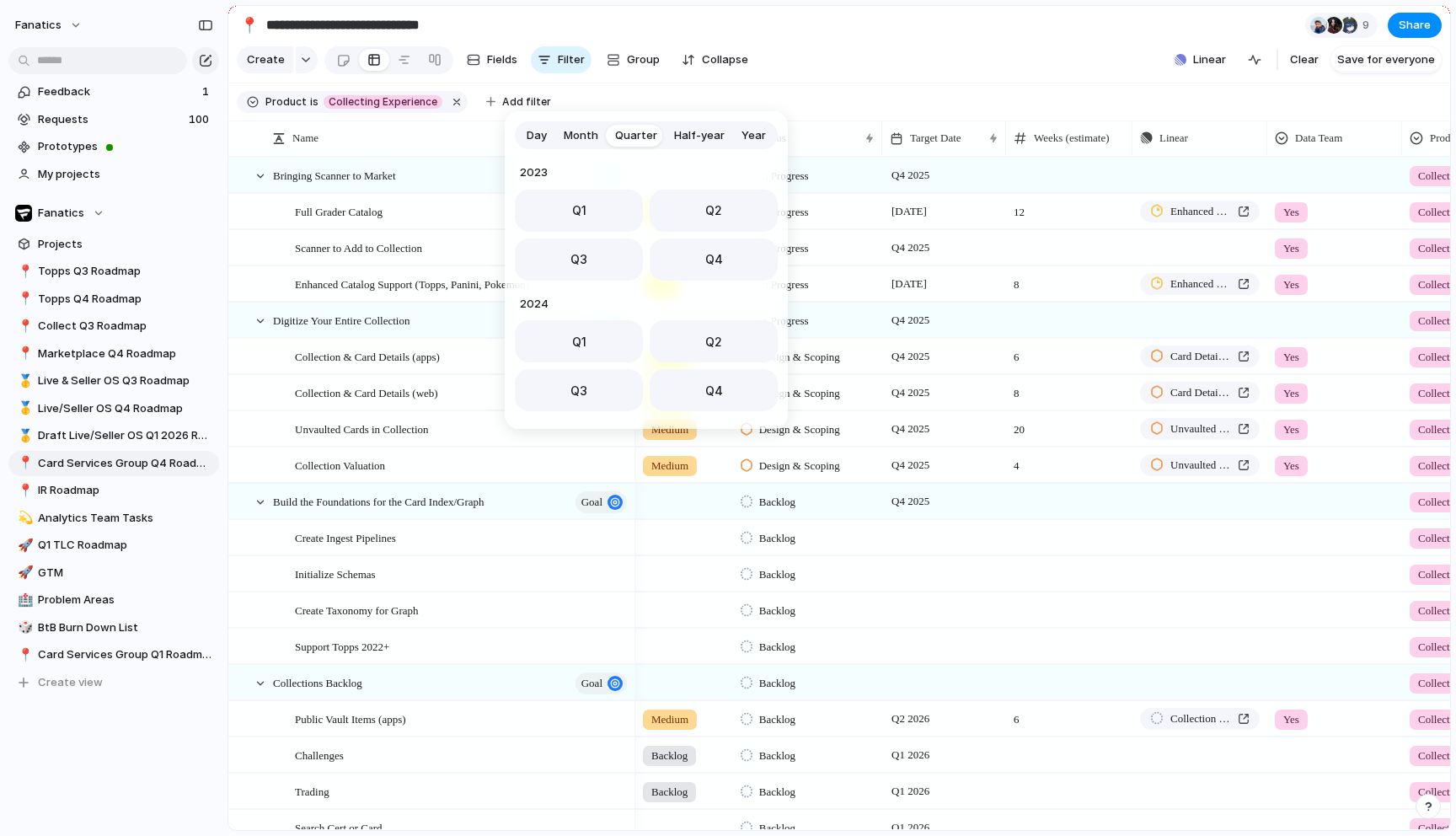
scroll to position [267, 0]
click at [705, 253] on span "Q4" at bounding box center [714, 254] width 18 height 18
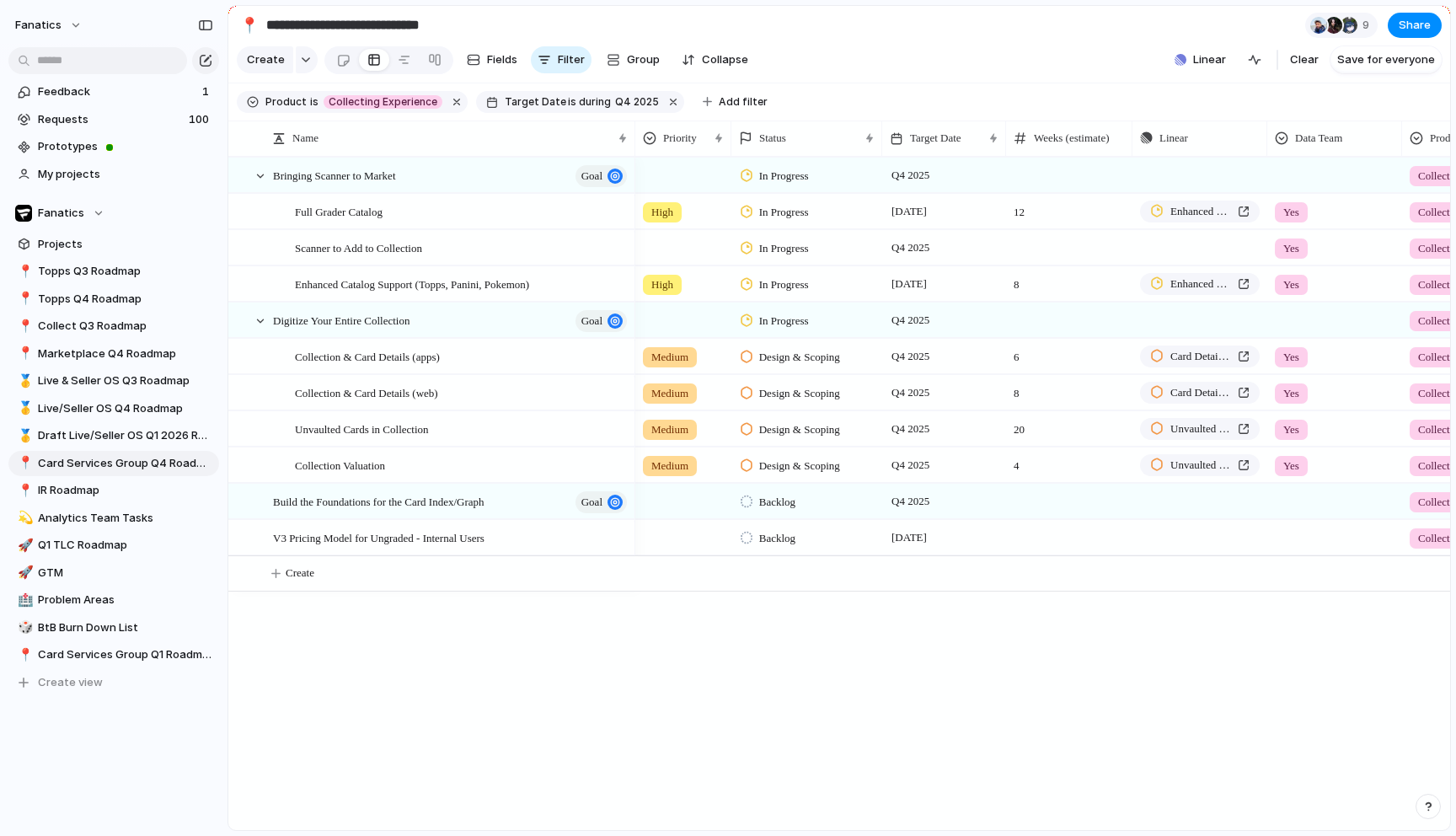
click at [843, 33] on section "**********" at bounding box center [839, 25] width 1222 height 38
click at [662, 101] on button "button" at bounding box center [673, 102] width 22 height 22
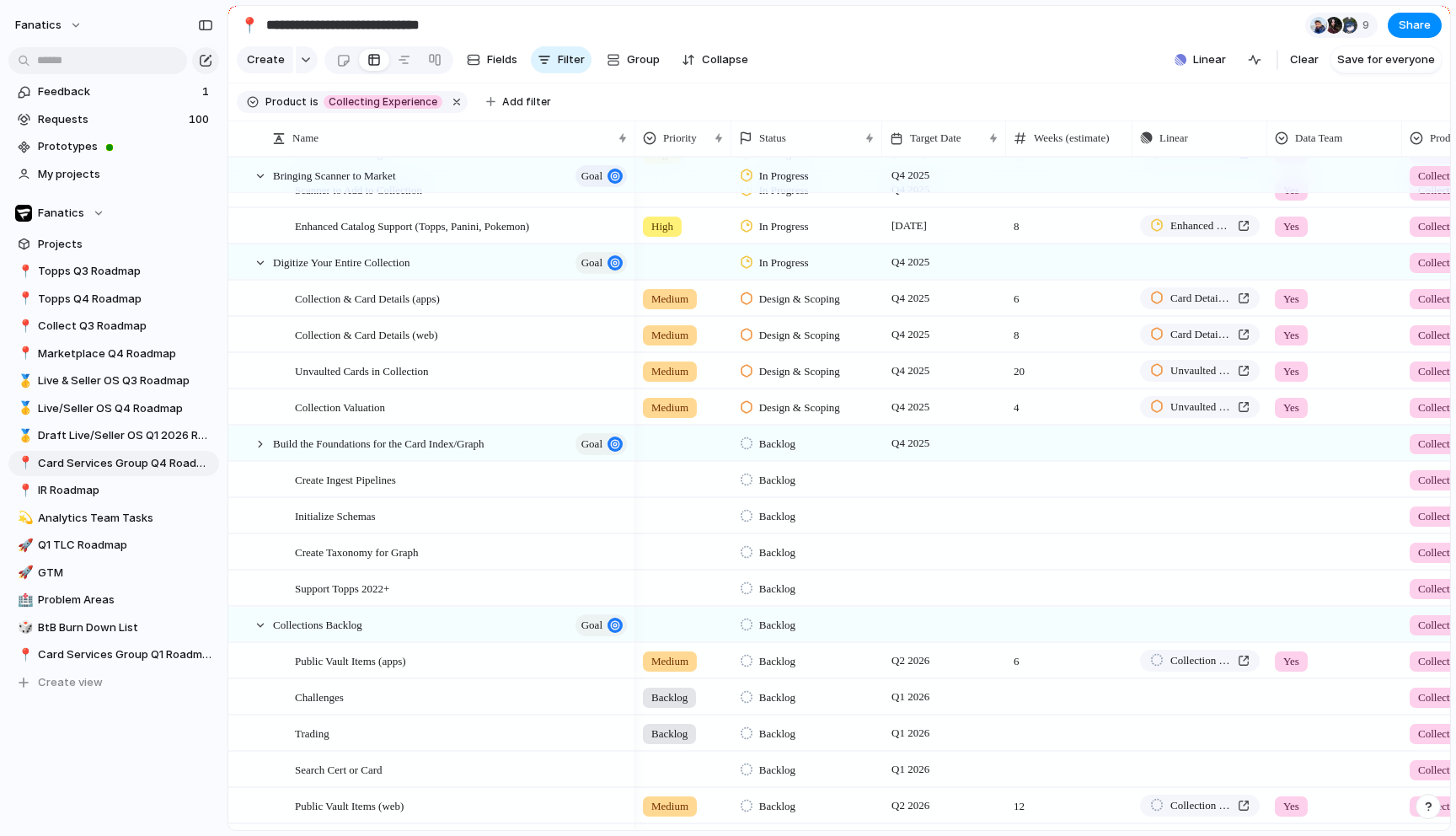
scroll to position [71, 0]
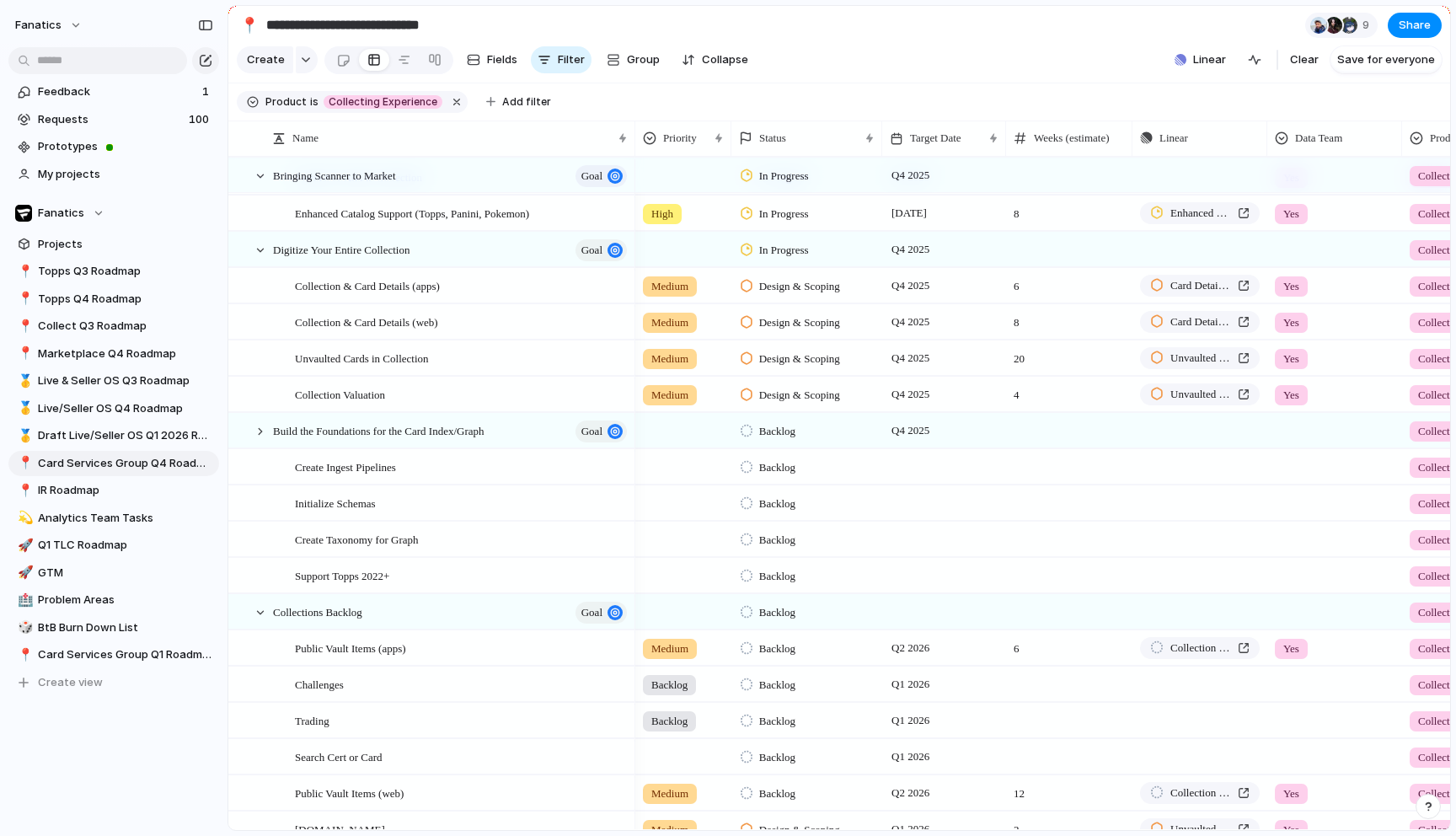
click at [899, 472] on div at bounding box center [945, 466] width 124 height 35
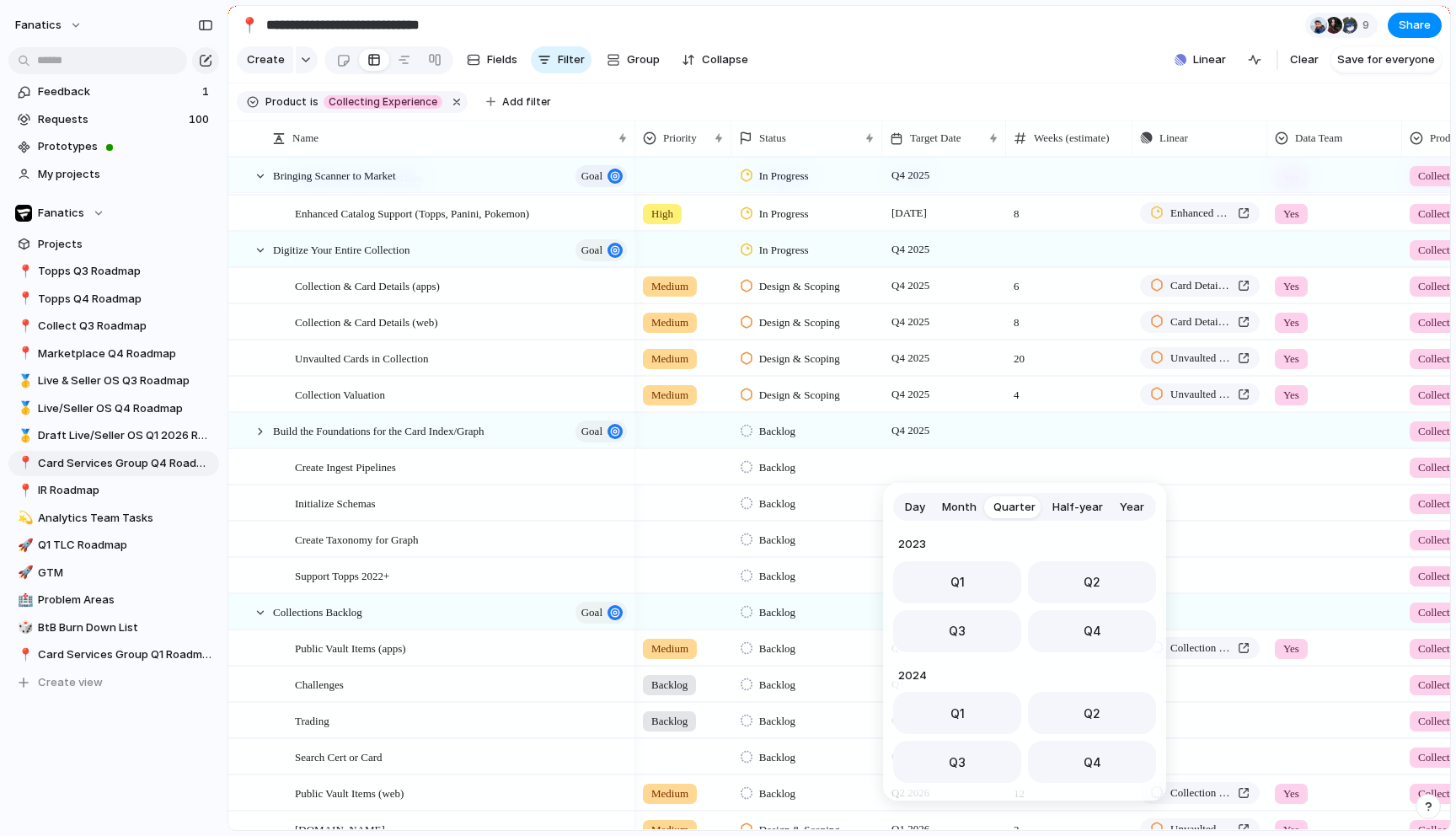
scroll to position [267, 0]
click at [1070, 638] on button "Q4" at bounding box center [1092, 626] width 128 height 42
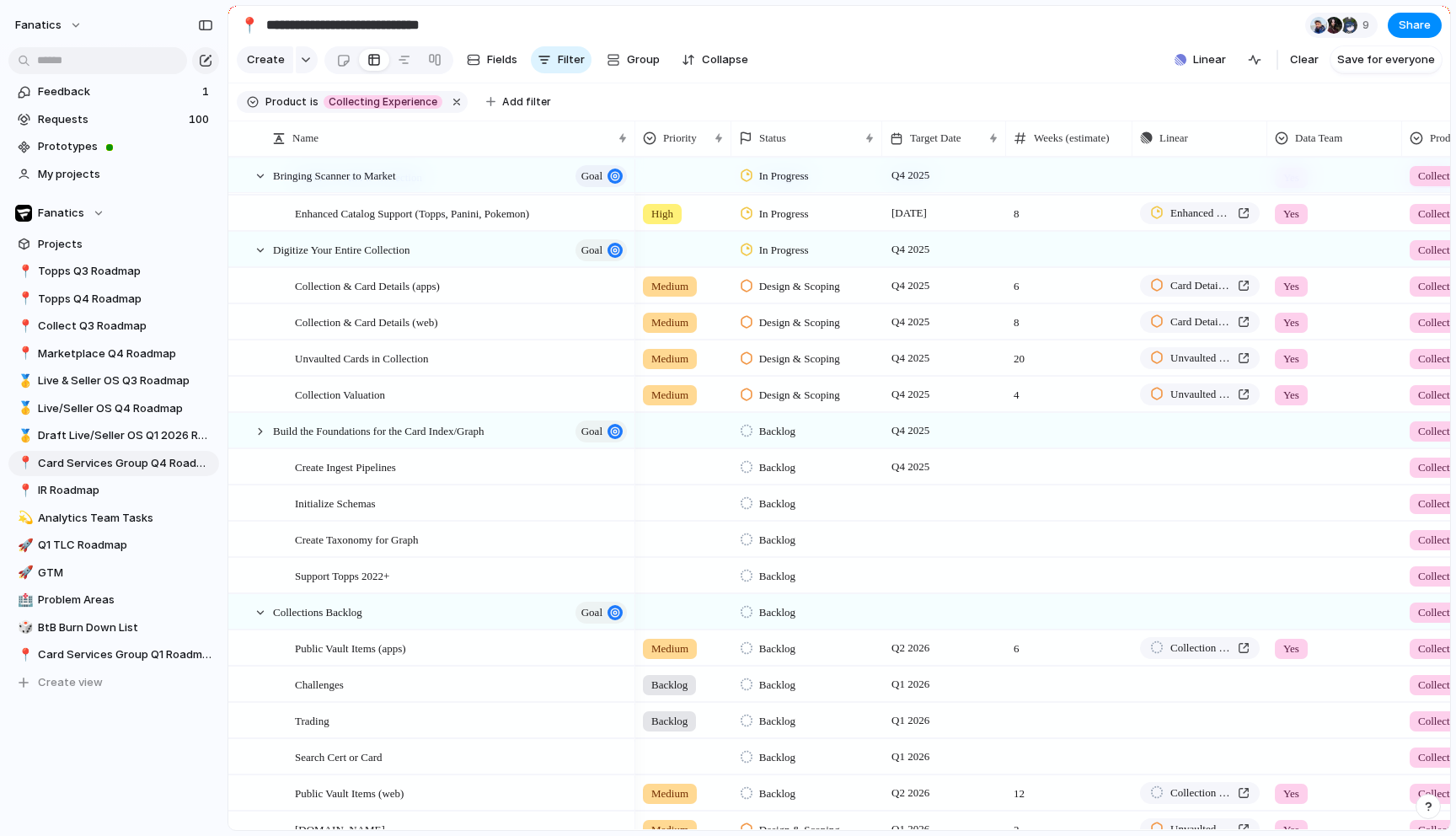
click at [923, 503] on div at bounding box center [945, 502] width 124 height 35
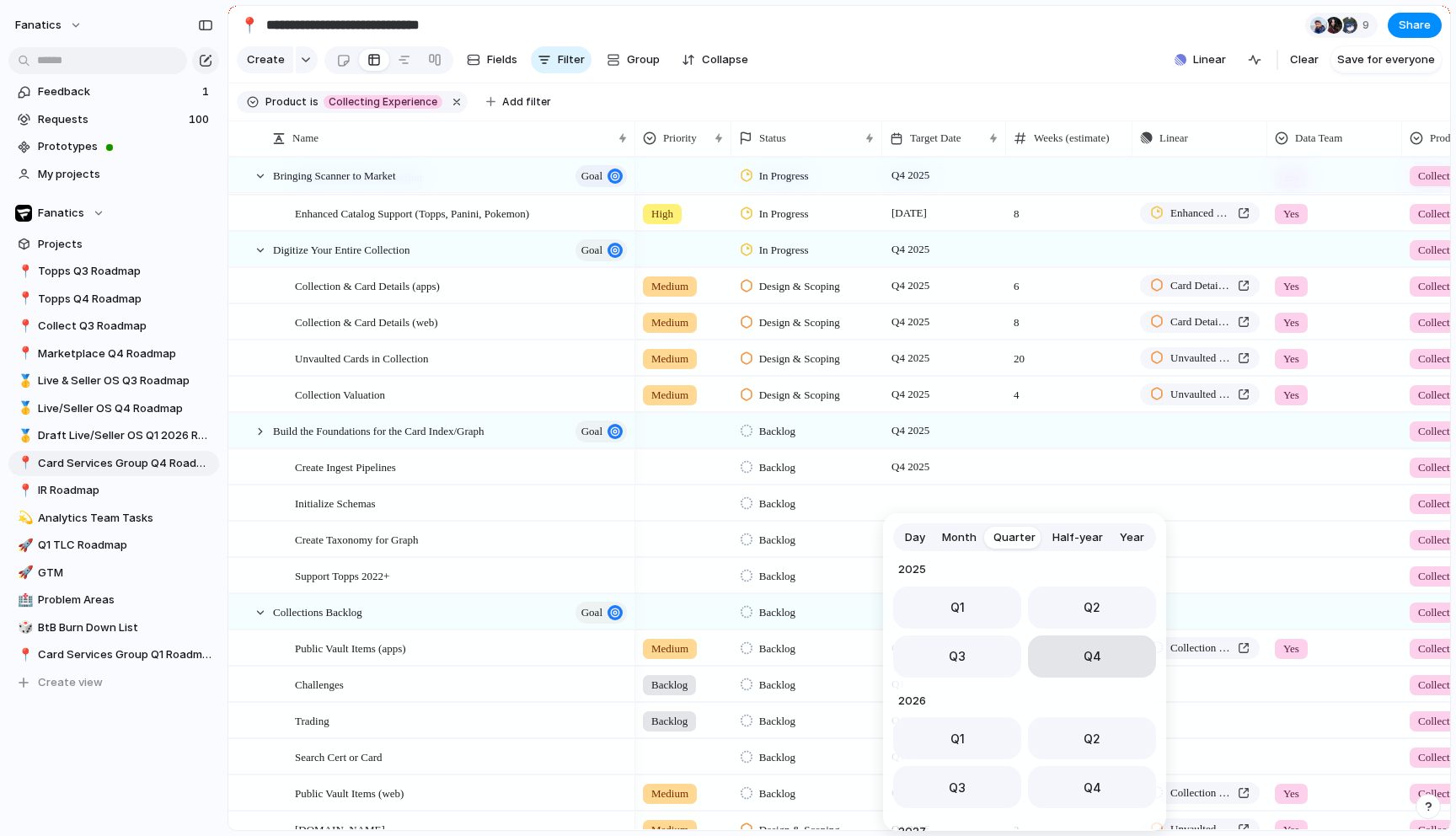
click at [1067, 640] on button "Q4" at bounding box center [1092, 656] width 128 height 42
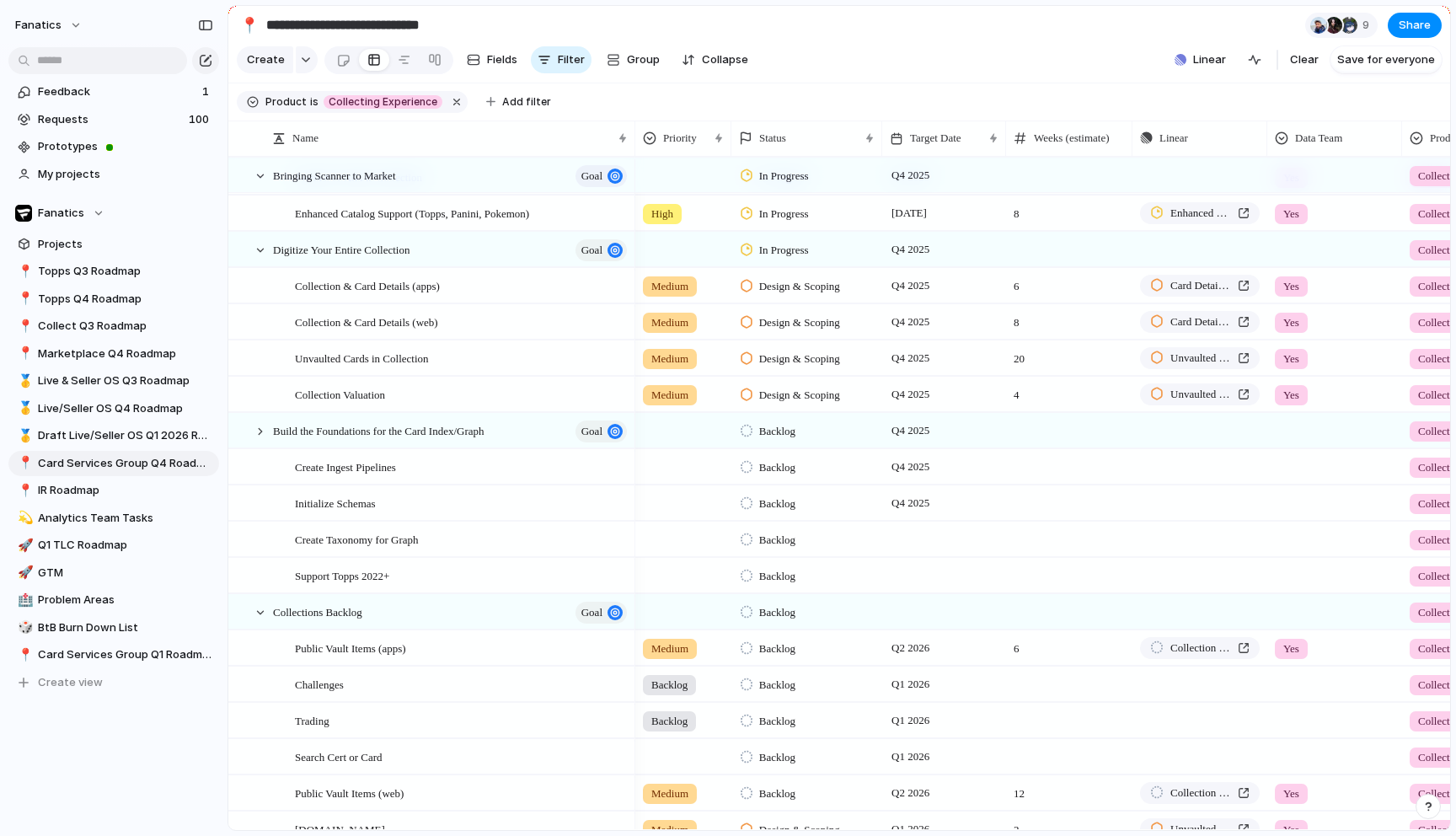
click at [937, 543] on div at bounding box center [945, 539] width 124 height 35
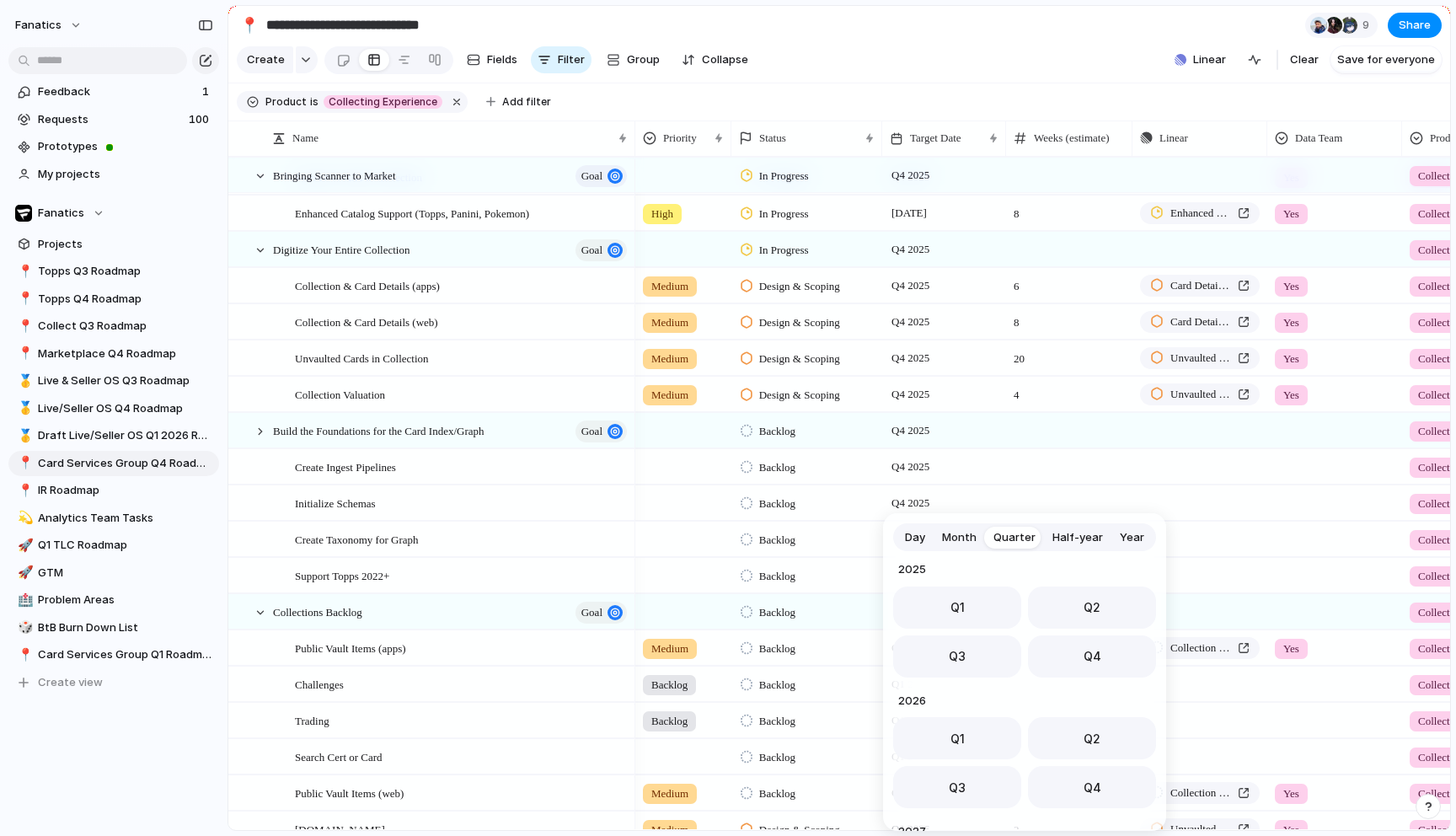
click at [1092, 661] on span "Q4" at bounding box center [1093, 656] width 18 height 18
click at [916, 571] on div at bounding box center [945, 574] width 124 height 35
click at [1068, 644] on button "Q4" at bounding box center [1092, 656] width 128 height 42
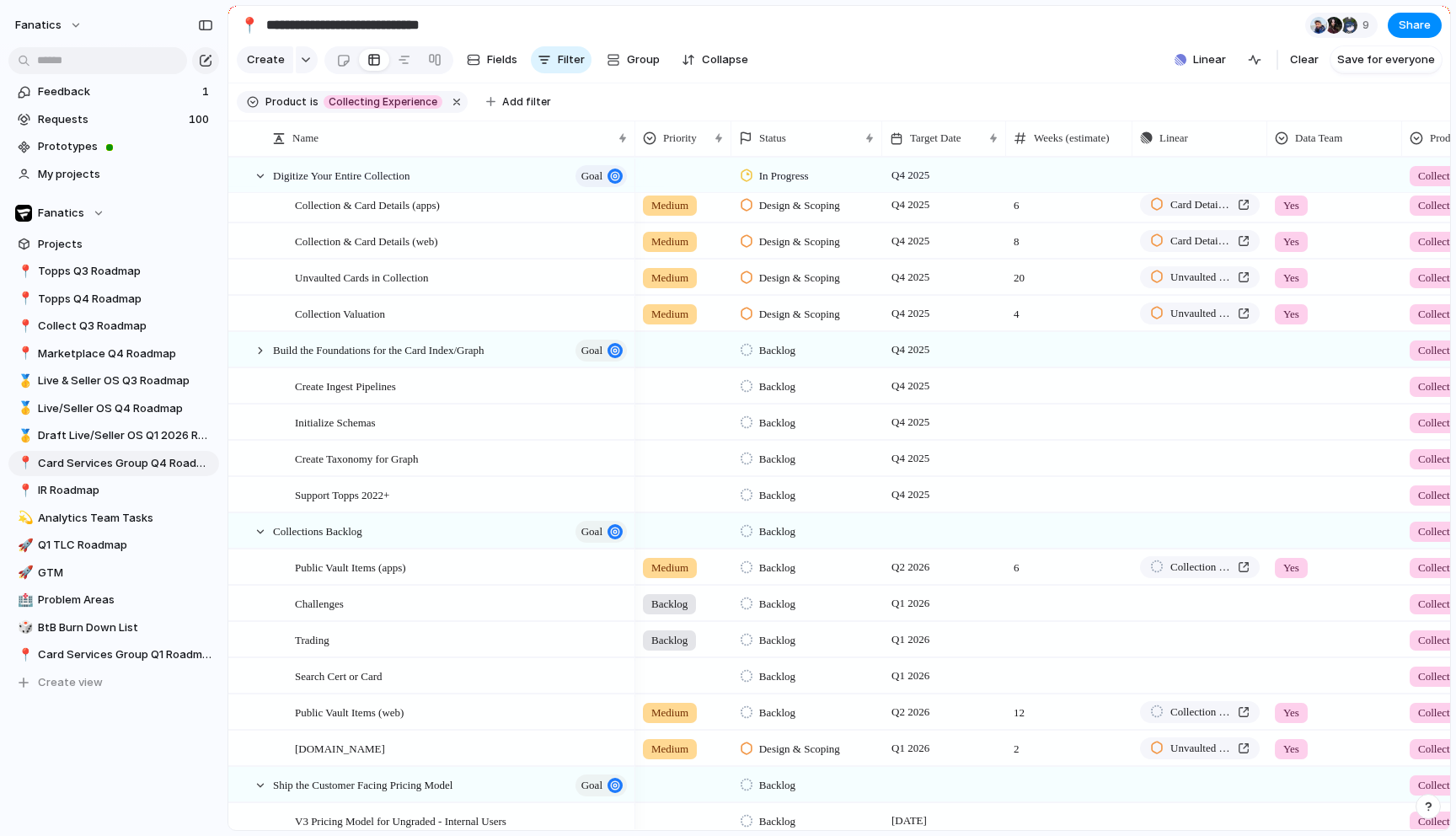
scroll to position [153, 0]
click at [928, 528] on div at bounding box center [945, 529] width 124 height 35
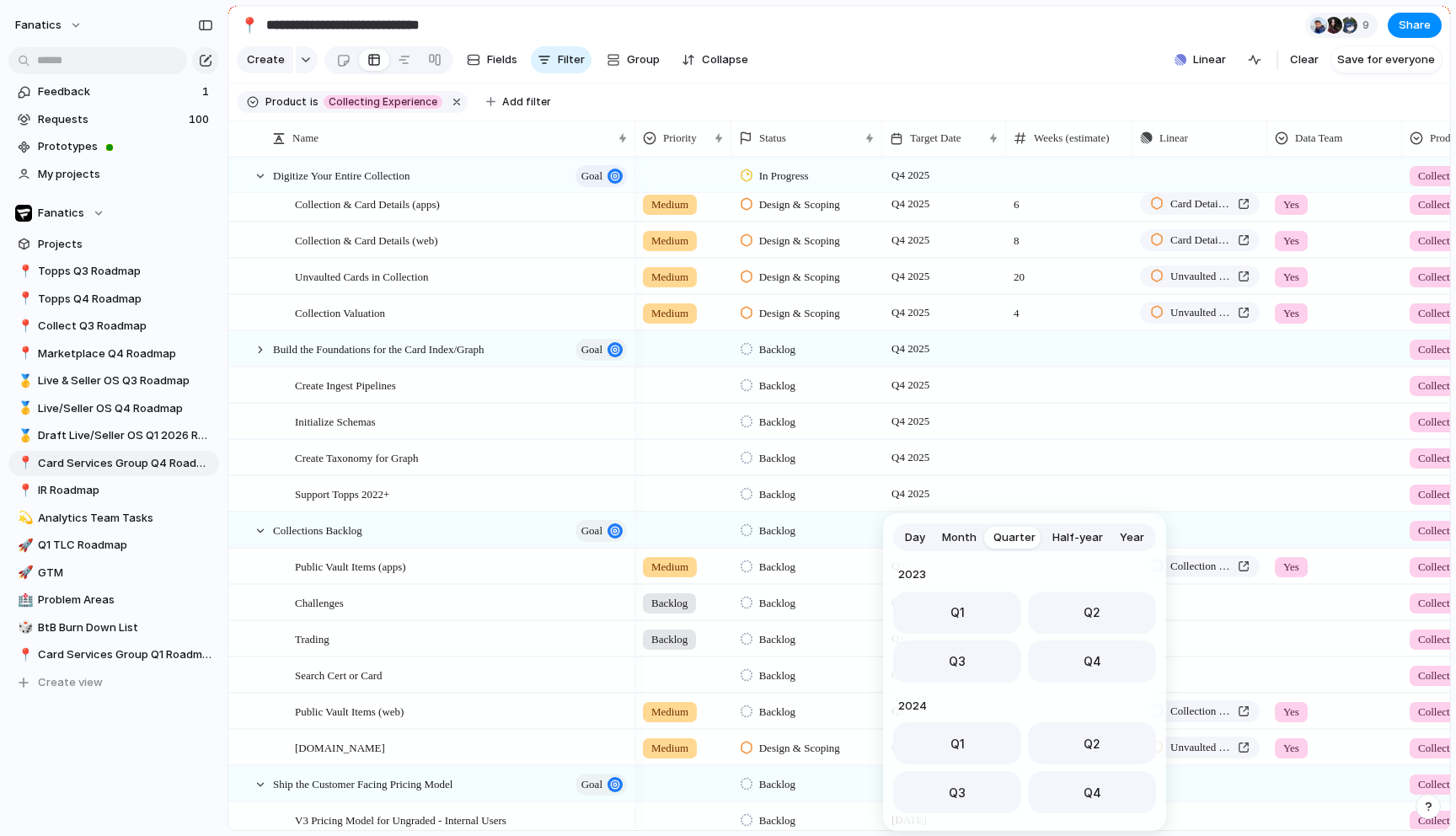
scroll to position [267, 0]
click at [1077, 666] on button "Q4" at bounding box center [1092, 656] width 128 height 42
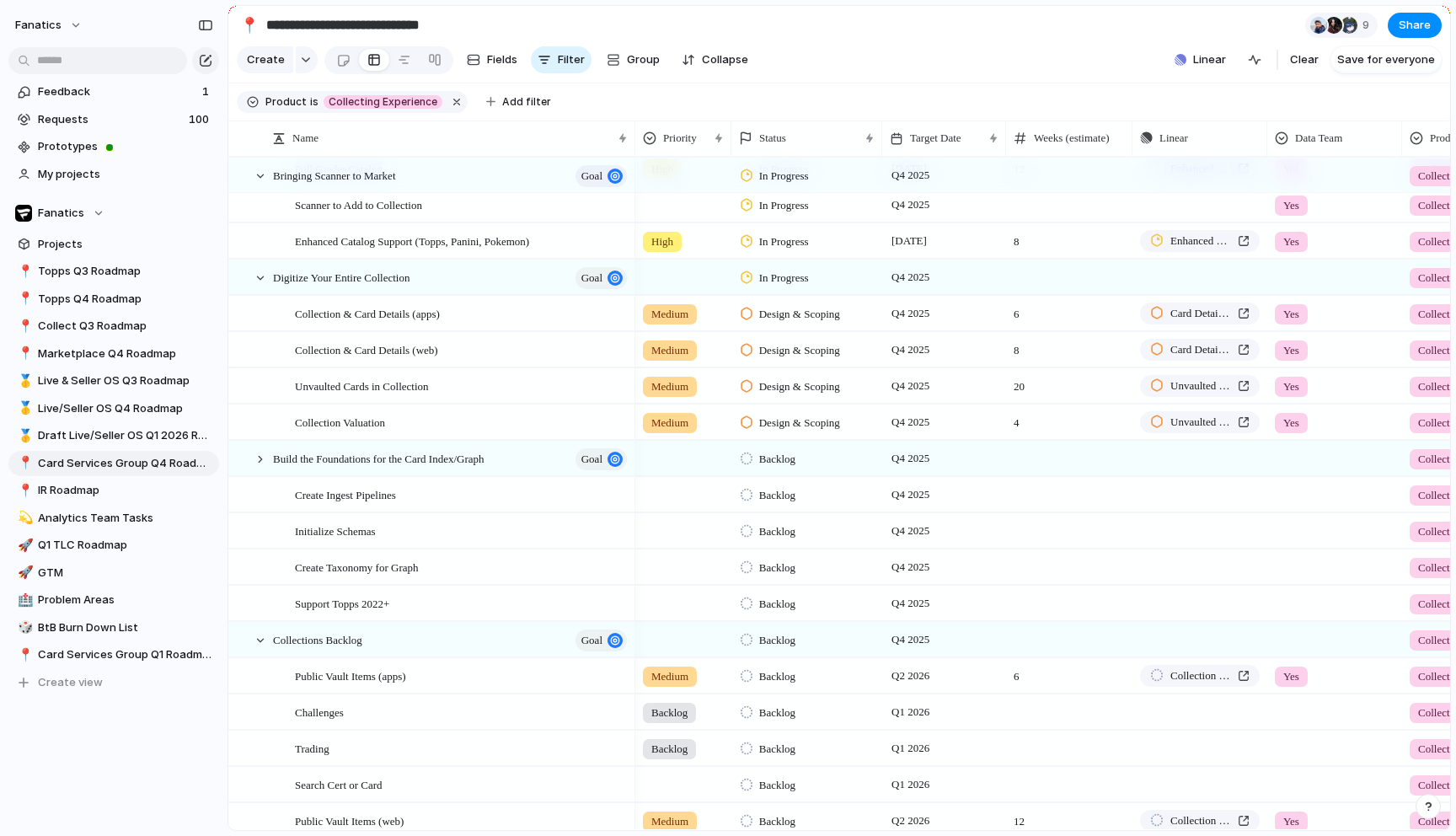
scroll to position [75, 0]
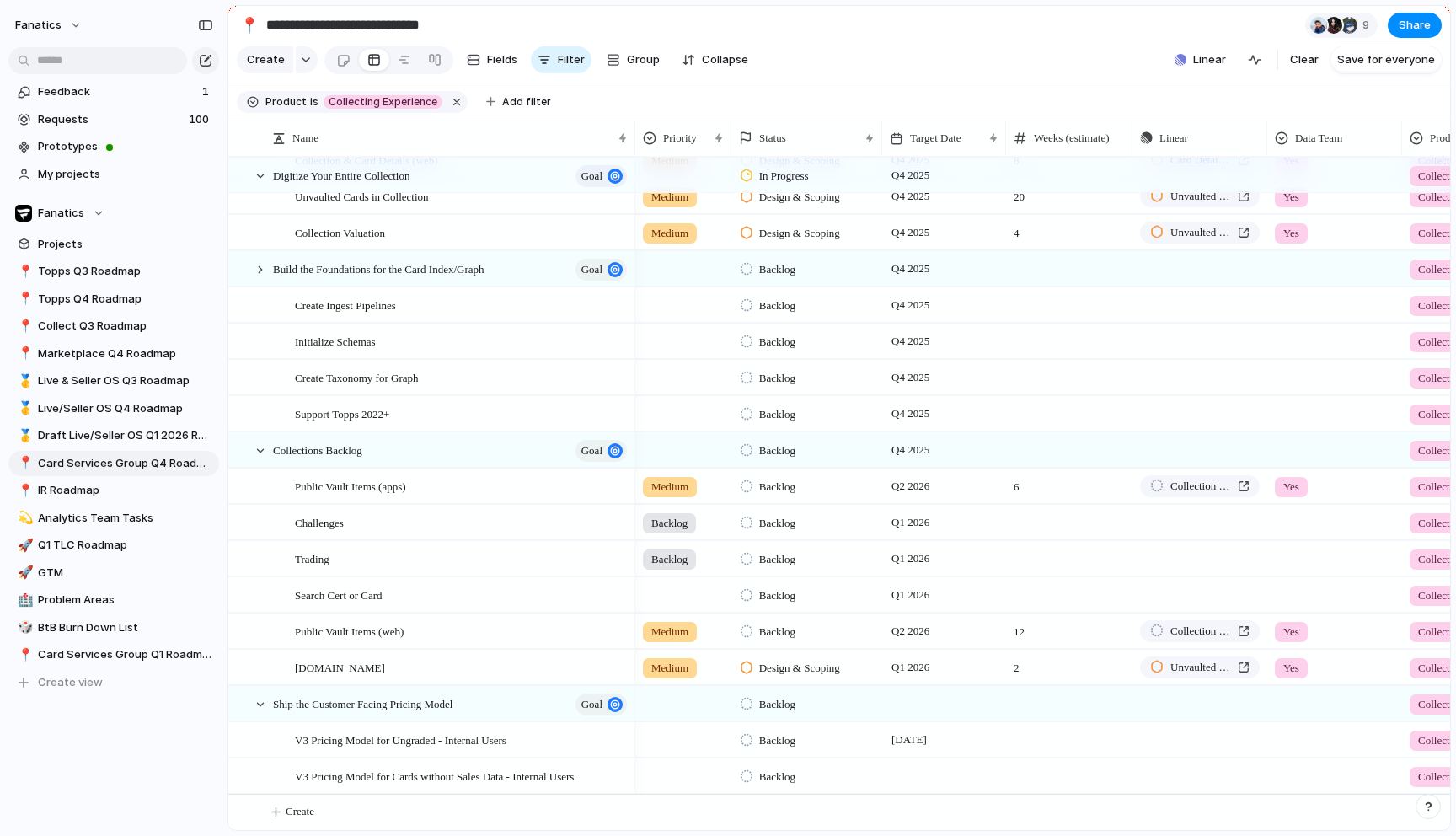
click at [914, 697] on div at bounding box center [945, 703] width 124 height 35
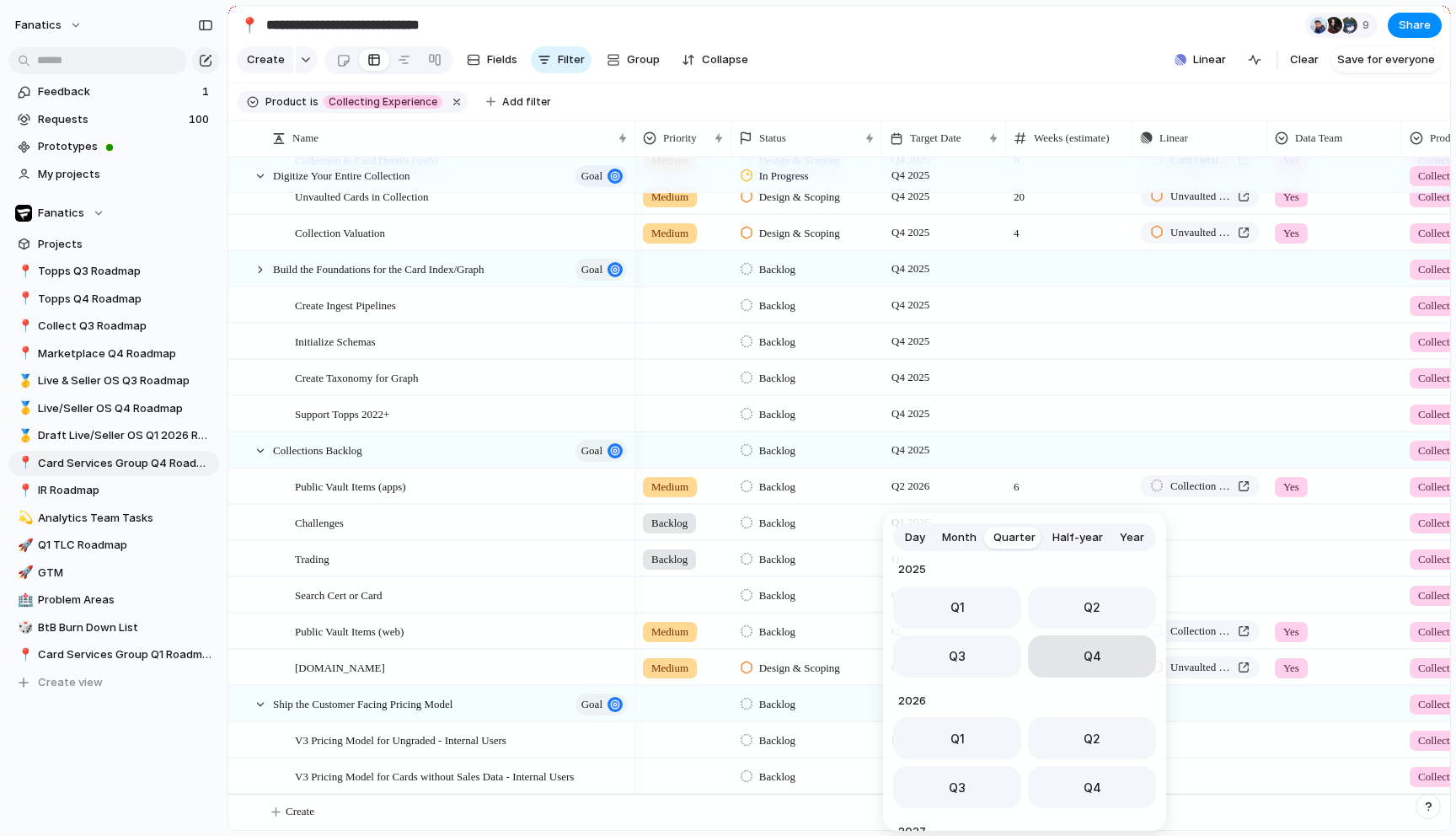
click at [1065, 649] on button "Q4" at bounding box center [1092, 656] width 128 height 42
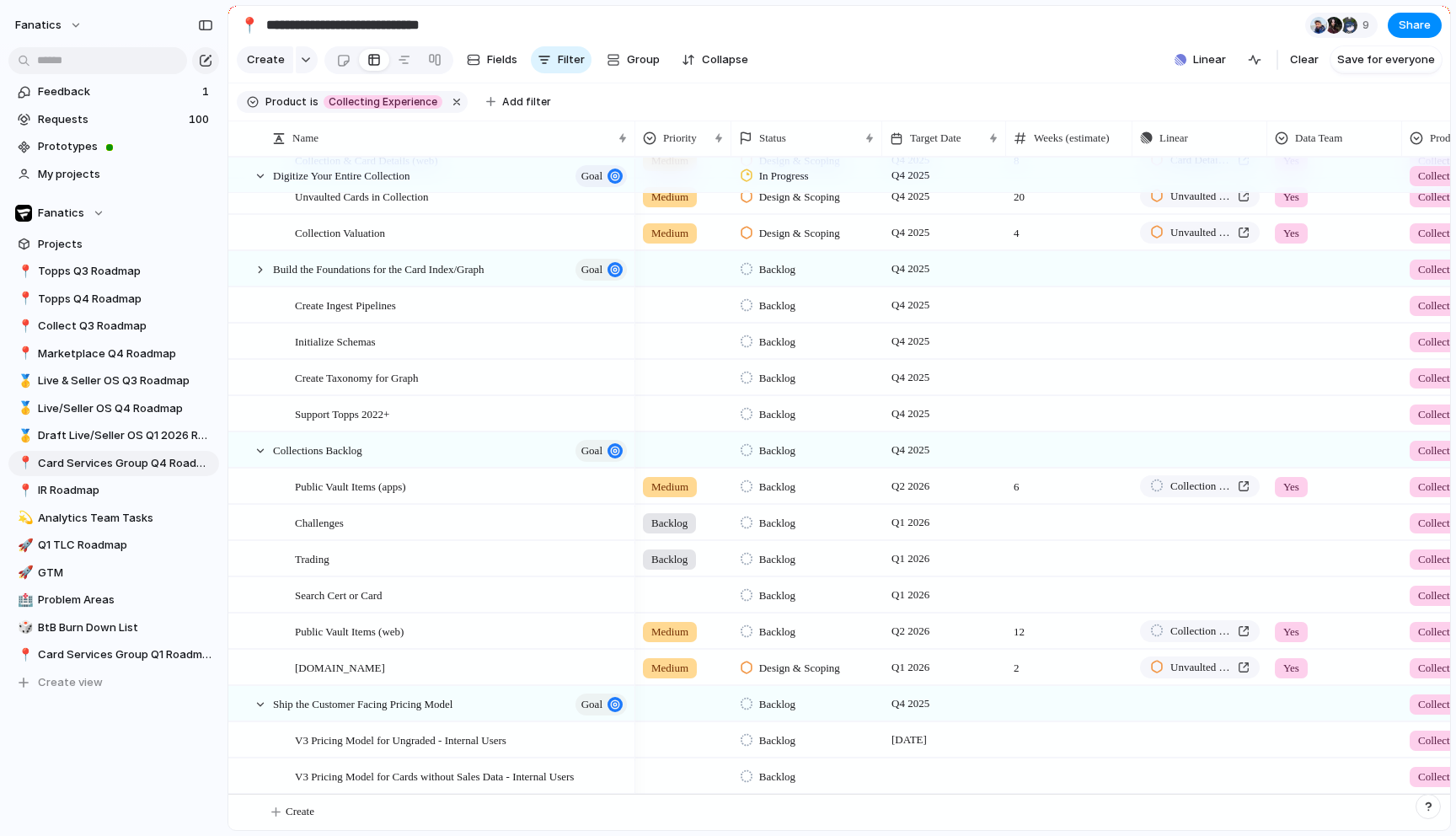
click at [916, 772] on div at bounding box center [945, 775] width 124 height 35
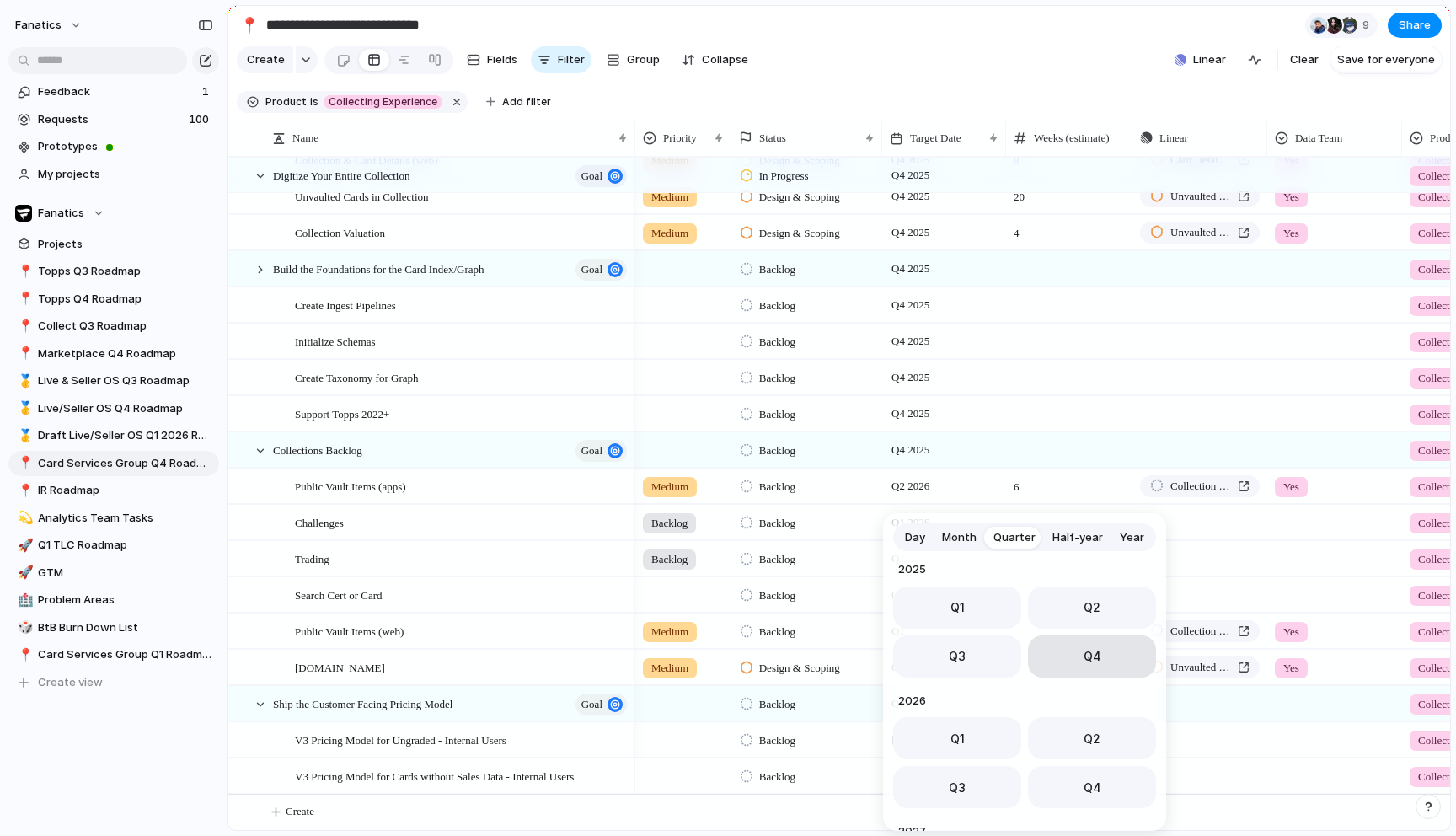
click at [1085, 652] on span "Q4" at bounding box center [1093, 656] width 18 height 18
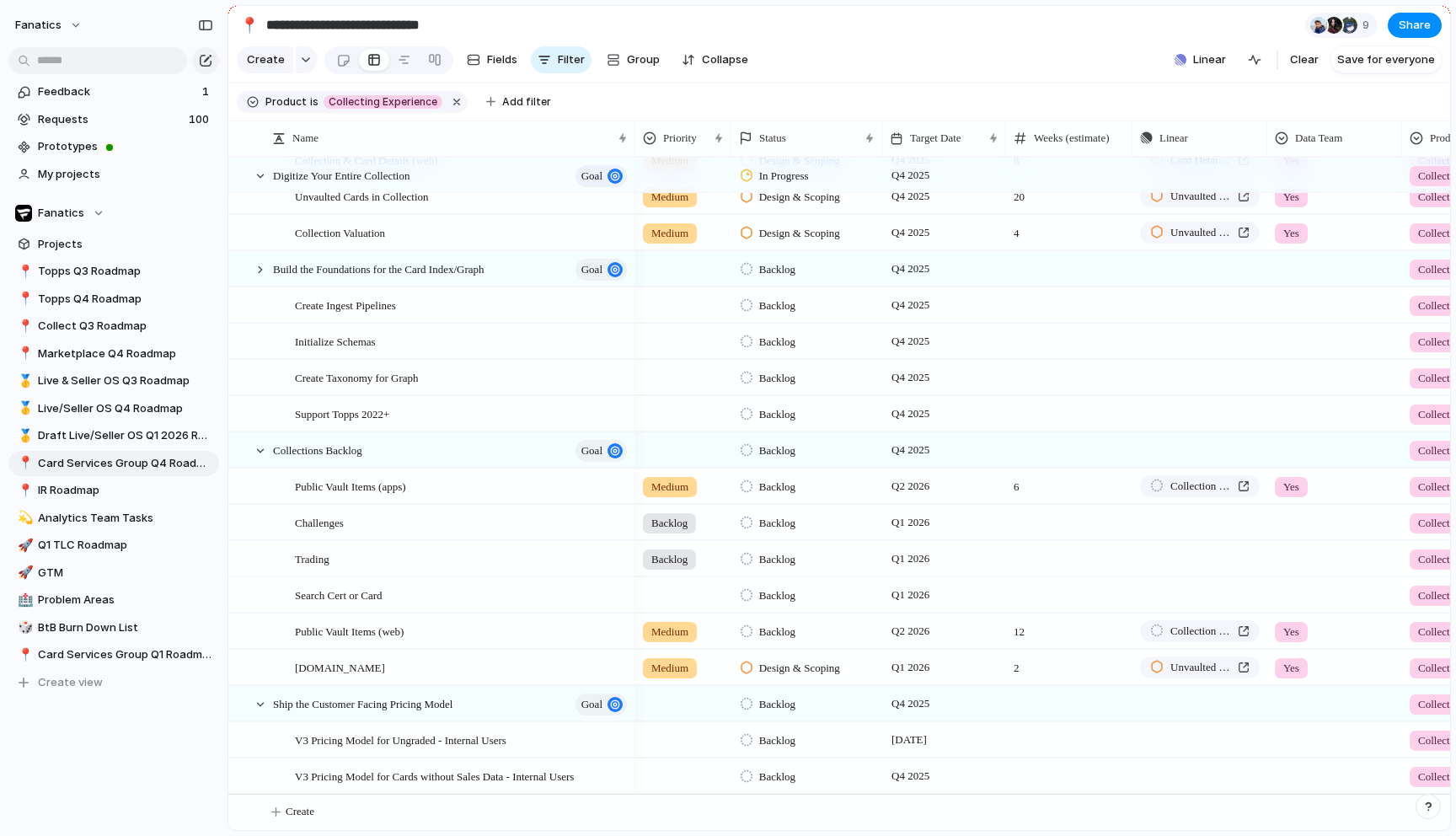
click at [498, 115] on div "Product is Collecting Experience Add filter" at bounding box center [399, 102] width 324 height 30
click at [503, 108] on span "Add filter" at bounding box center [526, 101] width 49 height 15
type input "***"
click at [572, 195] on span "Target Date" at bounding box center [566, 194] width 65 height 17
click at [558, 304] on span "no selection" at bounding box center [546, 302] width 66 height 17
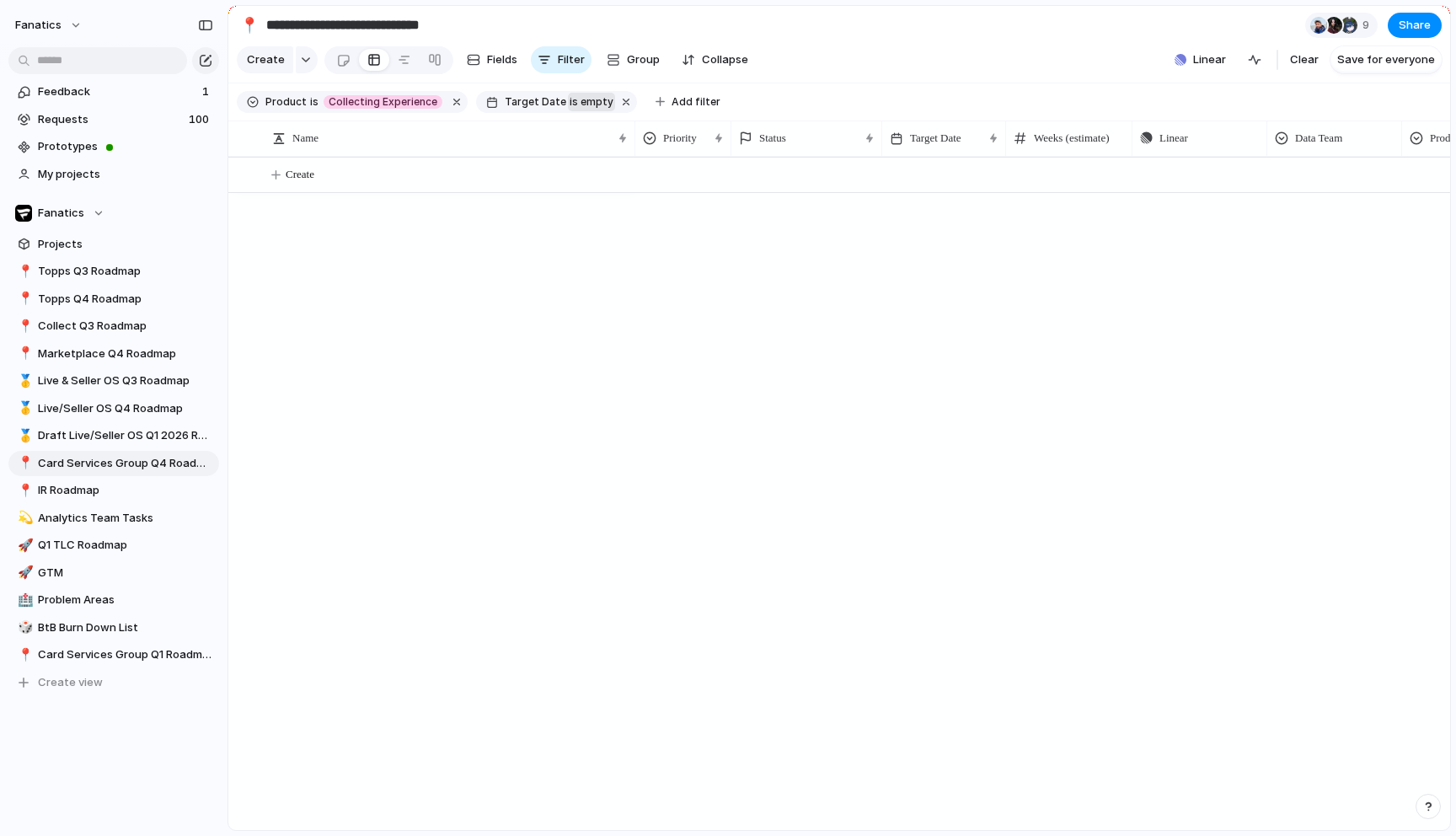
click at [570, 99] on span "is empty" at bounding box center [591, 101] width 44 height 15
click at [609, 264] on li "range" at bounding box center [640, 266] width 138 height 27
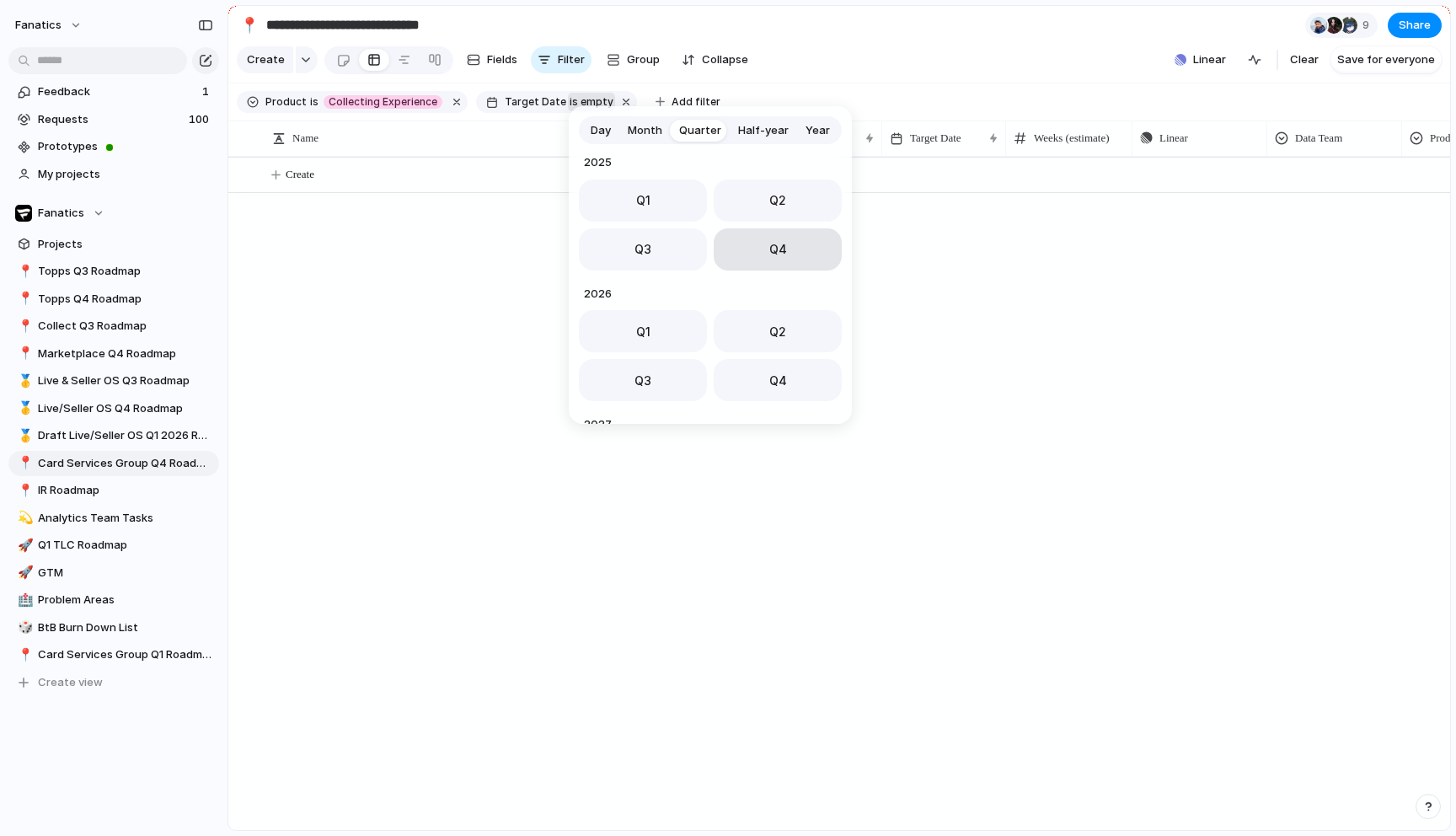
click at [785, 259] on button "Q4" at bounding box center [778, 248] width 128 height 42
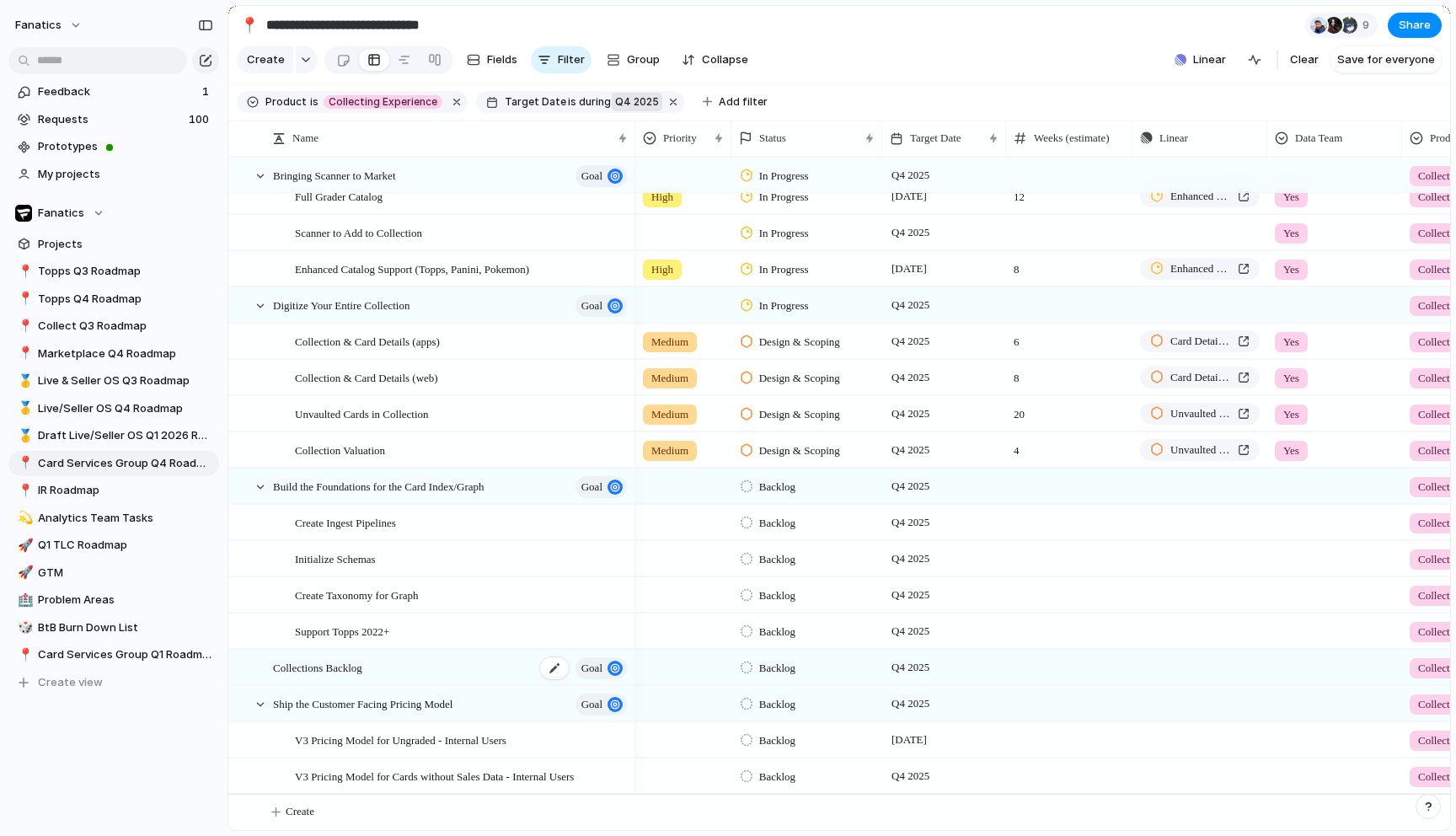
click at [282, 660] on span "Collections Backlog" at bounding box center [318, 666] width 90 height 20
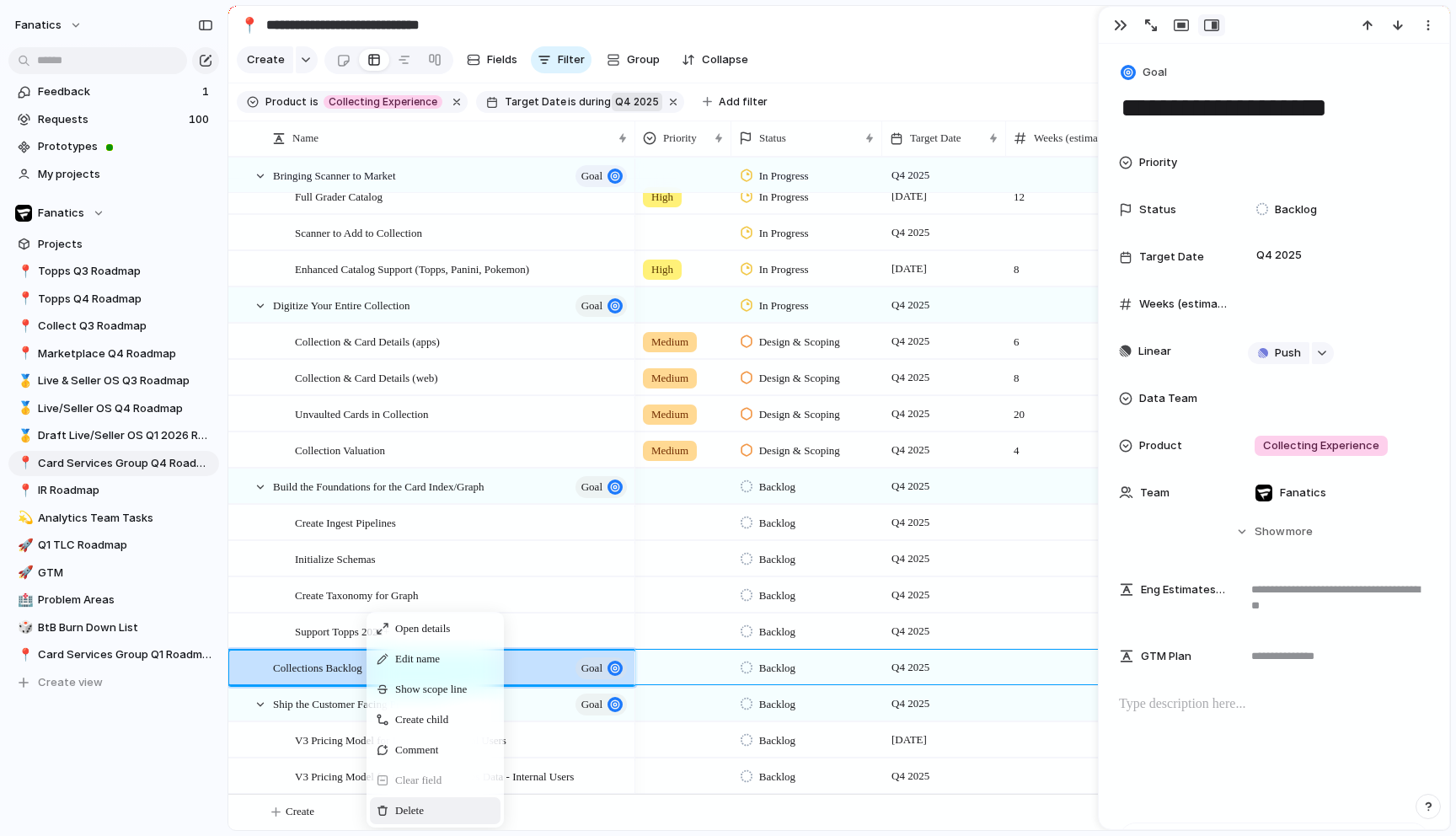
click at [415, 797] on div "Delete" at bounding box center [435, 810] width 131 height 27
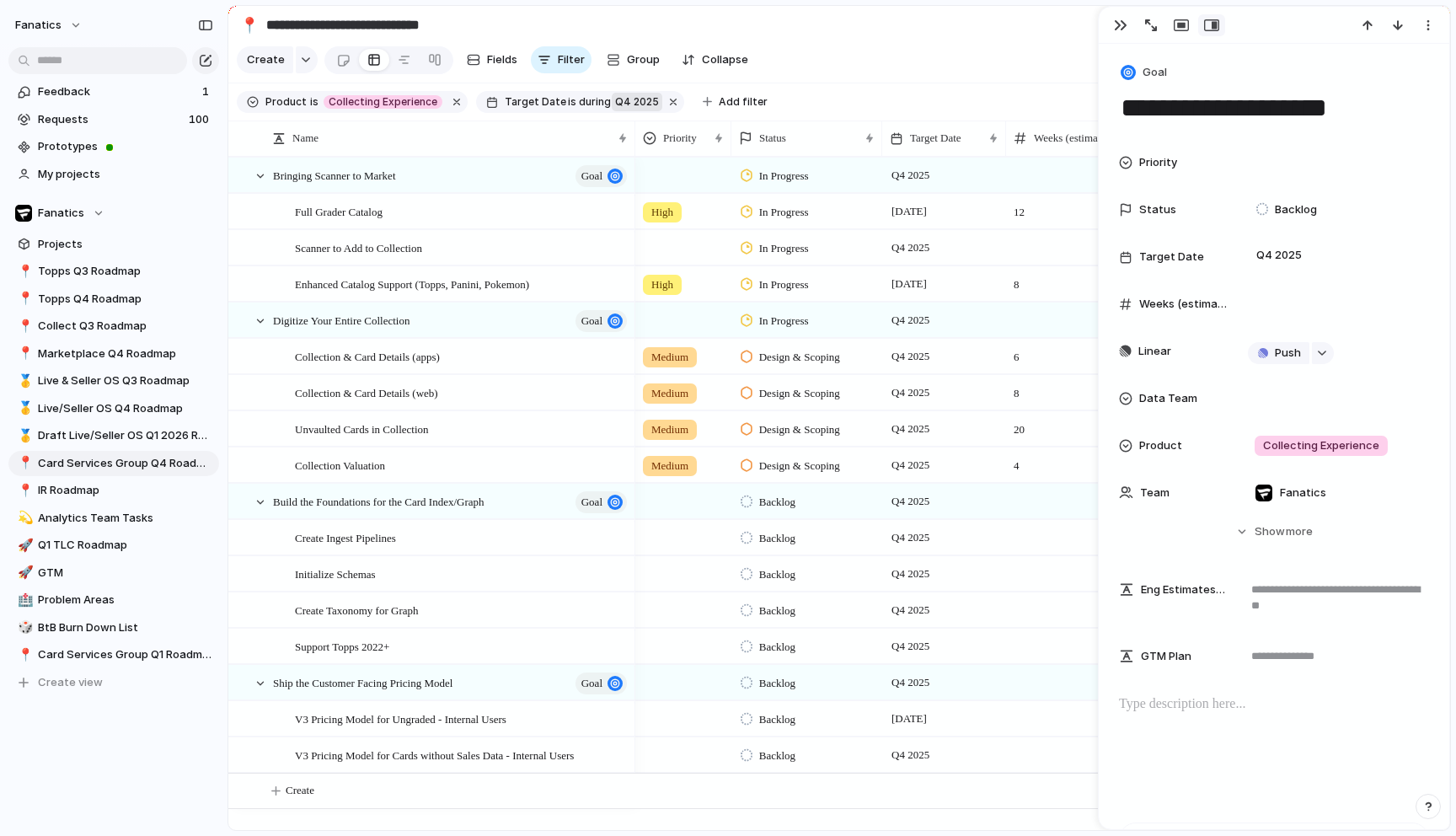
click at [118, 739] on div "Feedback 1 Requests 100 Prototypes My projects Fanatics Projects 📍 Topps Q3 Roa…" at bounding box center [114, 415] width 227 height 832
click at [138, 654] on span "Card Services Group Q1 Roadmap" at bounding box center [125, 654] width 175 height 17
type input "**********"
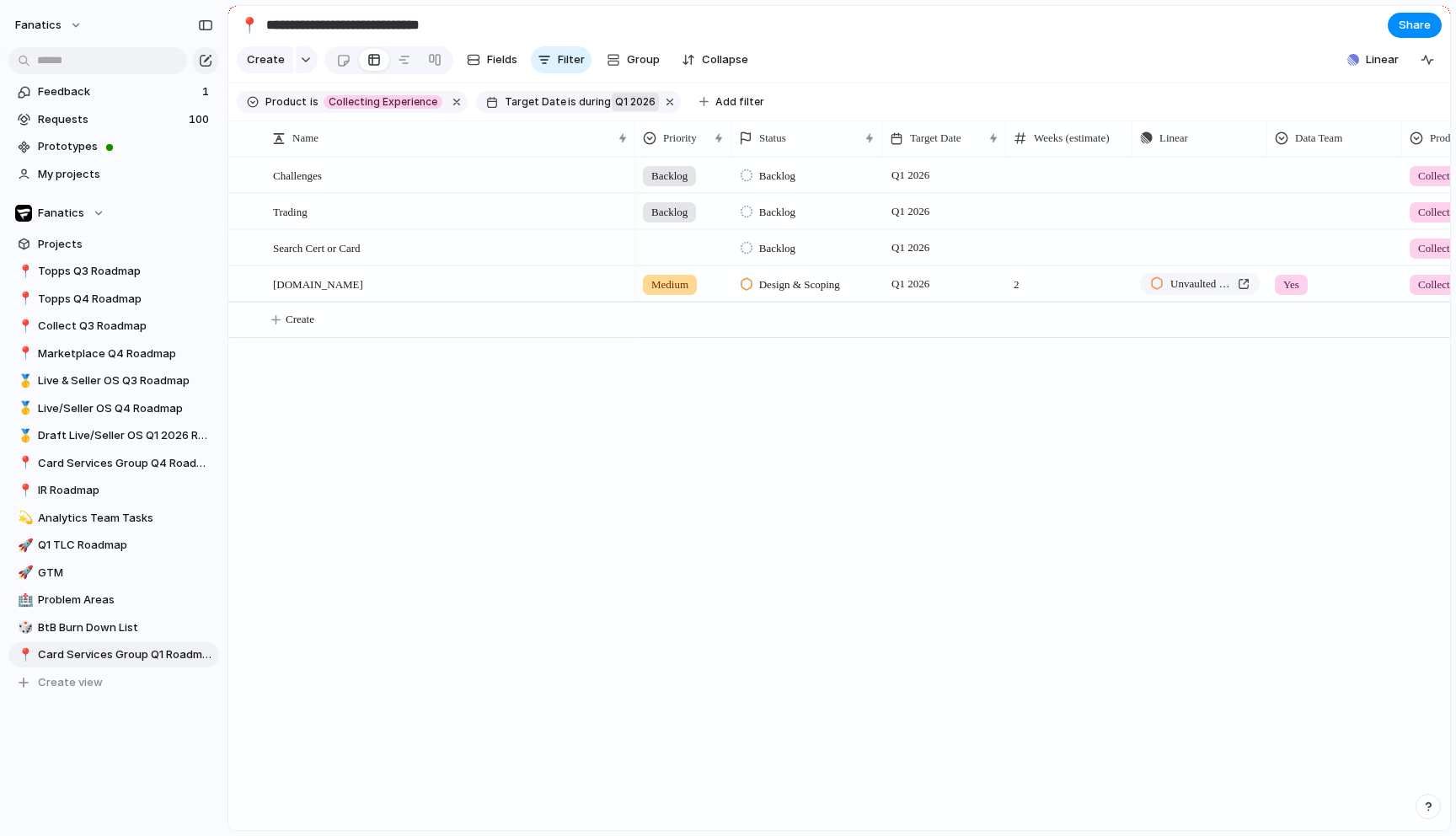
click at [626, 99] on span "Q1 2026" at bounding box center [636, 101] width 41 height 15
click at [669, 292] on span "no selection" at bounding box center [669, 292] width 66 height 17
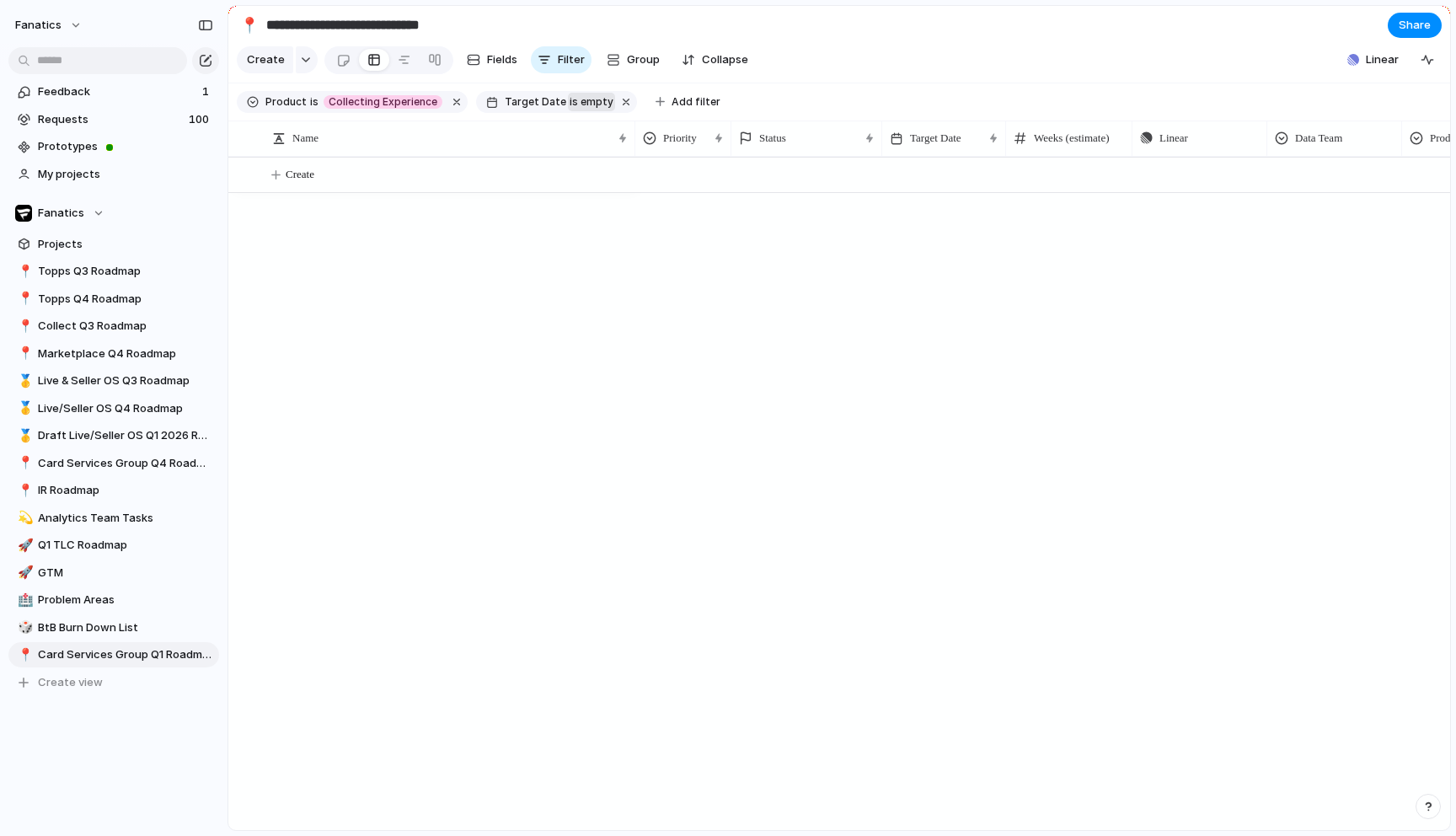
click at [587, 103] on span "is empty" at bounding box center [591, 101] width 44 height 15
click at [640, 270] on li "range" at bounding box center [658, 270] width 138 height 27
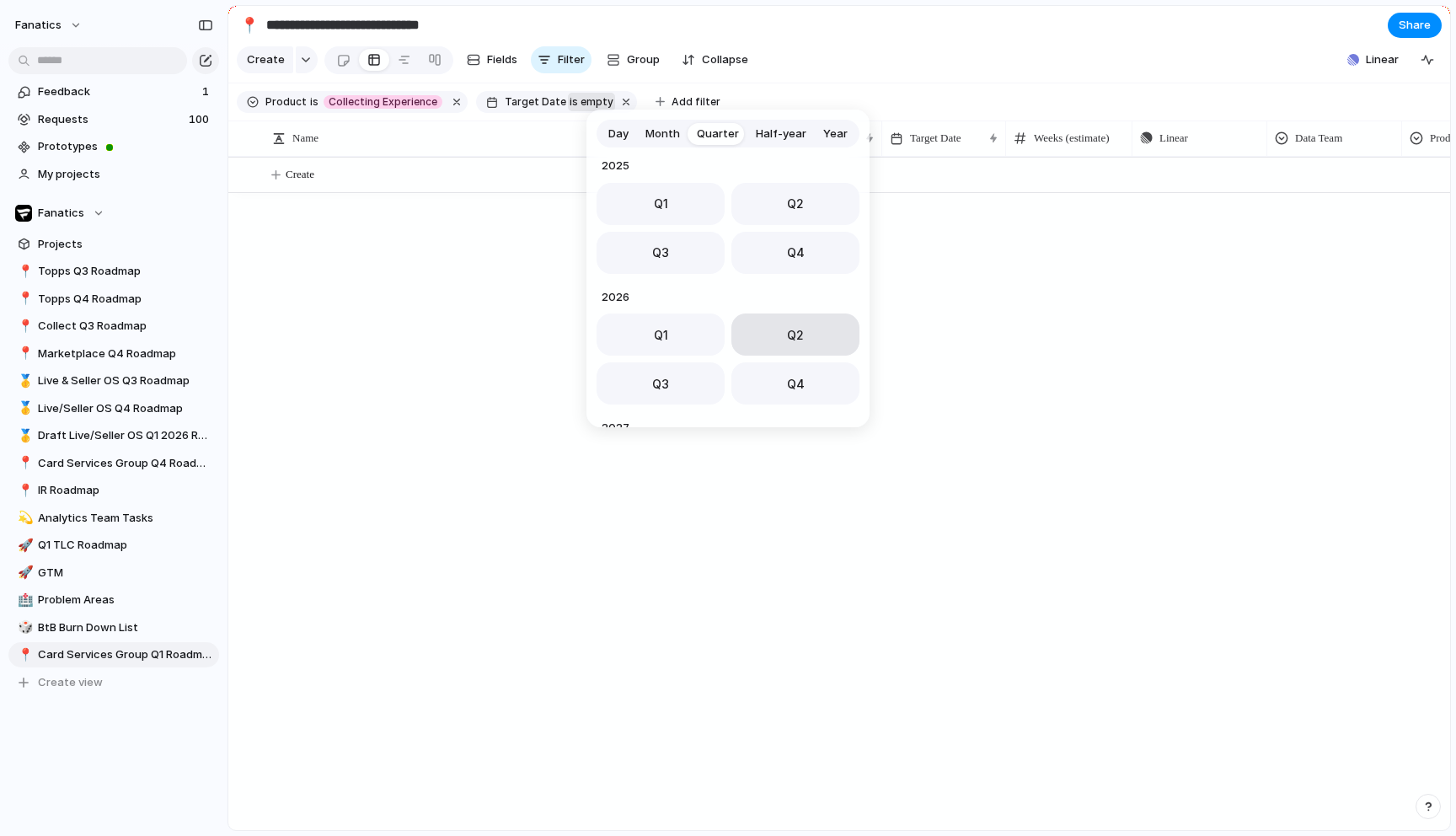
click at [799, 335] on span "Q2" at bounding box center [795, 335] width 17 height 18
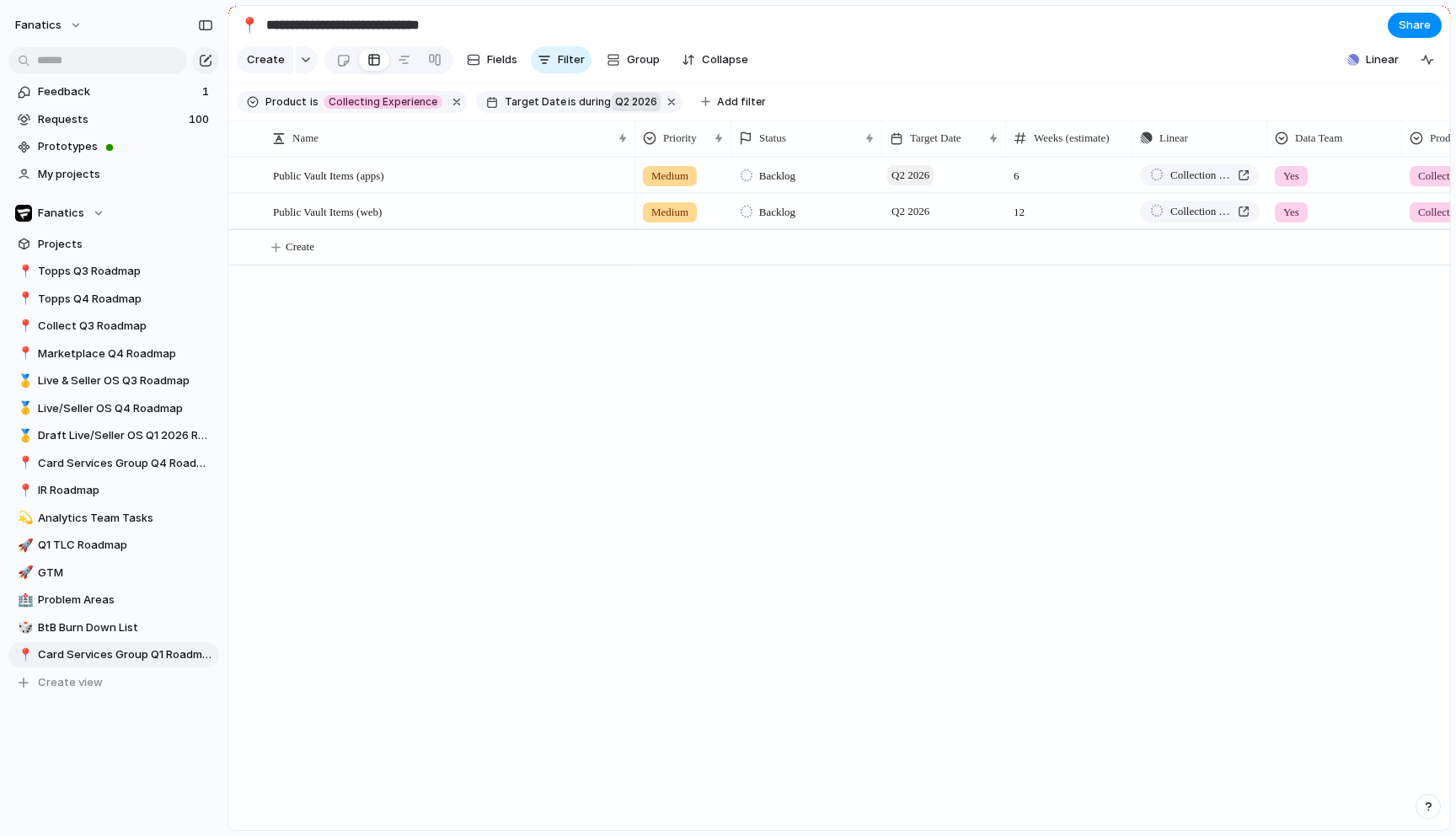
click at [889, 169] on span "Q2 2026" at bounding box center [910, 175] width 46 height 20
click at [732, 400] on div "Day Month Quarter Half-year Year [DATE] Q1 Q2 Q3 Q4 2024 Q1 Q2 Q3 Q4 2025 Q1 Q2…" at bounding box center [728, 418] width 1456 height 836
click at [623, 99] on span "Q2 2026" at bounding box center [636, 101] width 42 height 15
click at [681, 265] on li "range" at bounding box center [695, 266] width 138 height 27
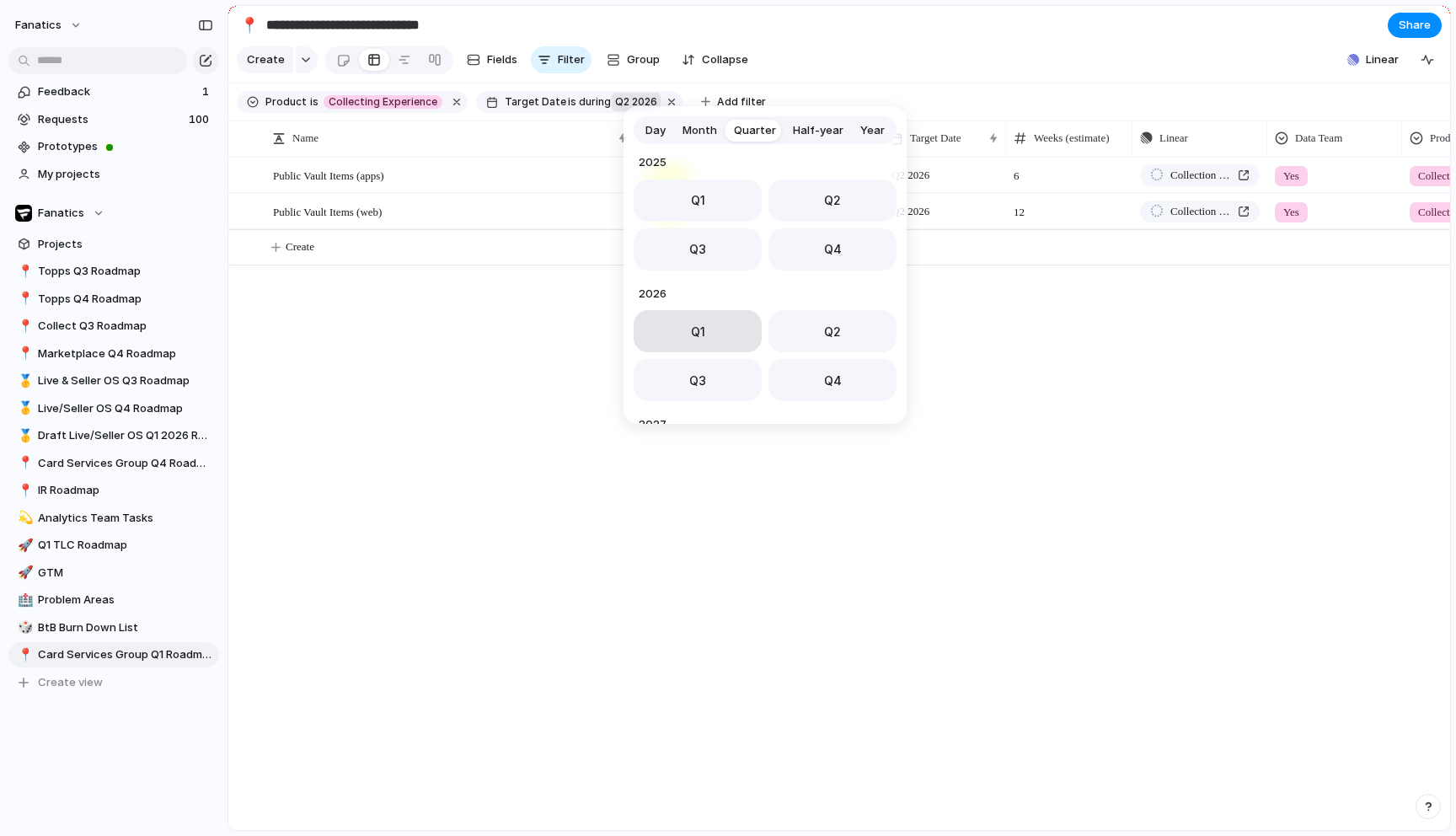
click at [724, 337] on button "Q1" at bounding box center [698, 330] width 128 height 42
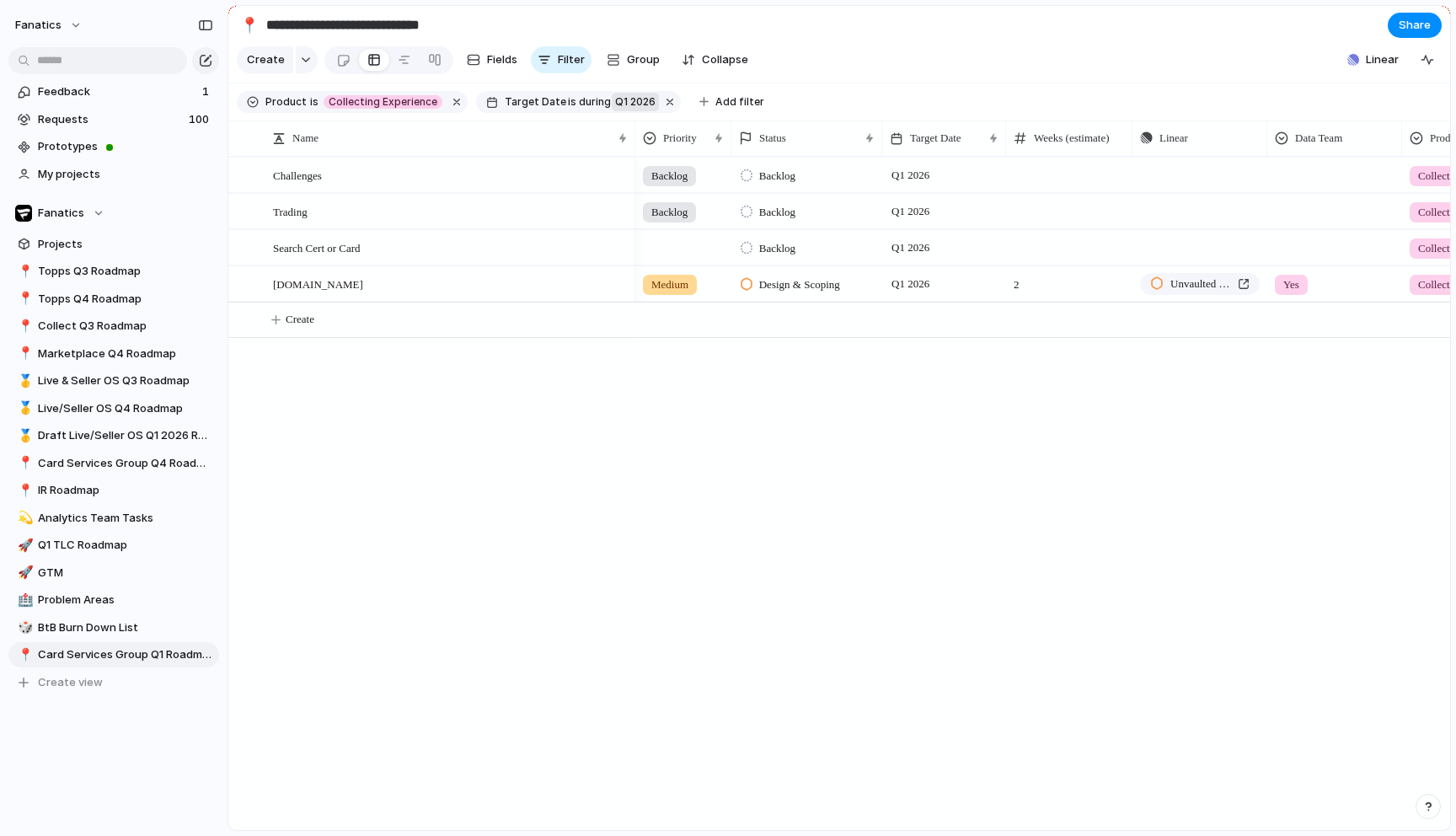
click at [799, 283] on span "Design & Scoping" at bounding box center [799, 284] width 81 height 17
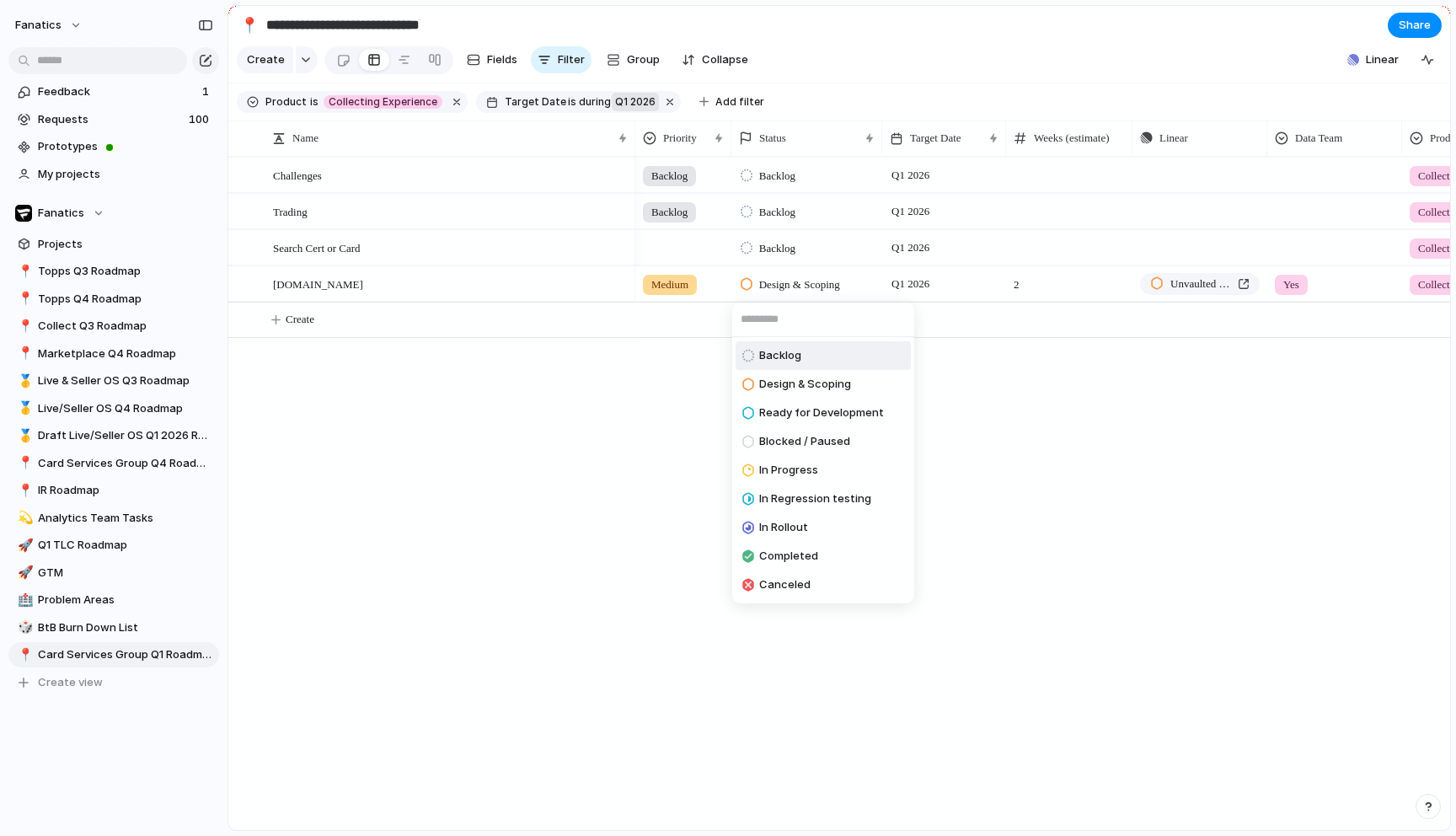
click at [804, 357] on li "Backlog" at bounding box center [823, 355] width 175 height 28
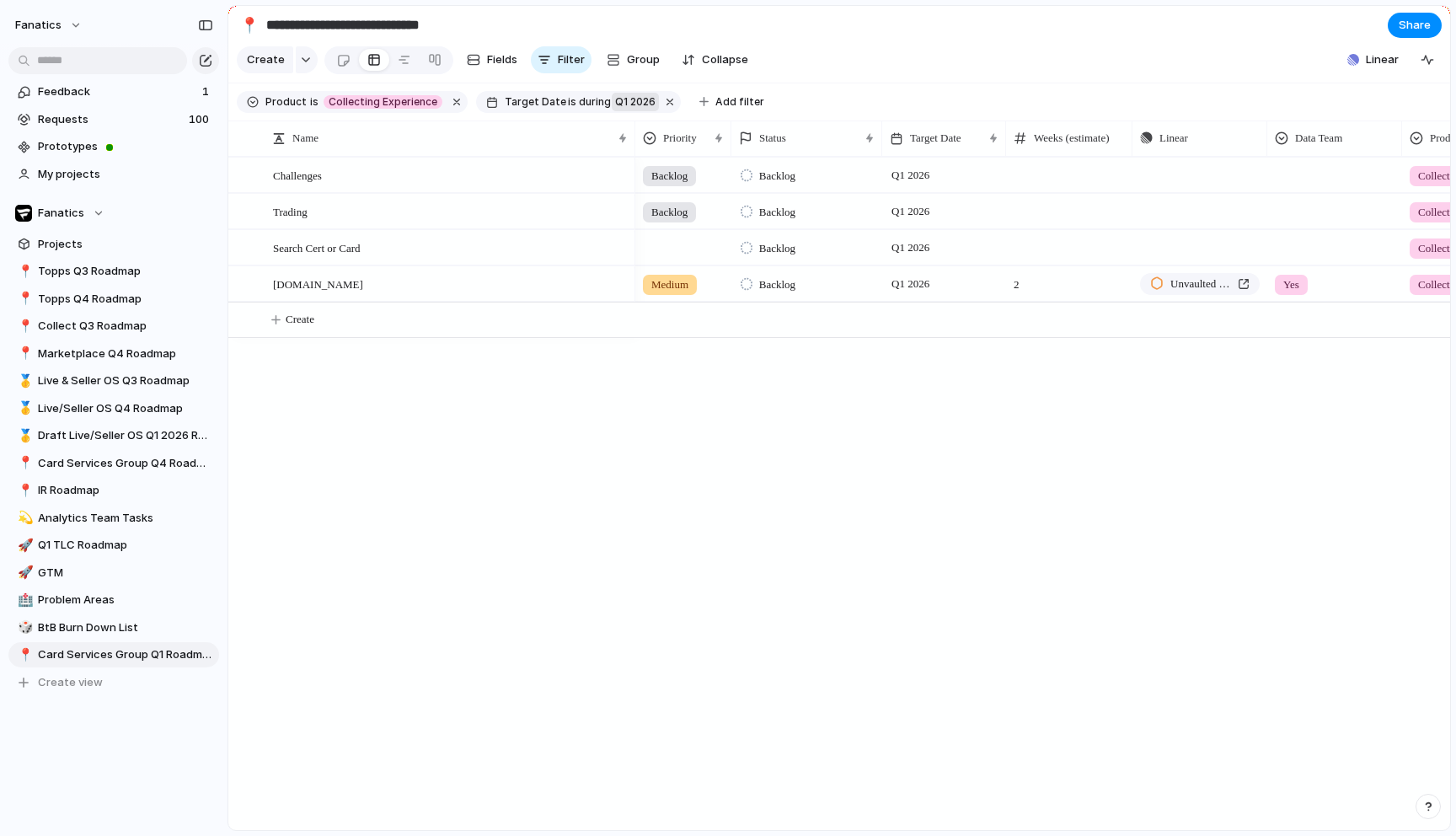
click at [605, 430] on div "Challenges Trading Search Cert or Card [DOMAIN_NAME] Backlog Backlog Q1 2026 Pu…" at bounding box center [839, 493] width 1222 height 673
click at [661, 106] on button "button" at bounding box center [669, 102] width 22 height 22
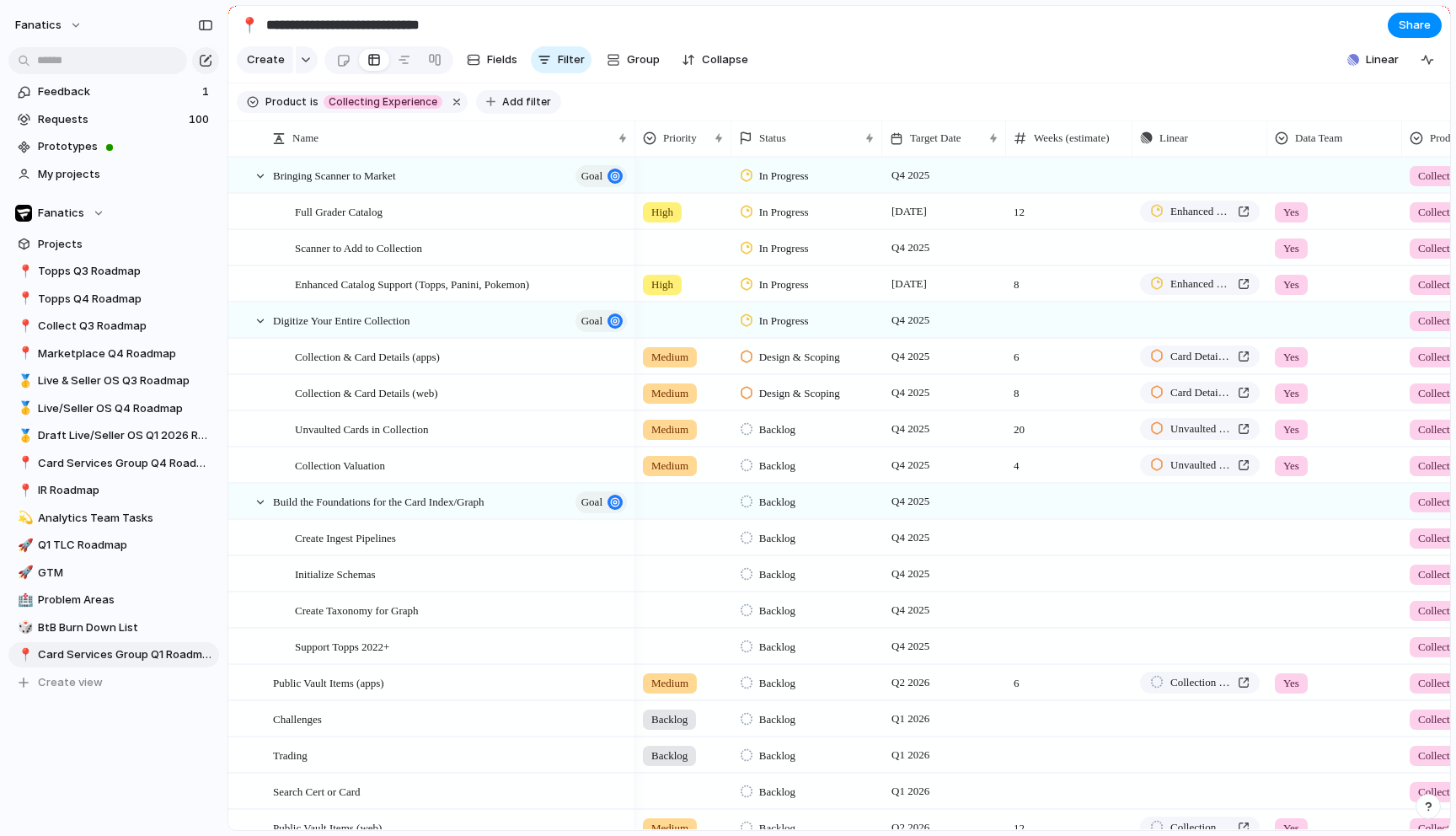
click at [524, 98] on span "Add filter" at bounding box center [526, 101] width 49 height 15
type input "****"
click at [564, 149] on span "Status" at bounding box center [574, 156] width 37 height 17
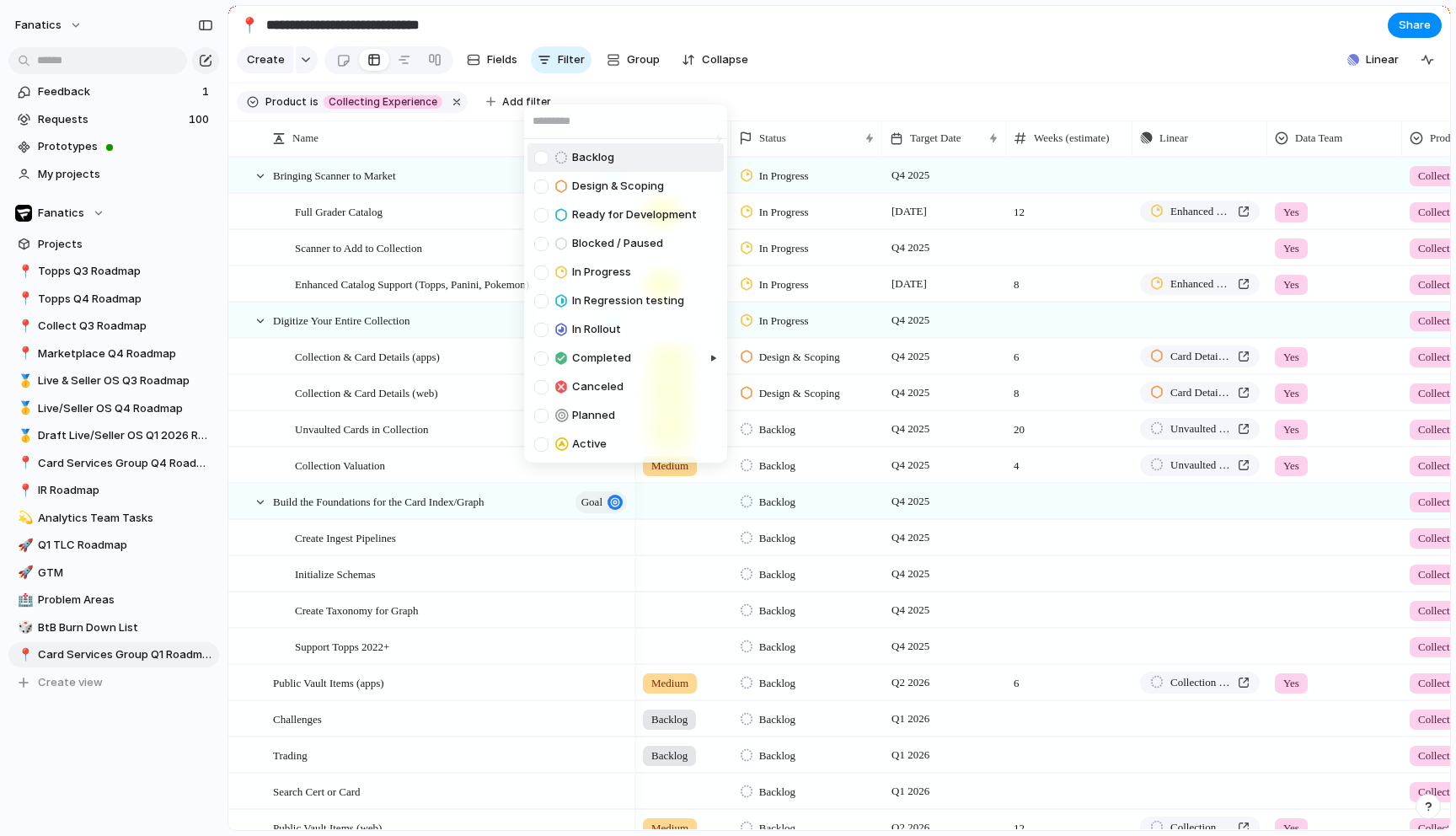
click at [609, 157] on span "Backlog" at bounding box center [592, 157] width 42 height 17
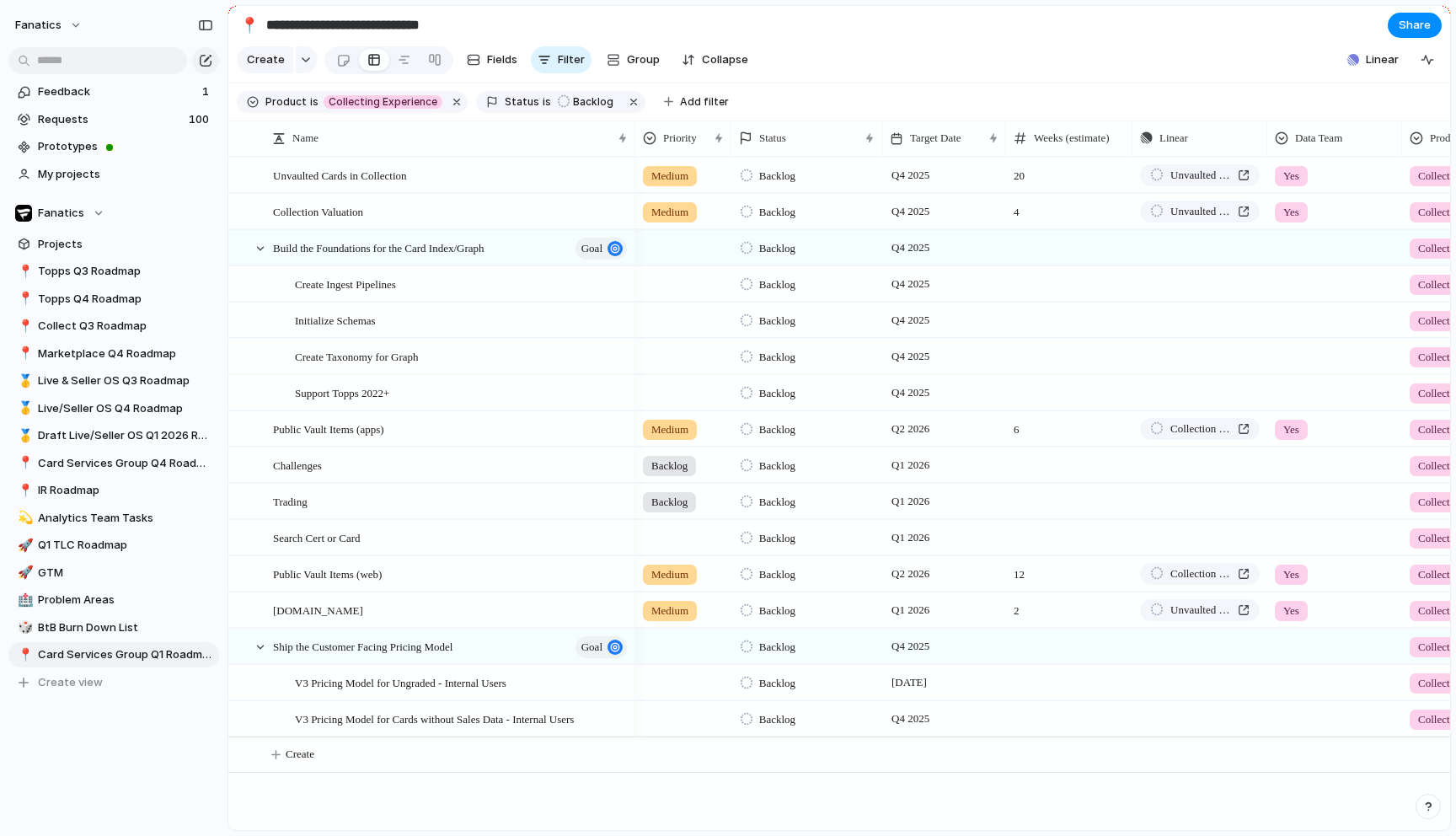
click at [893, 98] on div "Backlog Design & Scoping Ready for Development Blocked / Paused In Progress In …" at bounding box center [728, 418] width 1456 height 836
click at [916, 430] on span "Q2 2026" at bounding box center [910, 429] width 46 height 20
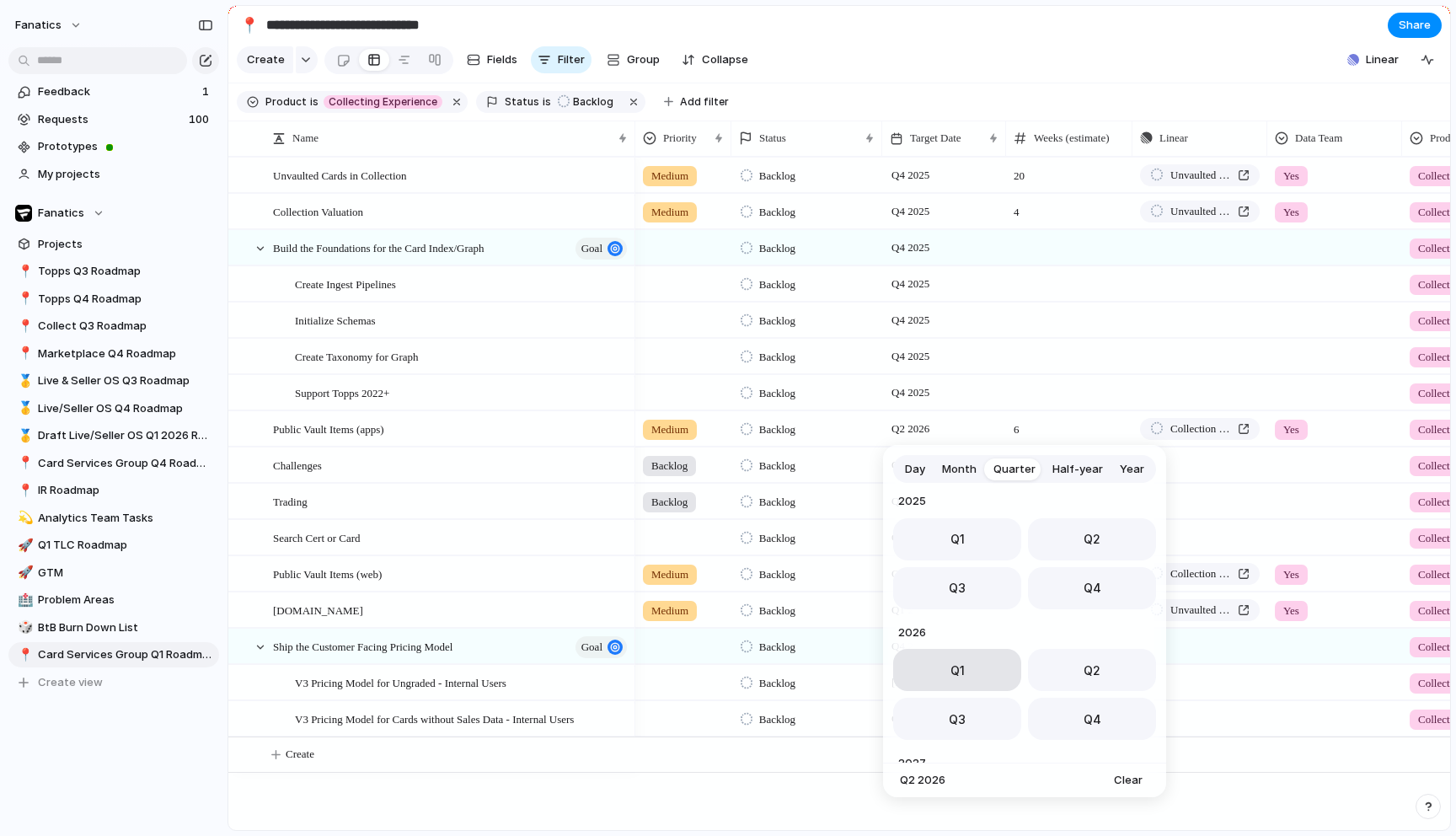
click at [981, 655] on button "Q1" at bounding box center [957, 669] width 128 height 42
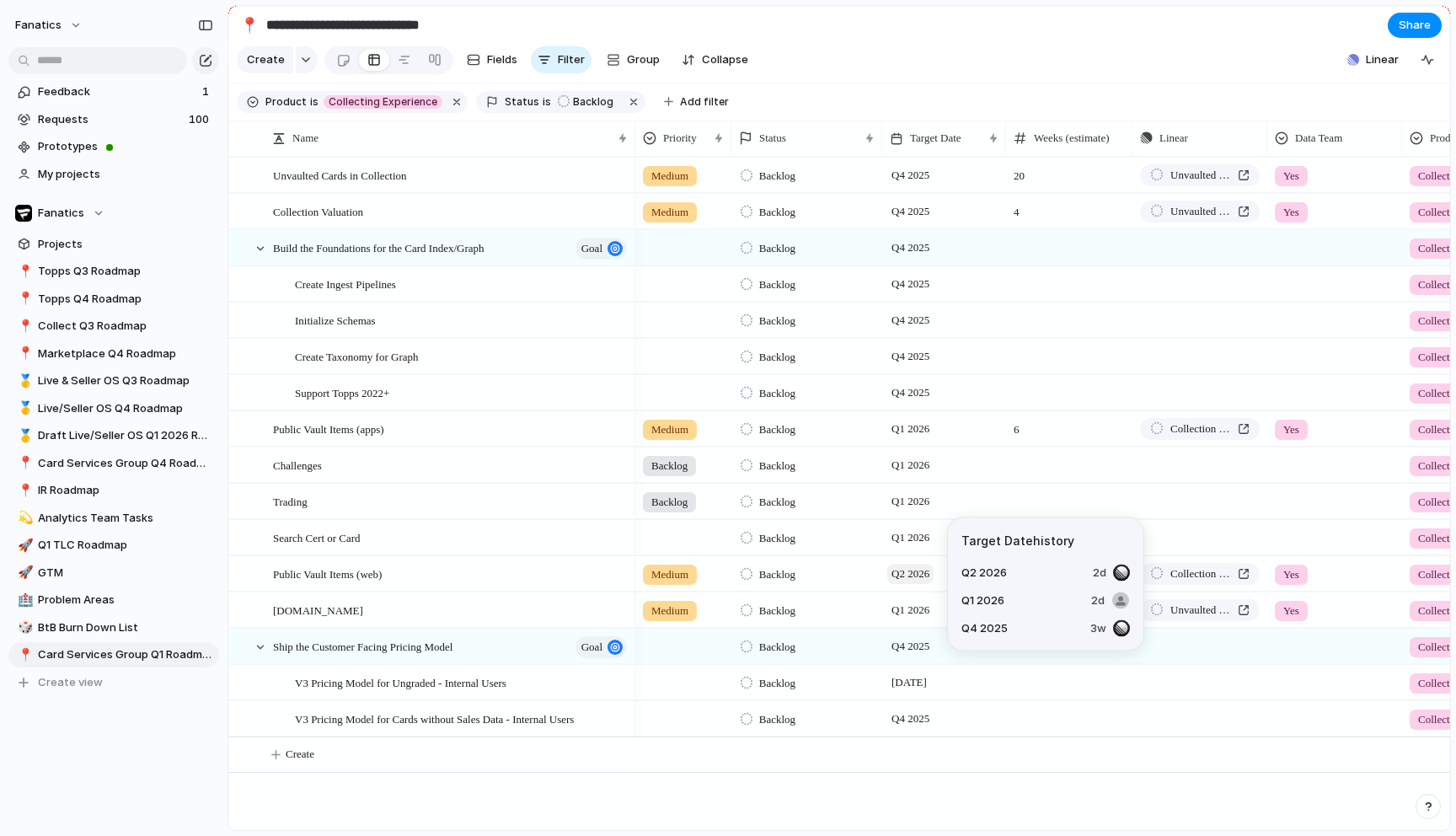
click at [918, 574] on span "Q2 2026" at bounding box center [910, 573] width 46 height 20
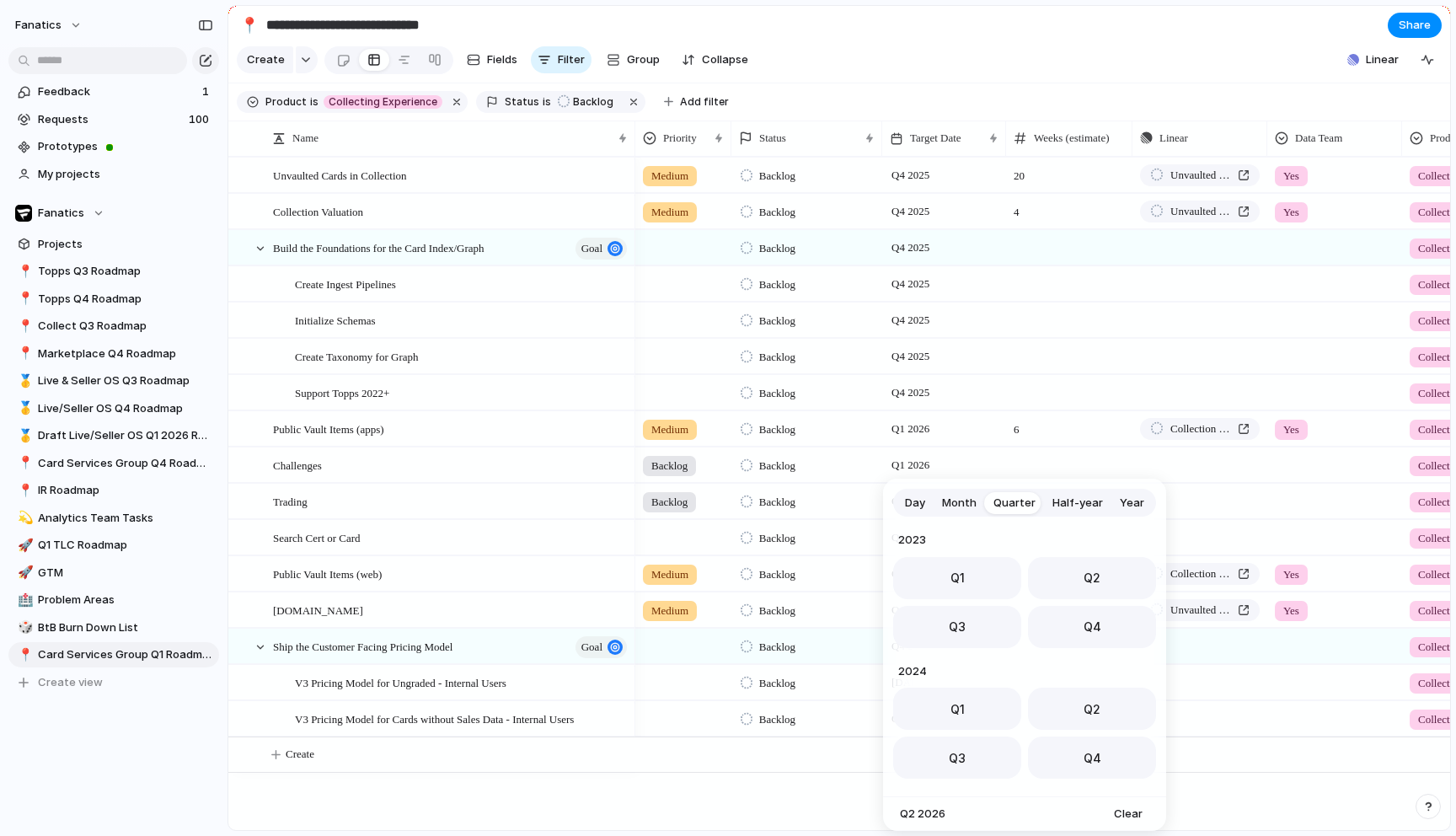
scroll to position [267, 0]
click at [968, 706] on button "Q1" at bounding box center [957, 703] width 128 height 42
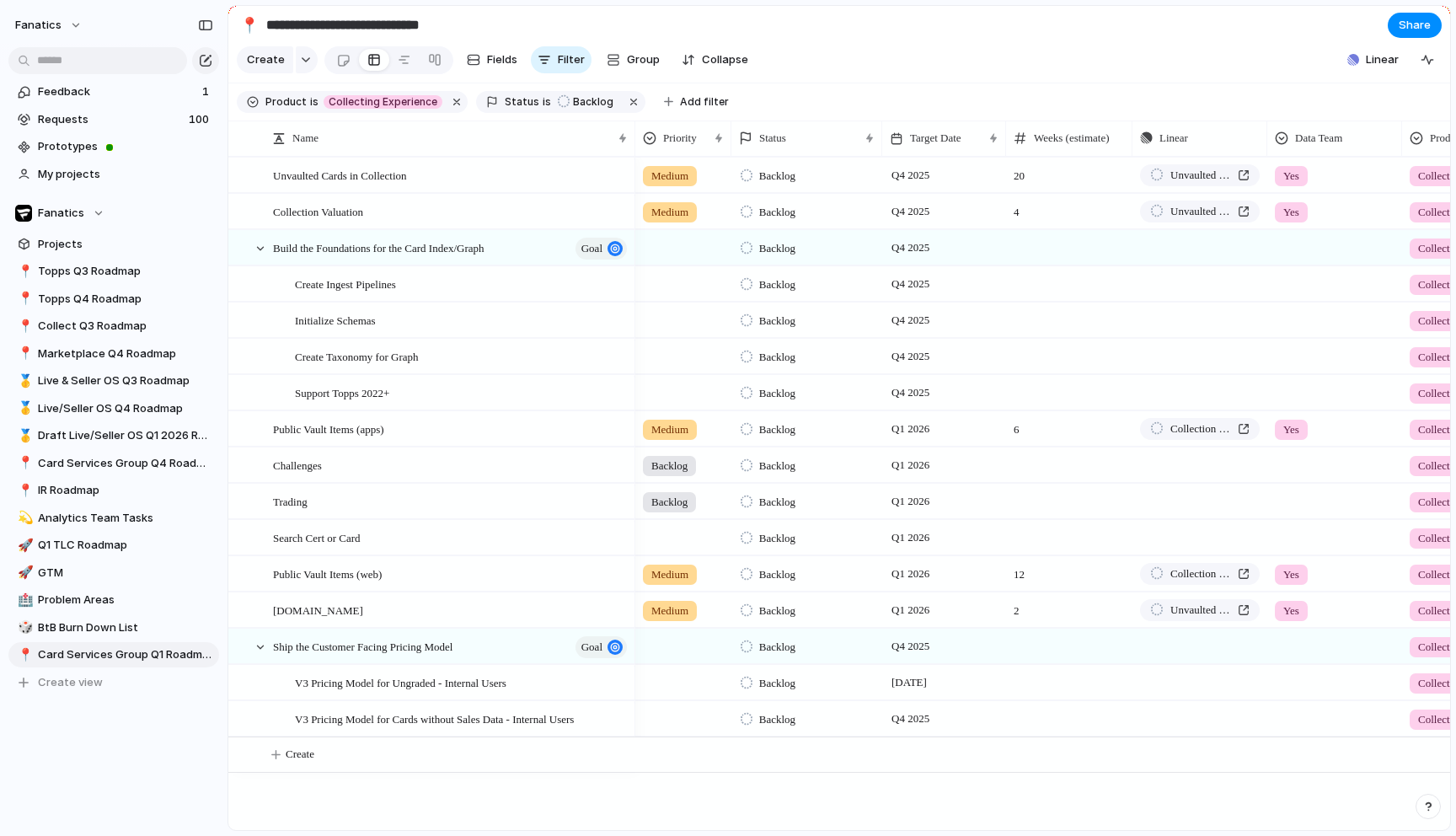
click at [839, 92] on section "Product is Collecting Experience Status is Backlog Add filter" at bounding box center [839, 102] width 1222 height 38
click at [573, 107] on span "Backlog" at bounding box center [593, 101] width 41 height 15
click at [512, 104] on div "Backlog Design & Scoping Ready for Development Blocked / Paused In Progress In …" at bounding box center [728, 418] width 1456 height 836
click at [623, 106] on button "button" at bounding box center [634, 102] width 22 height 22
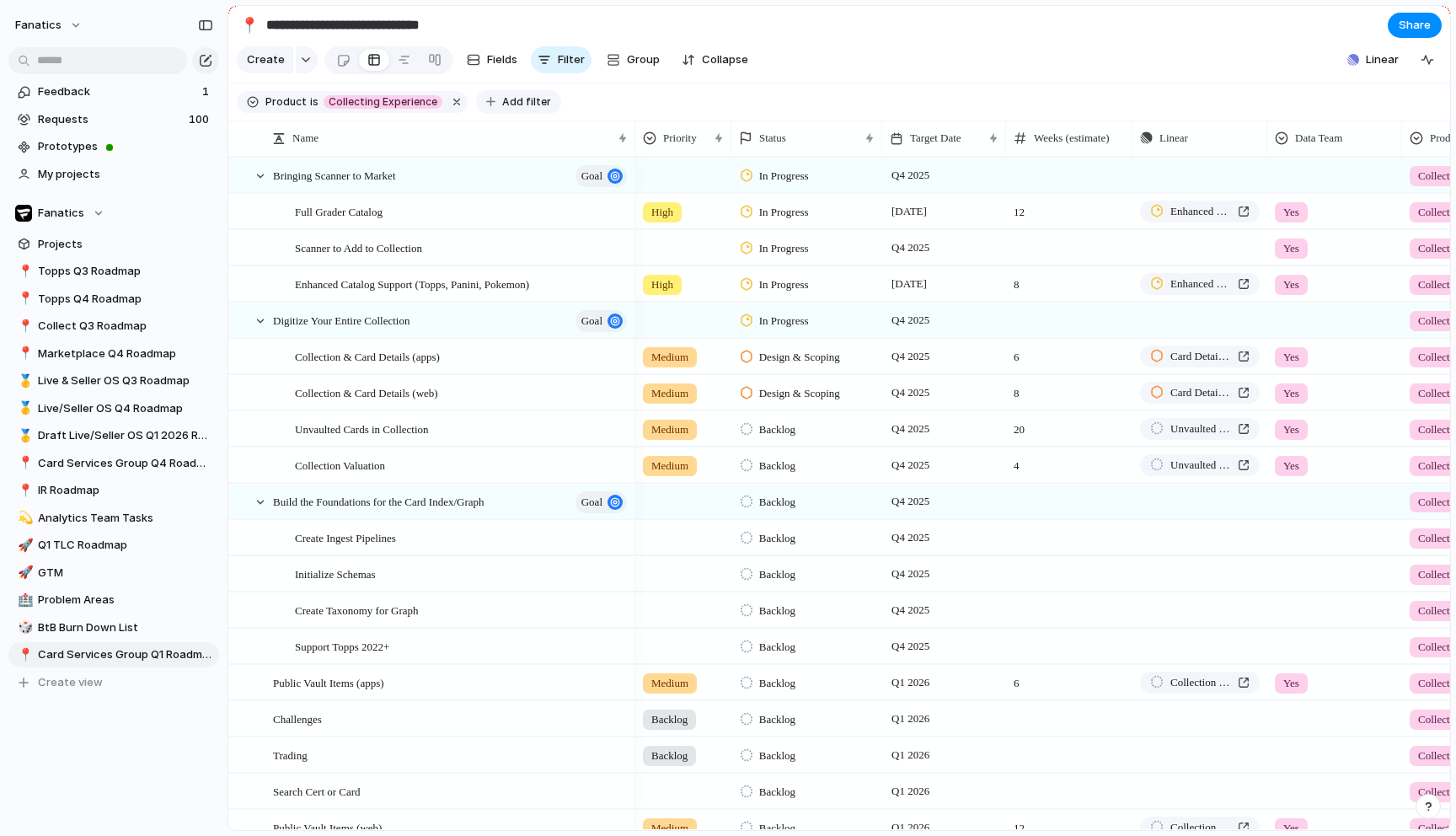
click at [530, 98] on span "Add filter" at bounding box center [526, 101] width 49 height 15
type input "***"
click at [620, 185] on span "Target Date" at bounding box center [592, 183] width 65 height 17
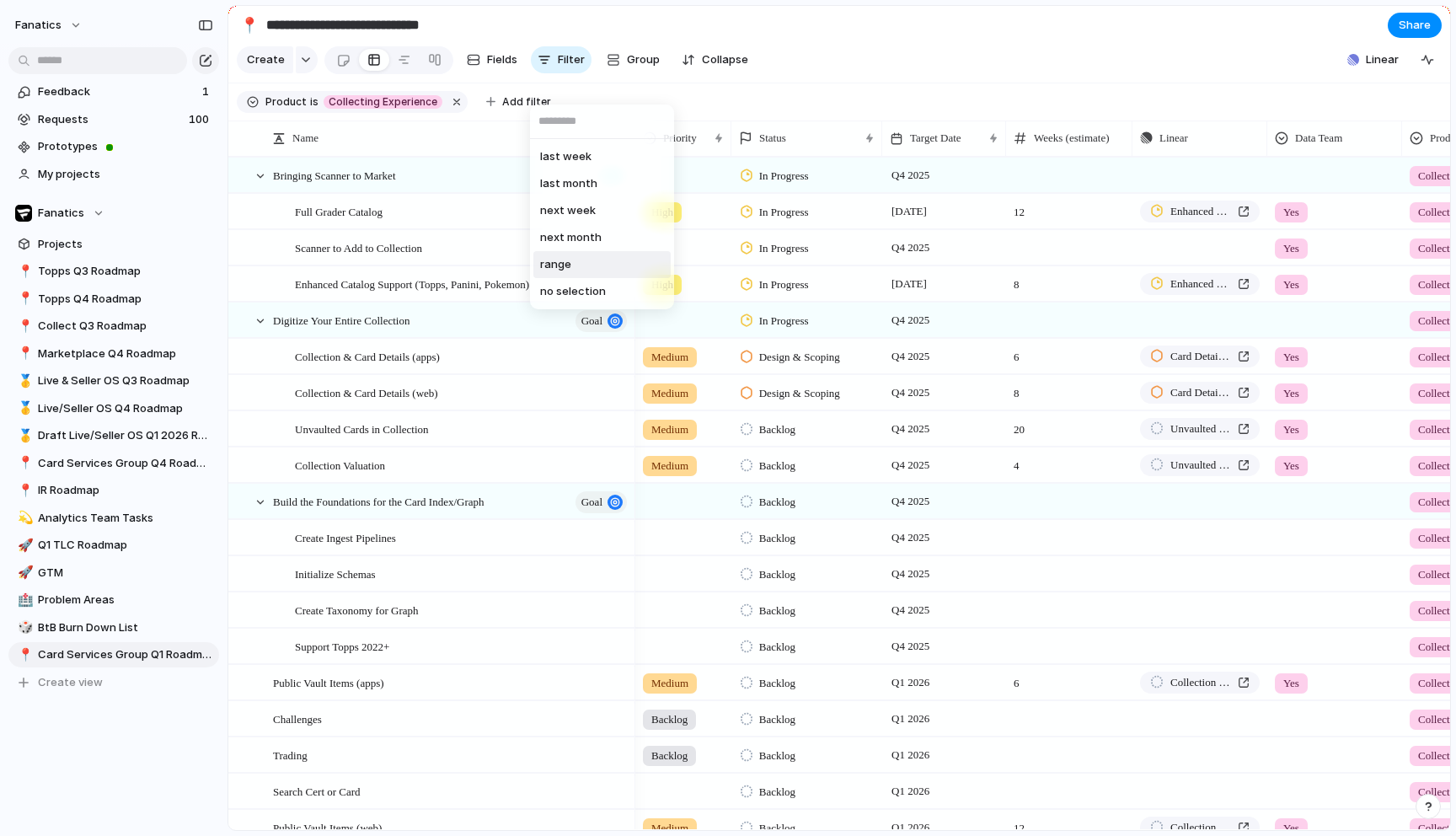
click at [610, 272] on li "range" at bounding box center [602, 264] width 138 height 27
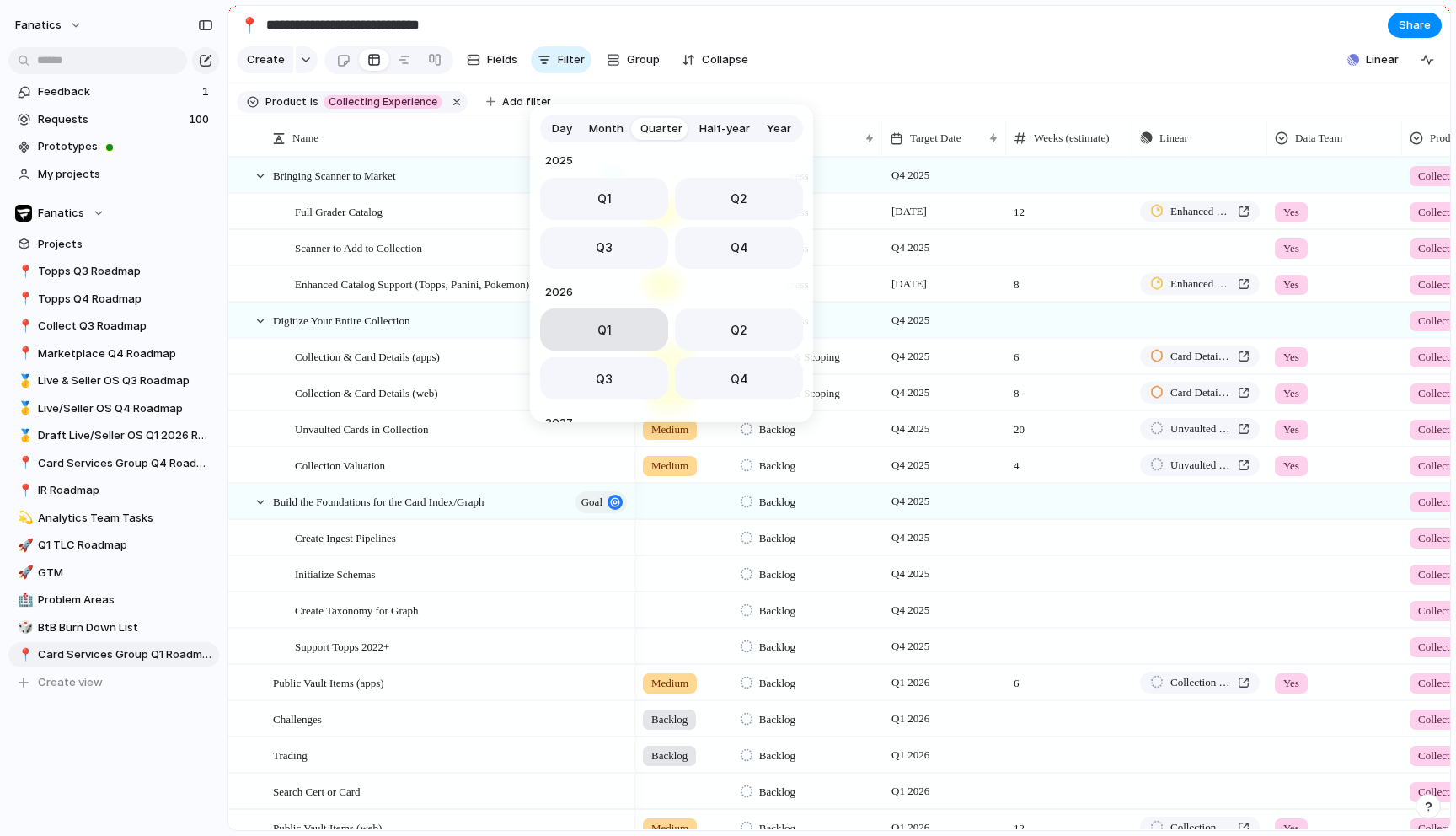
click at [633, 338] on button "Q1" at bounding box center [604, 328] width 128 height 42
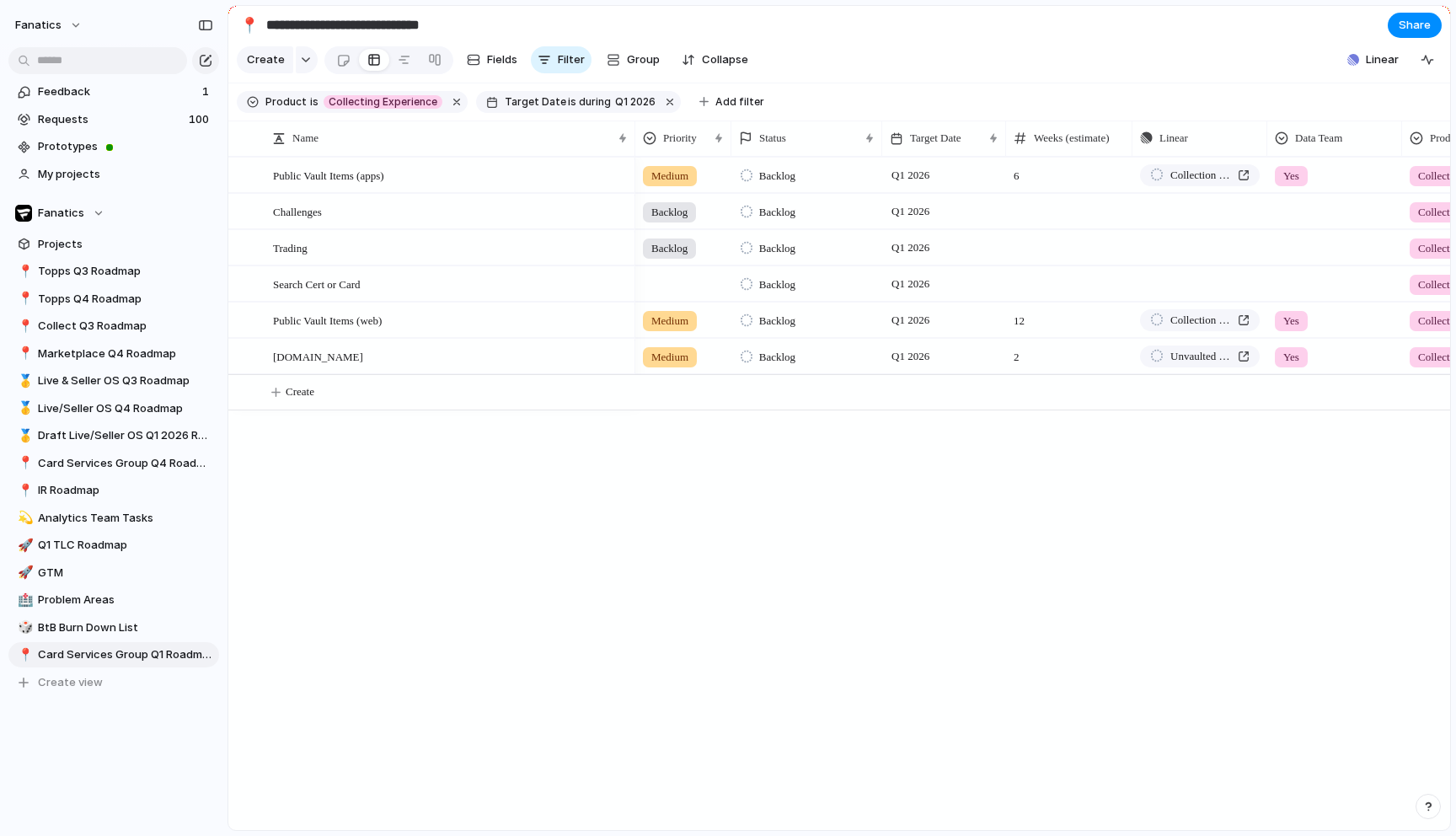
click at [977, 54] on section "Create Fields Filter Group Zoom Collapse Linear Clear Save for everyone" at bounding box center [839, 63] width 1222 height 41
click at [128, 456] on span "Card Services Group Q4 Roadmap" at bounding box center [125, 463] width 175 height 17
type input "**********"
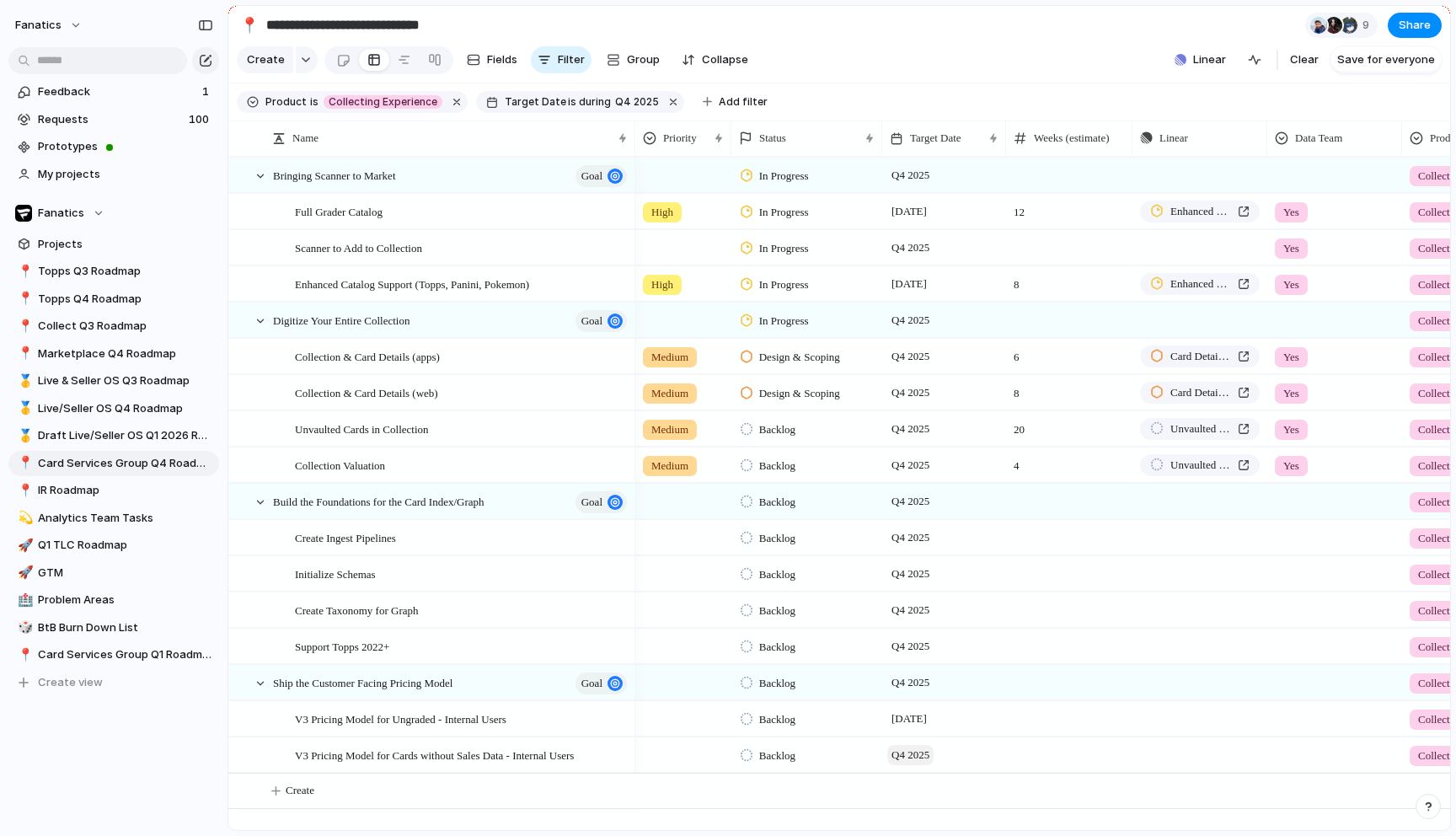
click at [914, 754] on span "Q4 2025" at bounding box center [910, 754] width 46 height 20
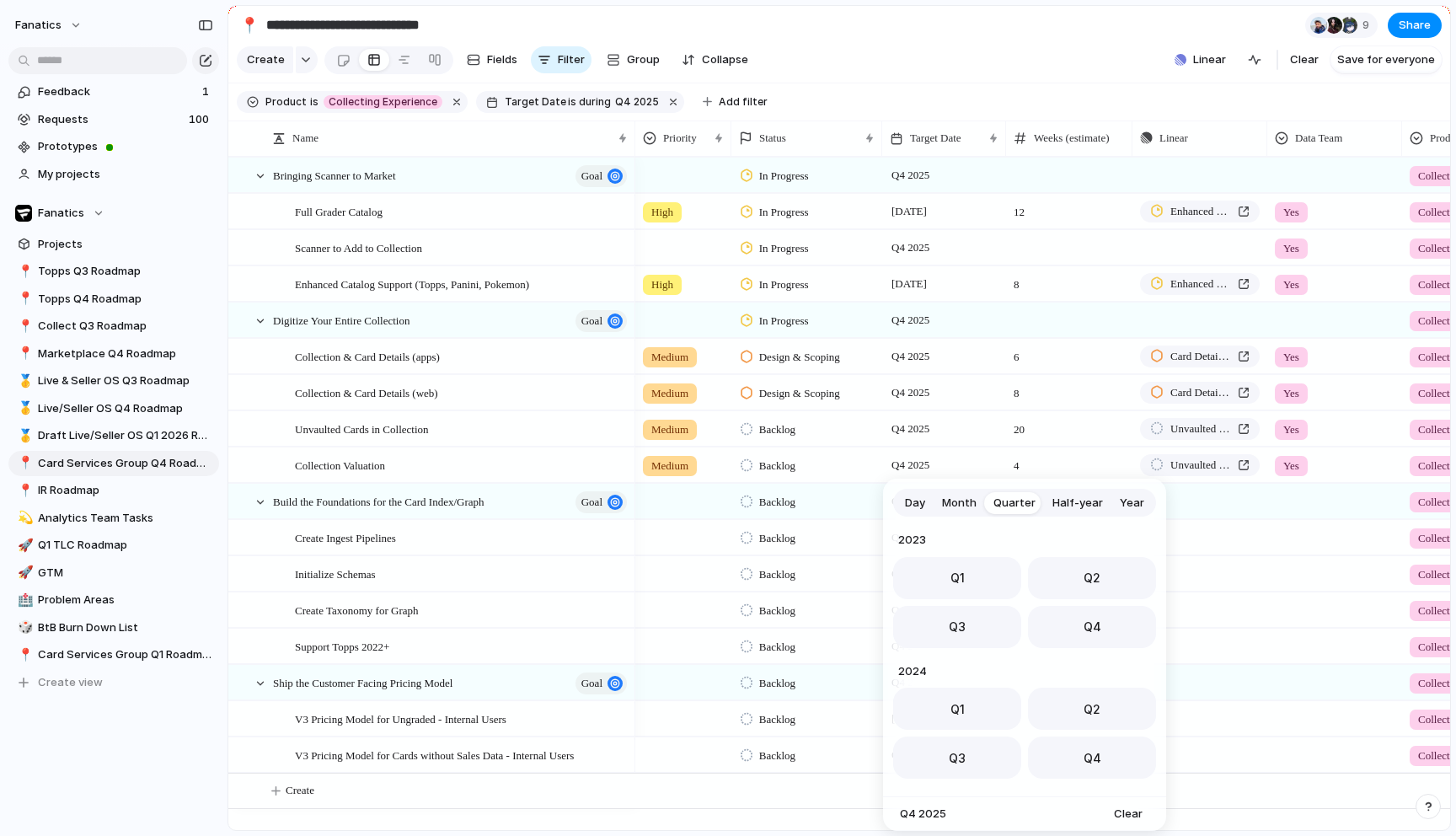
scroll to position [267, 0]
click at [954, 507] on span "Month" at bounding box center [959, 502] width 35 height 17
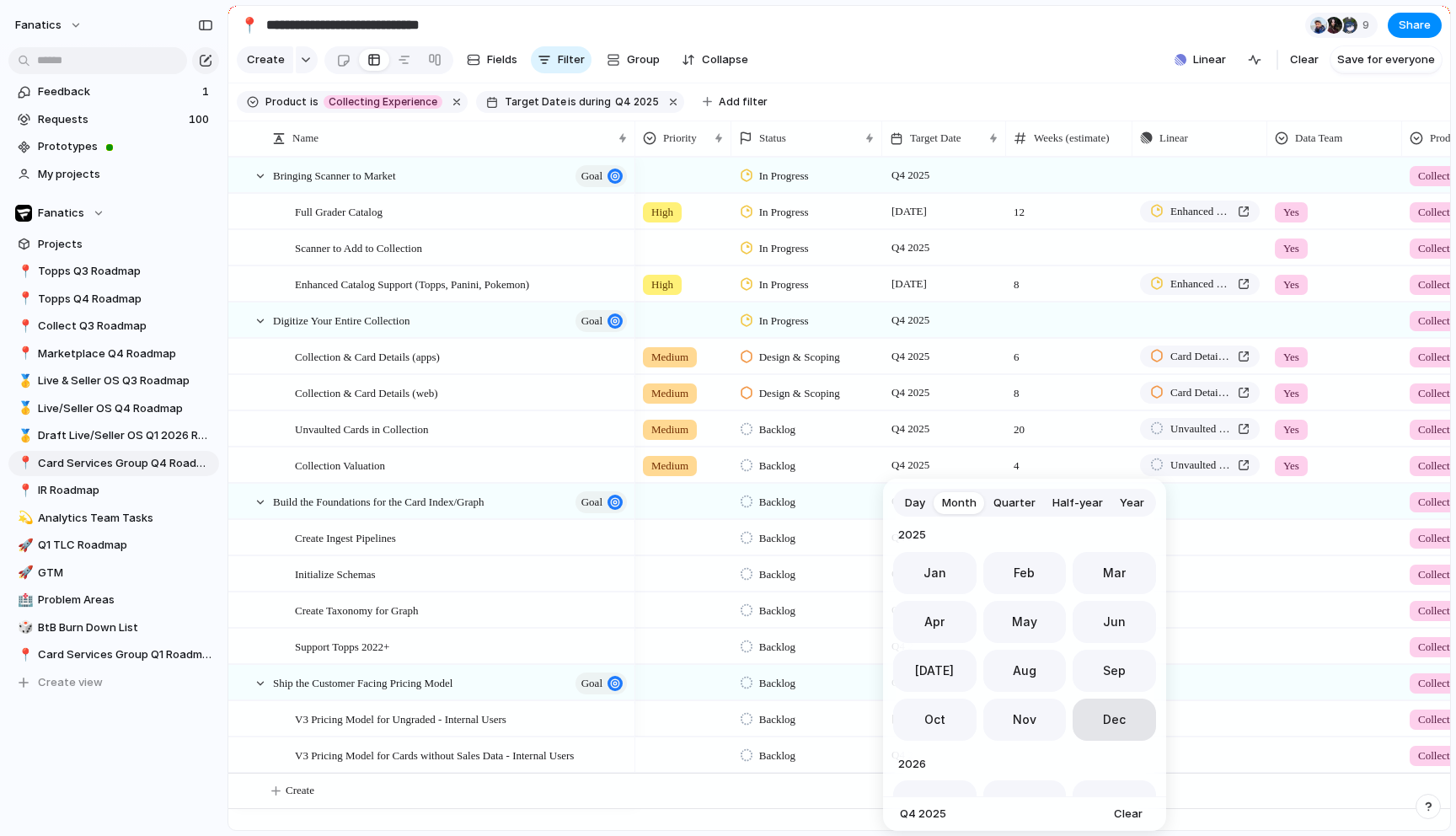
click at [1095, 722] on button "Dec" at bounding box center [1114, 719] width 83 height 42
